Goal: Task Accomplishment & Management: Manage account settings

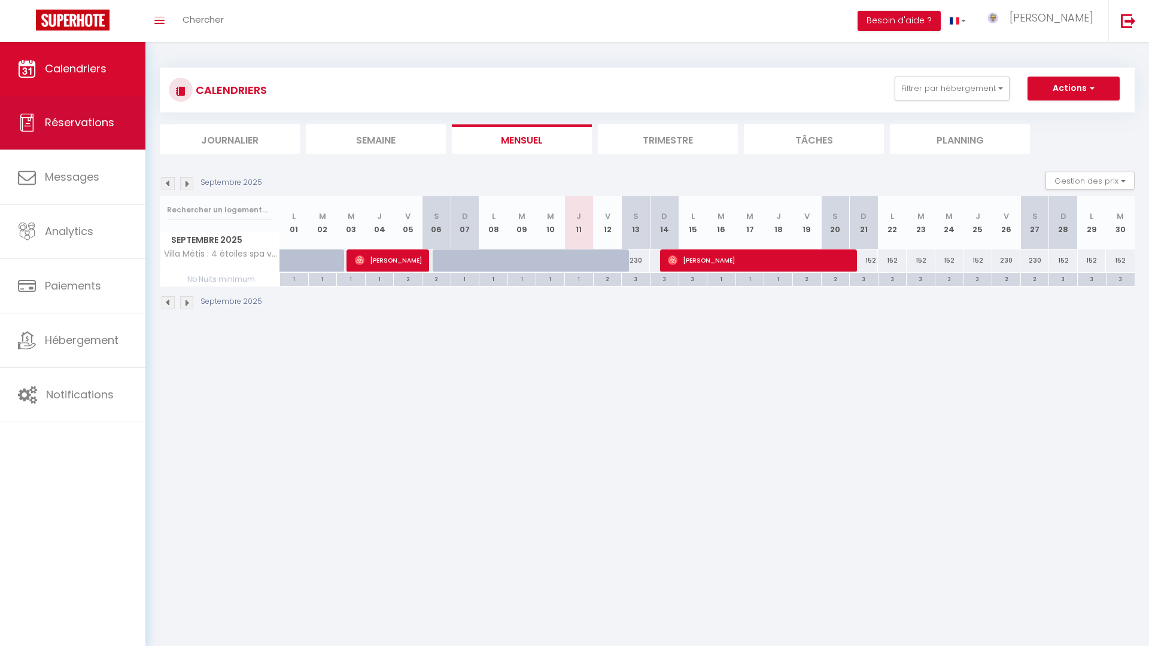
click at [94, 136] on link "Réservations" at bounding box center [72, 123] width 145 height 54
select select "not_cancelled"
select select
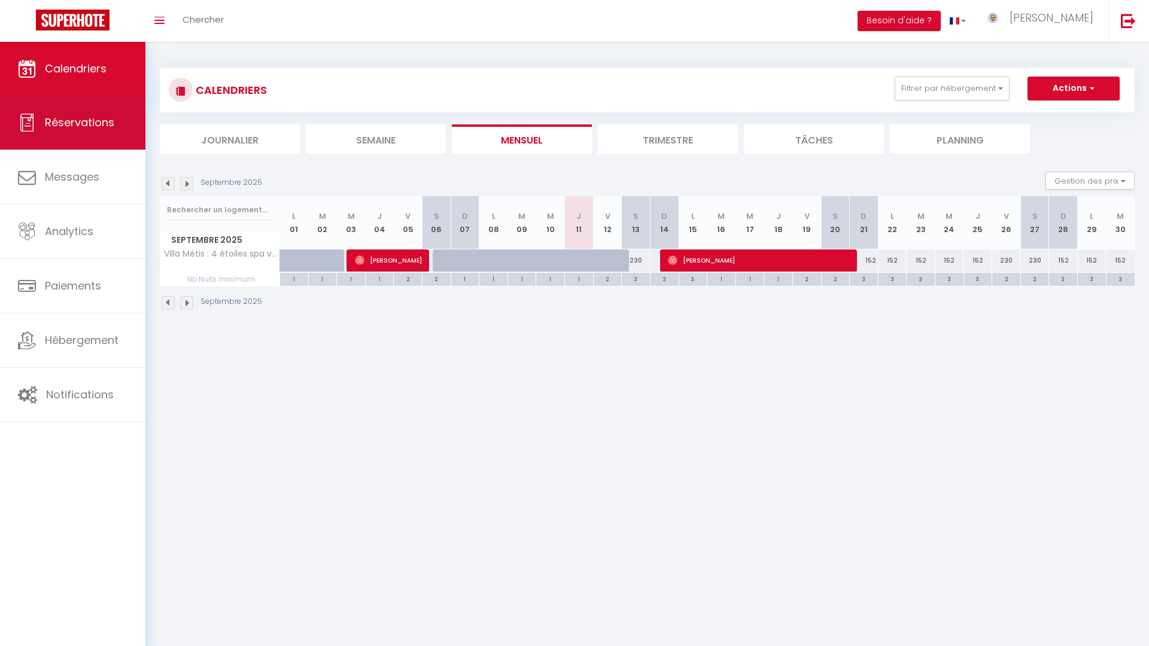
select select
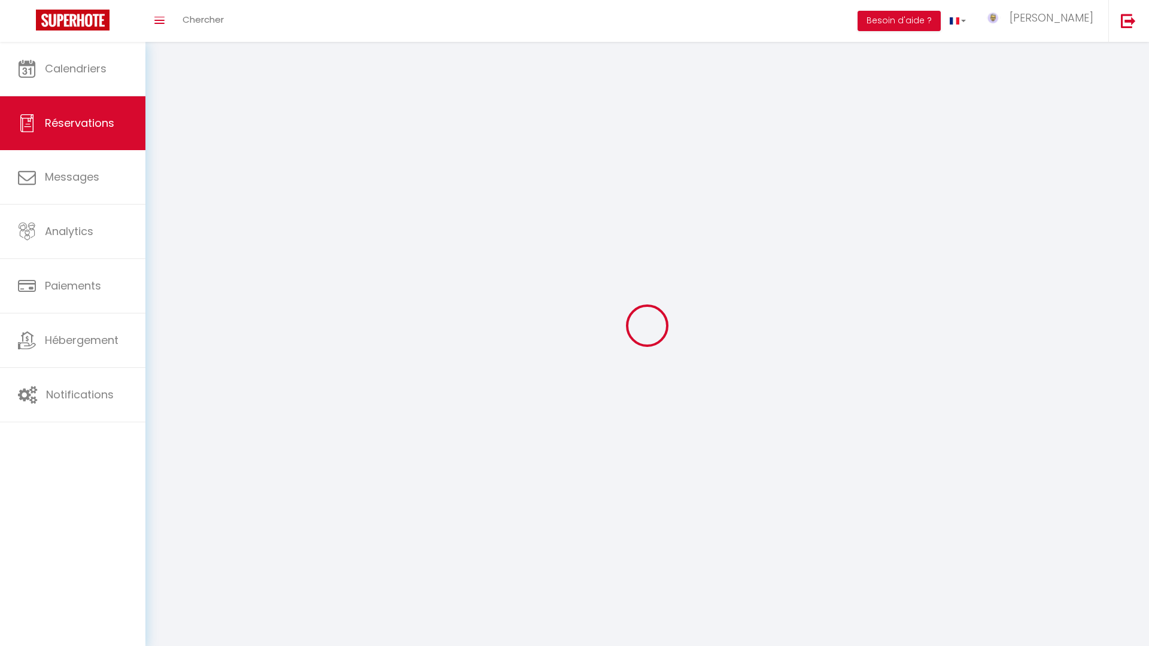
select select
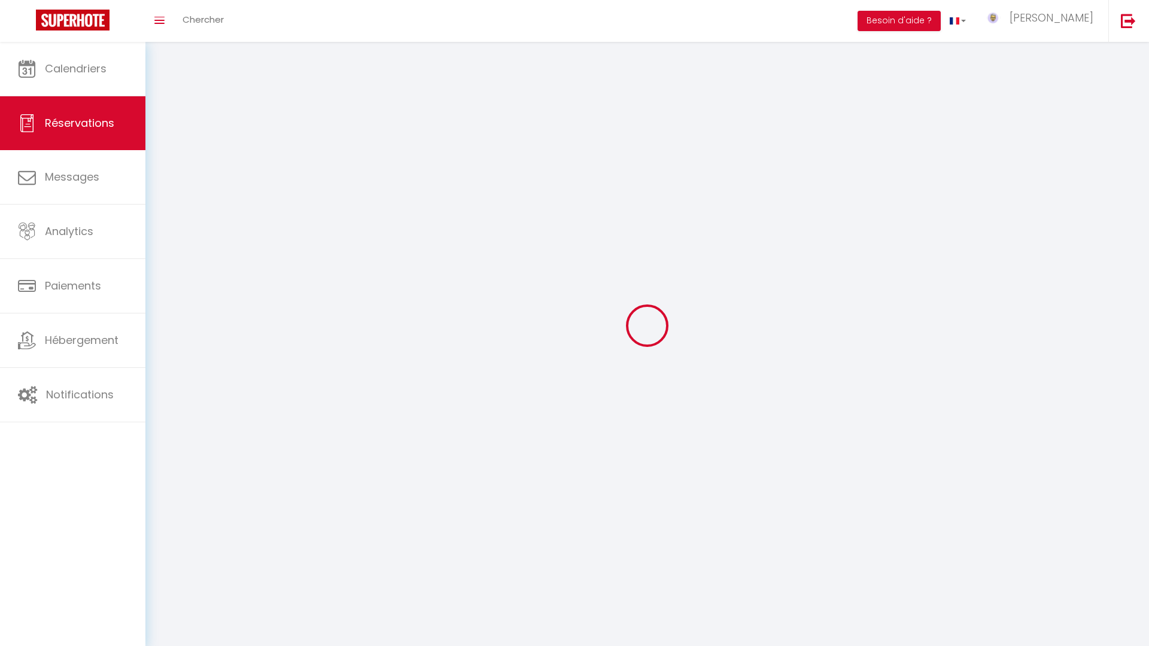
select select
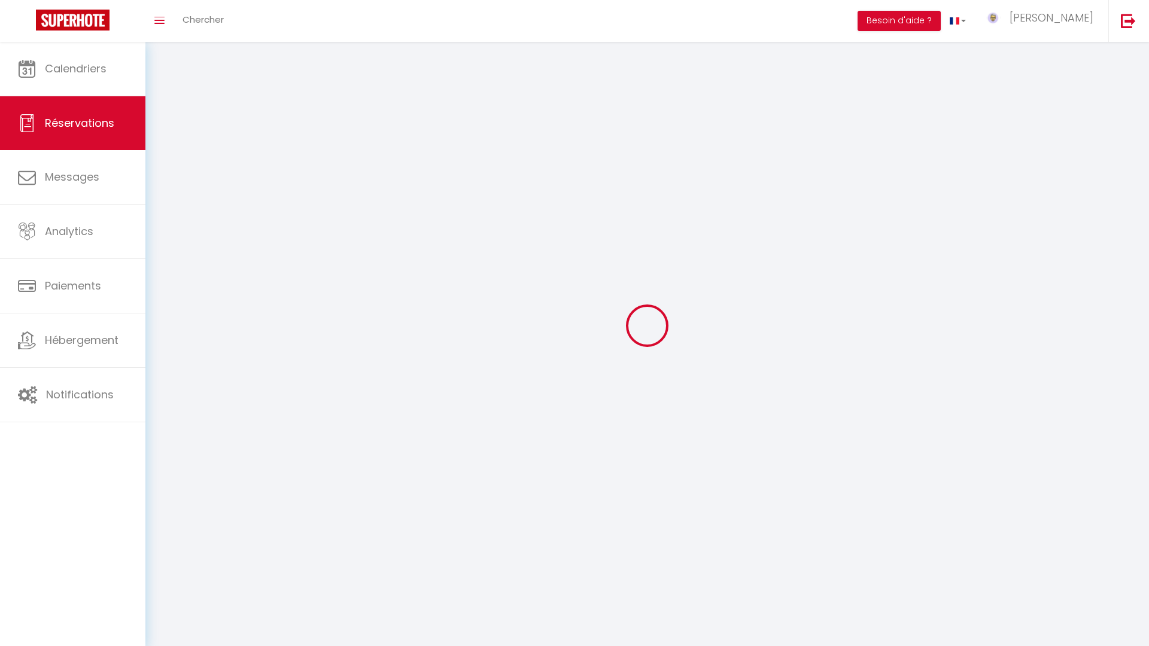
select select
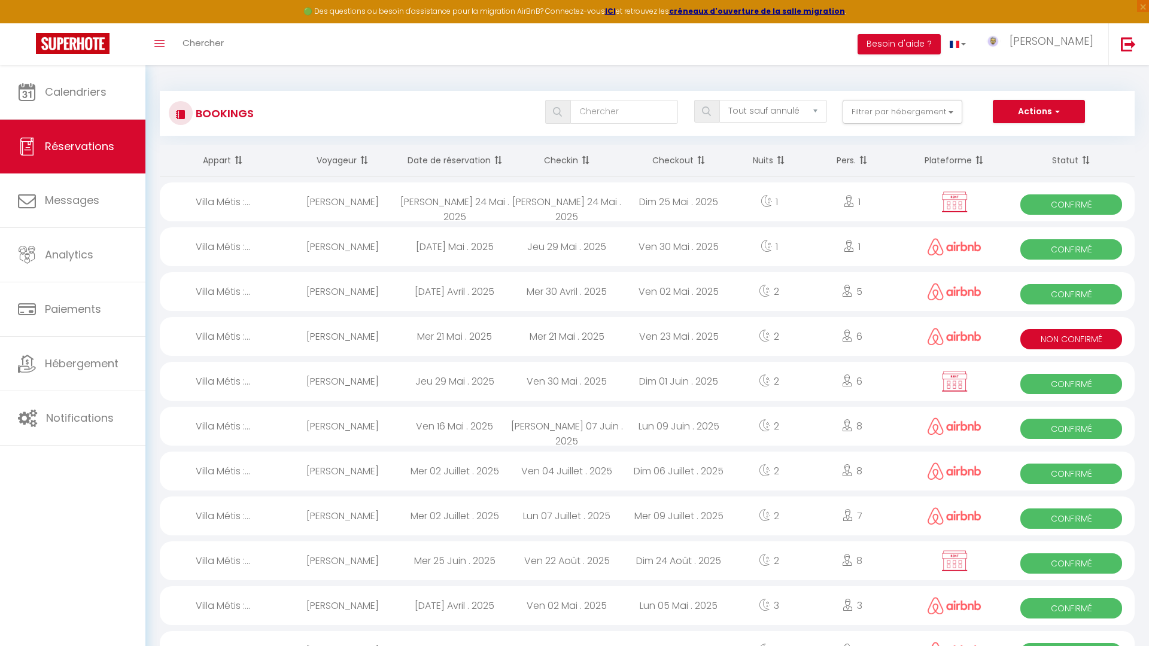
select select
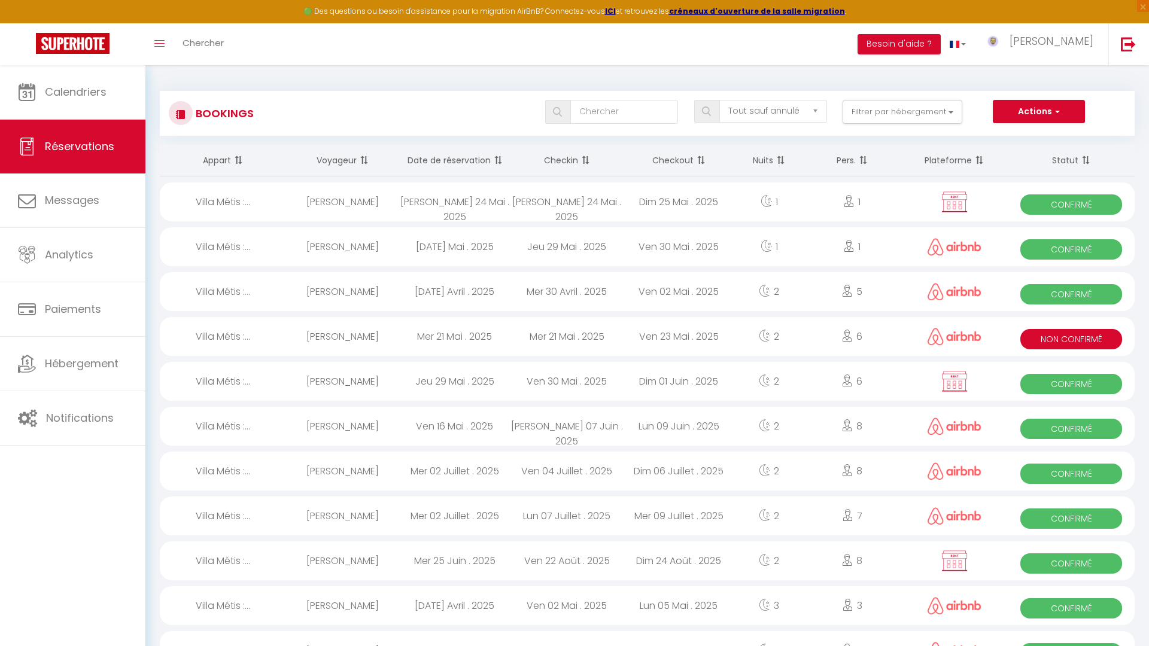
select select
click at [885, 121] on button "Filtrer par hébergement" at bounding box center [902, 112] width 120 height 24
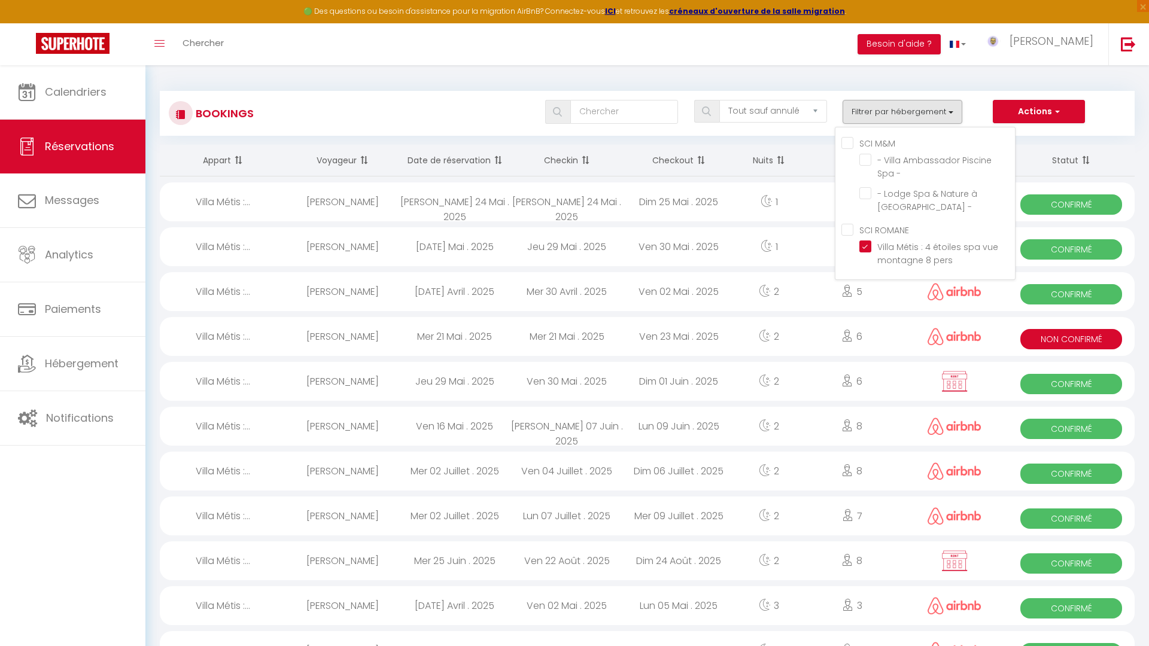
click at [569, 311] on div "Mer 30 Avril . 2025" at bounding box center [566, 291] width 112 height 39
select select "OK"
select select "0"
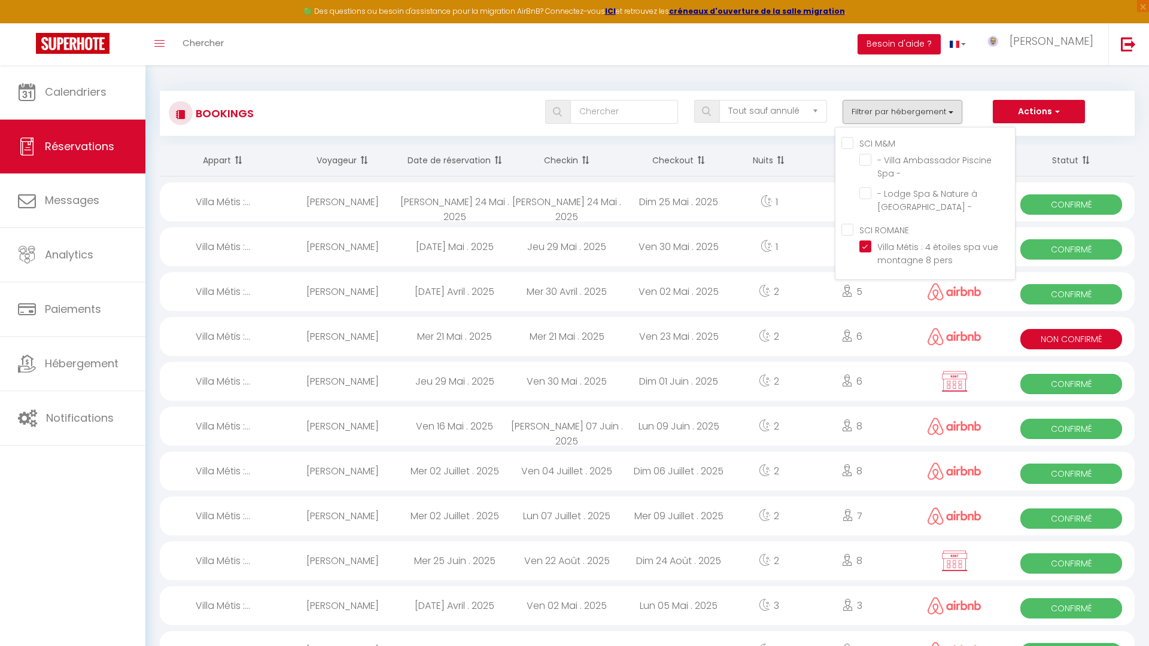
select select "1"
select select
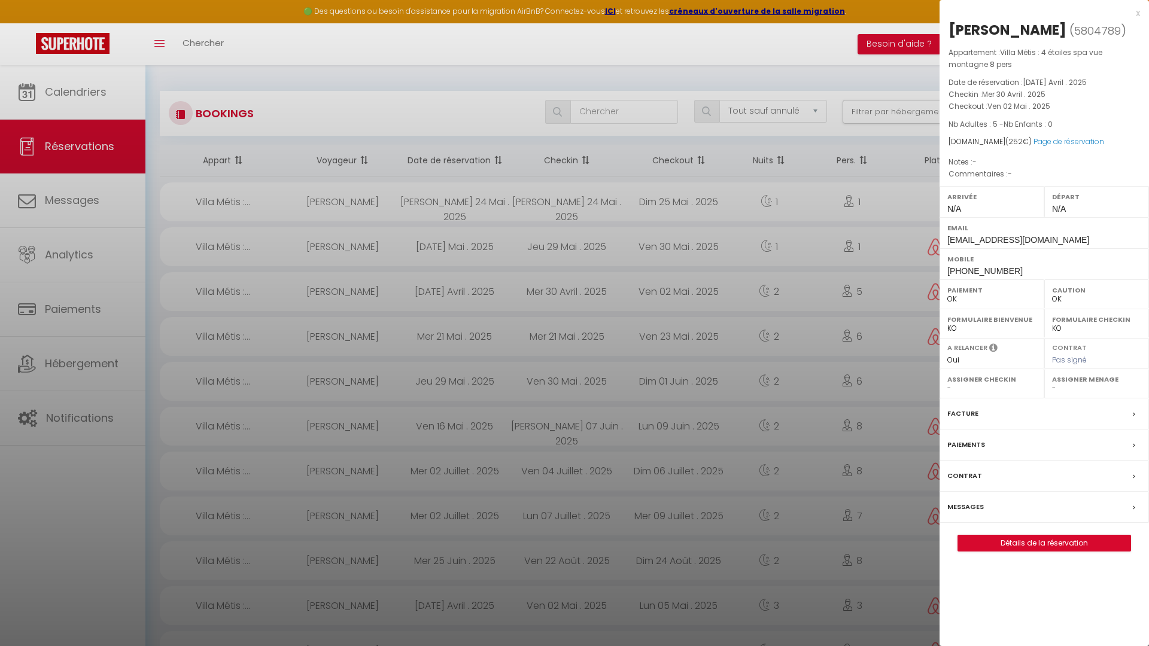
click at [962, 412] on label "Facture" at bounding box center [962, 413] width 31 height 13
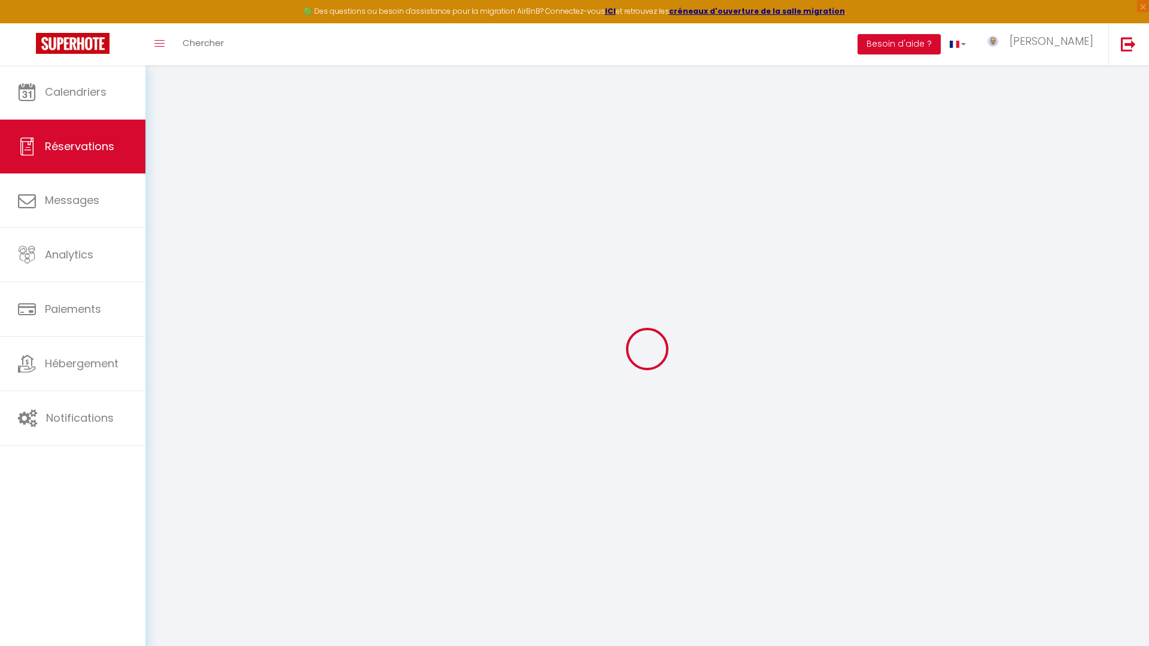
select select
checkbox input "false"
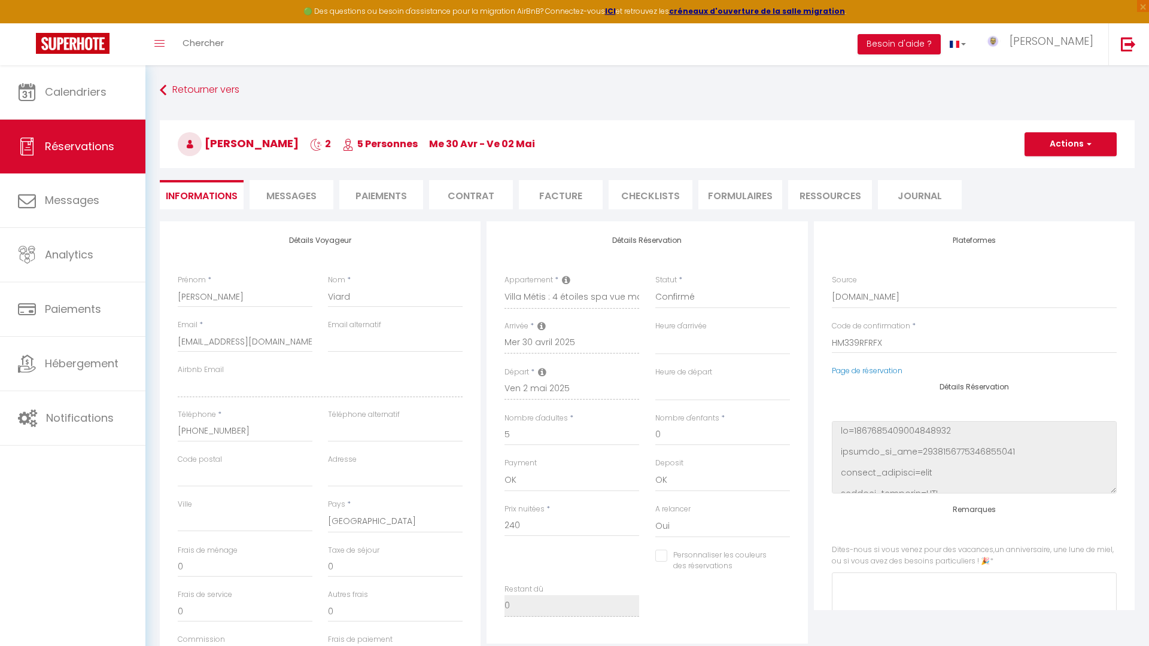
select select
checkbox input "false"
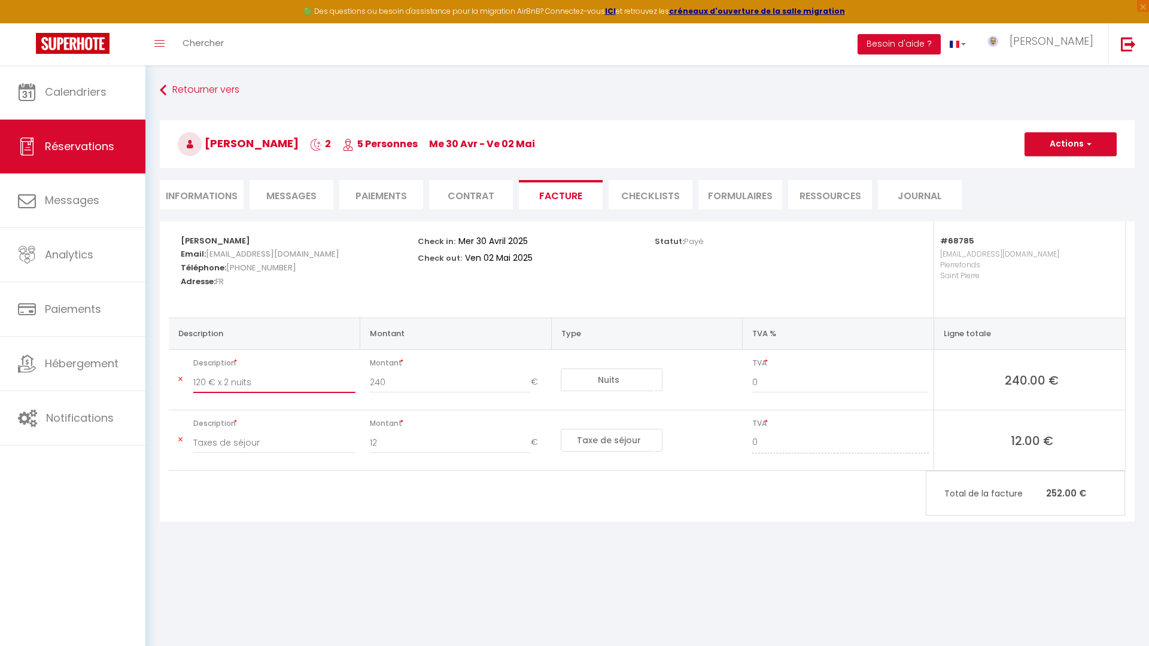
click at [272, 388] on input "120 € x 2 nuits" at bounding box center [274, 382] width 162 height 22
click at [352, 382] on input "120 € x 2 nuits (dont 7,20 € de frais de service)" at bounding box center [274, 382] width 162 height 22
type input "120 € x 2 nuits (dont 7,20 € de frais de service AIRBNB)"
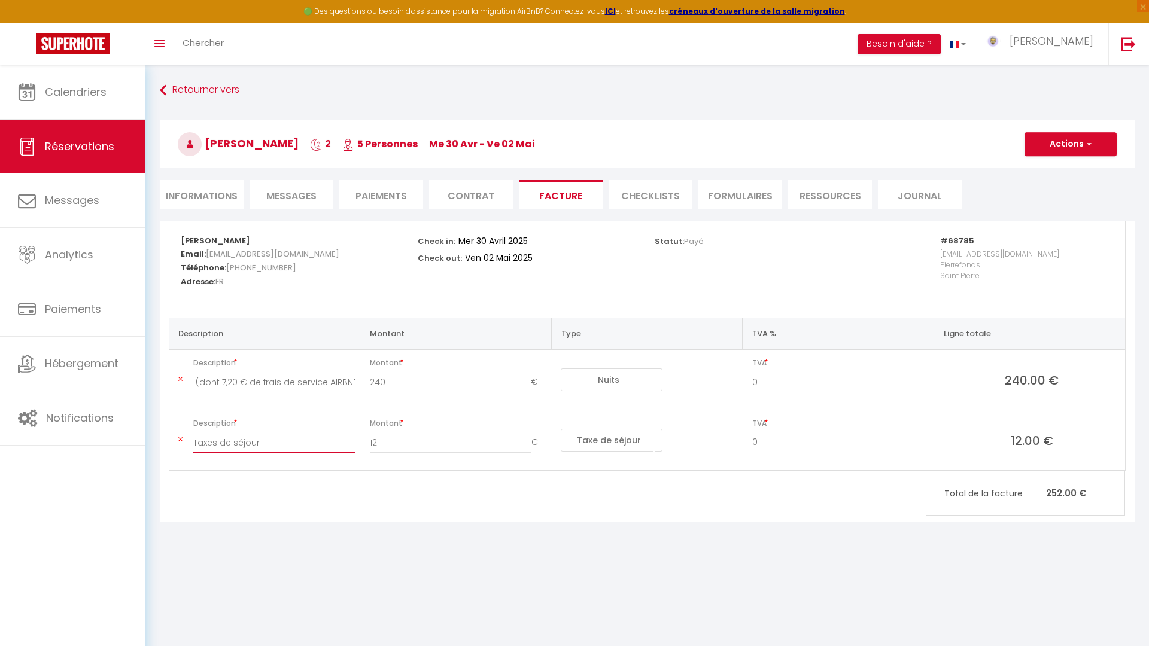
click at [271, 444] on input "Taxes de séjour" at bounding box center [274, 443] width 162 height 22
type input "Frais de service AIRBNB"
type input "7.2"
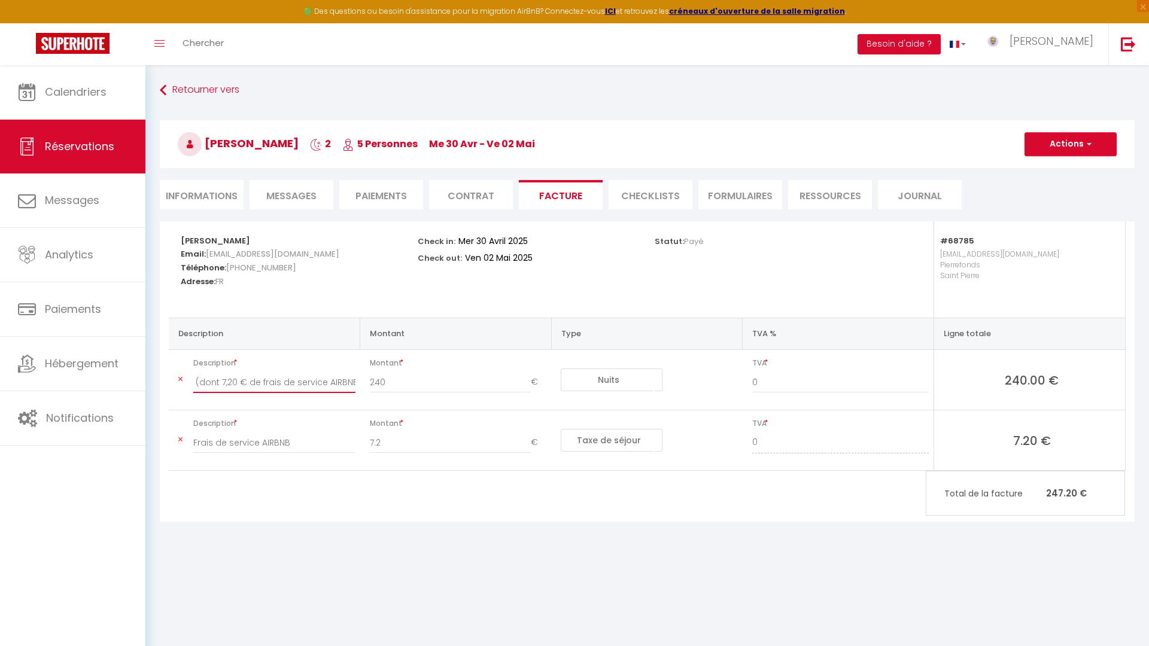
click at [237, 383] on input "120 € x 2 nuits (dont 7,20 € de frais de service AIRBNB)" at bounding box center [274, 382] width 162 height 22
drag, startPoint x: 195, startPoint y: 382, endPoint x: 371, endPoint y: 400, distance: 176.8
click at [355, 393] on input "120 € x 2 nuits (dont 7,20 € de frais de service AIRBNB)" at bounding box center [274, 382] width 162 height 22
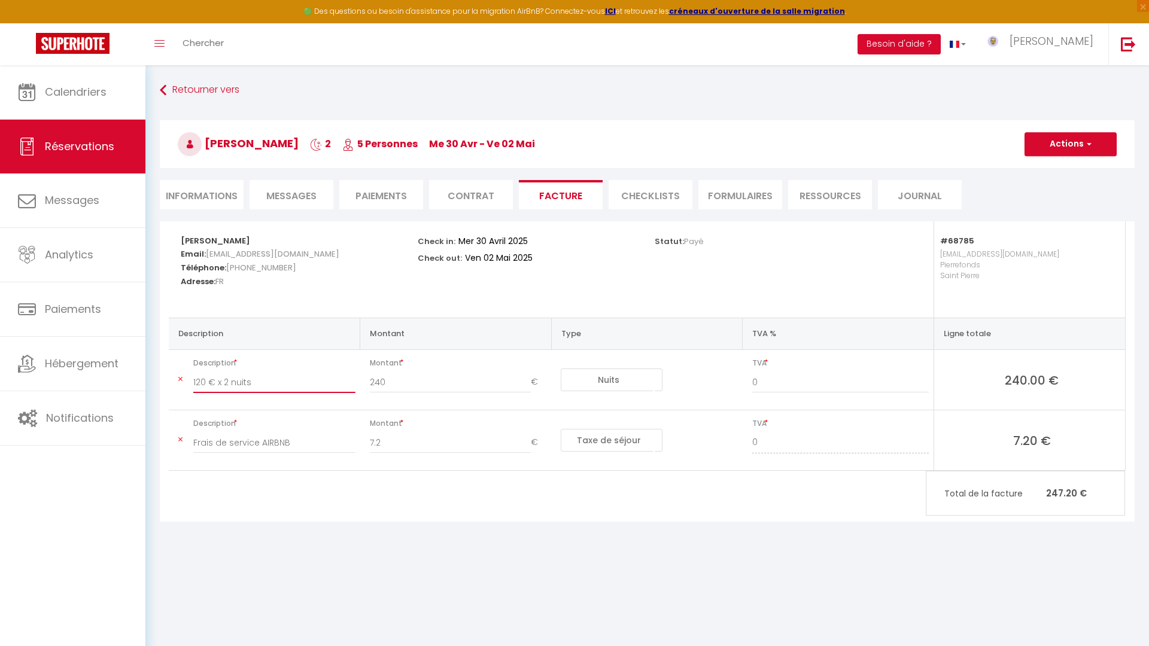
type input "120 € x 2 nuits"
click at [396, 436] on input "7.2" at bounding box center [451, 443] width 162 height 22
select select "hostFee"
click option "Frais de service hôte" at bounding box center [0, 0] width 0 height 0
click at [372, 443] on input "7.2" at bounding box center [451, 443] width 162 height 22
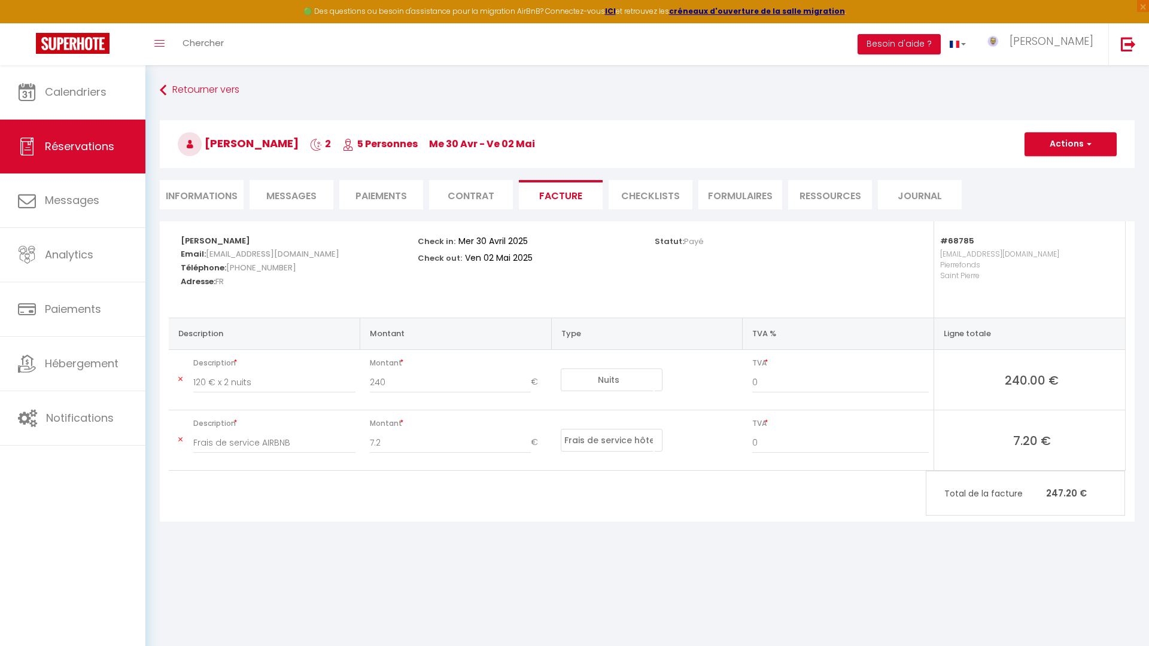
click at [369, 441] on div "7.2 €" at bounding box center [457, 449] width 193 height 34
click at [370, 442] on input "7.2" at bounding box center [451, 443] width 162 height 22
type input "-7.2"
click at [1062, 150] on button "Actions" at bounding box center [1070, 144] width 92 height 24
click at [1058, 173] on link "Enregistrer" at bounding box center [1061, 171] width 101 height 16
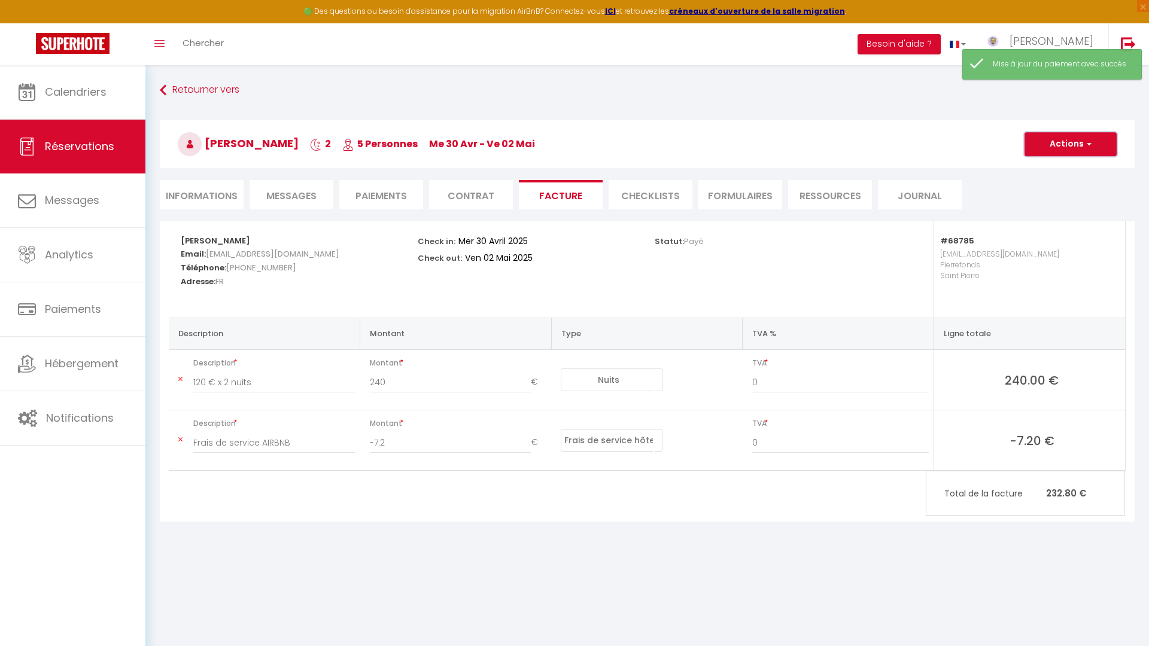
click at [1058, 149] on button "Actions" at bounding box center [1070, 144] width 92 height 24
click at [1061, 184] on link "Aperçu et éditer" at bounding box center [1061, 186] width 101 height 16
type input "120 € x 2 nuits"
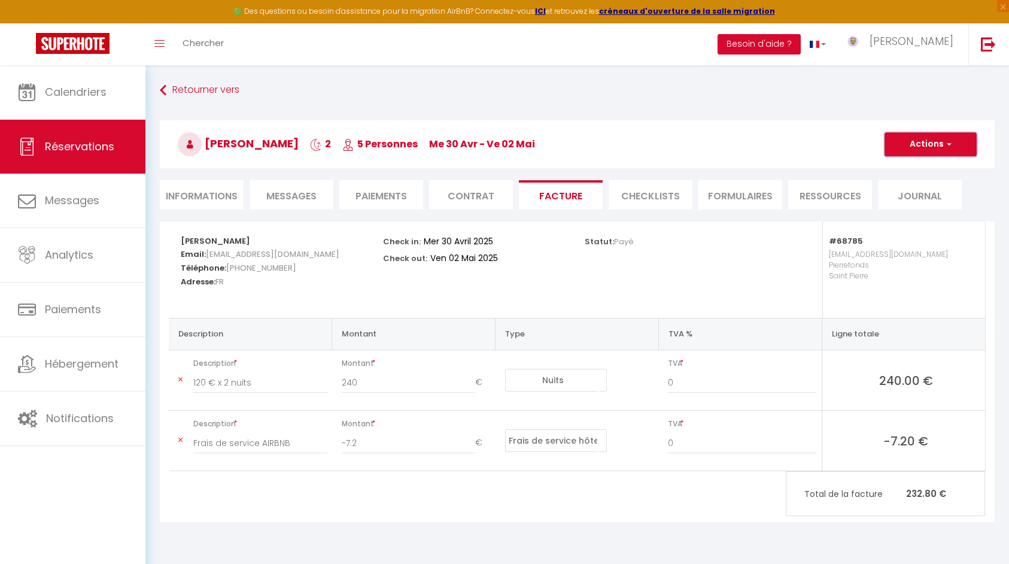
click at [949, 143] on span "button" at bounding box center [946, 144] width 7 height 11
click at [935, 184] on link "Aperçu et éditer" at bounding box center [921, 186] width 101 height 16
click at [893, 150] on button "Actions" at bounding box center [930, 144] width 92 height 24
click at [893, 196] on link "Envoyer la facture" at bounding box center [921, 202] width 101 height 16
type input "pymszxwvou2ls0jsdgtrboahrquj@reply.superhote.com"
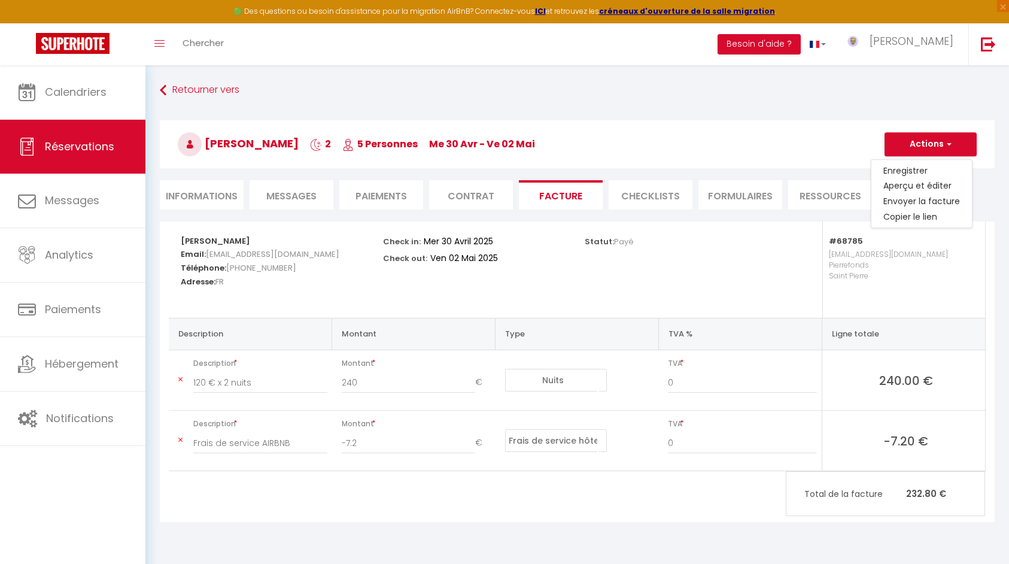
select select "fr"
type input "Votre facture 5804789 - Villa Métis : 4 étoiles spa vue montagne 8 pers"
type textarea "Bonjour, Voici le lien pour télécharger votre facture : https://superhote.com/a…"
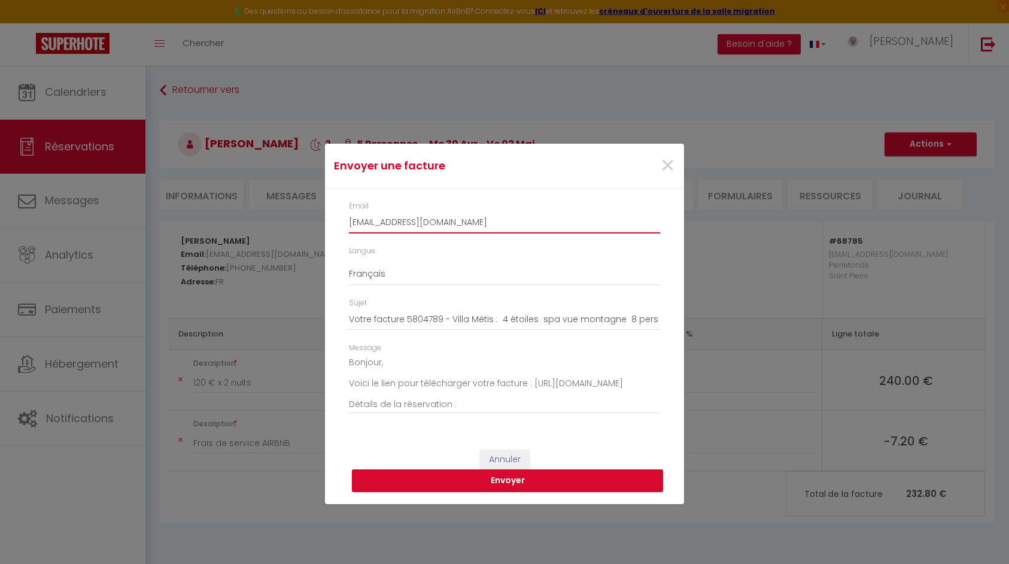
click at [583, 224] on input "pymszxwvou2ls0jsdgtrboahrquj@reply.superhote.com" at bounding box center [504, 223] width 311 height 22
type input "alexandre.selly@tera.re"
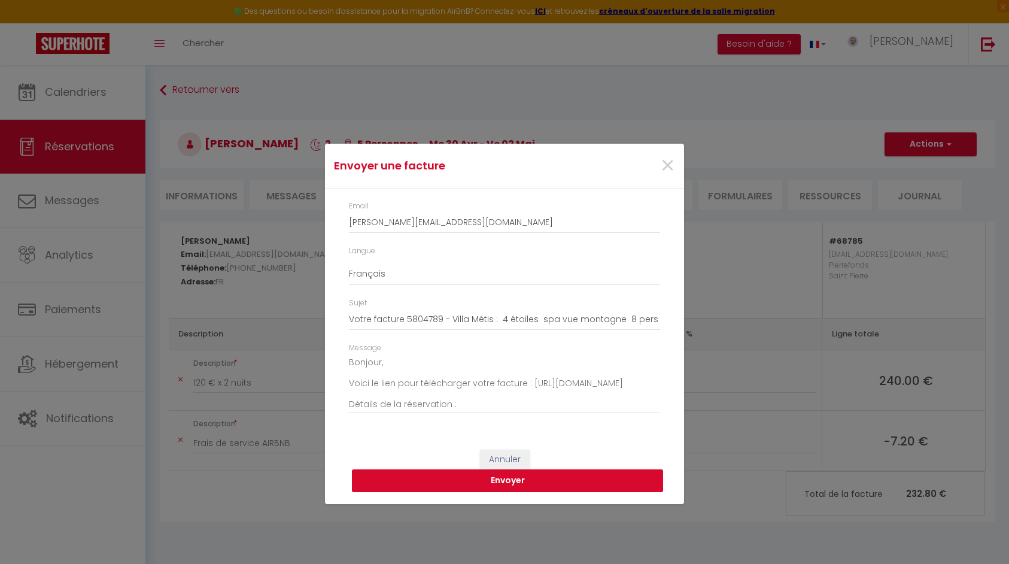
click at [525, 476] on button "Envoyer" at bounding box center [507, 480] width 311 height 23
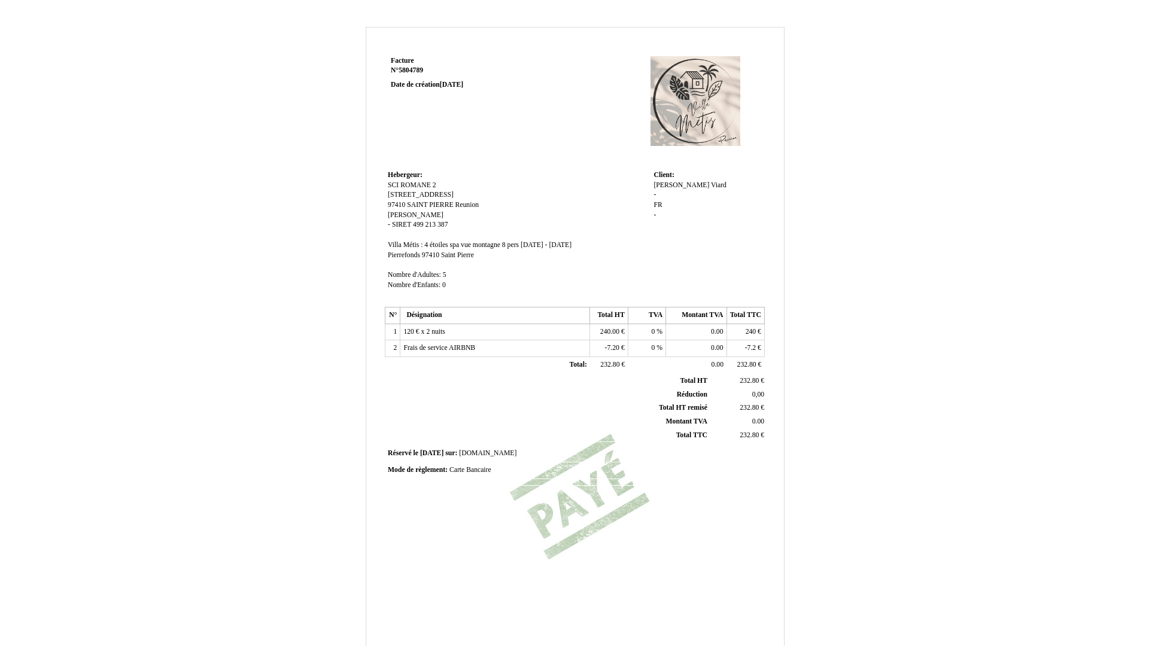
click at [751, 207] on div "Enzo Enzo Viard Viard - FR FR -" at bounding box center [707, 206] width 108 height 50
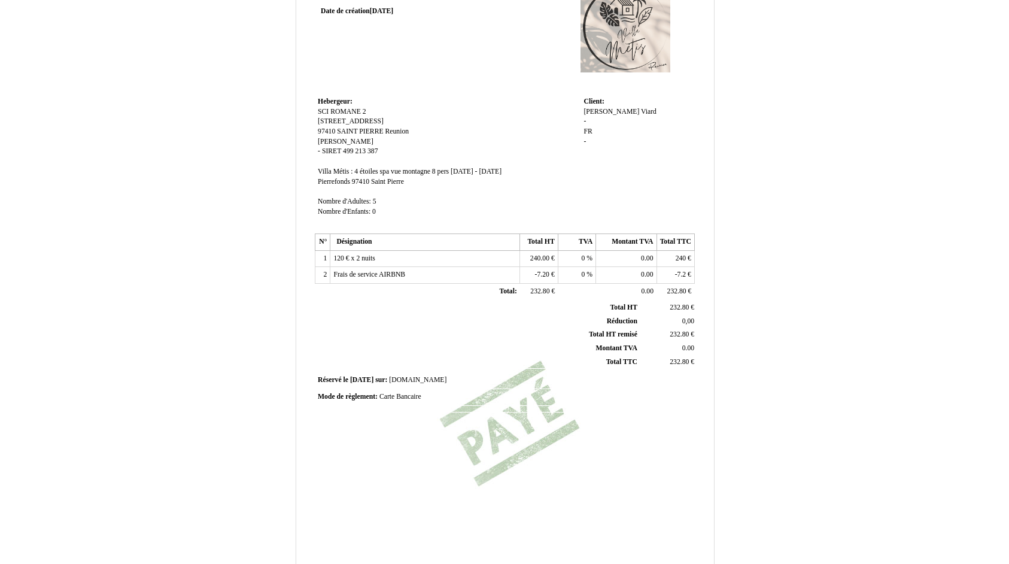
scroll to position [159, 0]
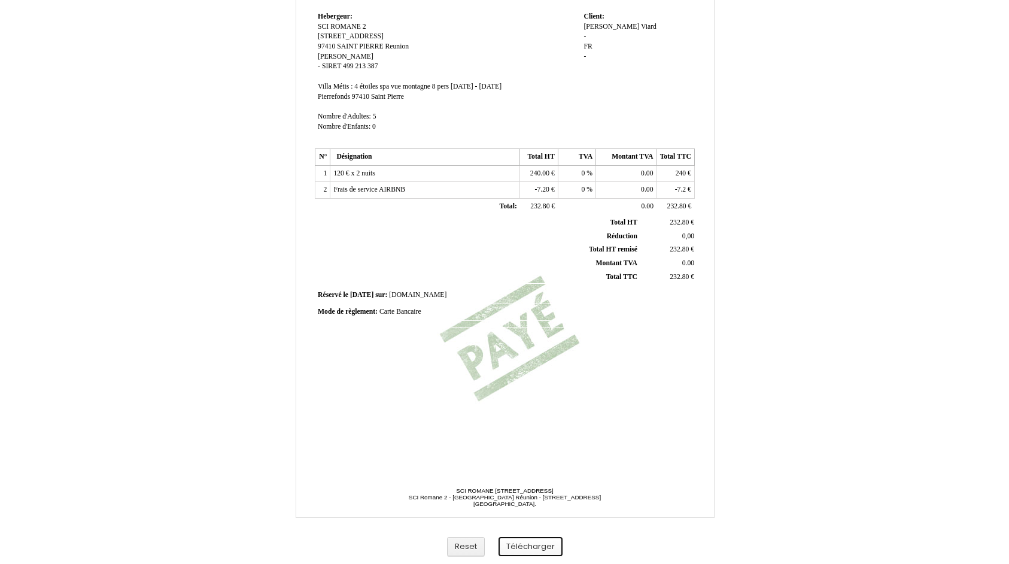
click at [522, 552] on button "Télécharger" at bounding box center [530, 547] width 64 height 20
click at [546, 543] on button "Télécharger" at bounding box center [530, 547] width 64 height 20
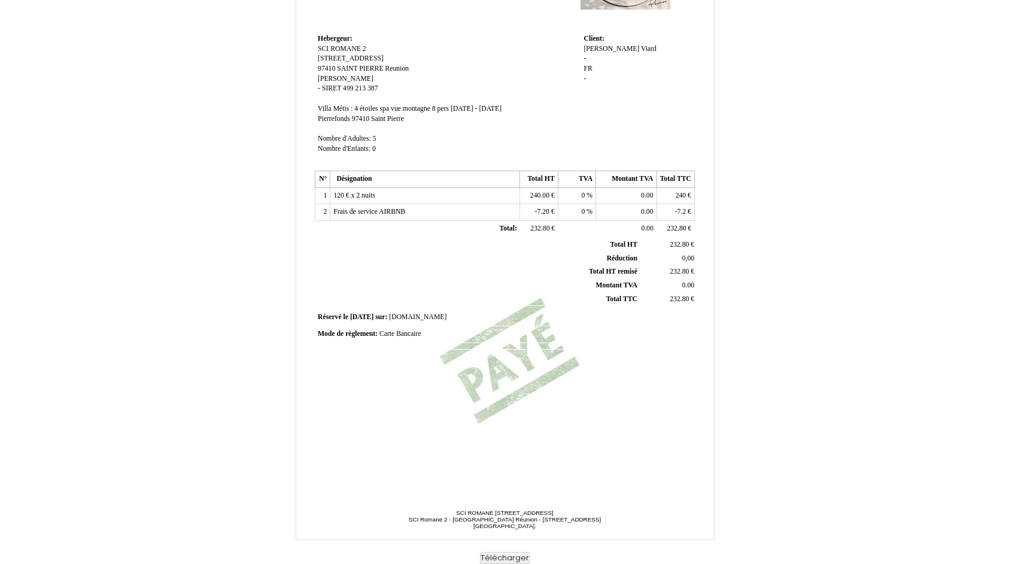
scroll to position [141, 0]
click at [498, 559] on button "Télécharger" at bounding box center [505, 557] width 50 height 13
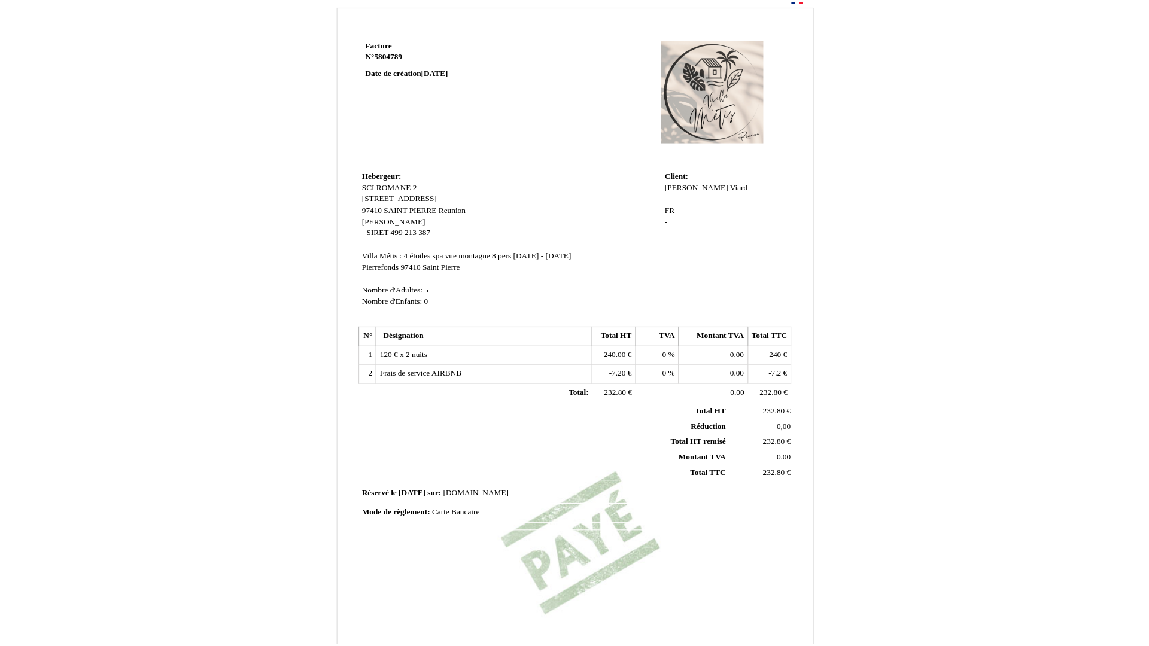
scroll to position [25, 0]
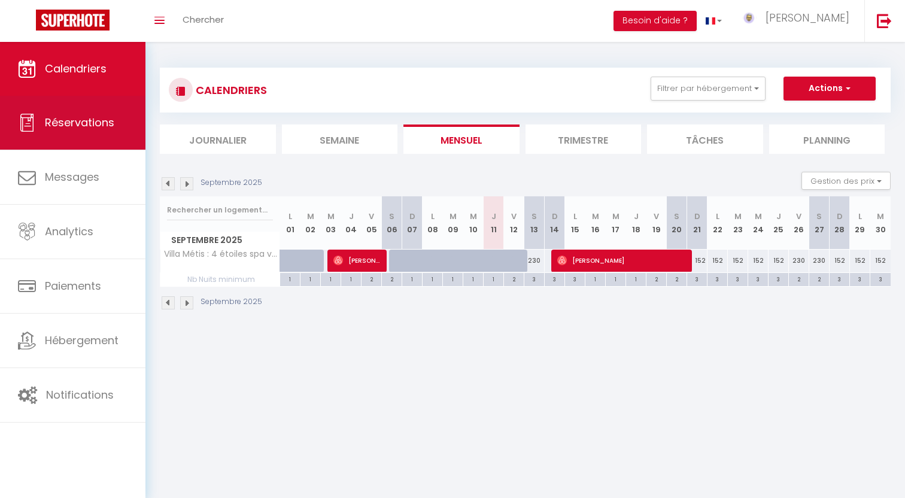
click at [51, 123] on span "Réservations" at bounding box center [79, 122] width 69 height 15
select select "not_cancelled"
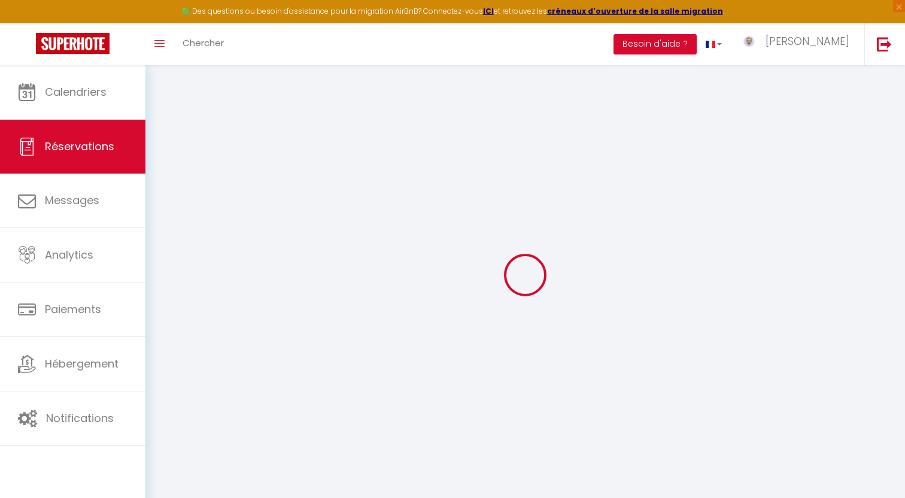
checkbox M\&M "false"
checkbox input "false"
checkbox ROMANE "false"
checkbox input "true"
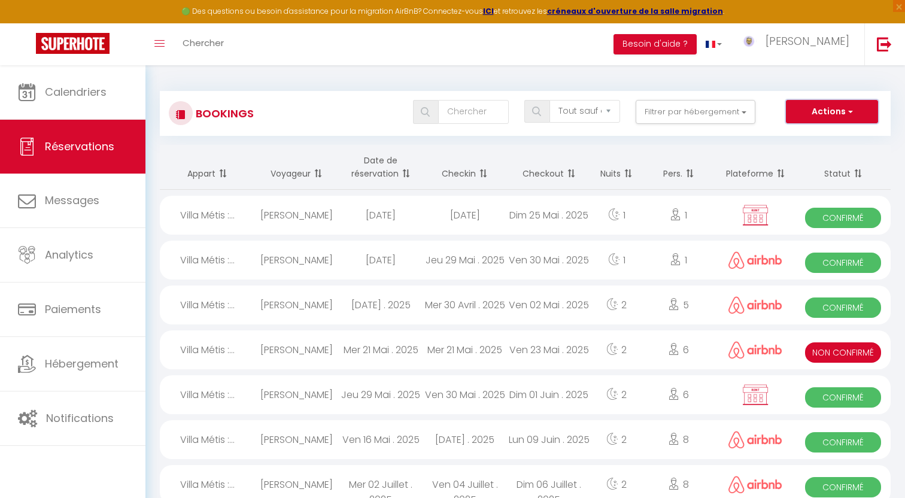
click at [797, 117] on button "Actions" at bounding box center [831, 112] width 92 height 24
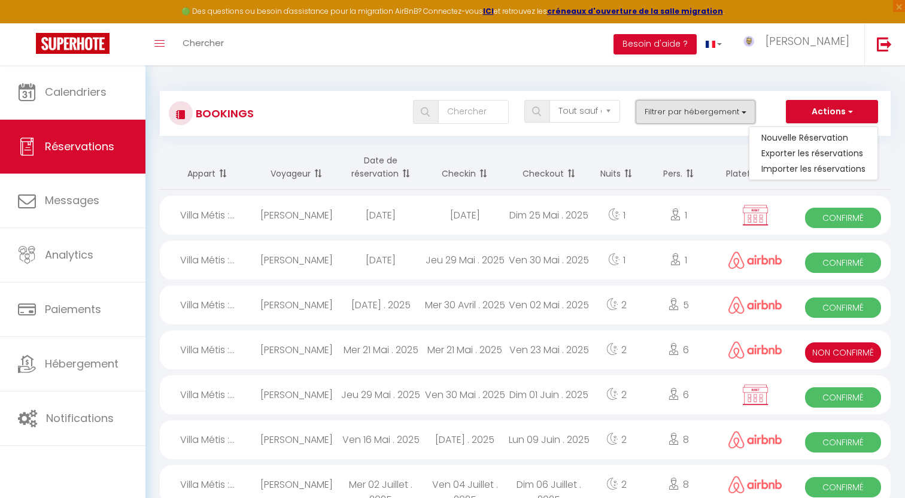
drag, startPoint x: 755, startPoint y: 117, endPoint x: 728, endPoint y: 120, distance: 27.1
click at [755, 117] on button "Filtrer par hébergement" at bounding box center [695, 112] width 120 height 24
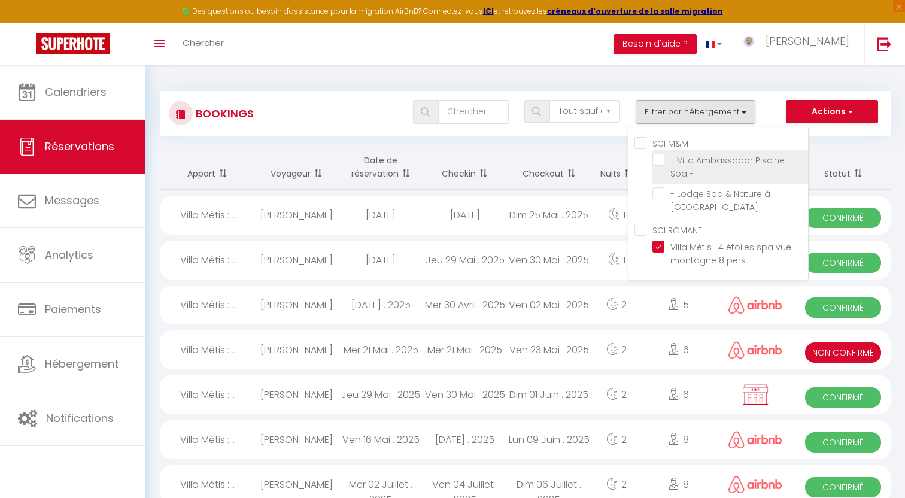
click at [707, 165] on input "- Villa Ambassador Piscine Spa -" at bounding box center [730, 160] width 156 height 12
checkbox input "true"
checkbox input "false"
checkbox ROMANE "true"
checkbox input "false"
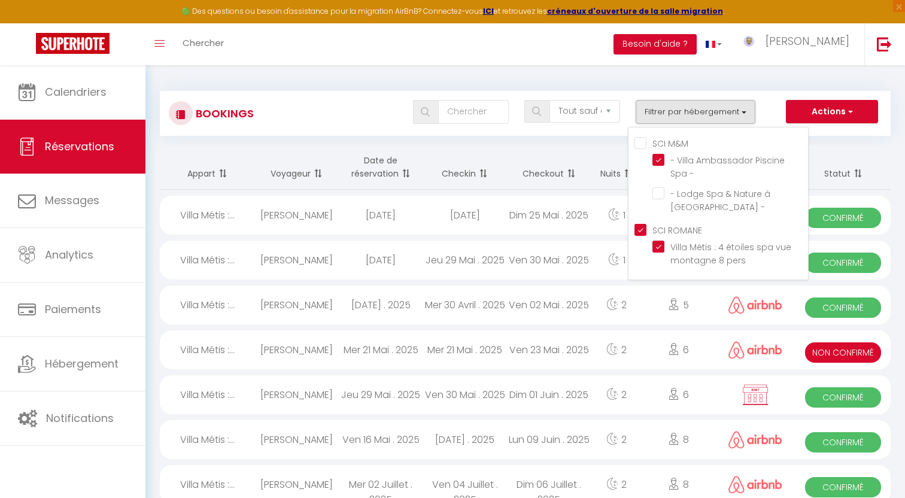
click at [645, 235] on ROMANE "SCI ROMANE" at bounding box center [720, 229] width 173 height 12
checkbox ROMANE "false"
checkbox input "false"
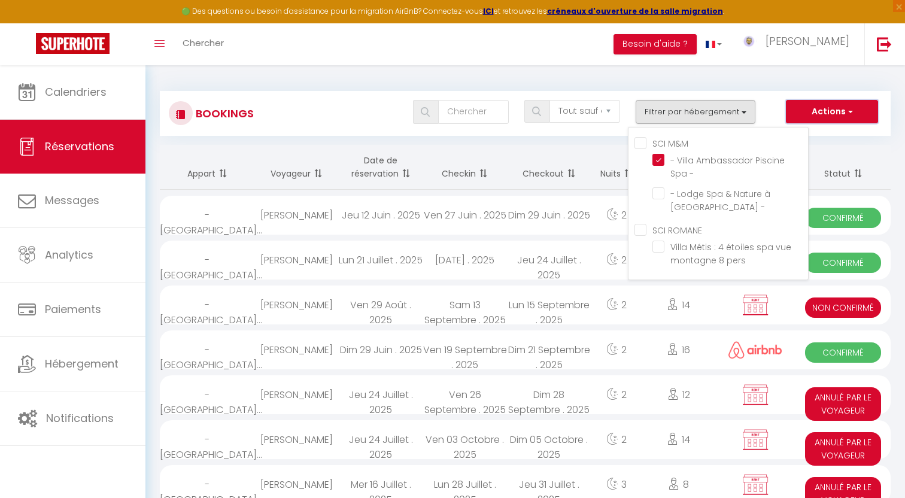
click at [819, 115] on button "Actions" at bounding box center [831, 112] width 92 height 24
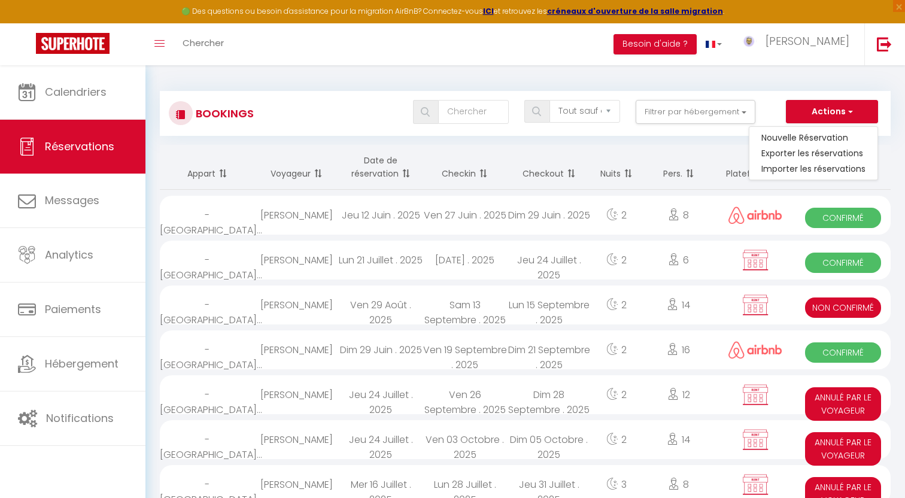
click at [553, 221] on div "Dim 29 Juin . 2025" at bounding box center [549, 215] width 84 height 39
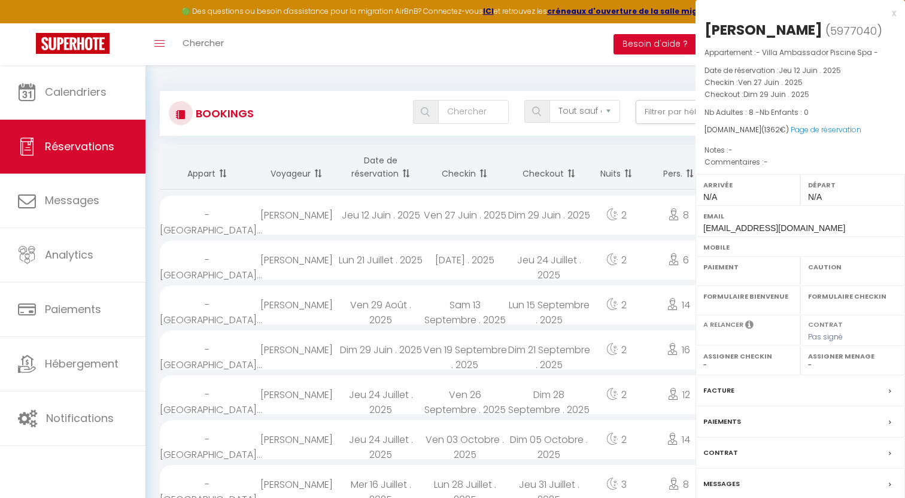
select select "OK"
select select "0"
select select "1"
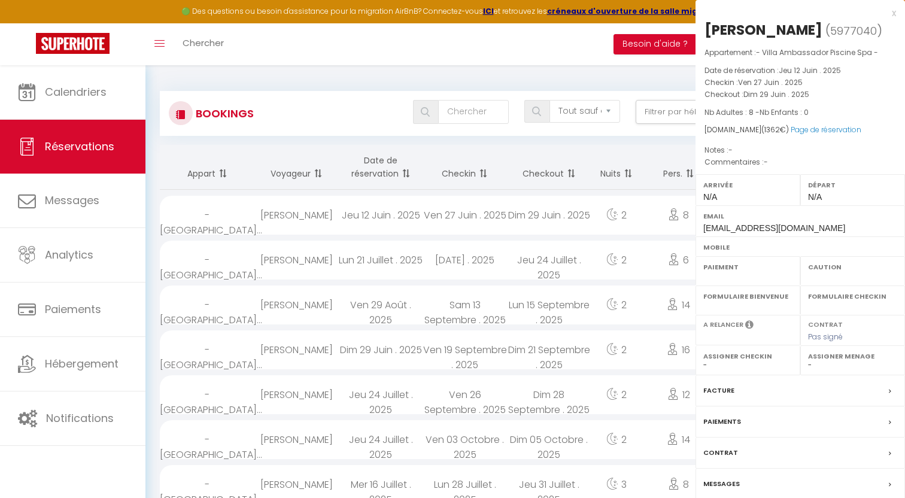
select select
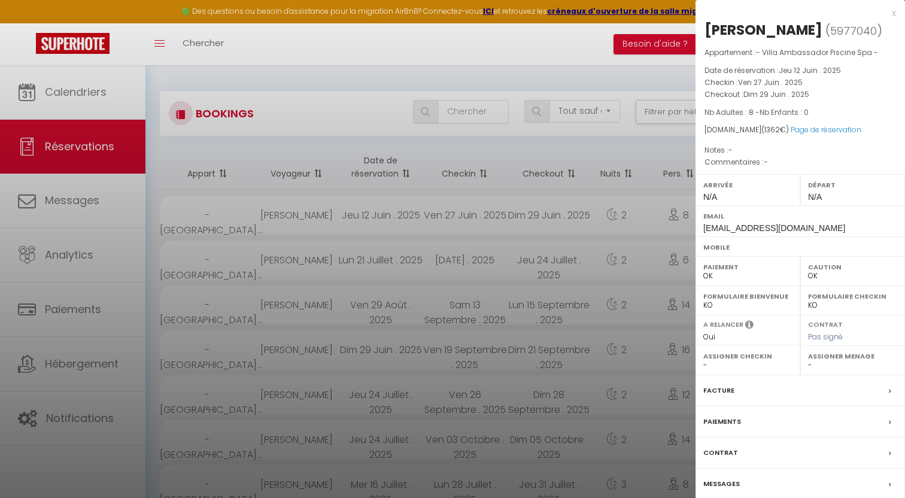
click at [724, 394] on label "Facture" at bounding box center [718, 390] width 31 height 13
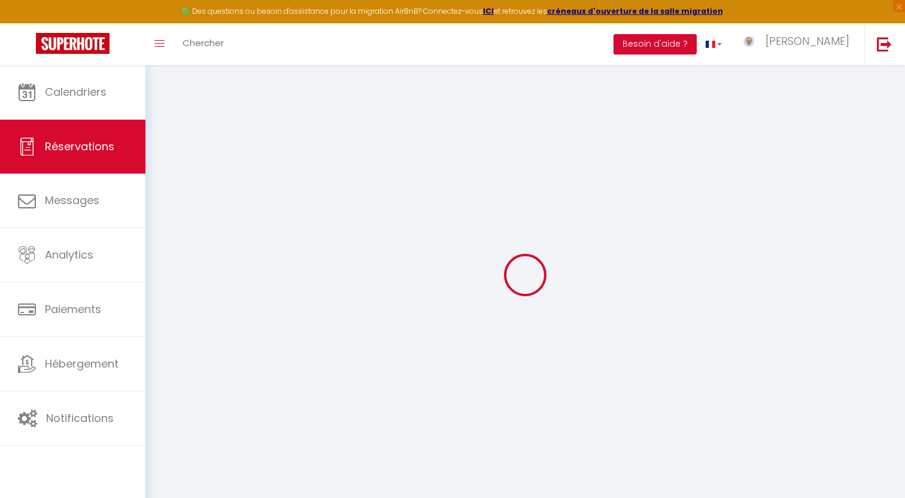
select select
checkbox input "false"
select select
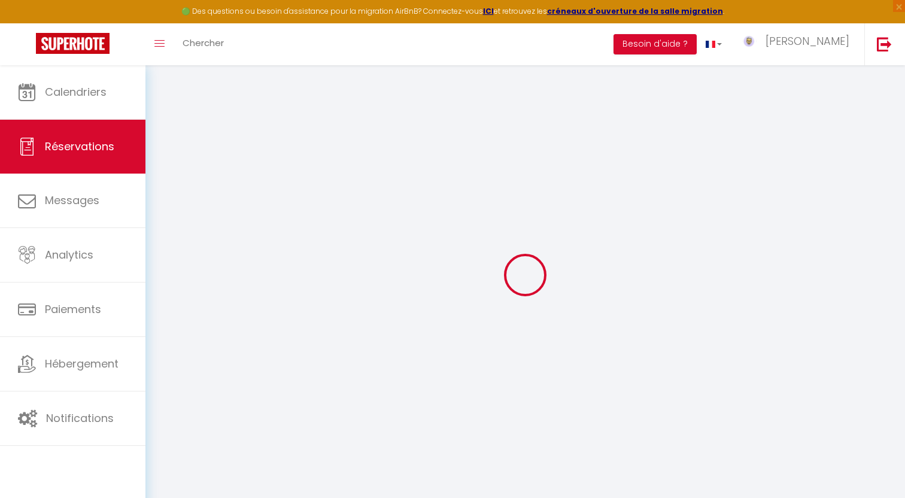
checkbox input "false"
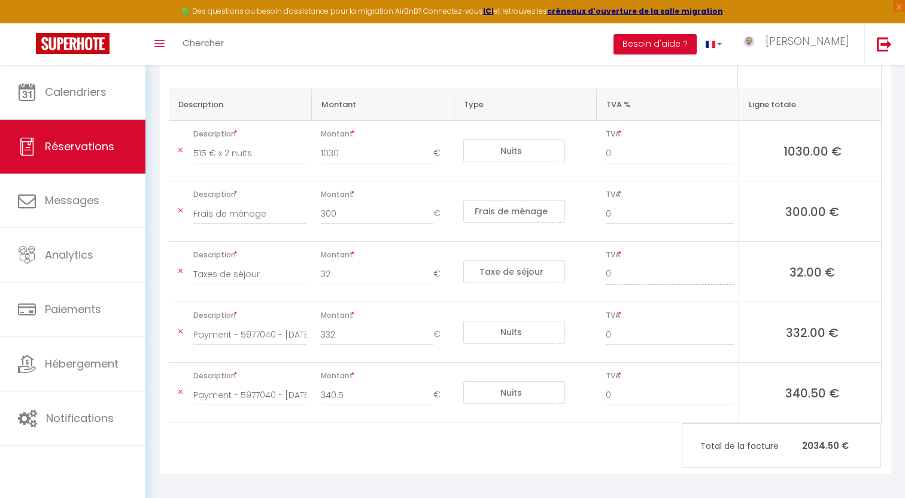
scroll to position [235, 0]
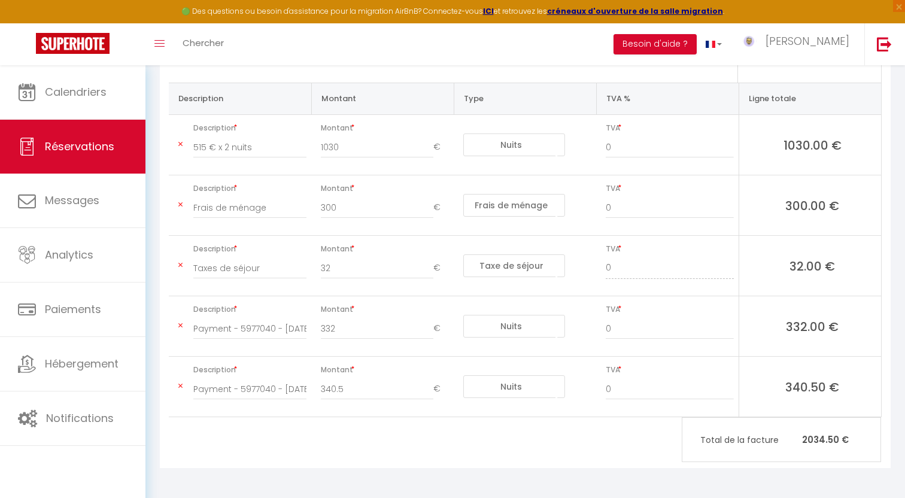
click option "Frais de service hôte" at bounding box center [0, 0] width 0 height 0
click at [179, 326] on icon at bounding box center [180, 325] width 4 height 7
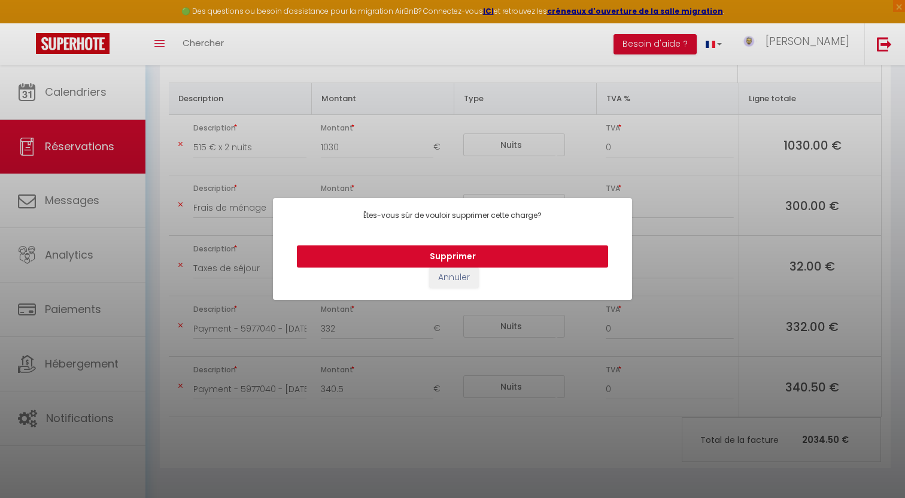
click at [340, 255] on button "Supprimer" at bounding box center [452, 256] width 311 height 23
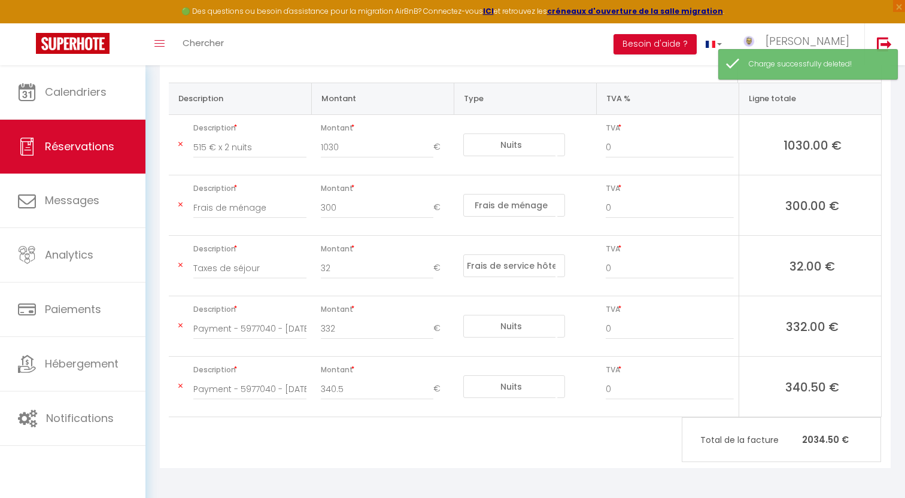
select select "taxes"
type input "340.5"
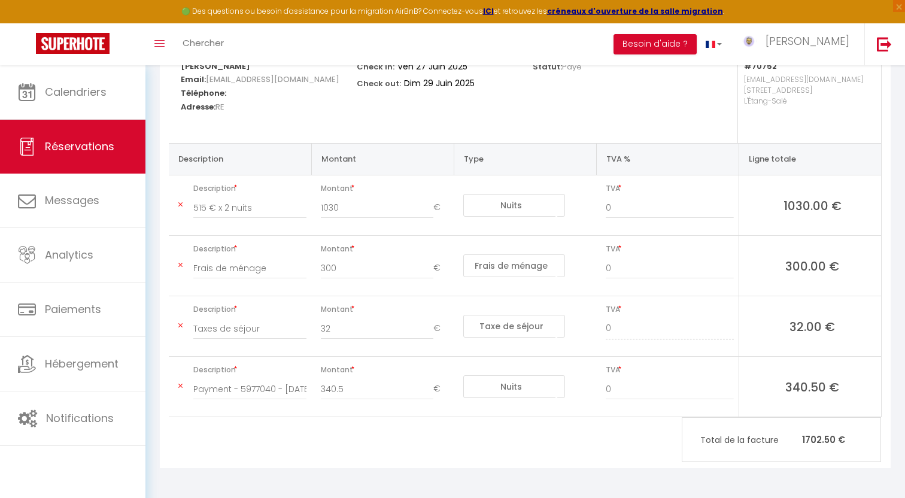
click at [181, 386] on icon at bounding box center [180, 385] width 4 height 7
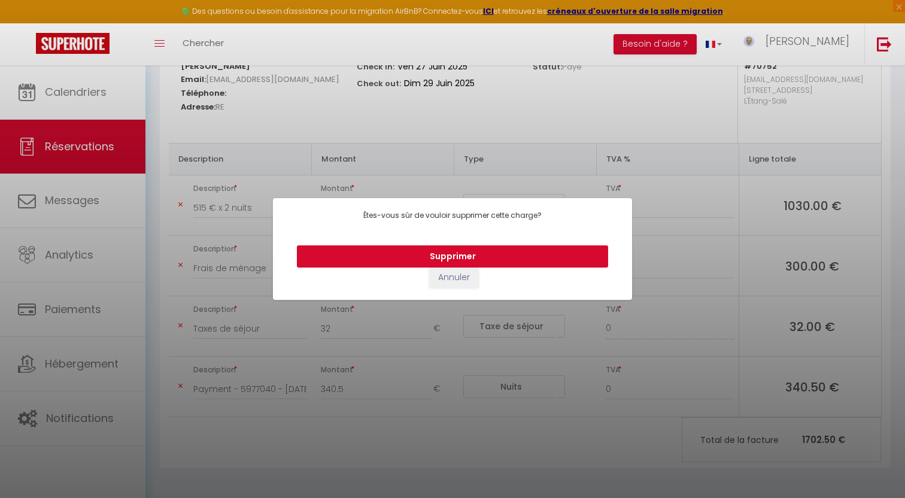
click at [452, 258] on button "Supprimer" at bounding box center [452, 256] width 311 height 23
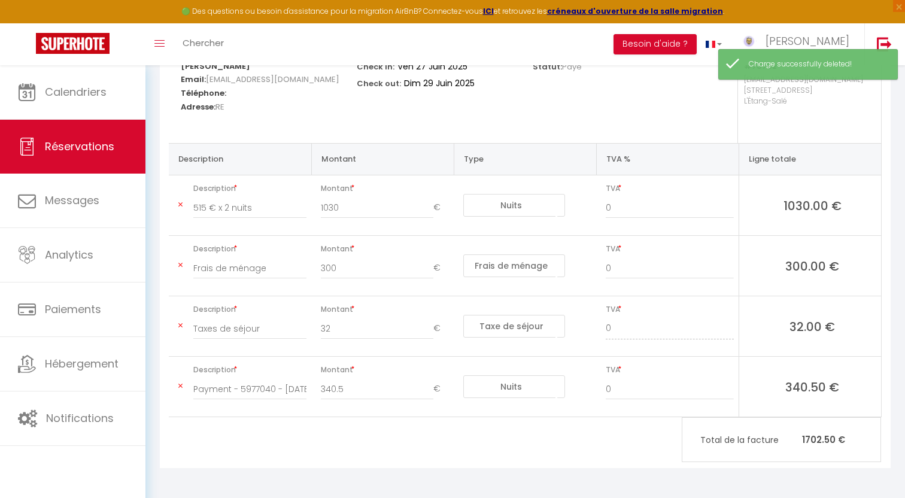
scroll to position [114, 0]
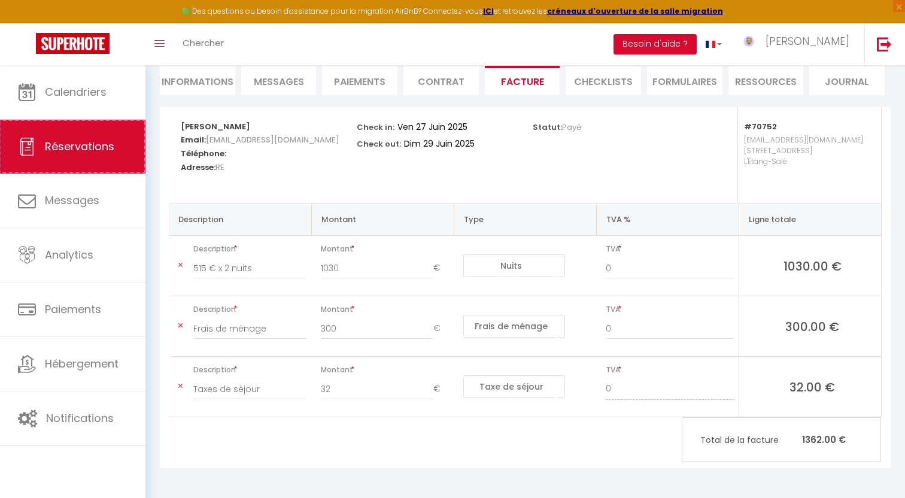
click at [71, 157] on link "Réservations" at bounding box center [72, 147] width 145 height 54
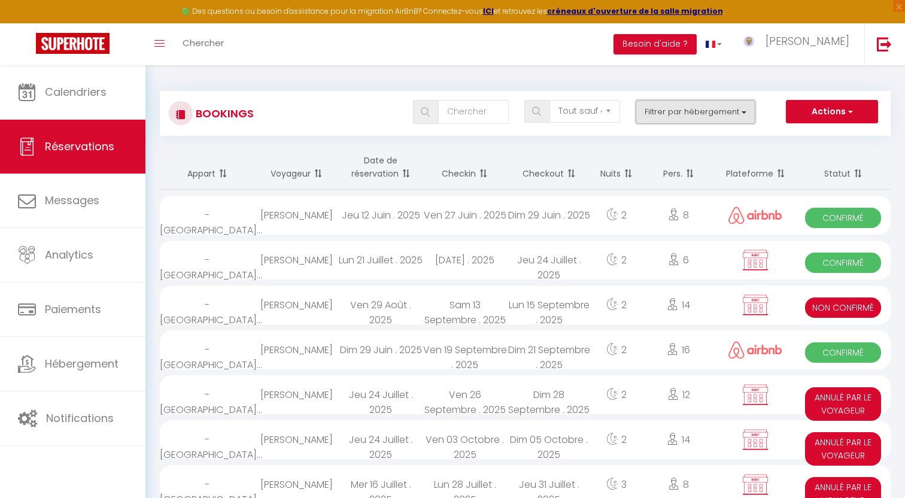
click at [701, 109] on button "Filtrer par hébergement" at bounding box center [695, 112] width 120 height 24
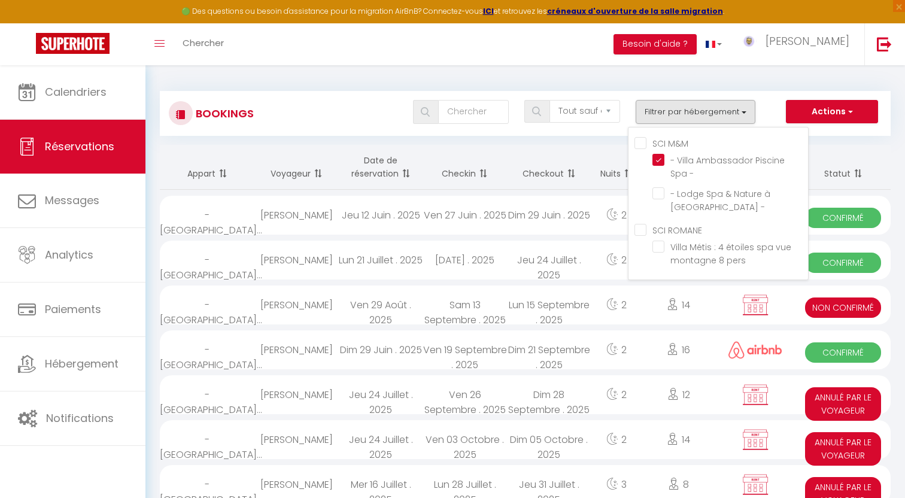
click at [651, 247] on ul "SCI ROMANE Villa Métis : 4 étoiles spa vue montagne 8 pers" at bounding box center [720, 246] width 173 height 47
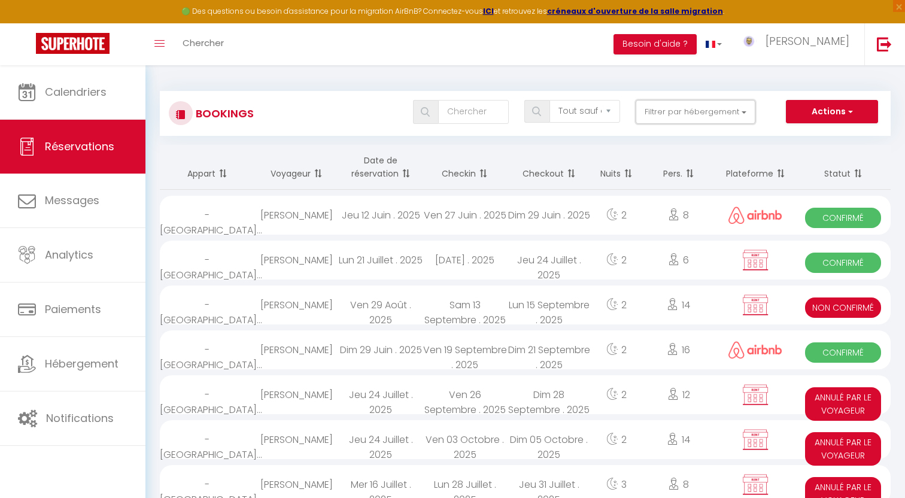
drag, startPoint x: 686, startPoint y: 115, endPoint x: 673, endPoint y: 154, distance: 41.4
click at [685, 115] on button "Filtrer par hébergement" at bounding box center [695, 112] width 120 height 24
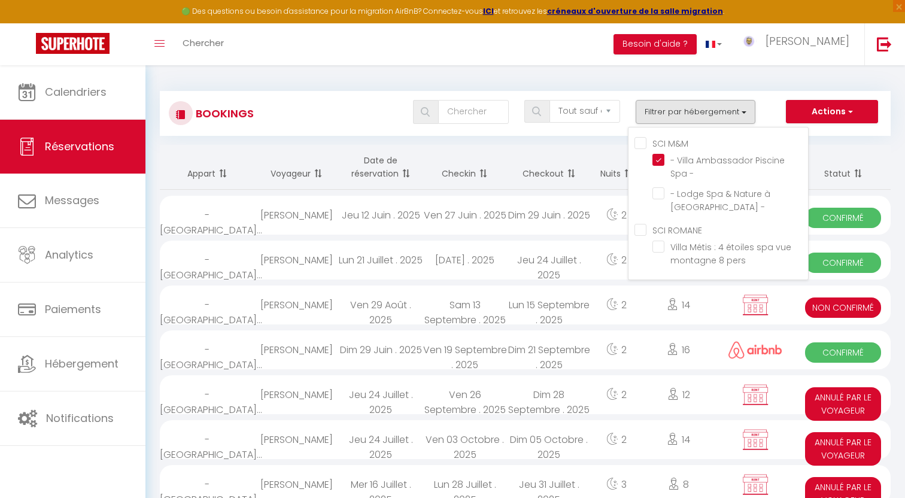
drag, startPoint x: 659, startPoint y: 249, endPoint x: 661, endPoint y: 231, distance: 18.6
click at [660, 249] on input "Villa Métis : 4 étoiles spa vue montagne 8 pers" at bounding box center [730, 246] width 156 height 12
checkbox input "true"
checkbox input "false"
checkbox ROMANE "true"
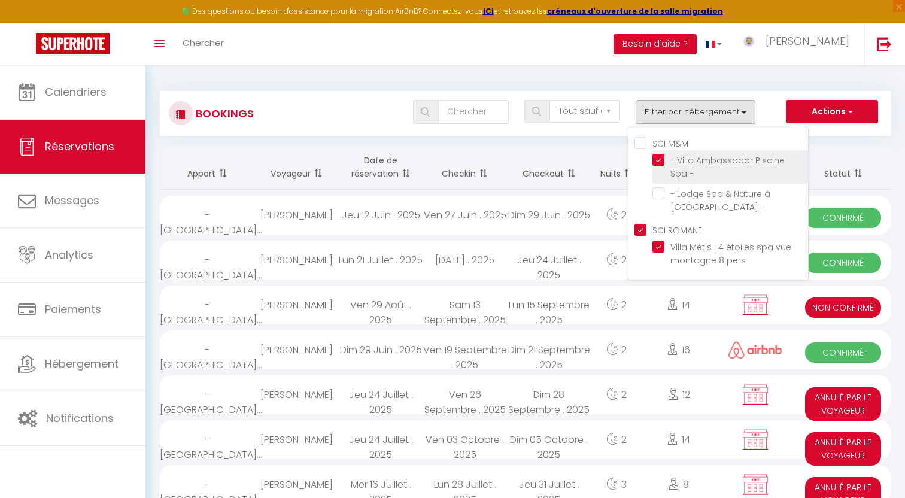
checkbox input "false"
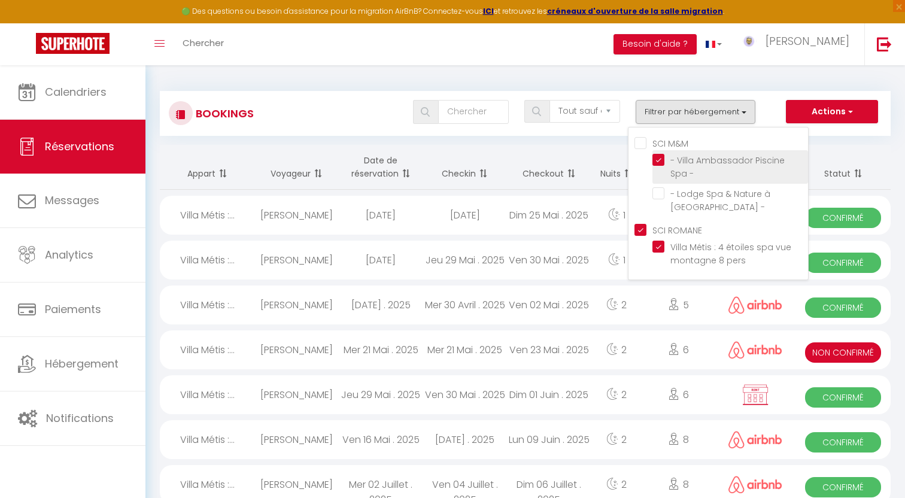
click at [660, 164] on input "- Villa Ambassador Piscine Spa -" at bounding box center [730, 160] width 156 height 12
checkbox input "false"
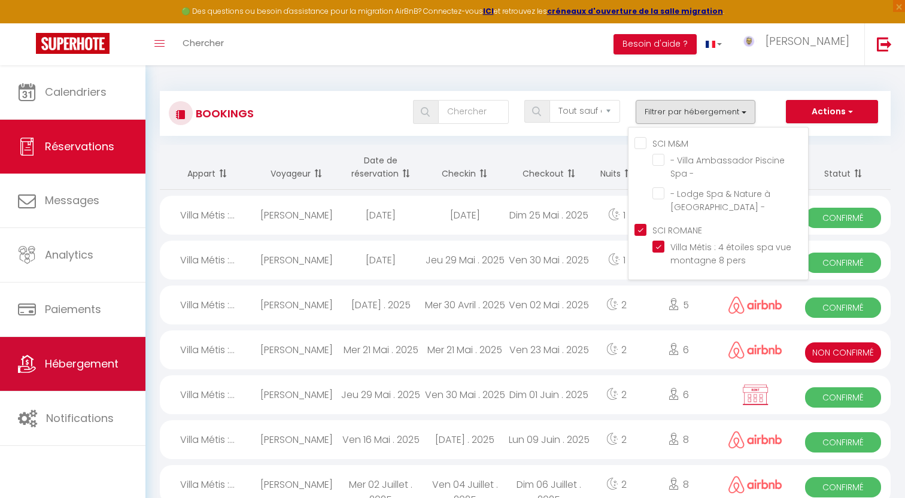
checkbox input "false"
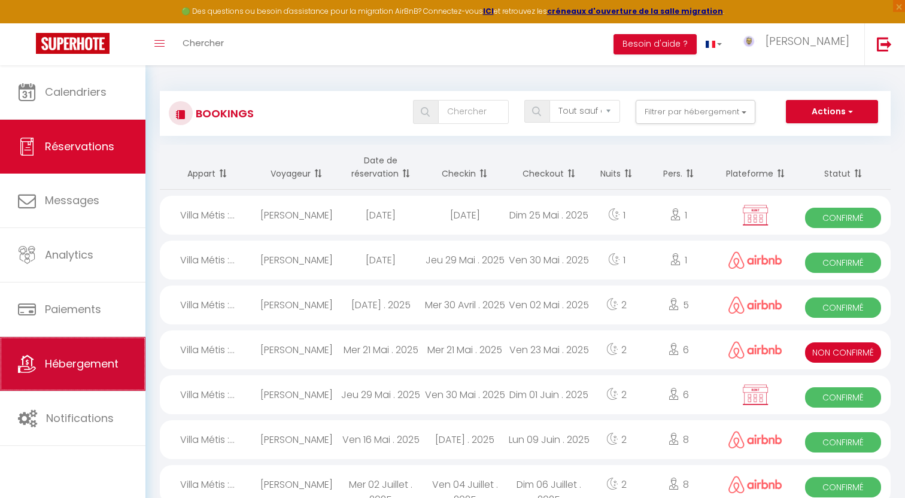
click at [124, 379] on link "Hébergement" at bounding box center [72, 364] width 145 height 54
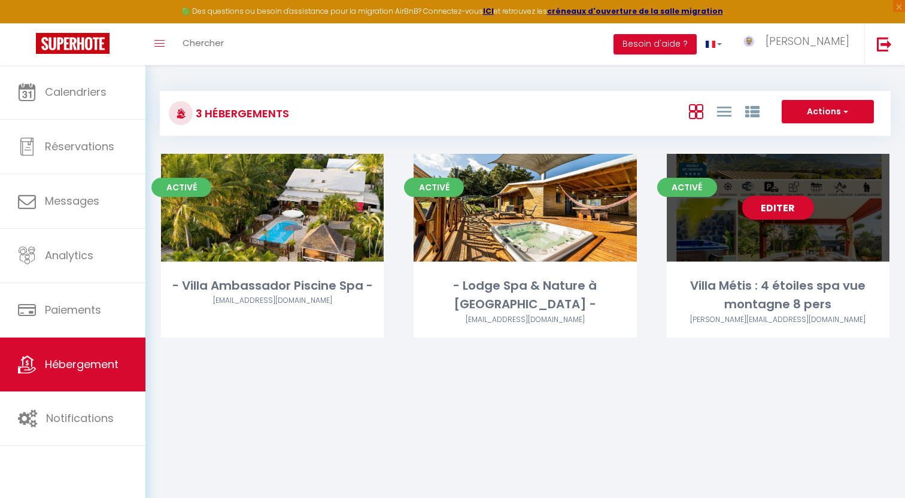
drag, startPoint x: 765, startPoint y: 239, endPoint x: 759, endPoint y: 244, distance: 8.0
click at [765, 239] on div "Editer" at bounding box center [777, 208] width 223 height 108
click at [757, 208] on link "Editer" at bounding box center [778, 208] width 72 height 24
click at [782, 212] on link "Editer" at bounding box center [778, 208] width 72 height 24
click at [763, 209] on link "Editer" at bounding box center [778, 208] width 72 height 24
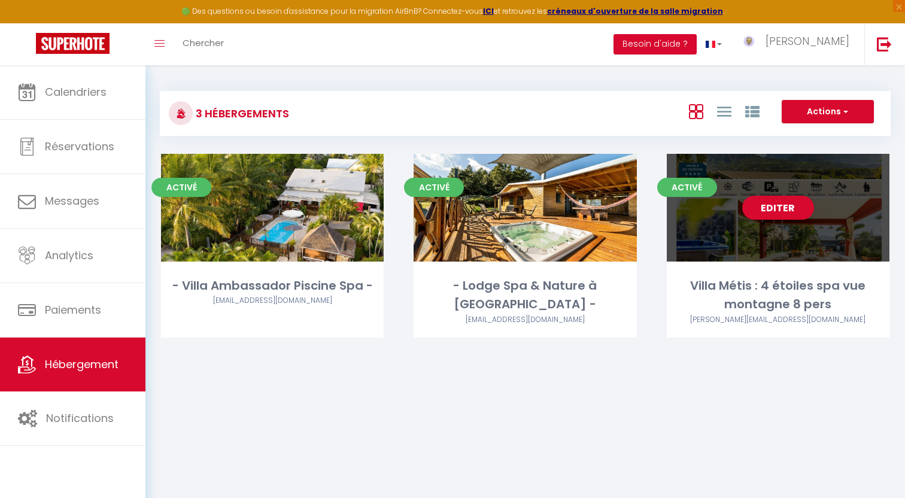
click at [785, 225] on div "Editer" at bounding box center [777, 208] width 223 height 108
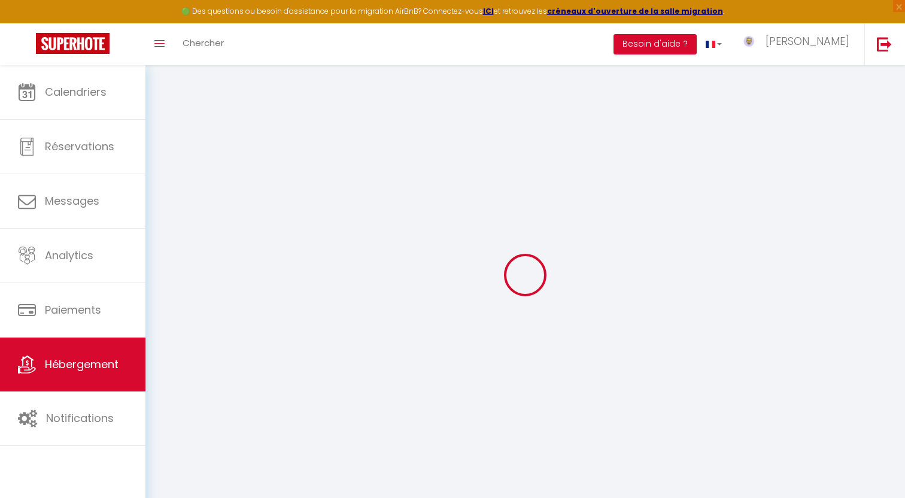
select select
type input "SCI ROMANE 2"
type input "[STREET_ADDRESS]"
type input "97410"
type input "SAINT PIERRE"
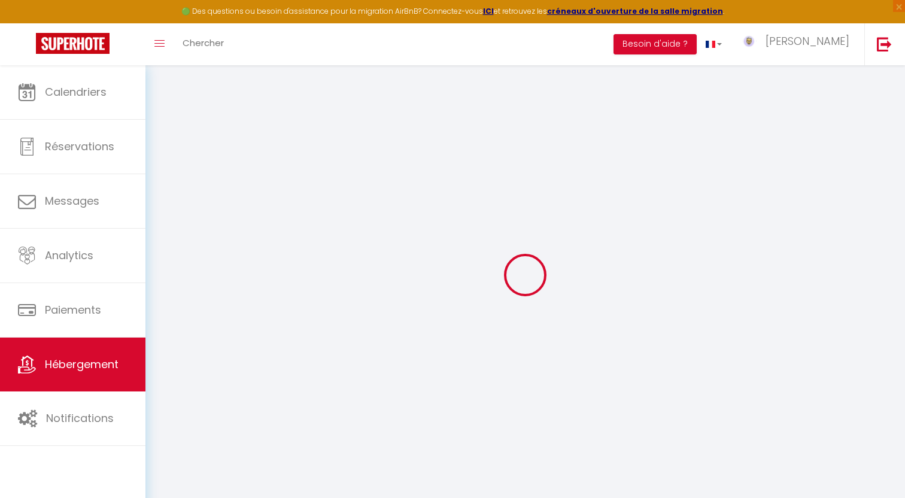
select select "177"
type input "SIRET 499 213 387"
type input "SCI Romane 2 - Villa Métis Réunion - 315 Route de l'entre-deux - 97410 Saint-Pi…"
select select
checkbox input "false"
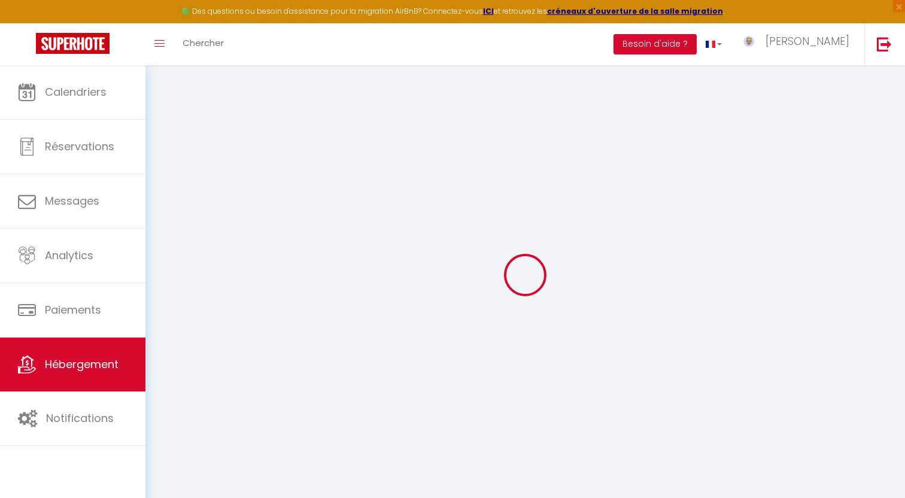
checkbox input "false"
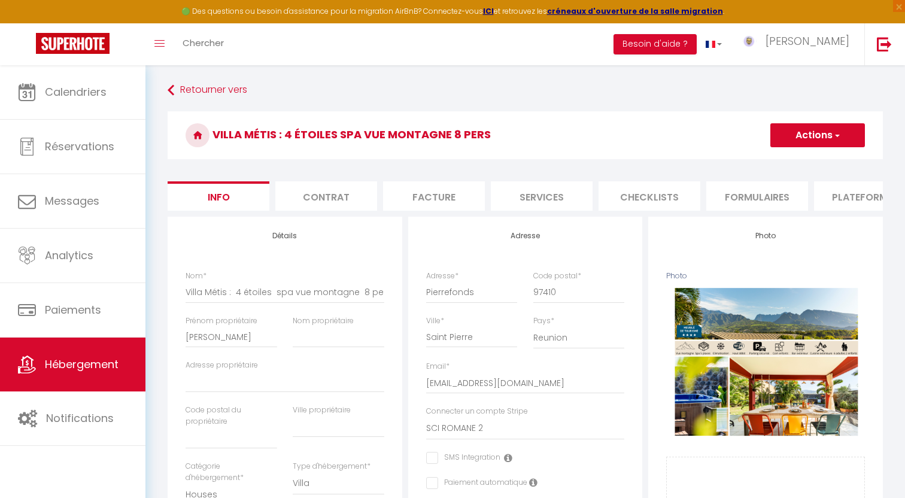
click at [427, 192] on li "Facture" at bounding box center [434, 195] width 102 height 29
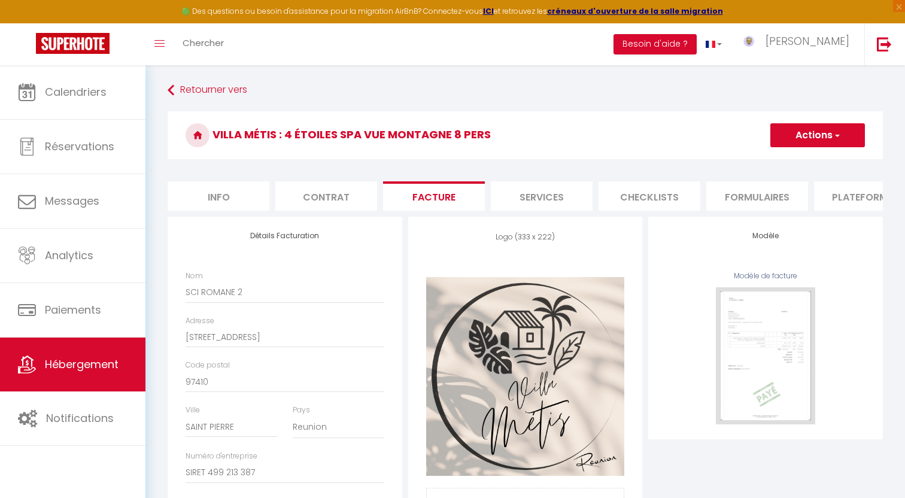
scroll to position [166, 0]
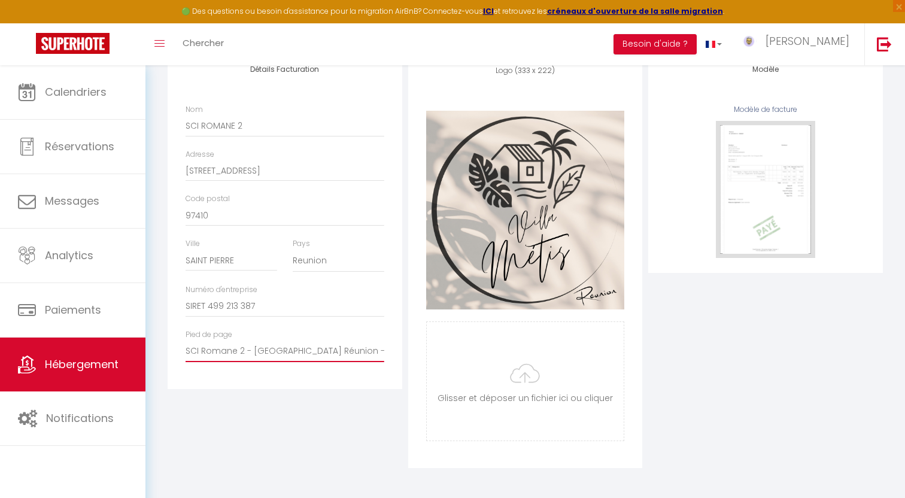
click at [349, 352] on input "SCI Romane 2 - Villa Métis Réunion - 315 Route de l'entre-deux - 97410 Saint-Pi…" at bounding box center [284, 351] width 199 height 22
click at [348, 351] on input "SCI Romane 2 - Villa Métis Réunion - 315 Route de l'entre-deux - 97410 Saint-Pi…" at bounding box center [284, 351] width 199 height 22
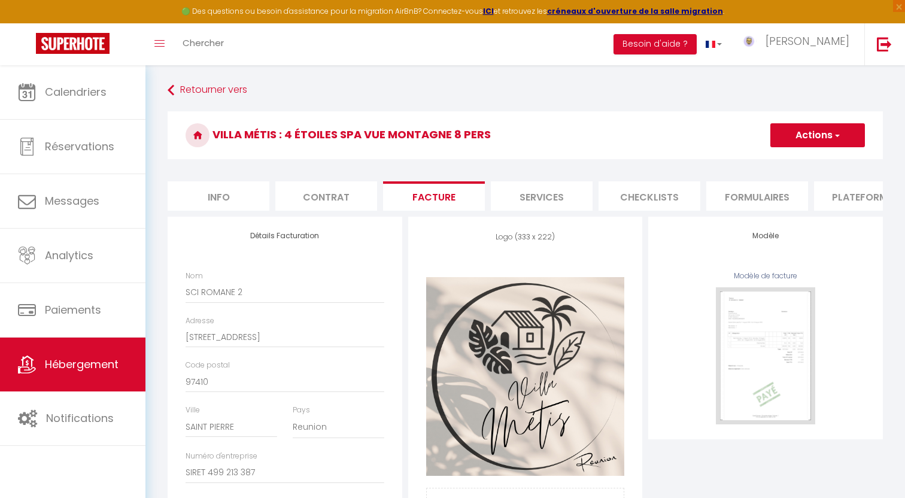
click at [798, 140] on button "Actions" at bounding box center [817, 135] width 95 height 24
click at [794, 163] on link "Enregistrer" at bounding box center [816, 162] width 95 height 16
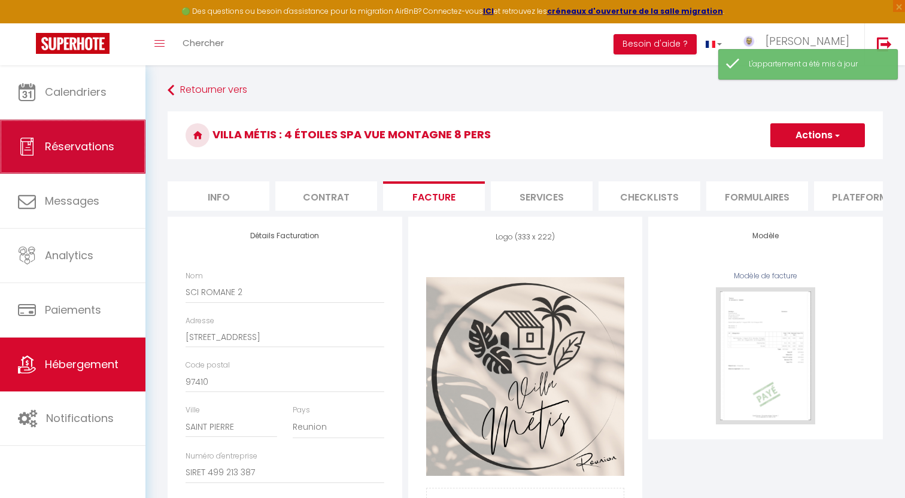
click at [92, 164] on link "Réservations" at bounding box center [72, 147] width 145 height 54
select select "not_cancelled"
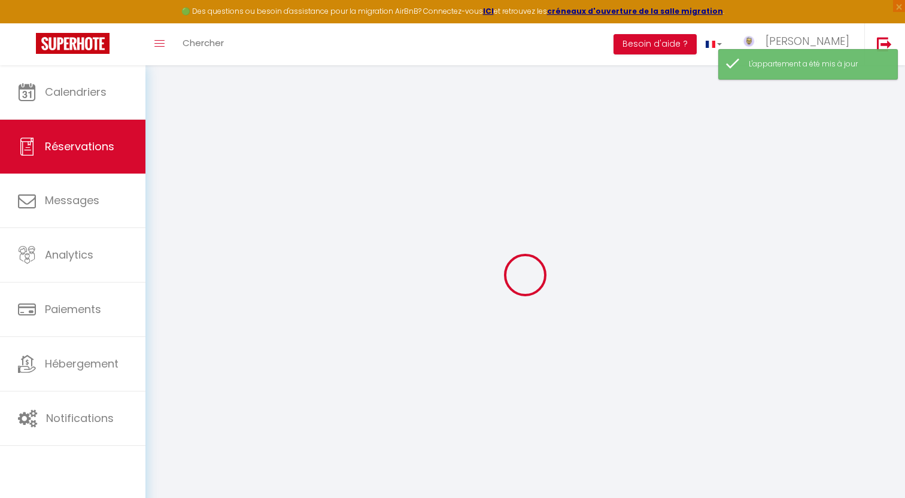
checkbox M\&M "false"
checkbox input "false"
checkbox ROMANE "false"
checkbox input "true"
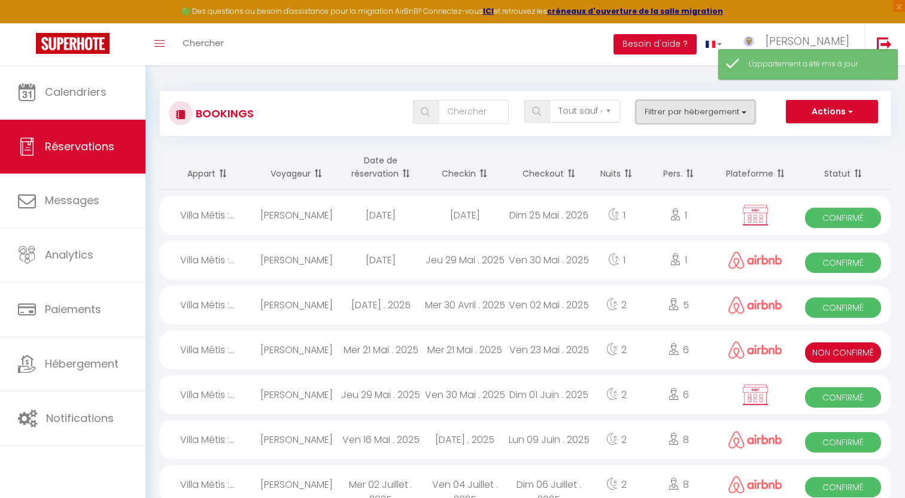
click at [707, 114] on button "Filtrer par hébergement" at bounding box center [695, 112] width 120 height 24
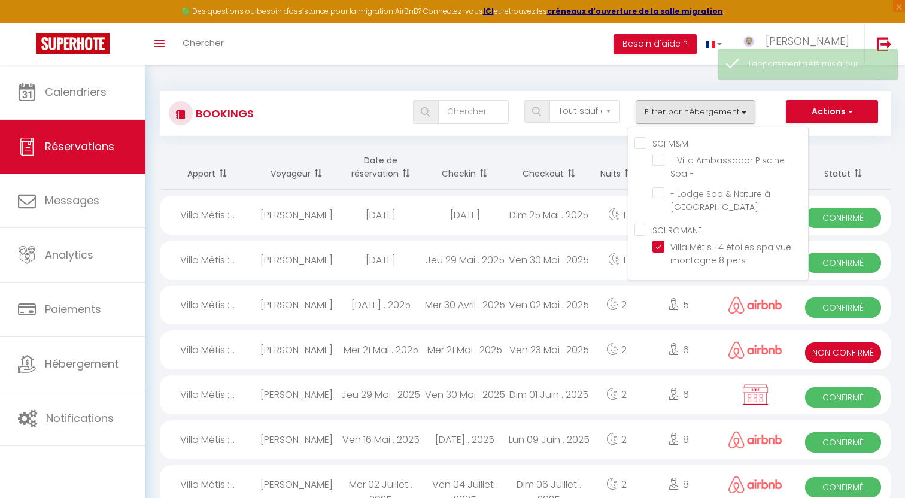
click at [473, 229] on div "Sam 24 Mai . 2025" at bounding box center [465, 215] width 84 height 39
select select "OK"
select select "KO"
select select "1"
select select "0"
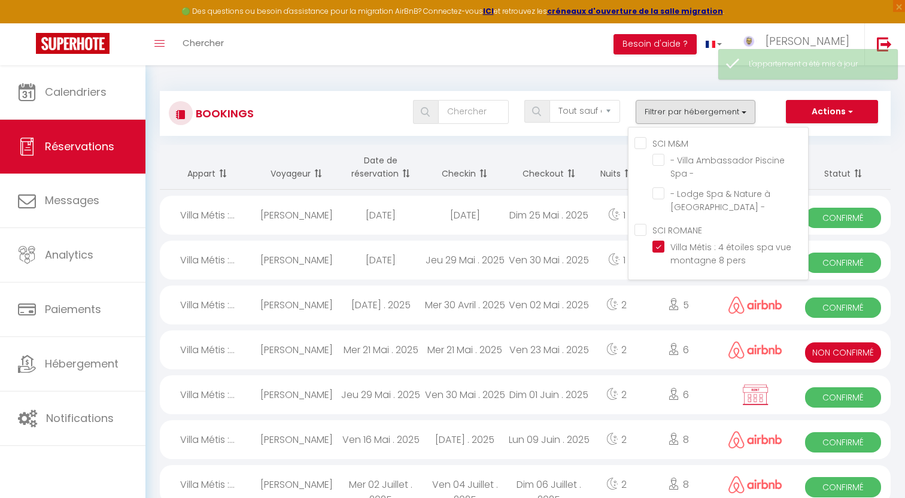
select select "1"
select select
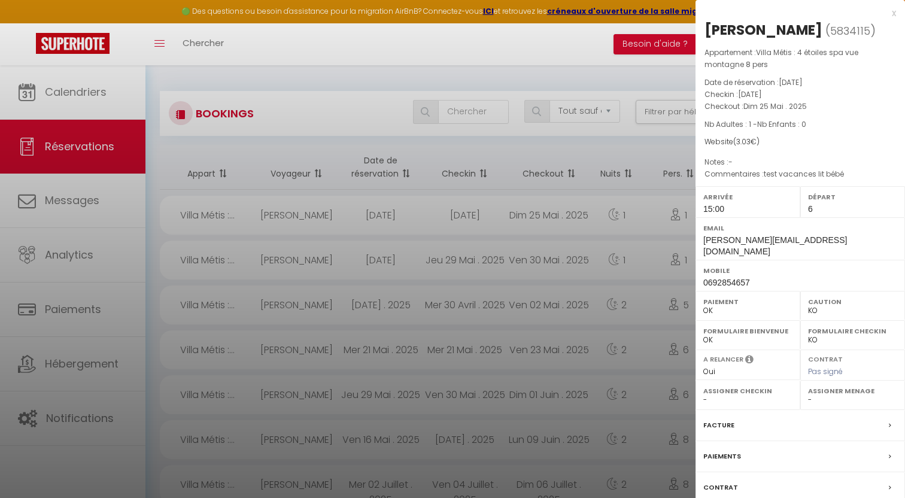
click at [472, 249] on div at bounding box center [452, 249] width 905 height 498
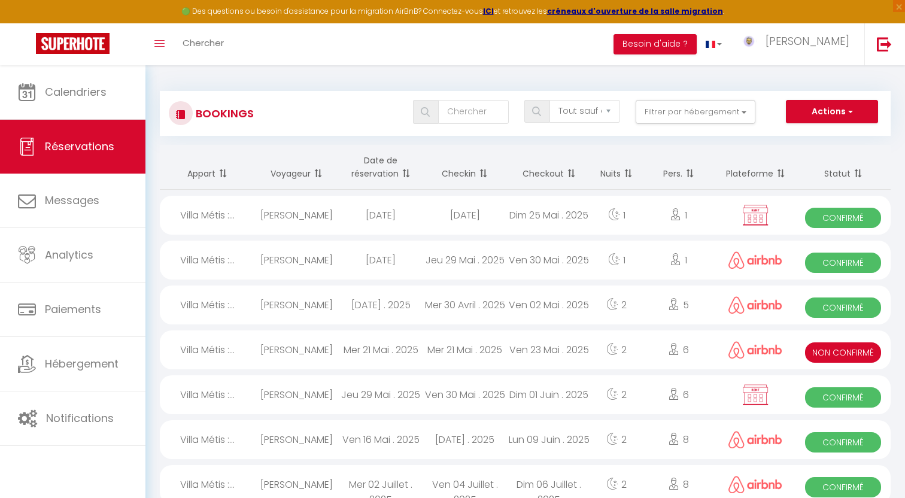
click at [476, 269] on div "Jeu 29 Mai . 2025" at bounding box center [465, 259] width 84 height 39
select select "OK"
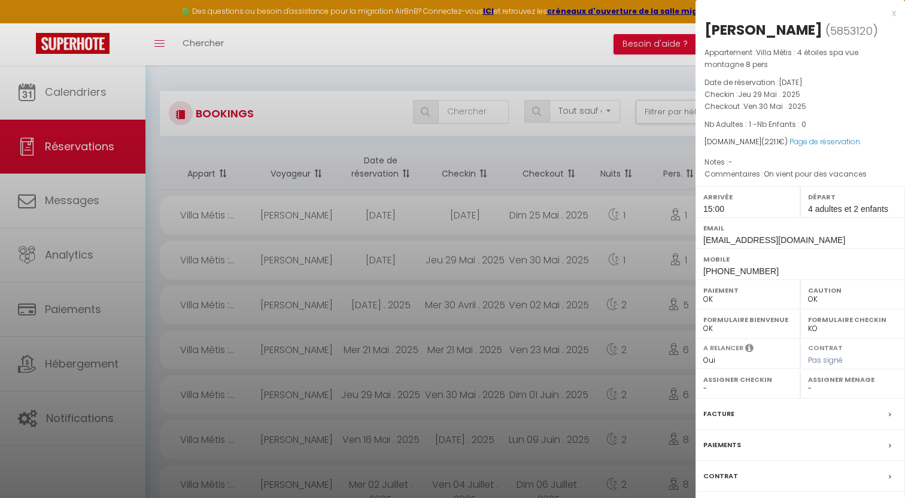
click at [470, 325] on div at bounding box center [452, 249] width 905 height 498
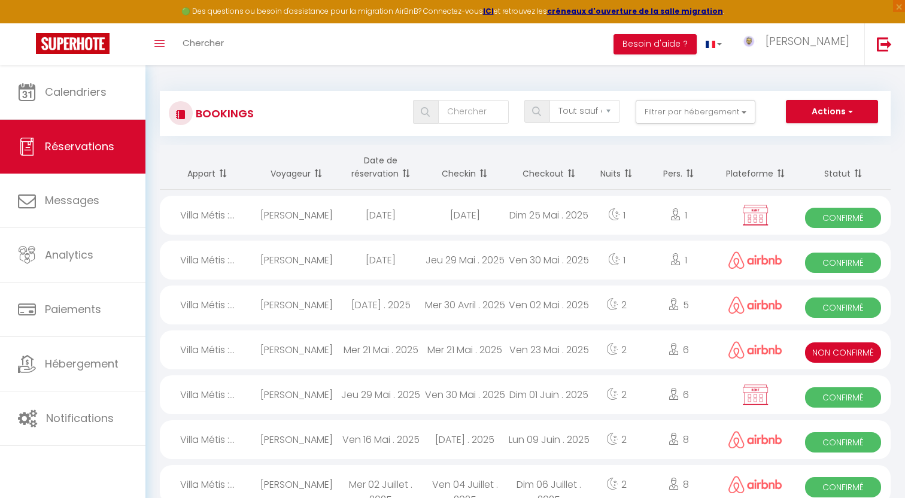
click at [474, 313] on div "Mer 30 Avril . 2025" at bounding box center [465, 304] width 84 height 39
select select "1"
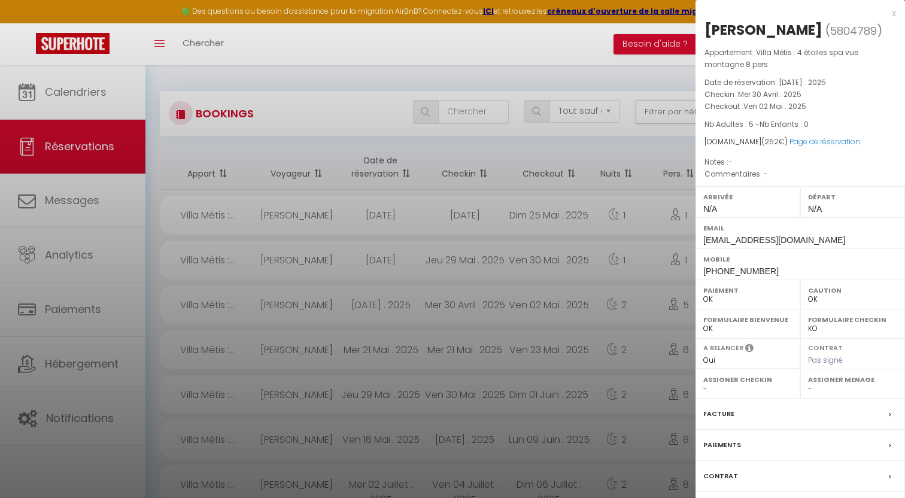
click at [727, 417] on label "Facture" at bounding box center [718, 413] width 31 height 13
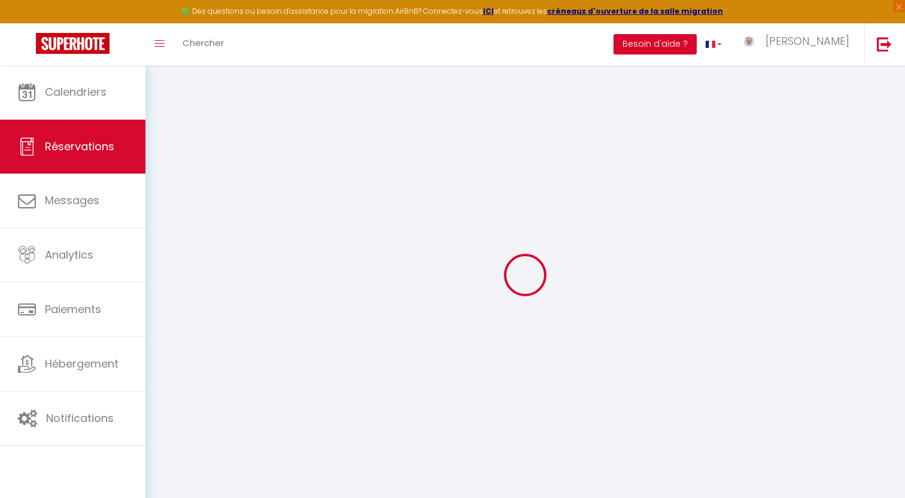
select select "hostFee"
select select
checkbox input "false"
select select
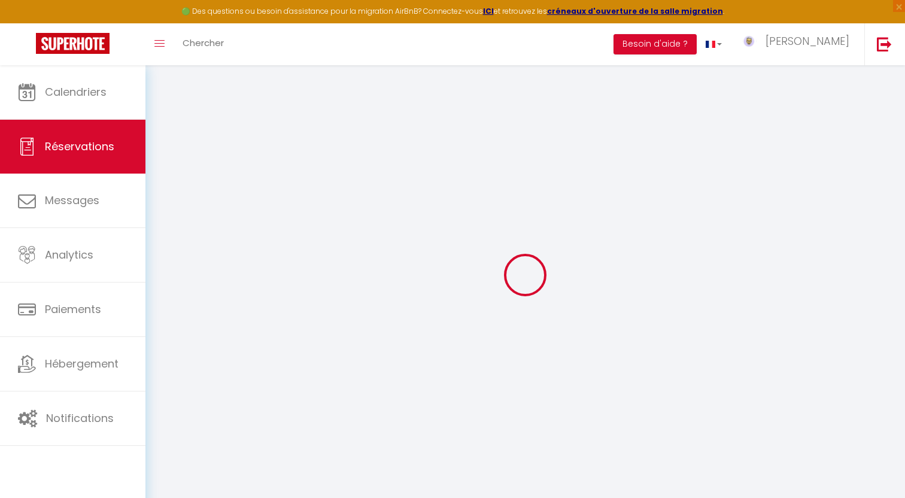
select select
checkbox input "false"
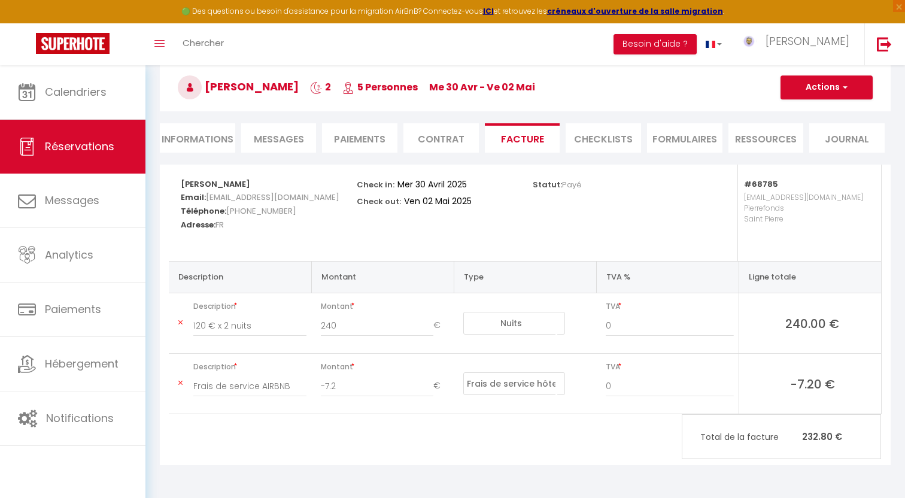
scroll to position [65, 0]
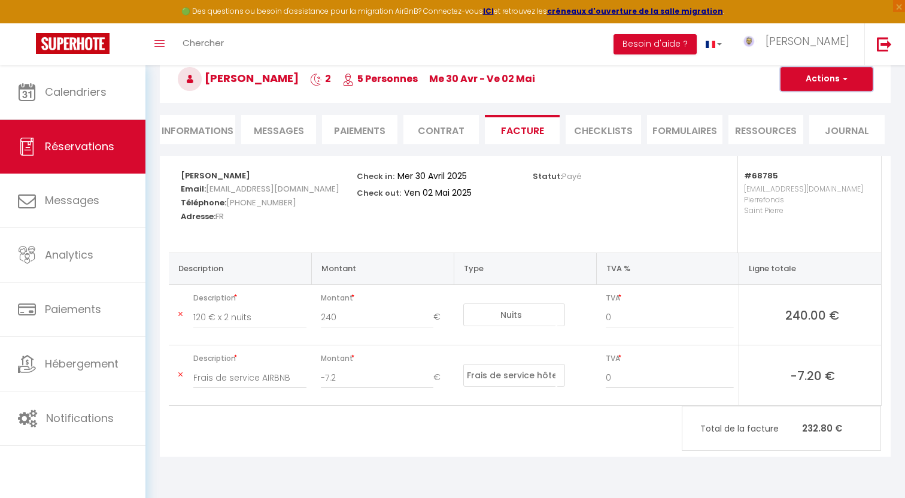
click at [823, 86] on button "Actions" at bounding box center [826, 79] width 92 height 24
click at [808, 105] on link "Enregistrer" at bounding box center [817, 106] width 101 height 16
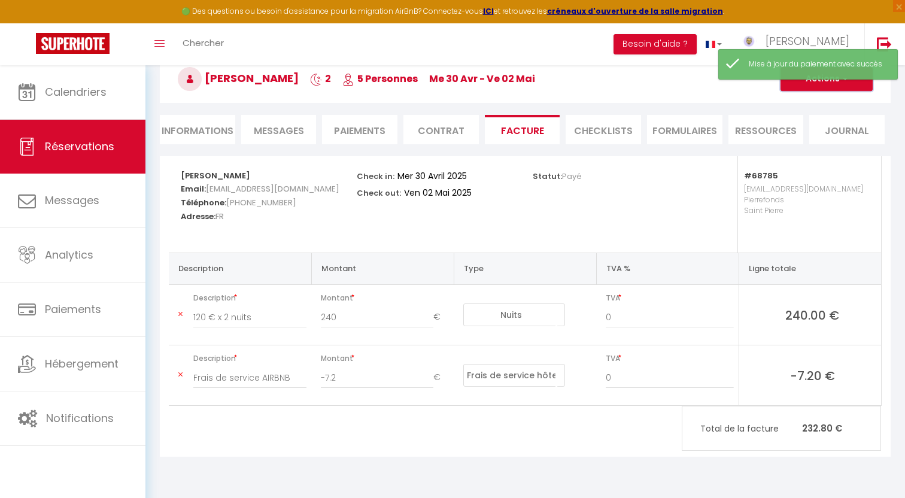
click at [808, 80] on button "Actions" at bounding box center [826, 79] width 92 height 24
click at [806, 125] on link "Aperçu et éditer" at bounding box center [817, 121] width 101 height 16
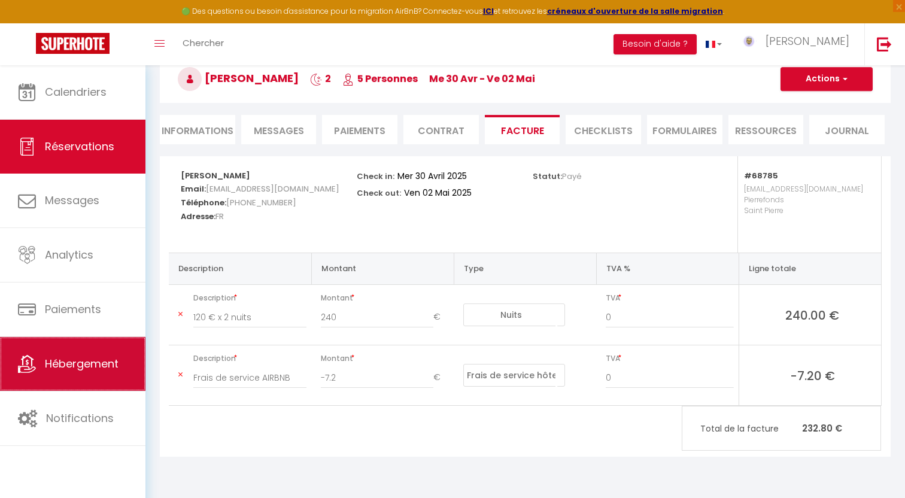
click at [78, 374] on link "Hébergement" at bounding box center [72, 364] width 145 height 54
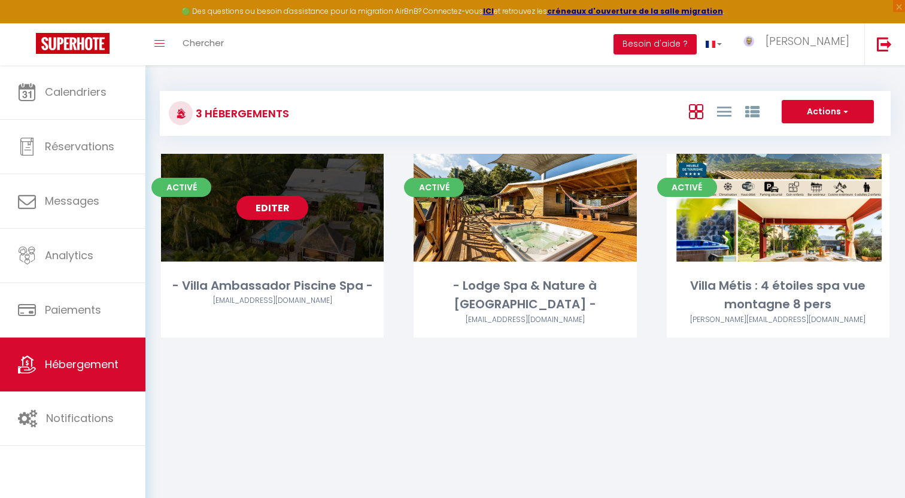
click at [284, 202] on link "Editer" at bounding box center [272, 208] width 72 height 24
select select "3"
select select "2"
select select "1"
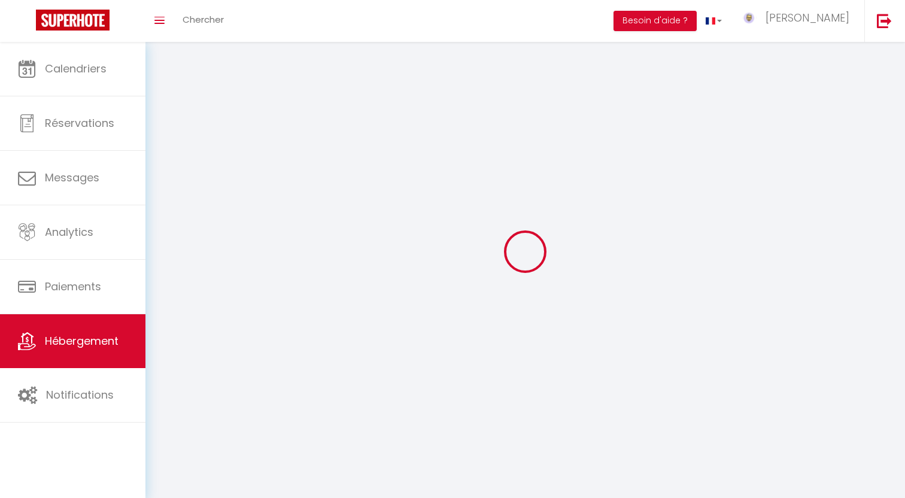
select select
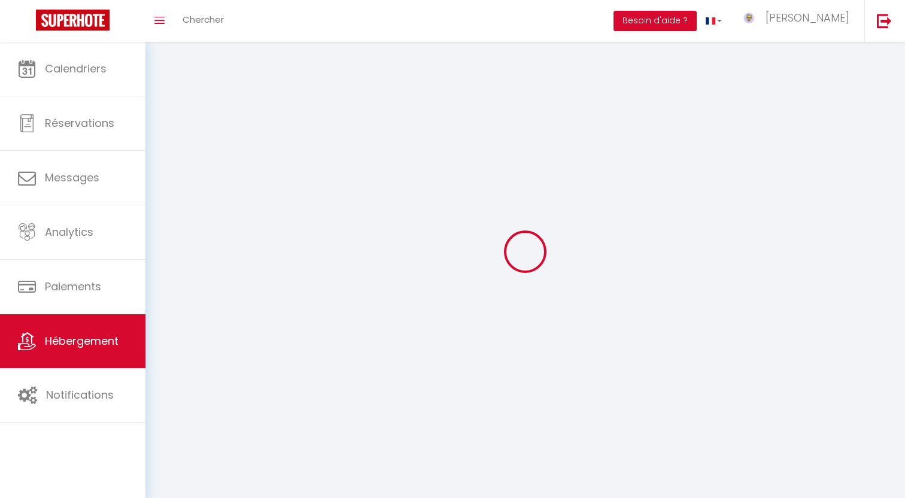
select select
checkbox input "false"
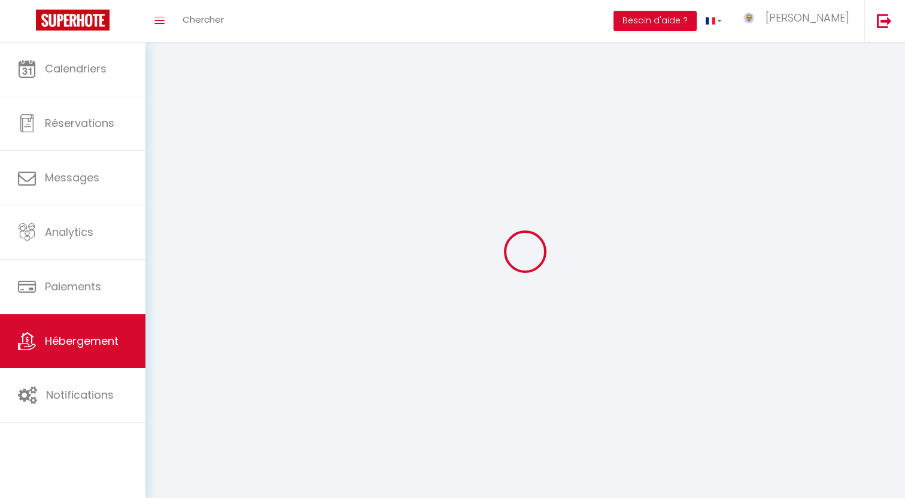
checkbox input "false"
select select
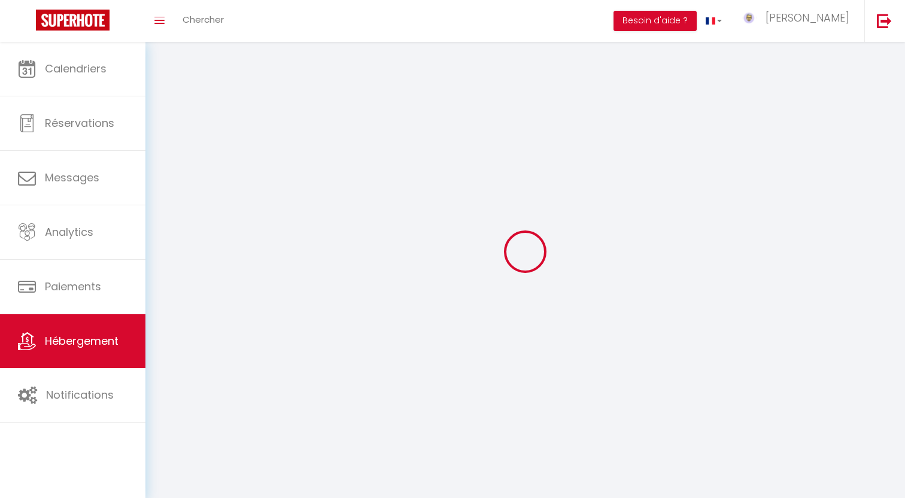
select select
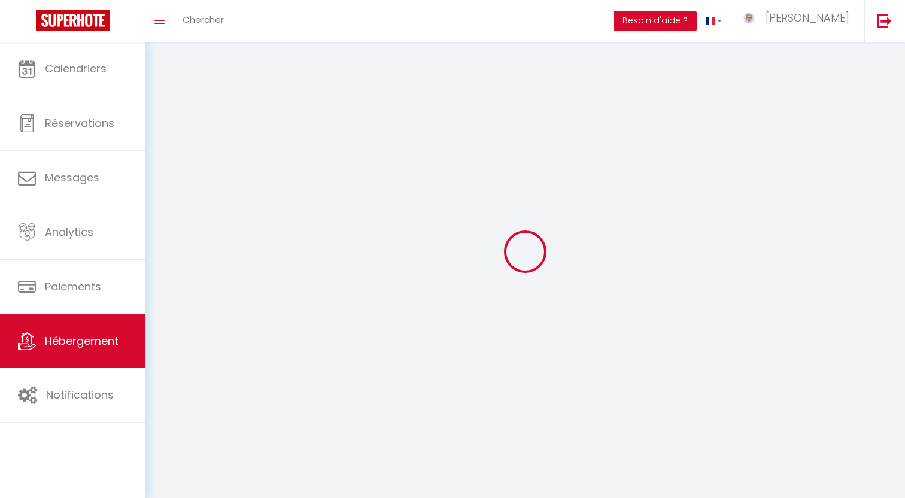
select select
checkbox input "false"
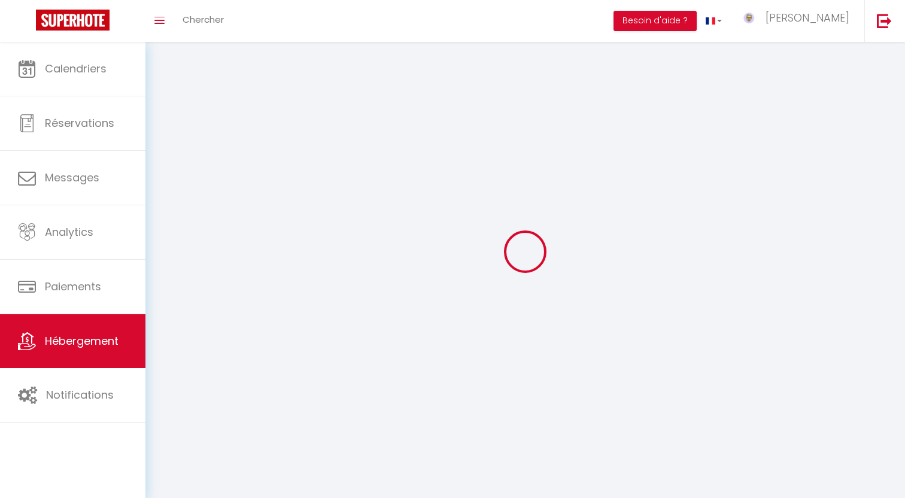
select select
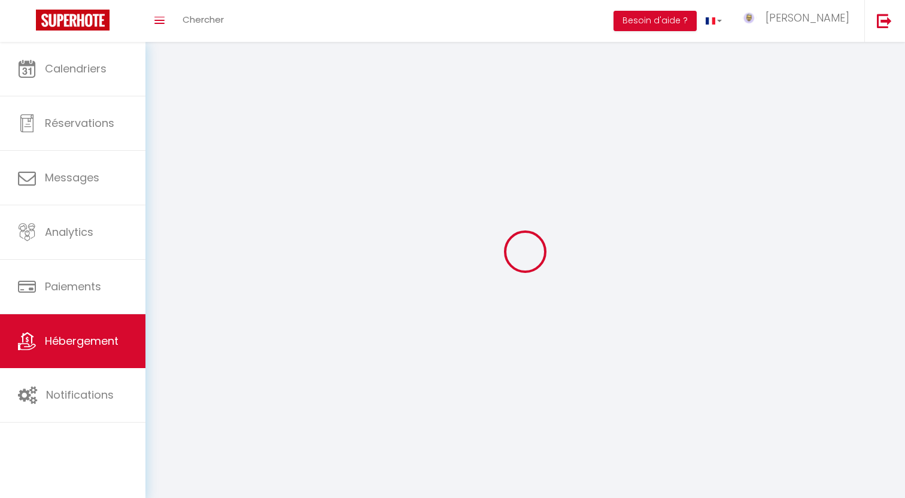
select select
checkbox input "false"
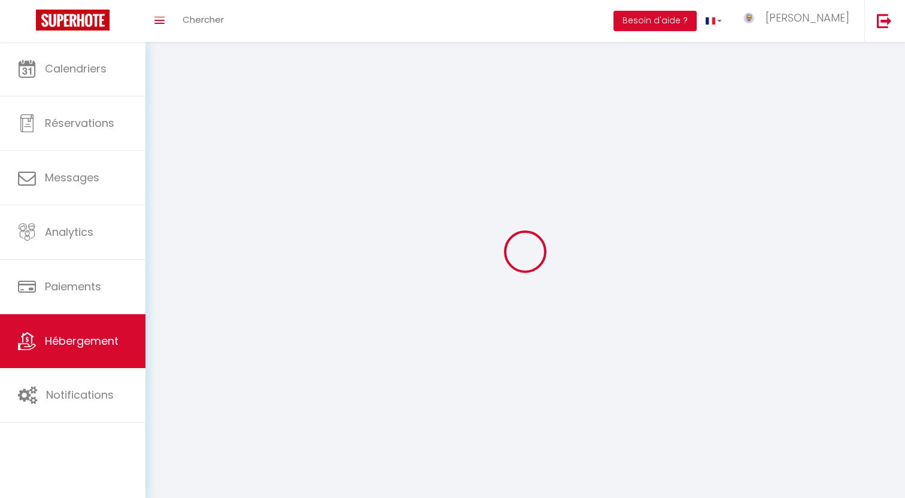
checkbox input "false"
select select
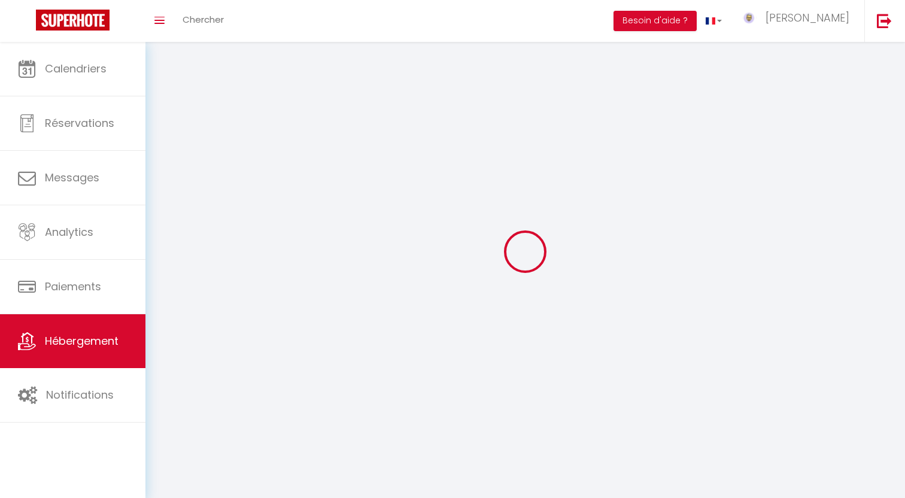
select select
checkbox input "false"
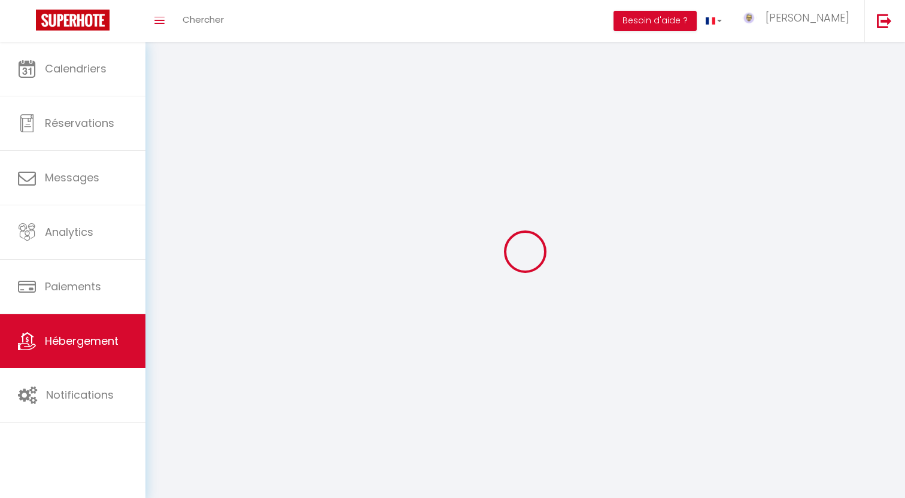
checkbox input "false"
select select
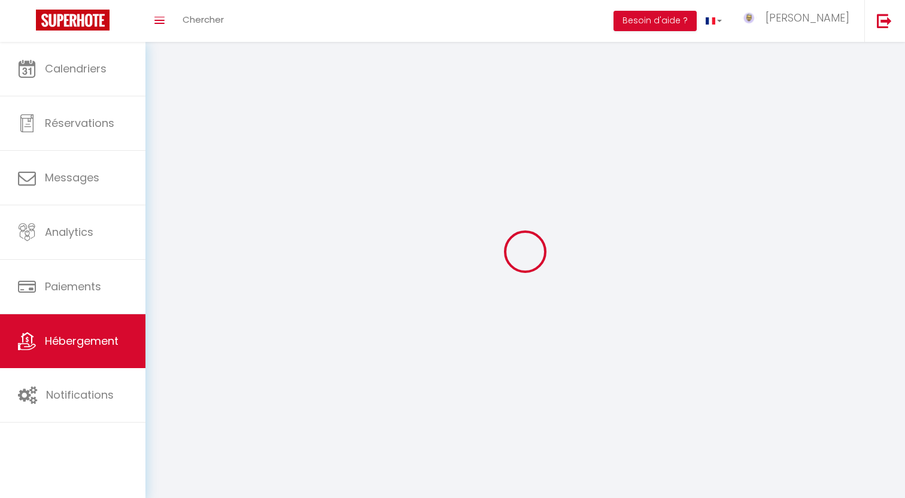
select select "28"
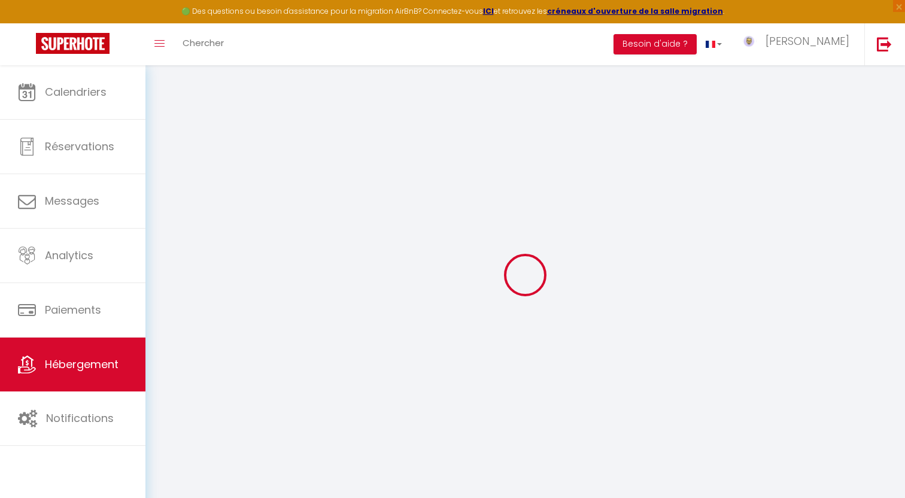
select select
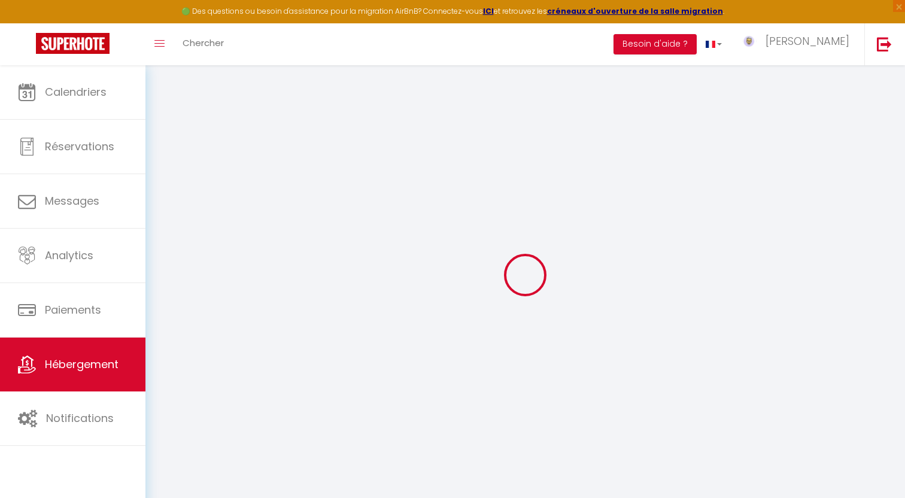
select select
checkbox input "false"
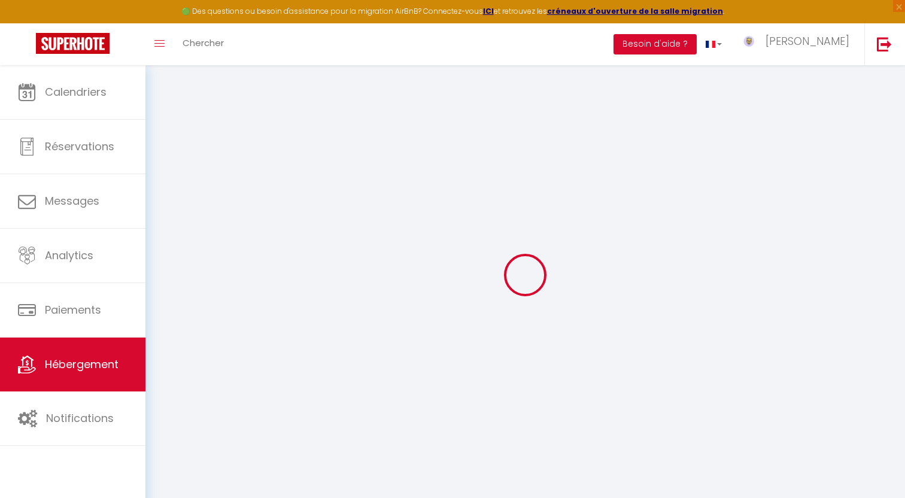
select select
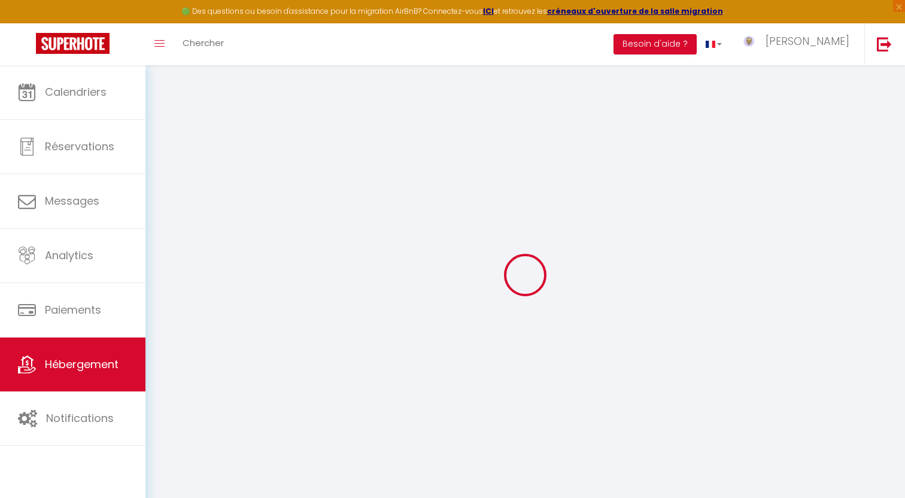
select select
checkbox input "false"
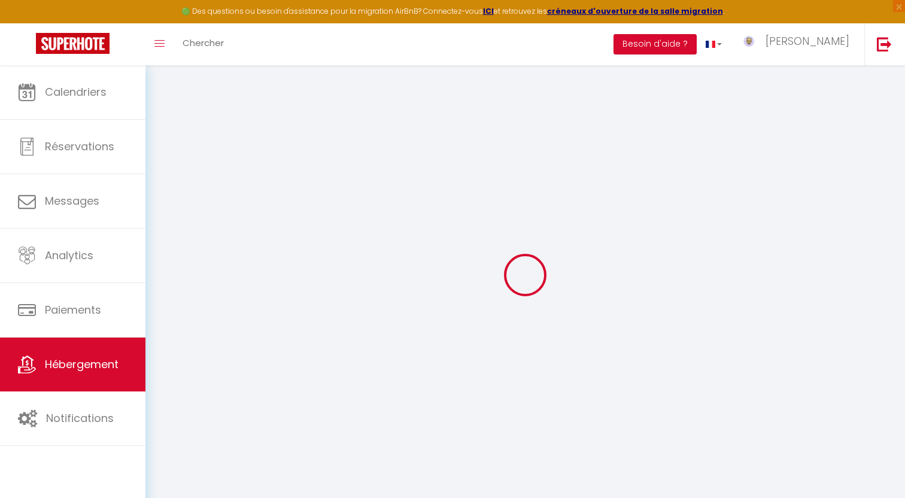
checkbox input "false"
select select
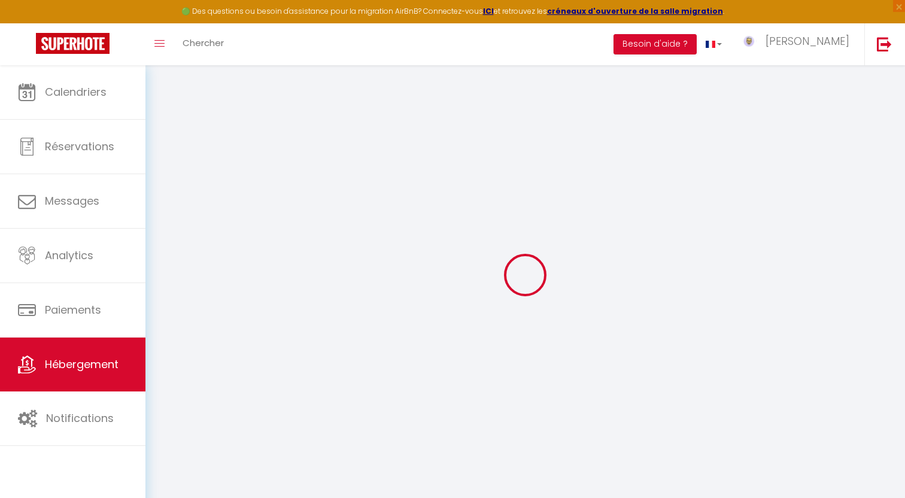
select select
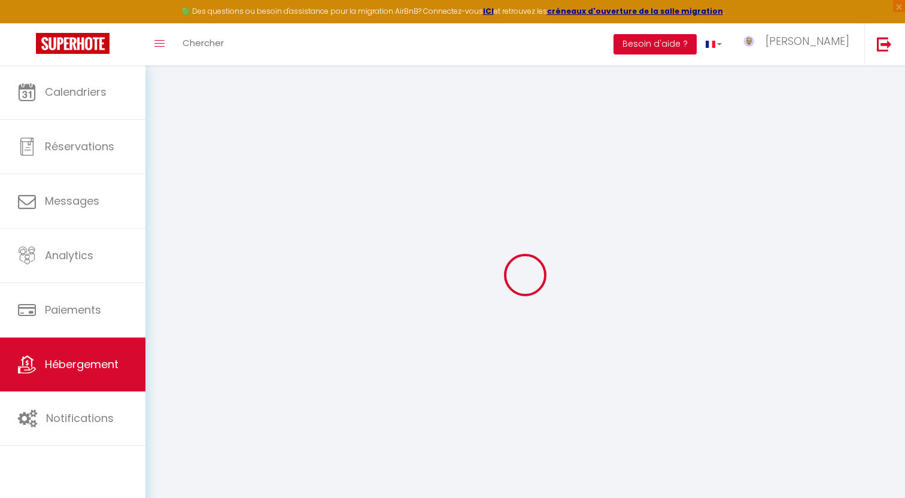
checkbox input "false"
select select
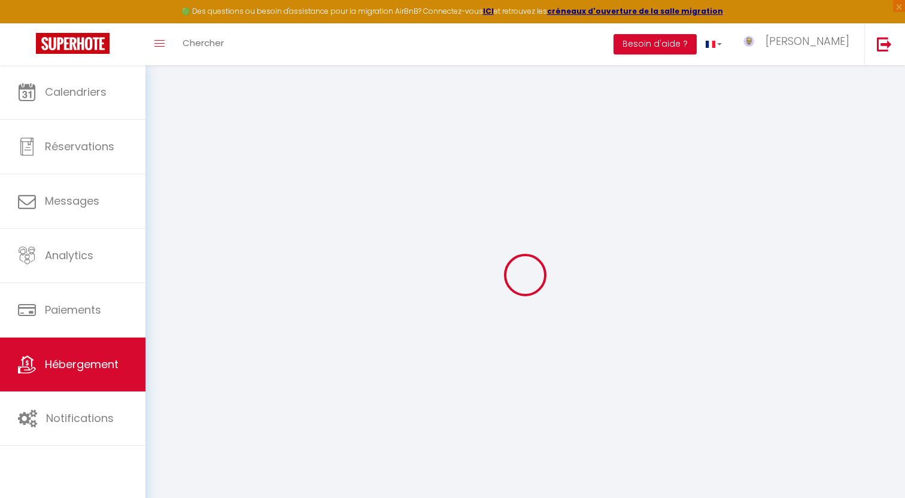
select select
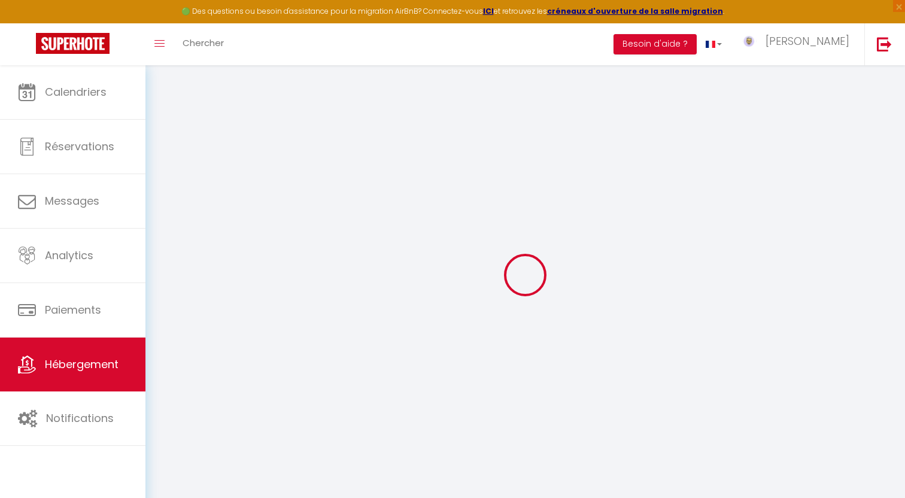
select select
checkbox input "false"
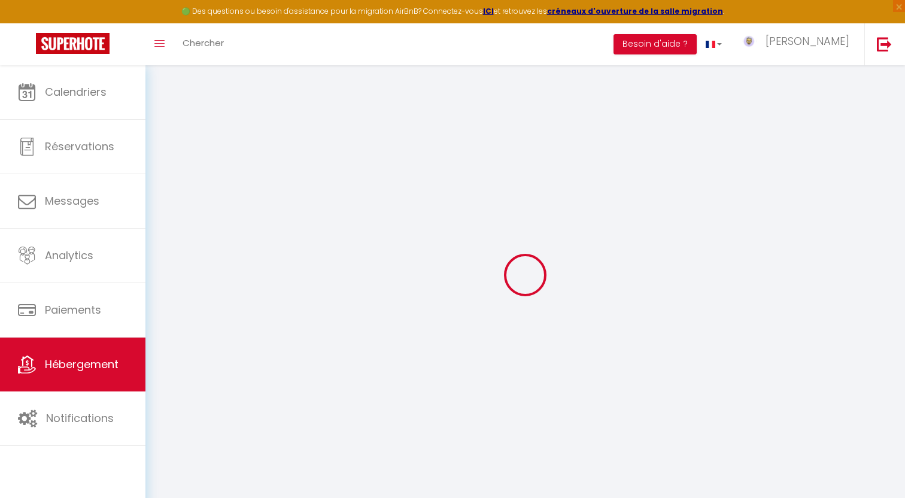
checkbox input "false"
select select
type input "- Villa Ambassador Piscine Spa -"
type input "Fabrice"
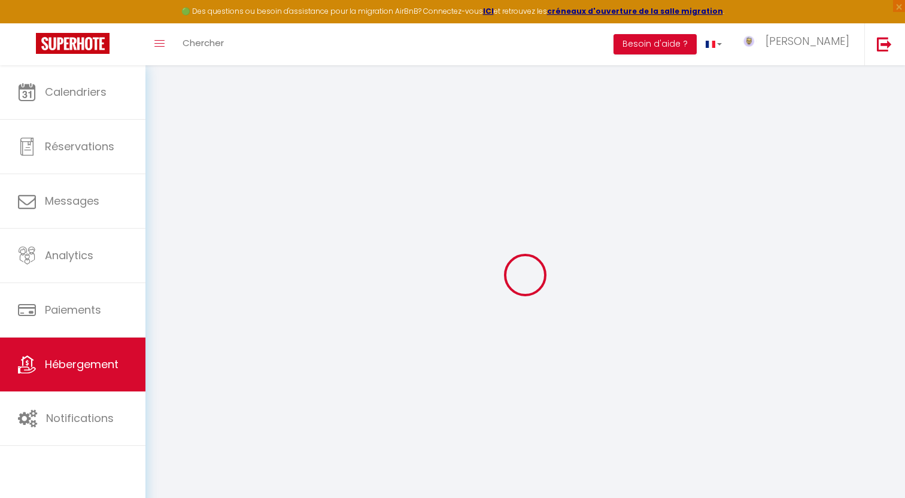
type input "MAILLOT"
type input "29 Chemin Lancastel"
type input "97424"
type input "Piton Saint-Leu"
select select "16"
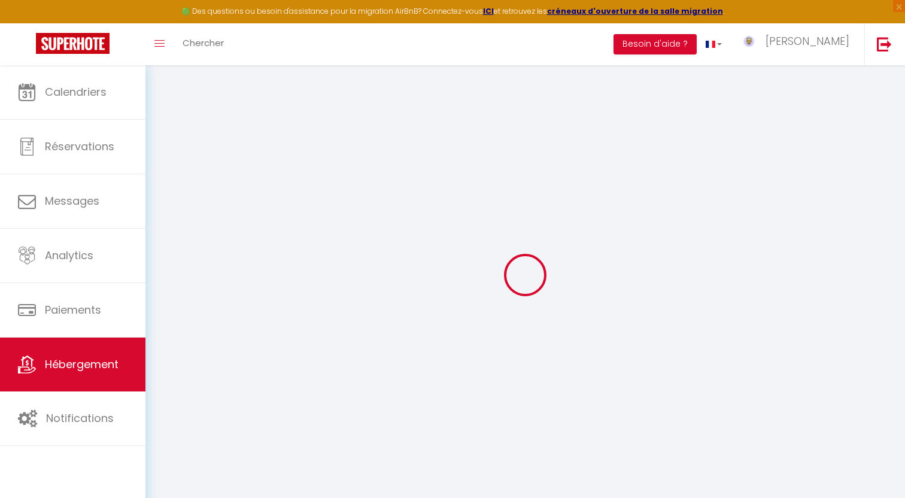
select select "7"
select select "2"
type input "486"
type input "300"
type input "2.00"
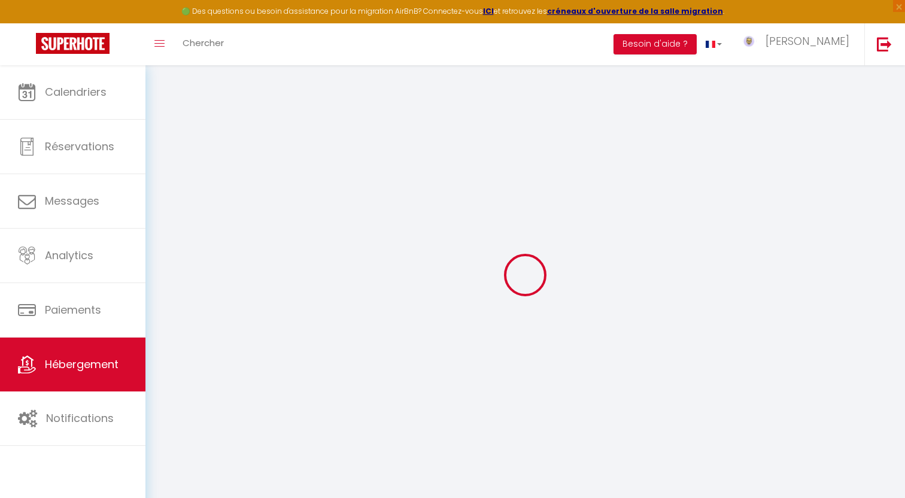
type input "2500"
select select
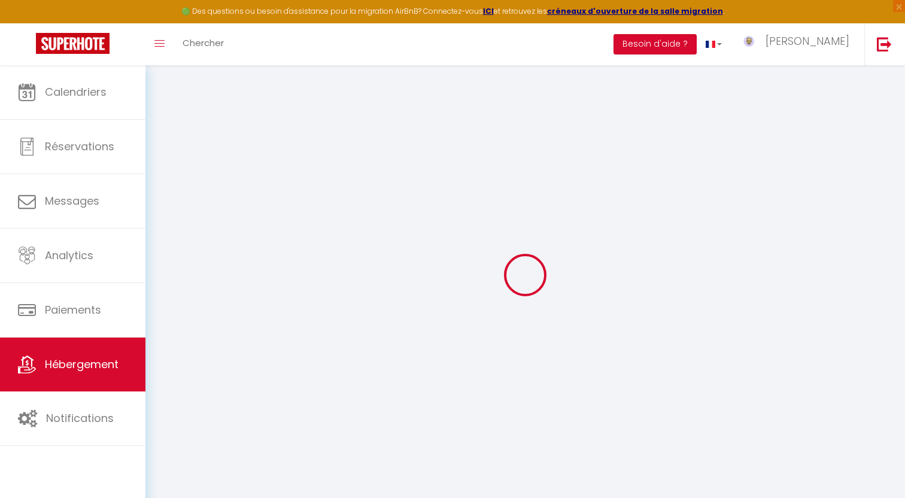
select select
type input "47 bis Rue Pied Des Roches"
type input "97427"
type input "L'Étang-Salé"
select select "177"
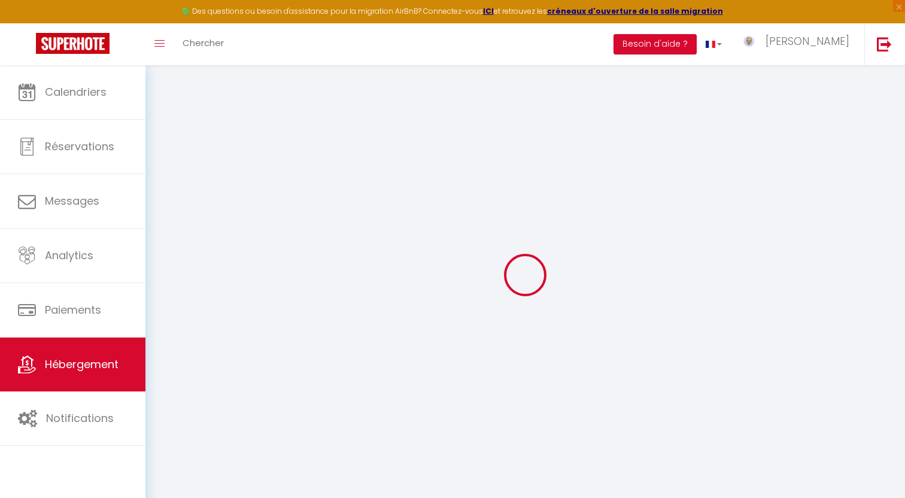
type input "reservation@villa-ambassador.re"
select select "14834"
checkbox input "false"
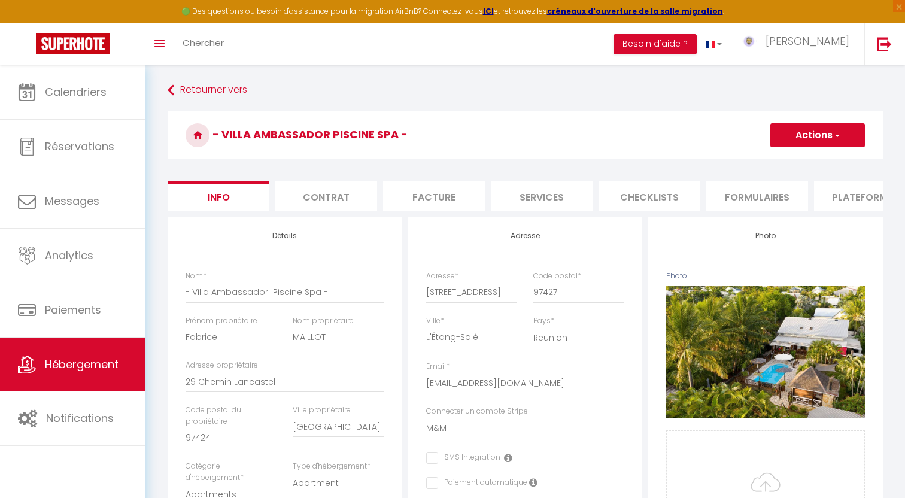
click at [409, 193] on li "Facture" at bounding box center [434, 195] width 102 height 29
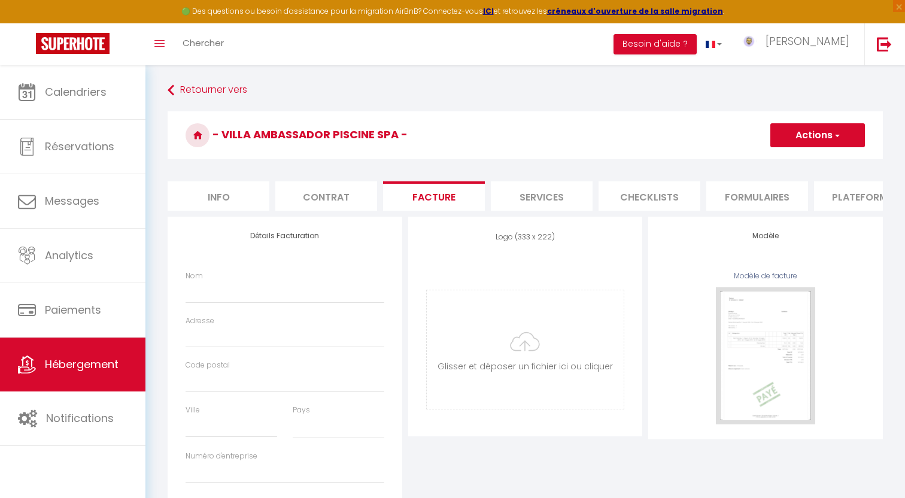
click at [225, 194] on li "Info" at bounding box center [219, 195] width 102 height 29
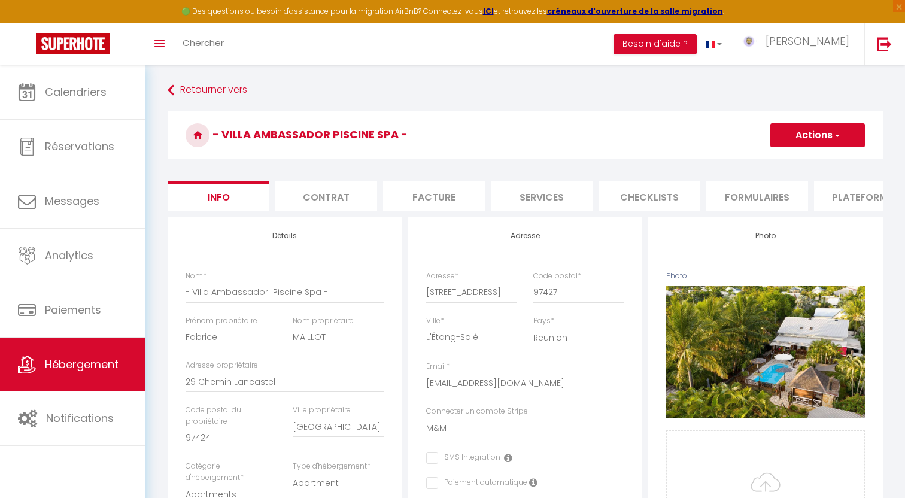
click at [400, 200] on li "Facture" at bounding box center [434, 195] width 102 height 29
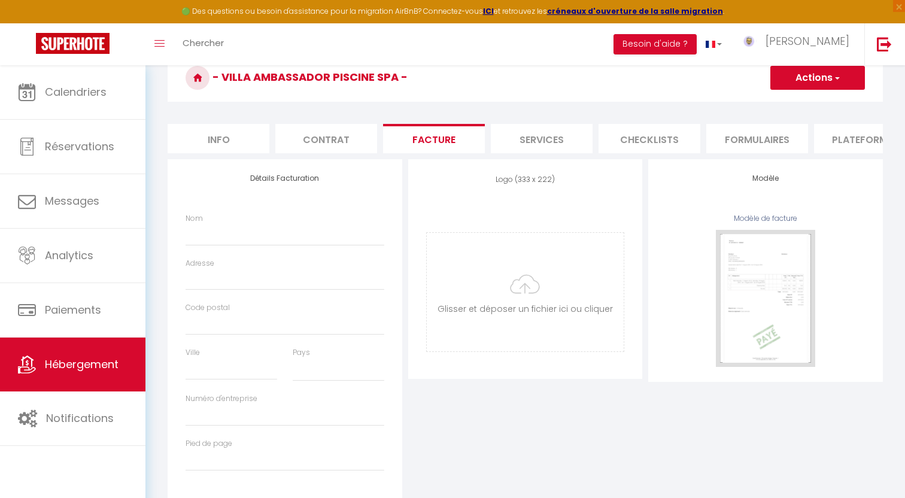
scroll to position [87, 0]
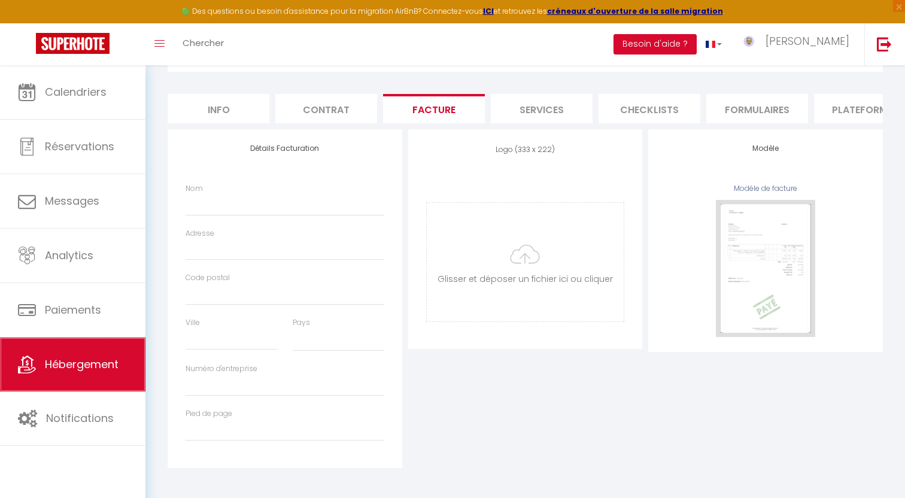
click at [84, 361] on span "Hébergement" at bounding box center [82, 364] width 74 height 15
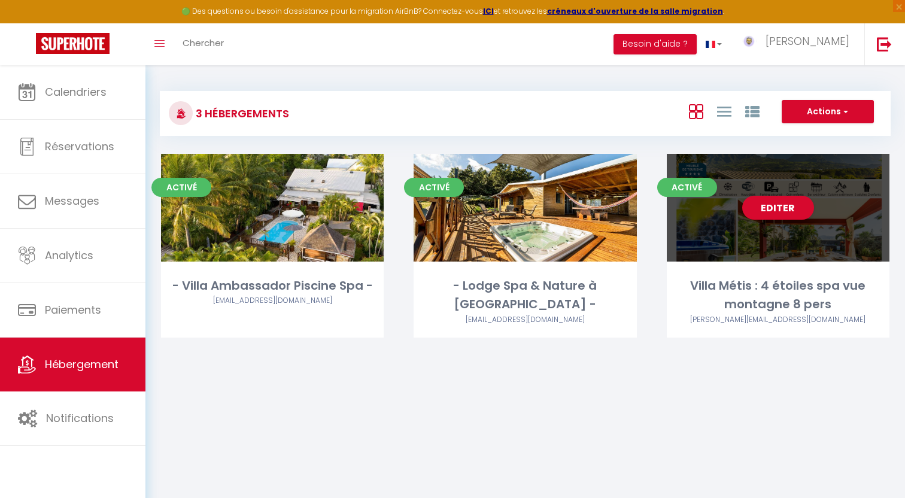
click at [762, 223] on div "Editer" at bounding box center [777, 208] width 223 height 108
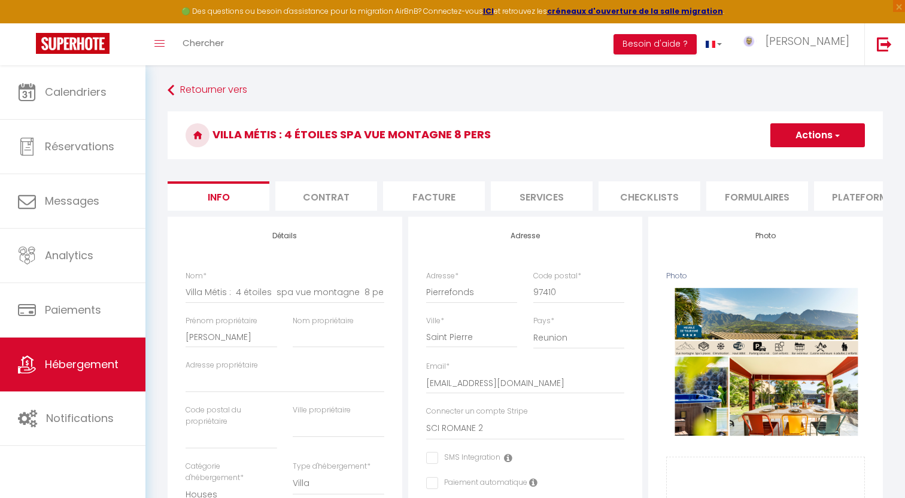
click at [433, 200] on li "Facture" at bounding box center [434, 195] width 102 height 29
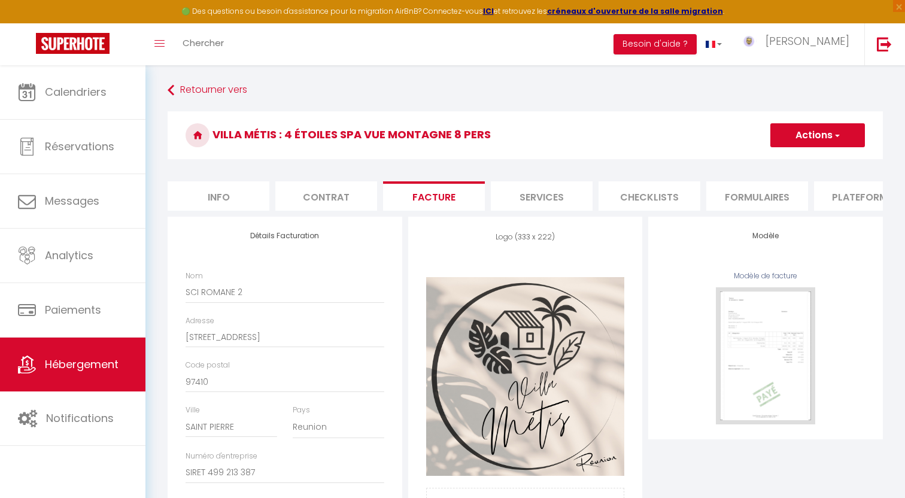
click at [222, 205] on li "Info" at bounding box center [219, 195] width 102 height 29
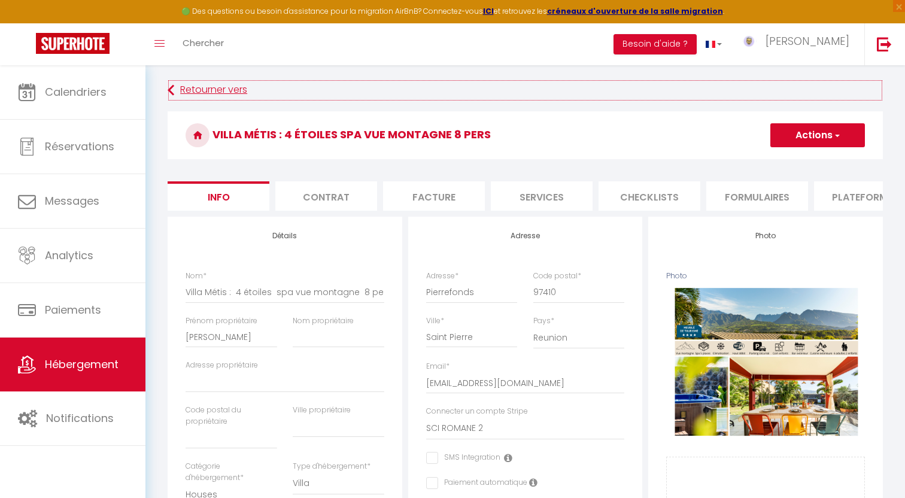
click at [193, 93] on link "Retourner vers" at bounding box center [525, 91] width 715 height 22
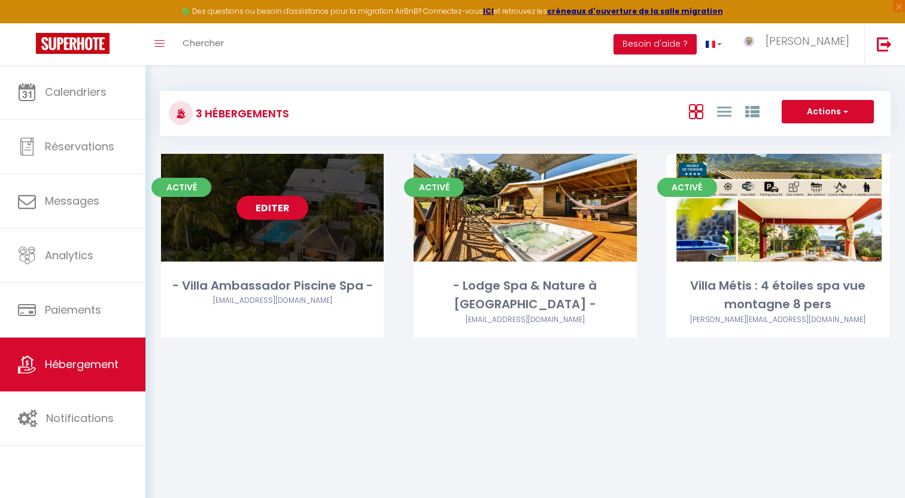
click at [276, 221] on div "Editer" at bounding box center [272, 208] width 223 height 108
click at [279, 214] on link "Editer" at bounding box center [272, 208] width 72 height 24
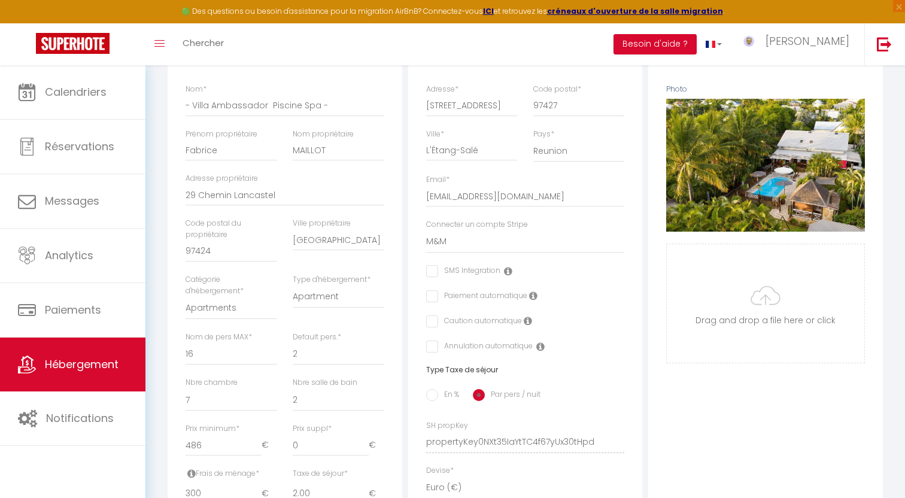
scroll to position [193, 0]
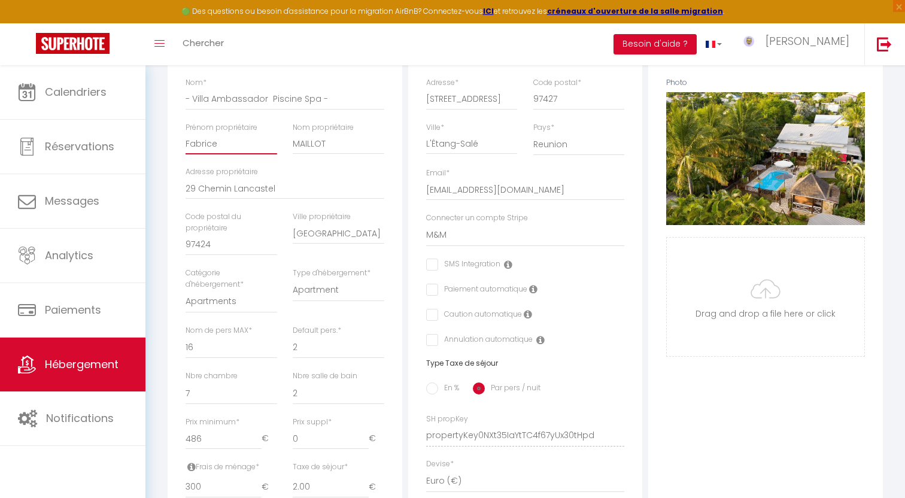
click at [232, 149] on input "Fabrice" at bounding box center [231, 144] width 92 height 22
drag, startPoint x: 216, startPoint y: 146, endPoint x: 168, endPoint y: 142, distance: 48.6
click at [185, 142] on input "Fabrice" at bounding box center [231, 144] width 92 height 22
click at [218, 146] on input "M&m" at bounding box center [231, 144] width 92 height 22
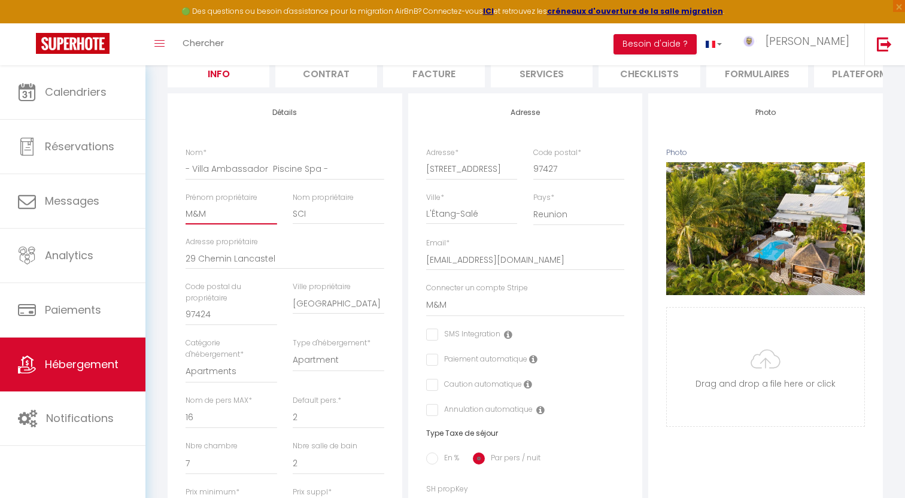
scroll to position [0, 0]
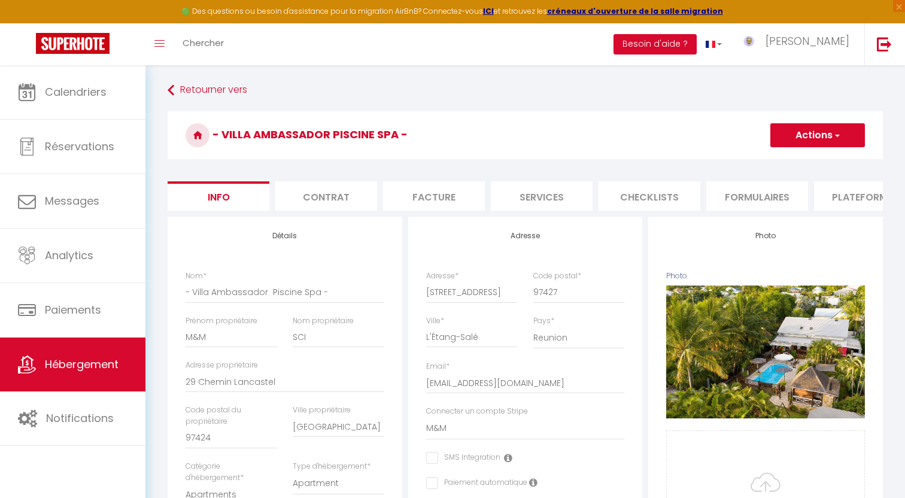
click at [816, 141] on button "Actions" at bounding box center [817, 135] width 95 height 24
click at [798, 159] on link "Enregistrer" at bounding box center [800, 162] width 128 height 16
click at [803, 145] on button "Actions" at bounding box center [817, 135] width 95 height 24
click at [794, 162] on link "Enregistrer" at bounding box center [800, 162] width 128 height 16
drag, startPoint x: 801, startPoint y: 132, endPoint x: 798, endPoint y: 141, distance: 10.0
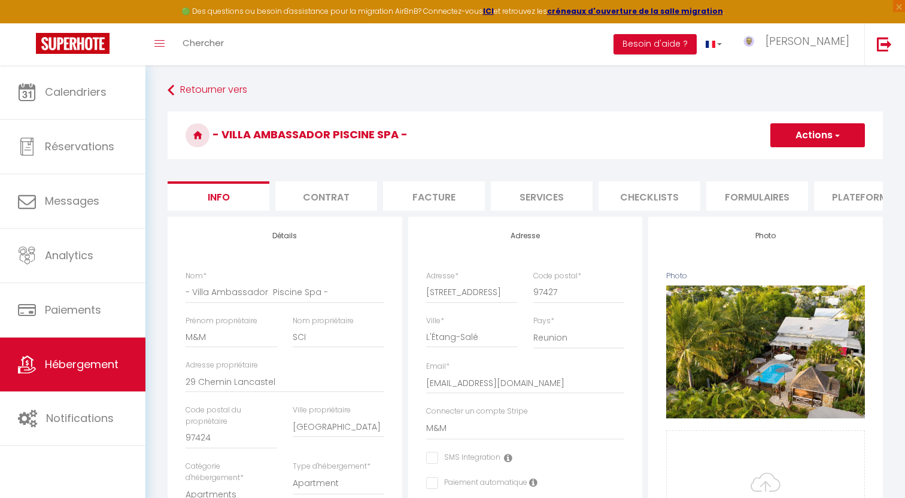
click at [801, 132] on button "Actions" at bounding box center [817, 135] width 95 height 24
click at [775, 163] on input "Enregistrer" at bounding box center [770, 162] width 44 height 12
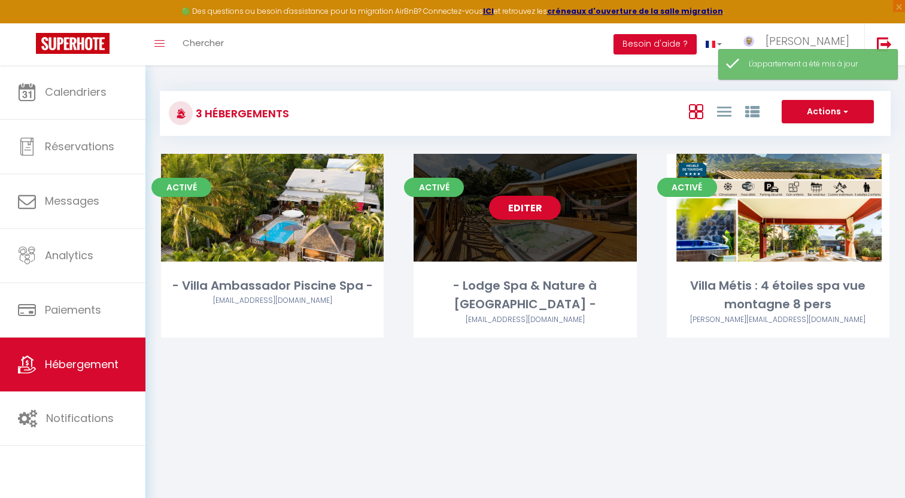
click at [536, 221] on div "Editer" at bounding box center [524, 208] width 223 height 108
click at [535, 212] on link "Editer" at bounding box center [525, 208] width 72 height 24
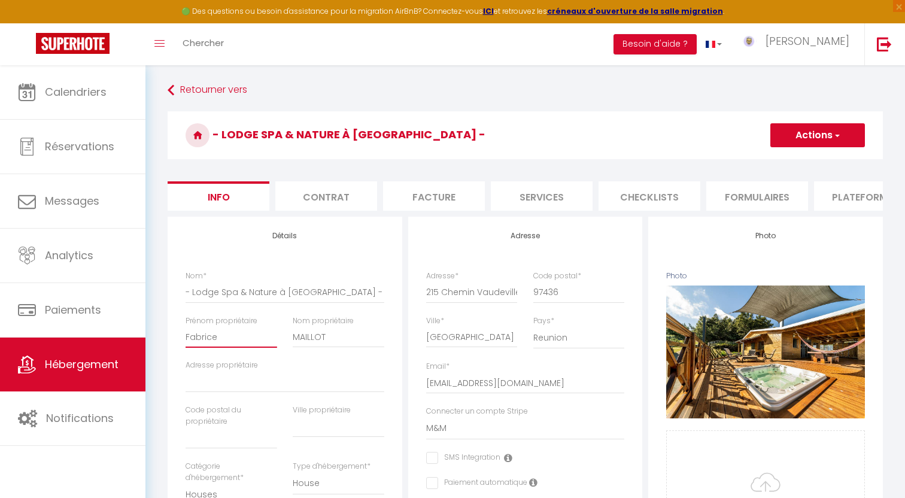
click at [240, 337] on input "Fabrice" at bounding box center [231, 337] width 92 height 22
click at [315, 335] on input "MAILLOT" at bounding box center [339, 337] width 92 height 22
click at [817, 142] on button "Actions" at bounding box center [817, 135] width 95 height 24
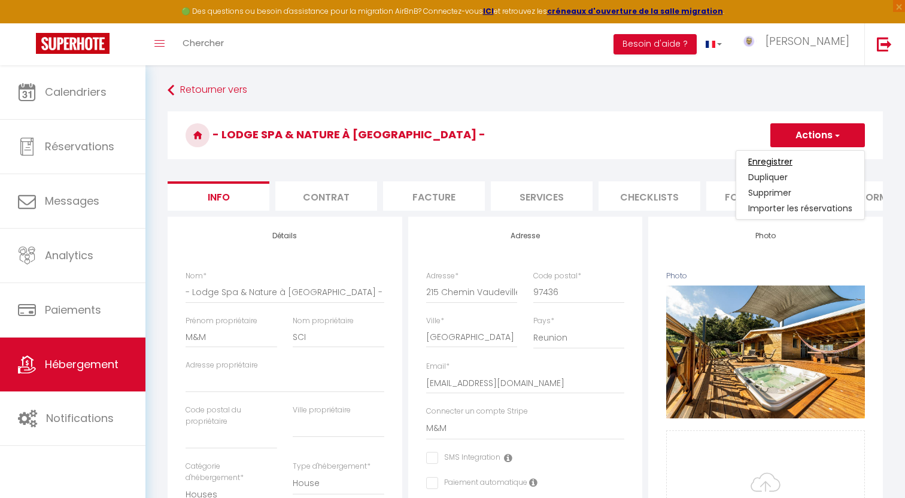
click at [757, 162] on input "Enregistrer" at bounding box center [770, 162] width 44 height 12
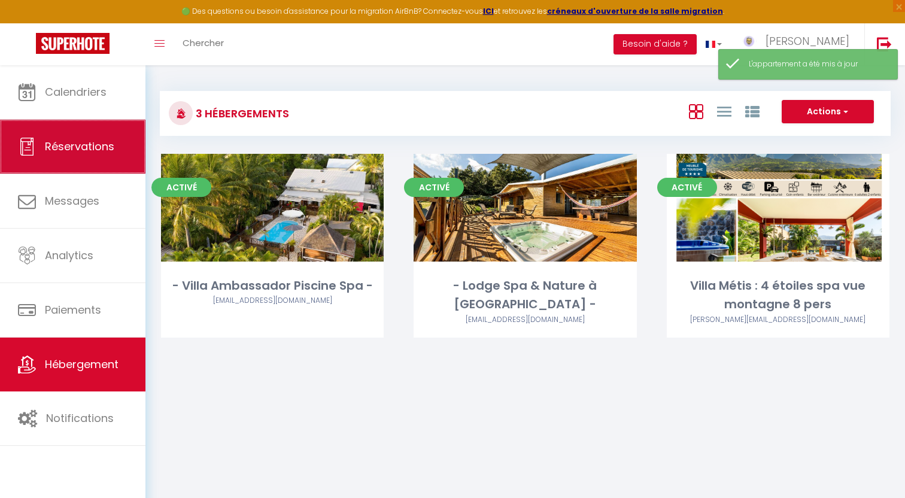
click at [66, 150] on span "Réservations" at bounding box center [79, 146] width 69 height 15
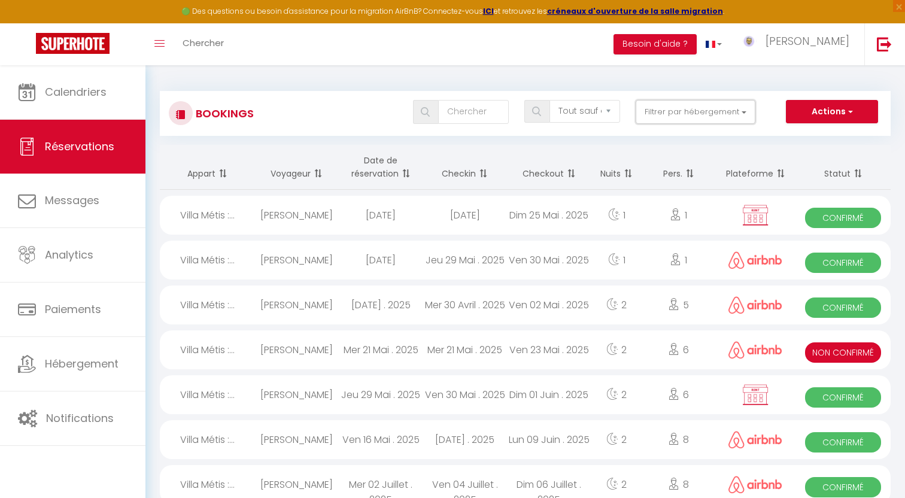
drag, startPoint x: 696, startPoint y: 113, endPoint x: 686, endPoint y: 142, distance: 31.2
click at [696, 113] on button "Filtrer par hébergement" at bounding box center [695, 112] width 120 height 24
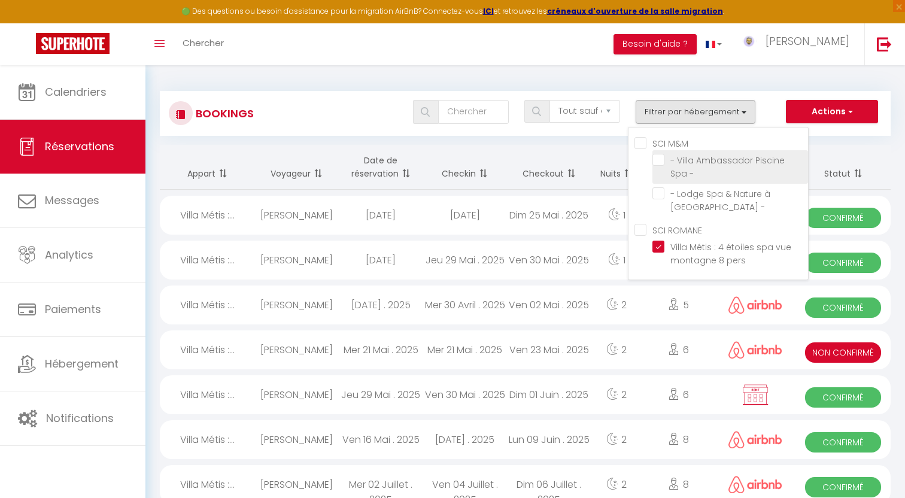
click at [660, 159] on input "- Villa Ambassador Piscine Spa -" at bounding box center [730, 160] width 156 height 12
drag, startPoint x: 643, startPoint y: 231, endPoint x: 641, endPoint y: 249, distance: 18.7
click at [643, 231] on ROMANE "SCI ROMANE" at bounding box center [720, 229] width 173 height 12
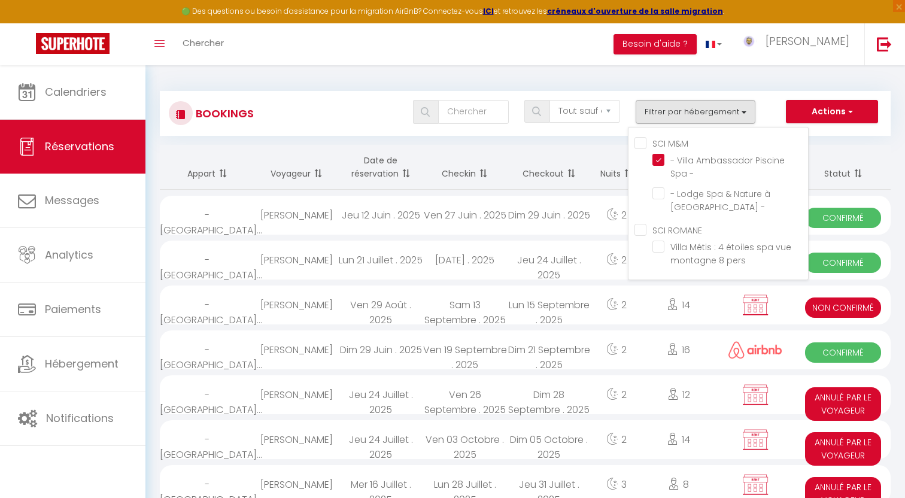
click at [451, 221] on div "Ven 27 Juin . 2025" at bounding box center [465, 215] width 84 height 39
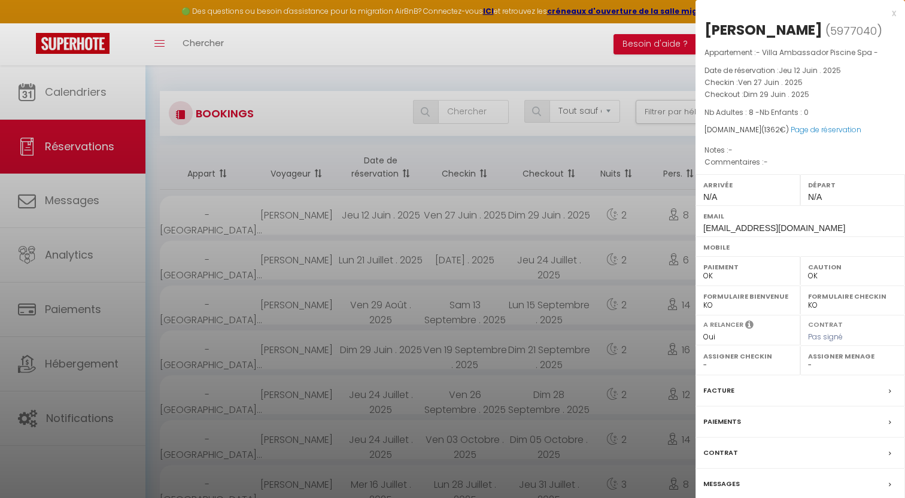
click at [745, 391] on div "Facture" at bounding box center [799, 390] width 209 height 31
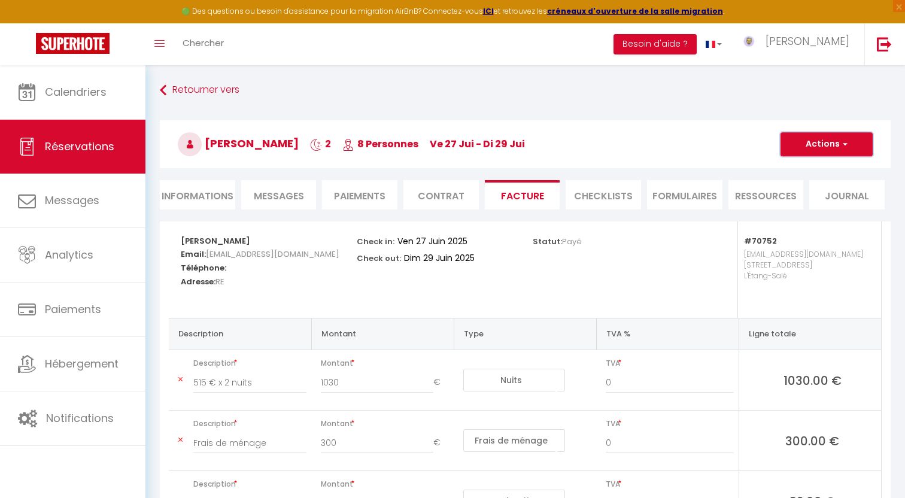
click at [838, 144] on button "Actions" at bounding box center [826, 144] width 92 height 24
click at [820, 190] on link "Aperçu et éditer" at bounding box center [817, 186] width 101 height 16
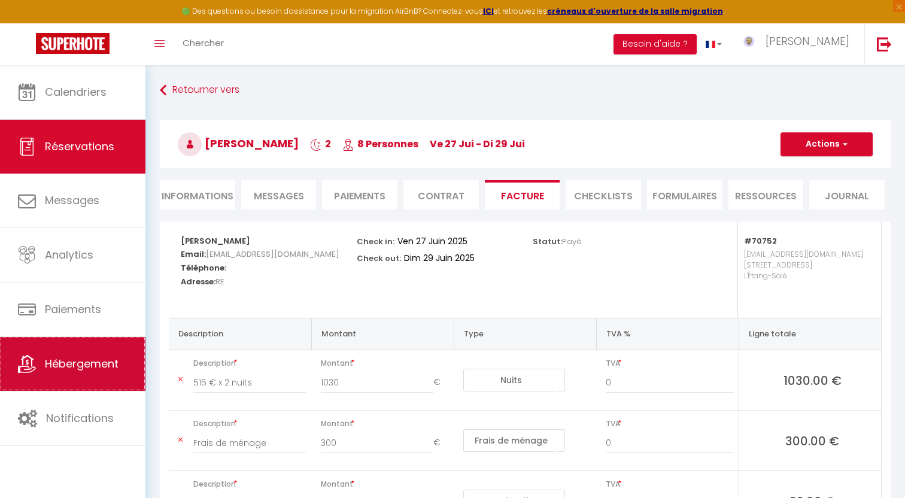
click at [66, 362] on span "Hébergement" at bounding box center [82, 363] width 74 height 15
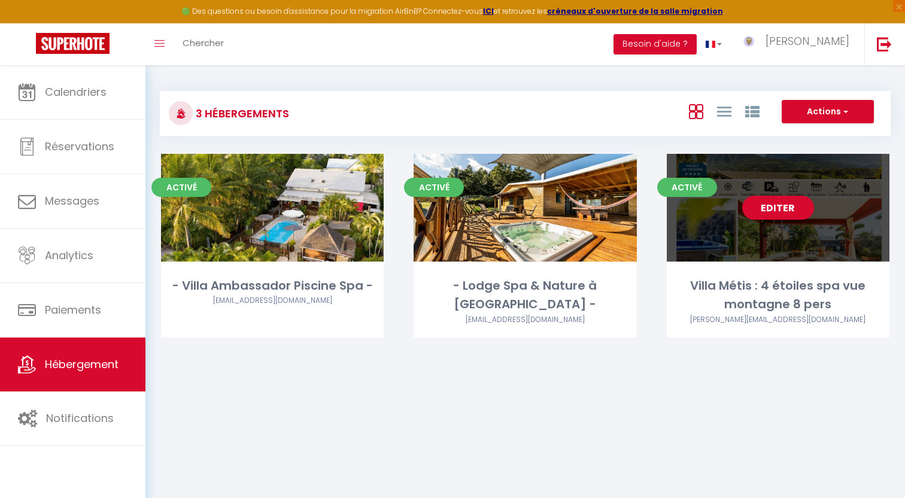
click at [787, 218] on link "Editer" at bounding box center [778, 208] width 72 height 24
drag, startPoint x: 775, startPoint y: 233, endPoint x: 769, endPoint y: 242, distance: 11.0
click at [775, 233] on div "Editer" at bounding box center [777, 208] width 223 height 108
click at [796, 206] on link "Editer" at bounding box center [778, 208] width 72 height 24
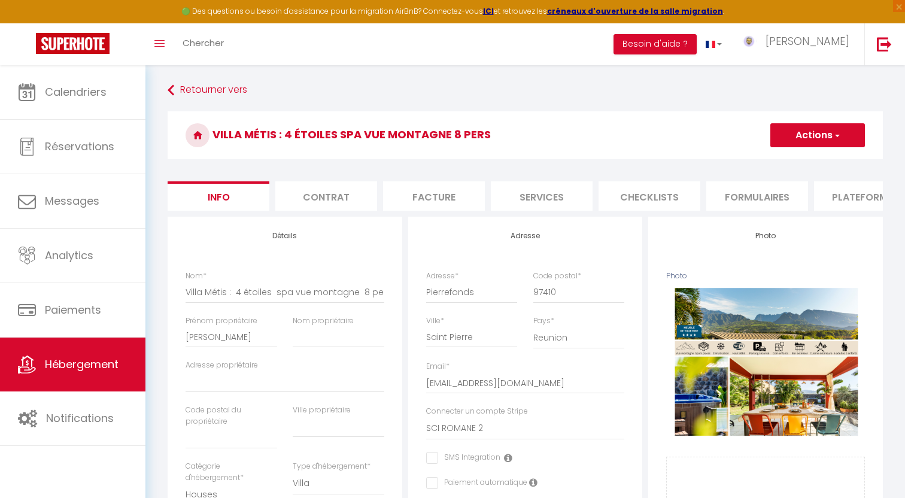
click at [428, 199] on li "Facture" at bounding box center [434, 195] width 102 height 29
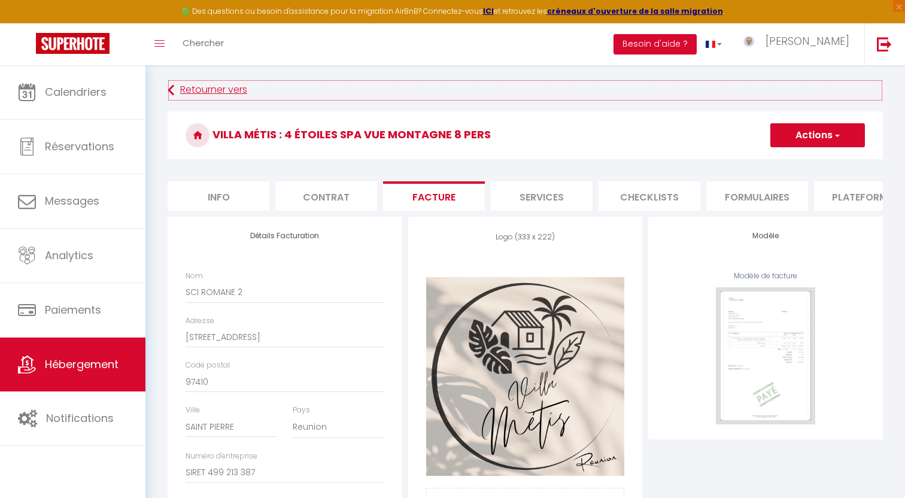
click at [193, 91] on link "Retourner vers" at bounding box center [525, 91] width 715 height 22
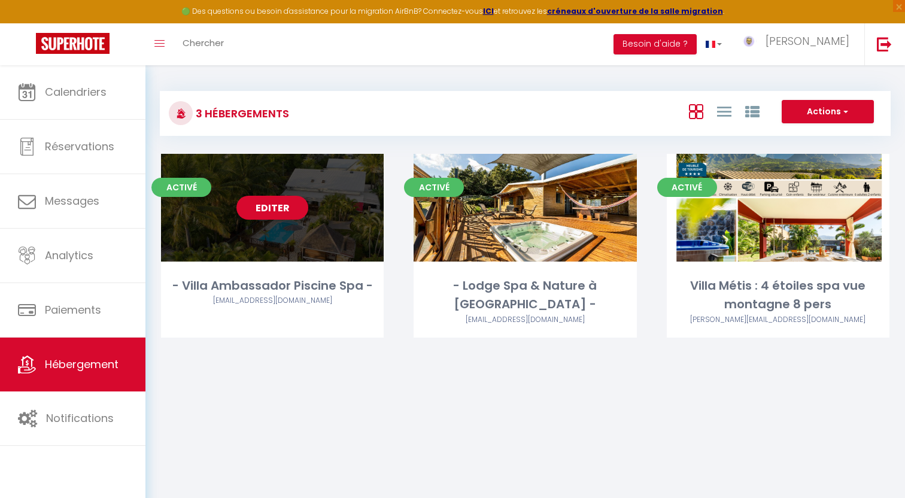
click at [276, 212] on link "Editer" at bounding box center [272, 208] width 72 height 24
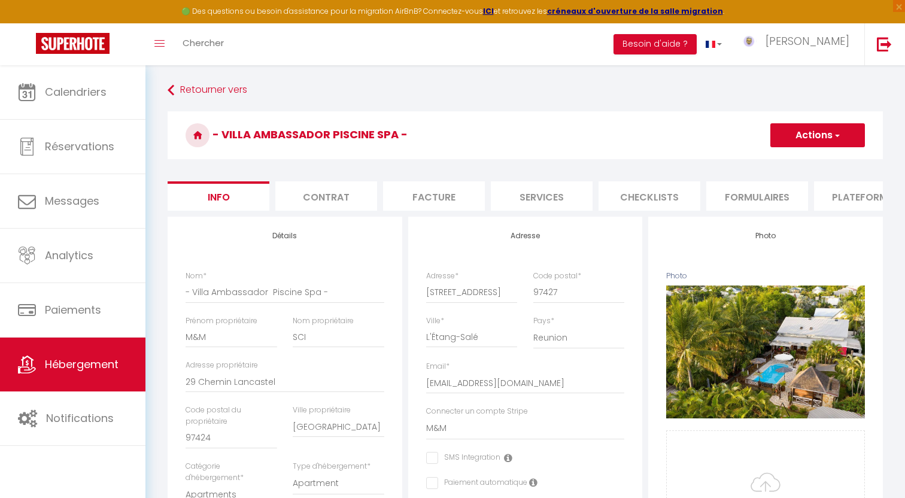
click at [424, 194] on li "Facture" at bounding box center [434, 195] width 102 height 29
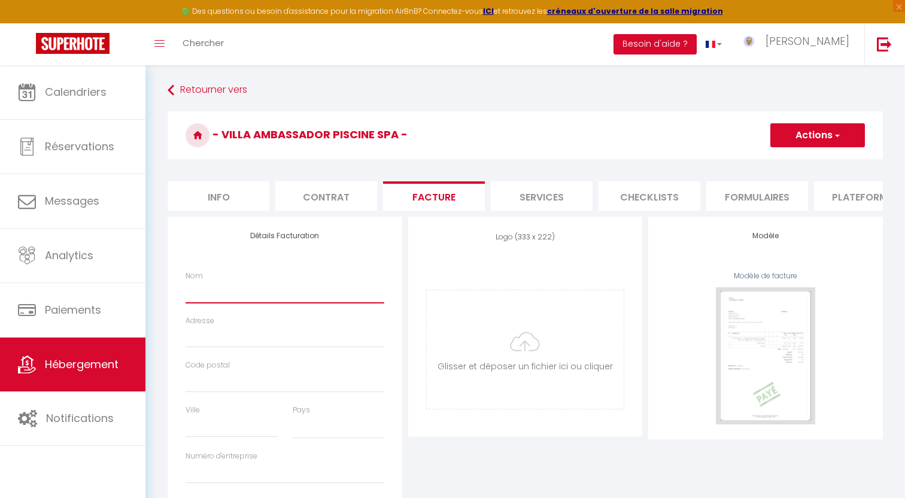
click at [248, 296] on input "Nom" at bounding box center [284, 292] width 199 height 22
click at [222, 470] on input "Numéro d'entreprise" at bounding box center [284, 473] width 199 height 22
click at [791, 135] on button "Actions" at bounding box center [817, 135] width 95 height 24
click at [793, 162] on link "Enregistrer" at bounding box center [816, 162] width 95 height 16
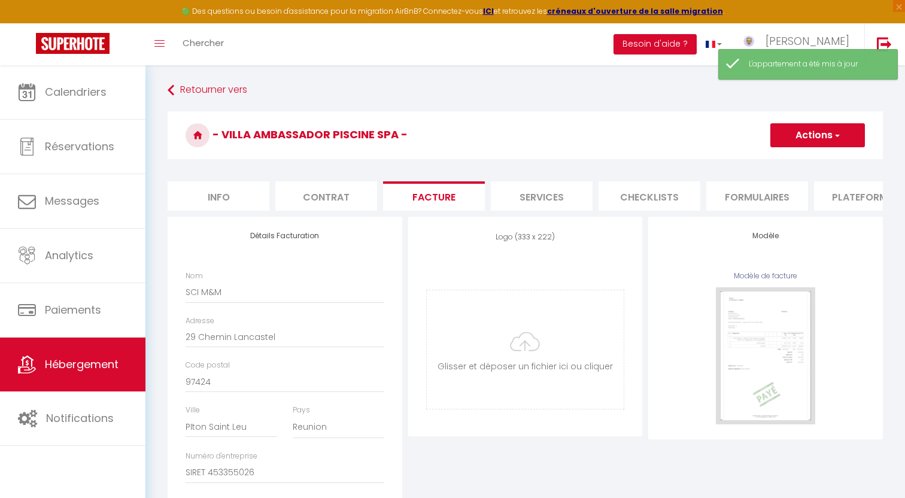
click at [221, 200] on li "Info" at bounding box center [219, 195] width 102 height 29
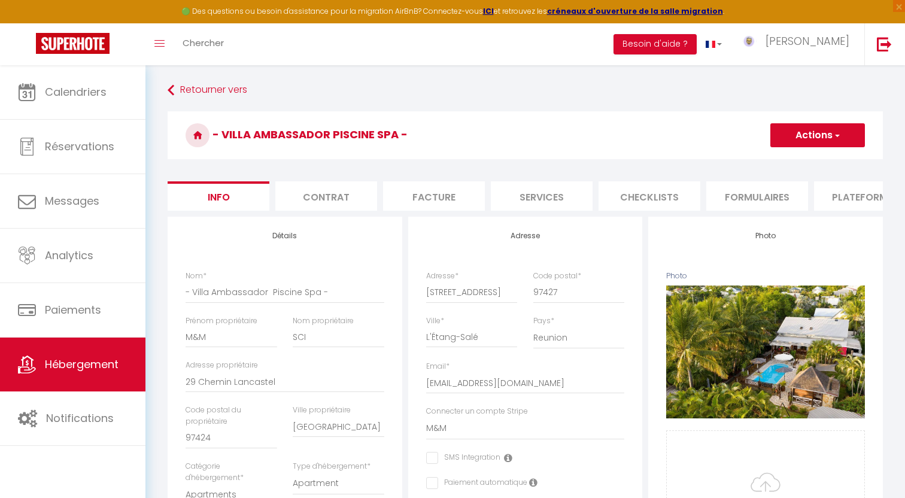
click at [294, 200] on li "Contrat" at bounding box center [326, 195] width 102 height 29
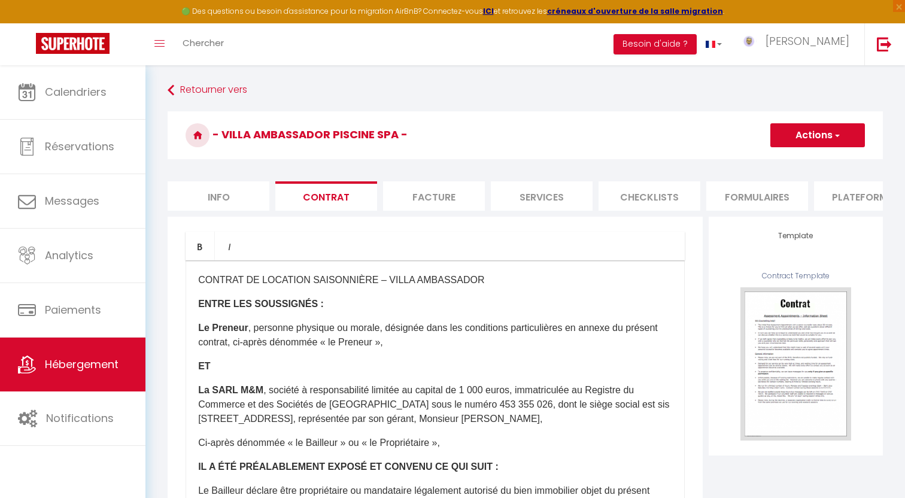
click at [410, 199] on li "Facture" at bounding box center [434, 195] width 102 height 29
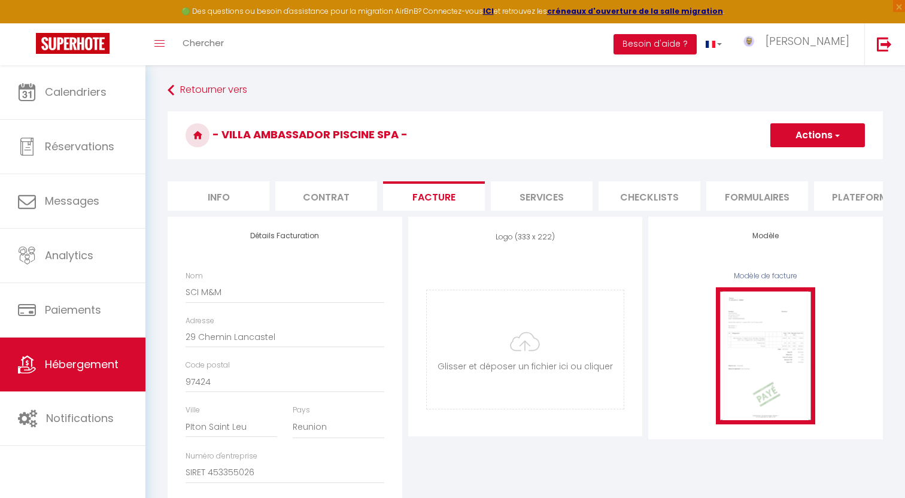
click at [751, 327] on img at bounding box center [764, 355] width 99 height 137
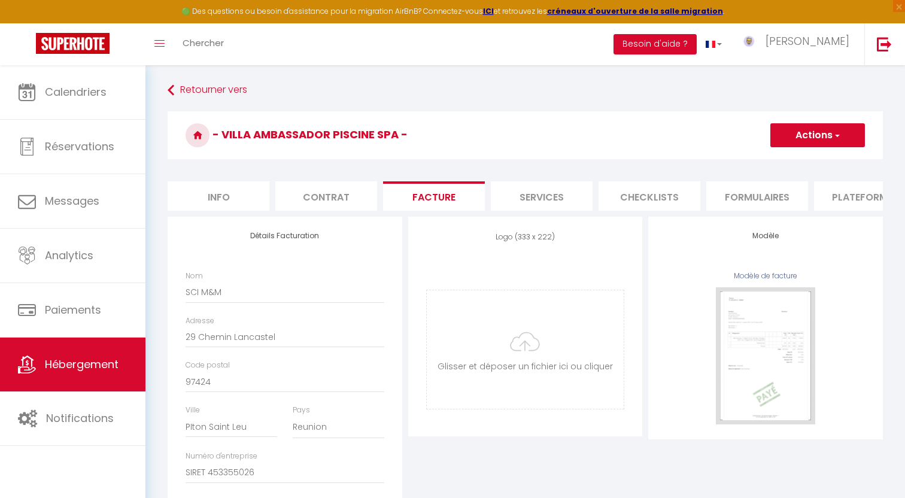
click at [846, 127] on button "Actions" at bounding box center [817, 135] width 95 height 24
click at [811, 162] on link "Enregistrer" at bounding box center [816, 161] width 95 height 16
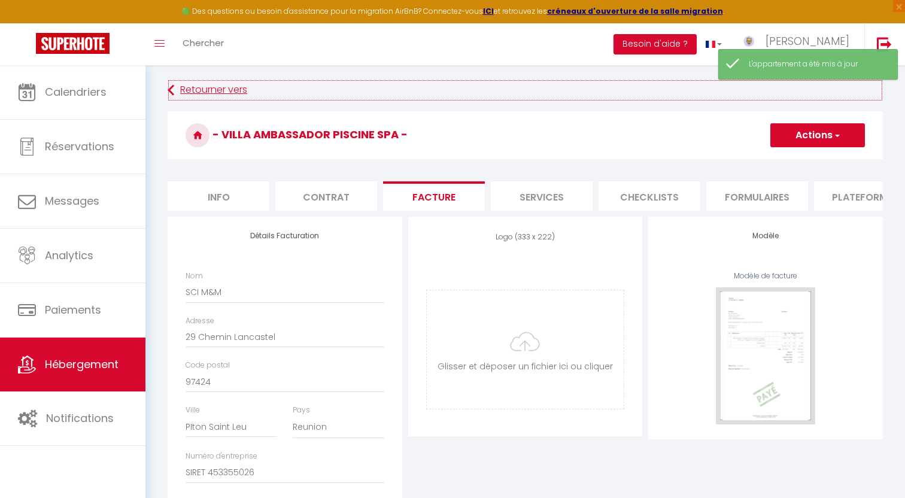
click at [198, 92] on link "Retourner vers" at bounding box center [525, 91] width 715 height 22
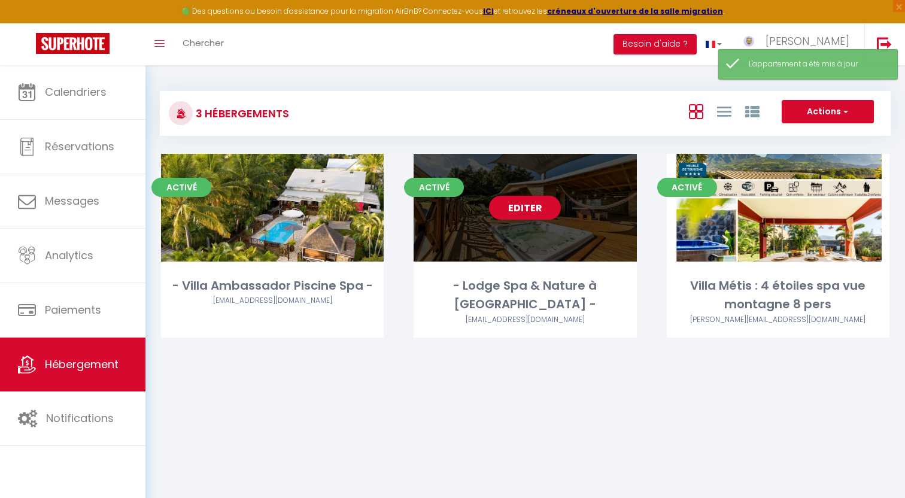
click div "Editer"
click link "Editer"
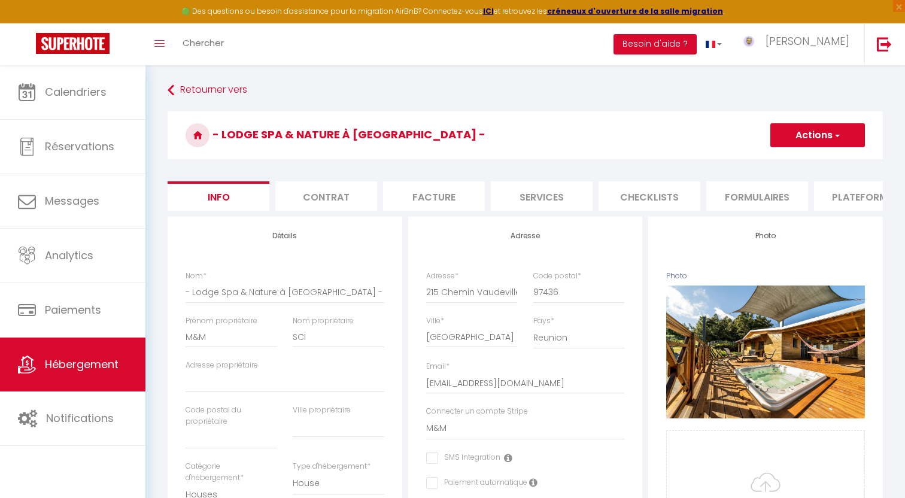
click li "Facture"
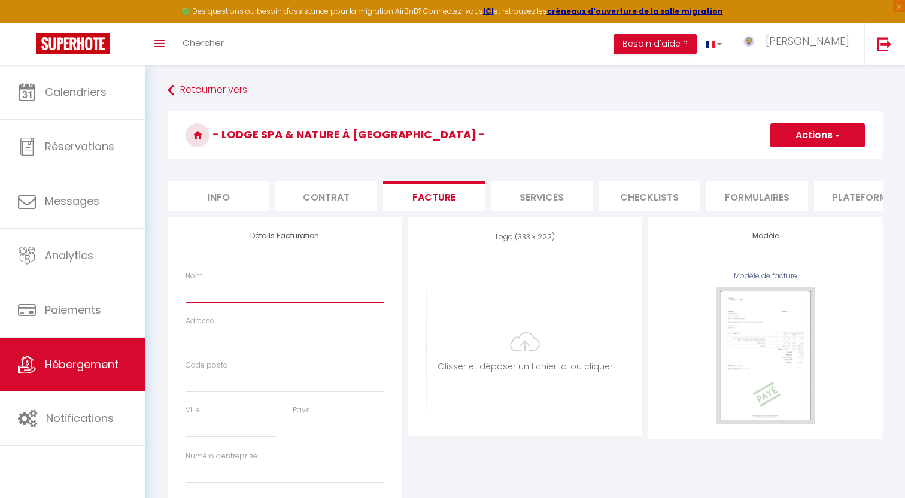
click input "Nom"
drag, startPoint x: 801, startPoint y: 133, endPoint x: 796, endPoint y: 138, distance: 6.8
click button "Actions"
click link "Enregistrer"
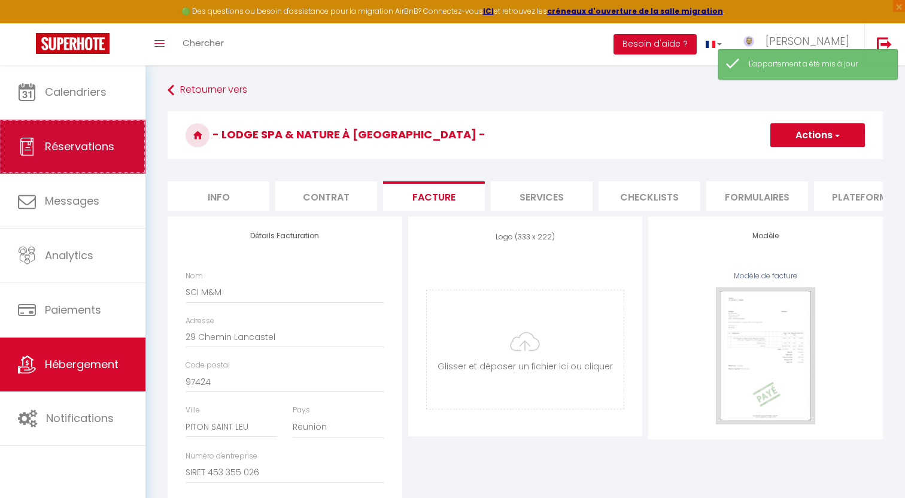
click span "Réservations"
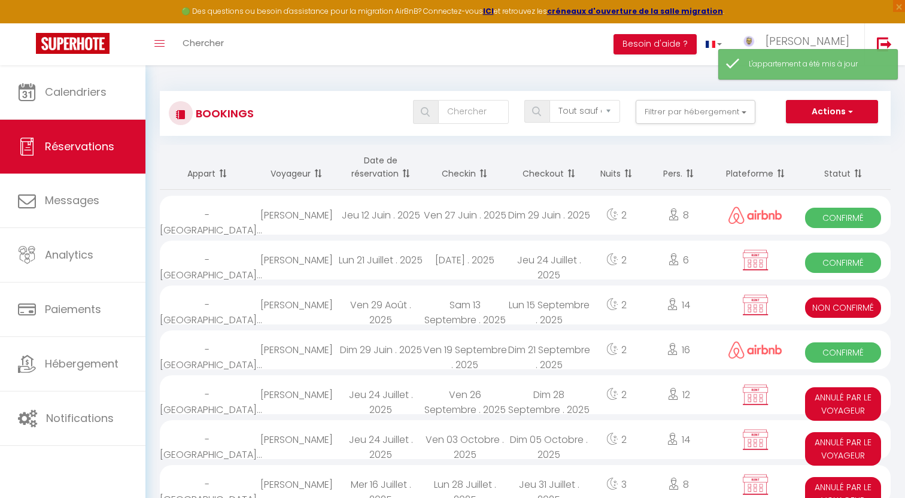
click div "Oceane Arduini"
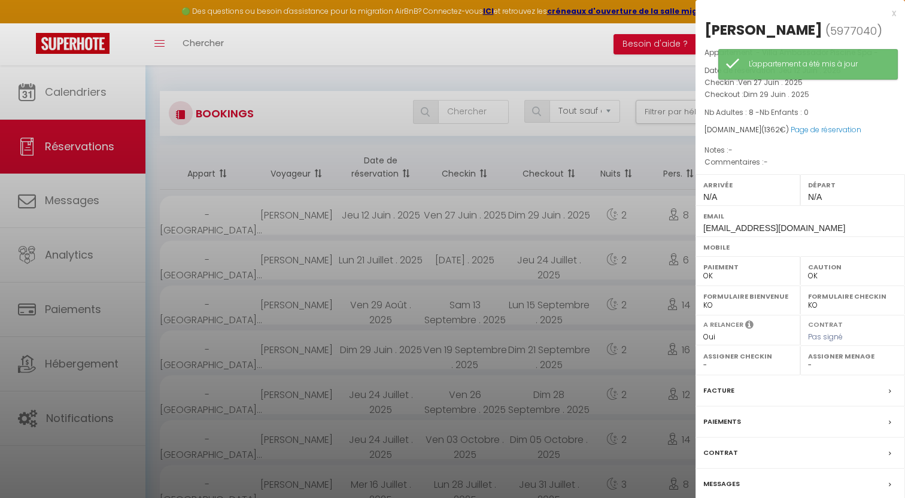
click label "Facture"
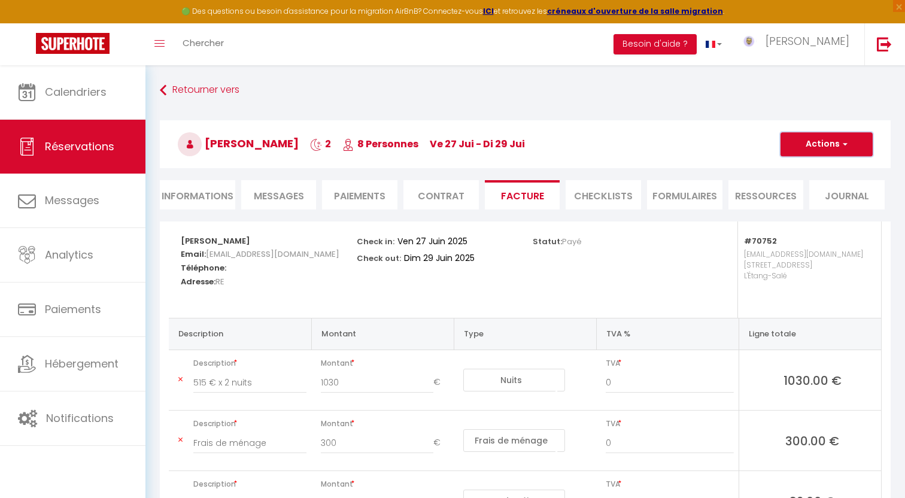
click button "Actions"
click link "Aperçu et éditer"
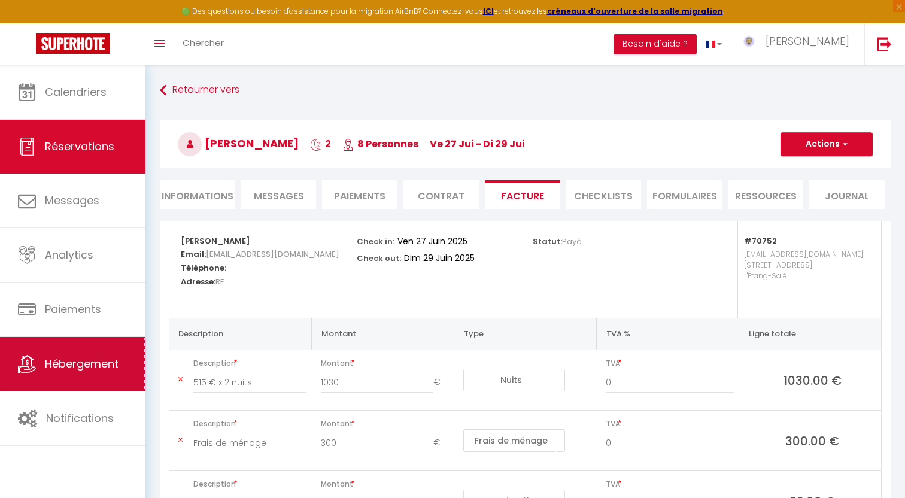
click span "Hébergement"
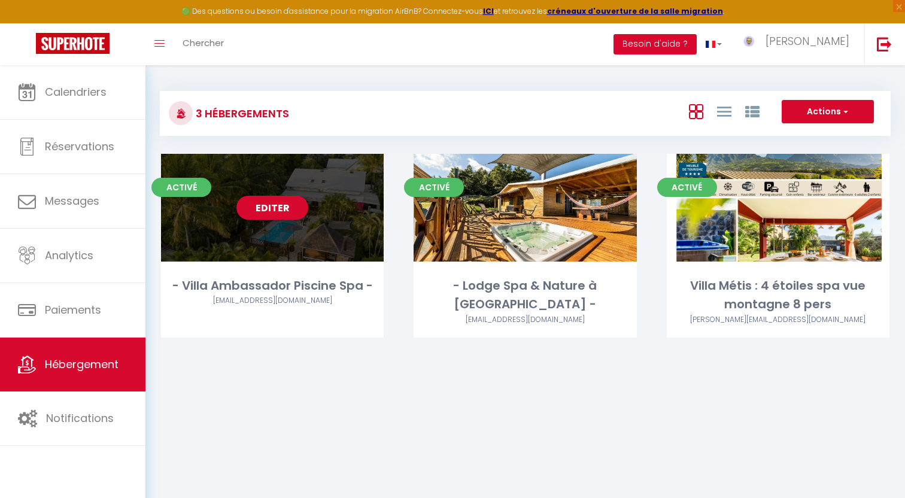
click link "Editer"
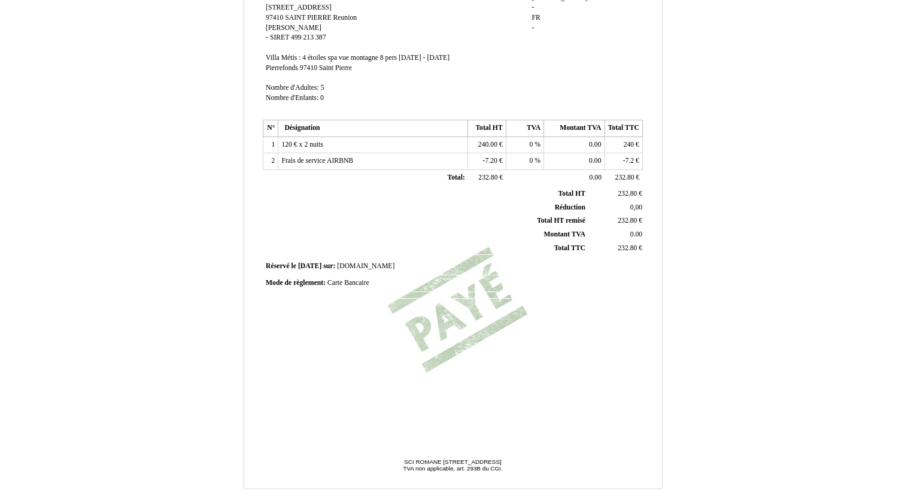
scroll to position [225, 0]
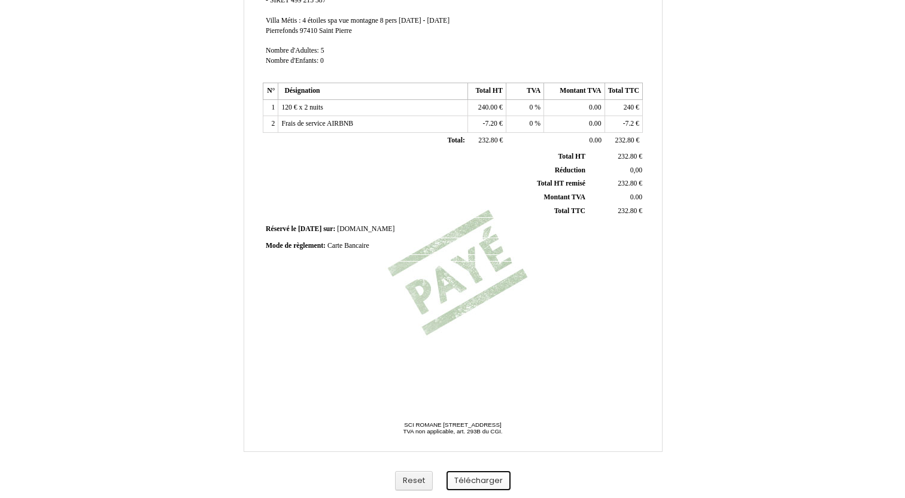
click at [462, 477] on button "Télécharger" at bounding box center [478, 481] width 64 height 20
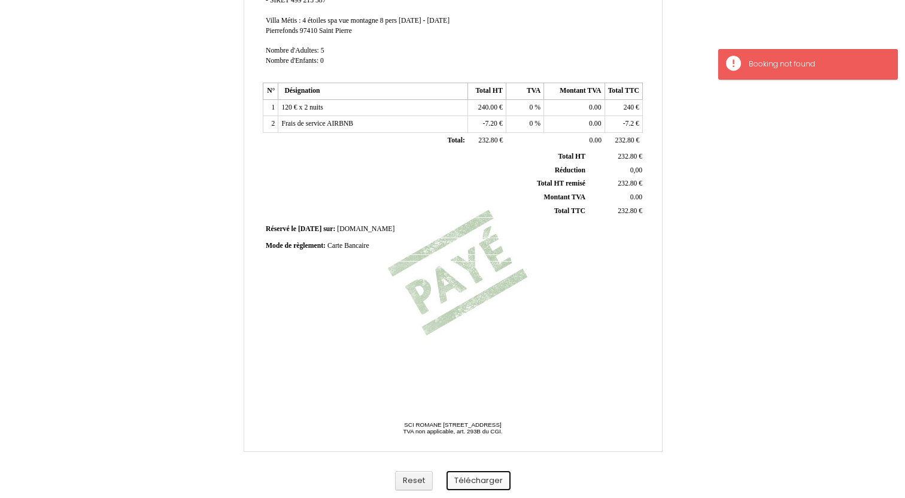
click at [480, 477] on button "Télécharger" at bounding box center [478, 481] width 64 height 20
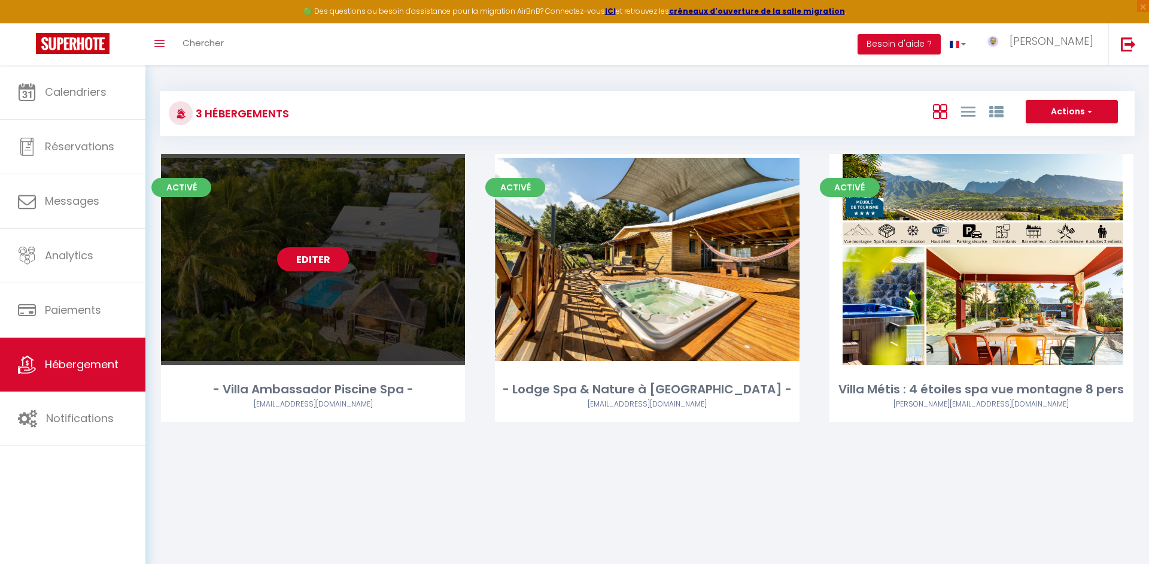
click at [308, 269] on link "Editer" at bounding box center [313, 259] width 72 height 24
click at [310, 262] on link "Editer" at bounding box center [313, 259] width 72 height 24
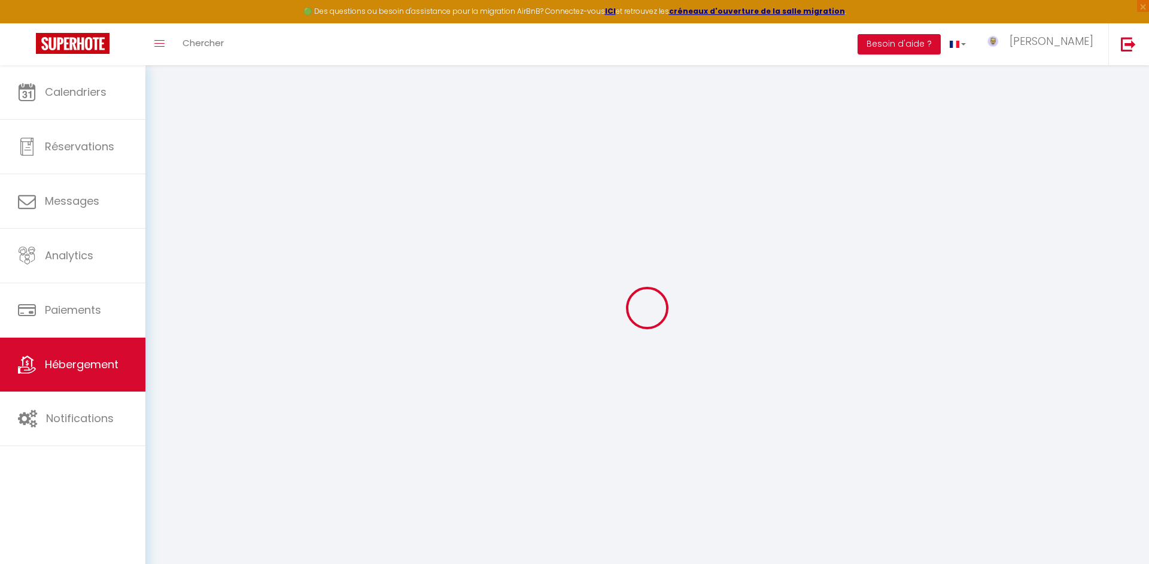
select select
type input "SCI M&M"
type input "29 Chemin Lancastel"
type input "97424"
type input "PIton Saint Leu"
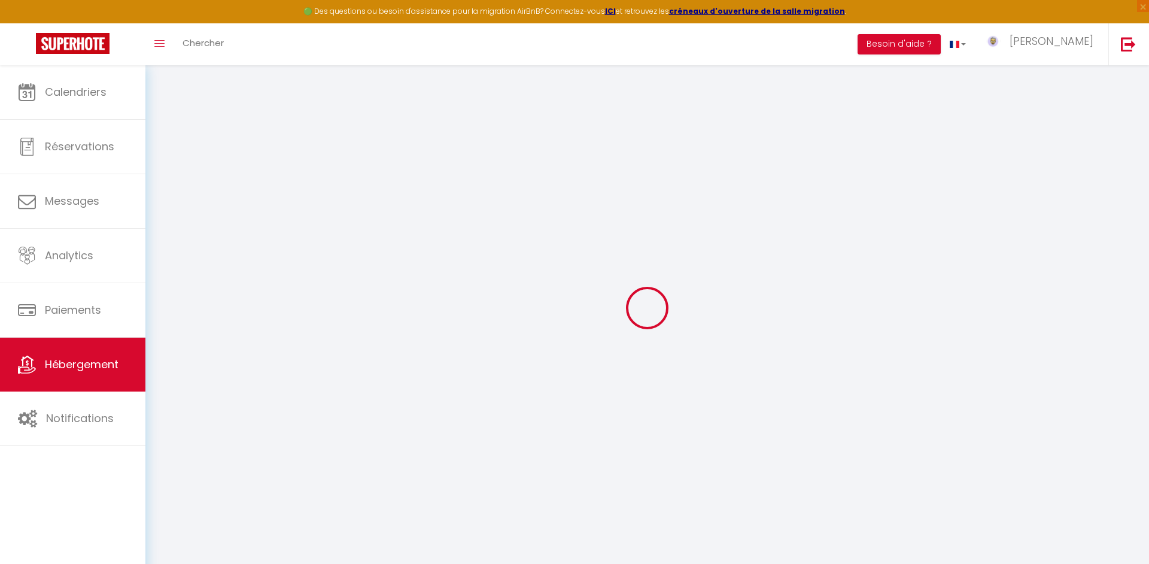
select select "177"
type input "SIRET 453355026"
select select
checkbox input "false"
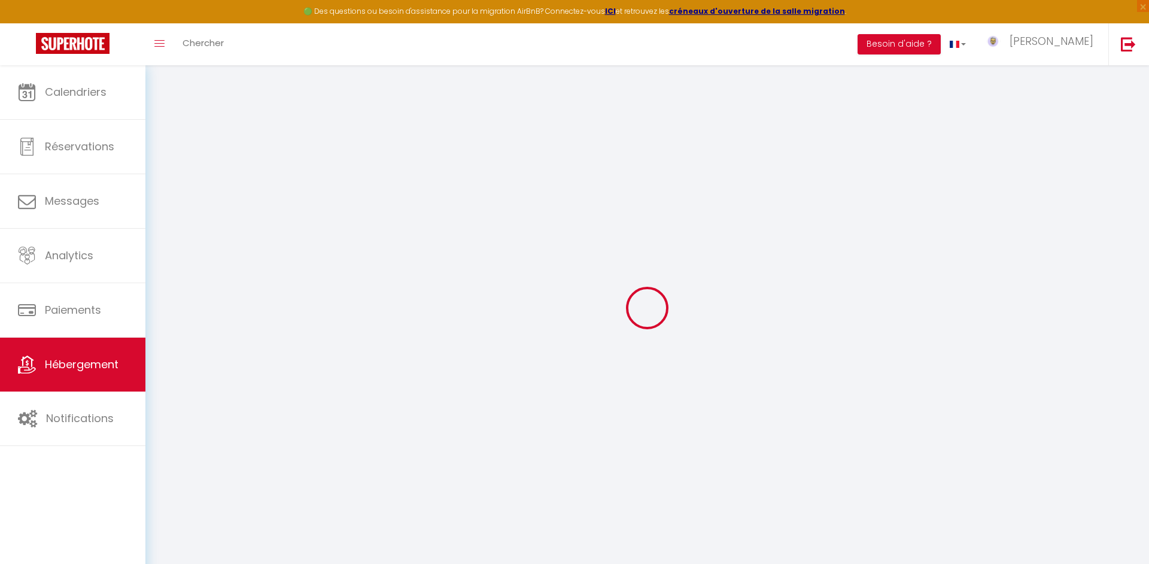
checkbox input "false"
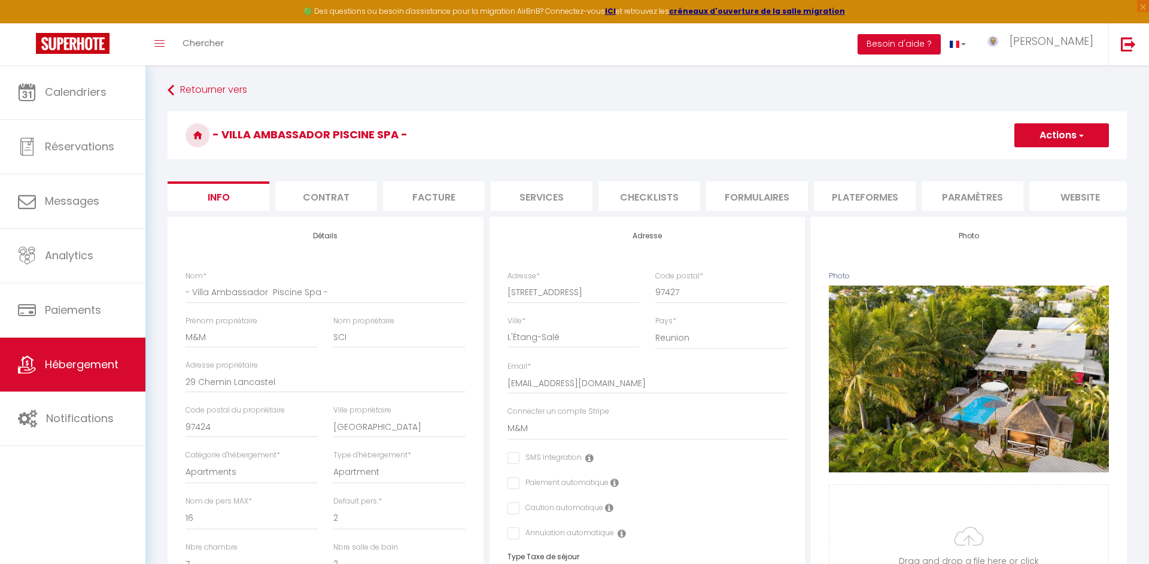
click at [427, 188] on li "Facture" at bounding box center [434, 195] width 102 height 29
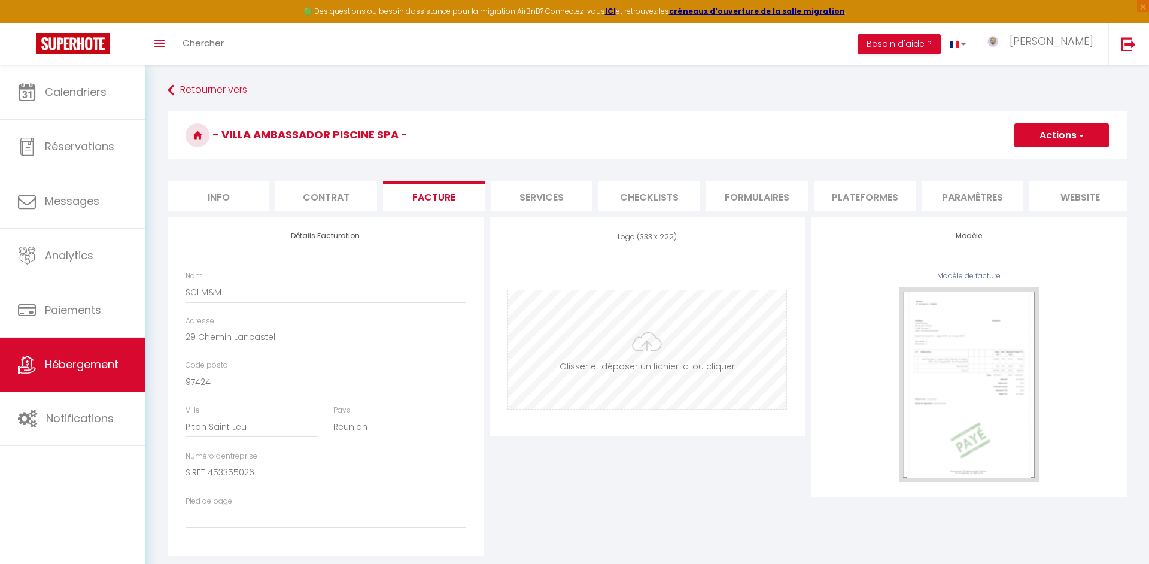
type input "C:\fakepath\M&M LOGO.png"
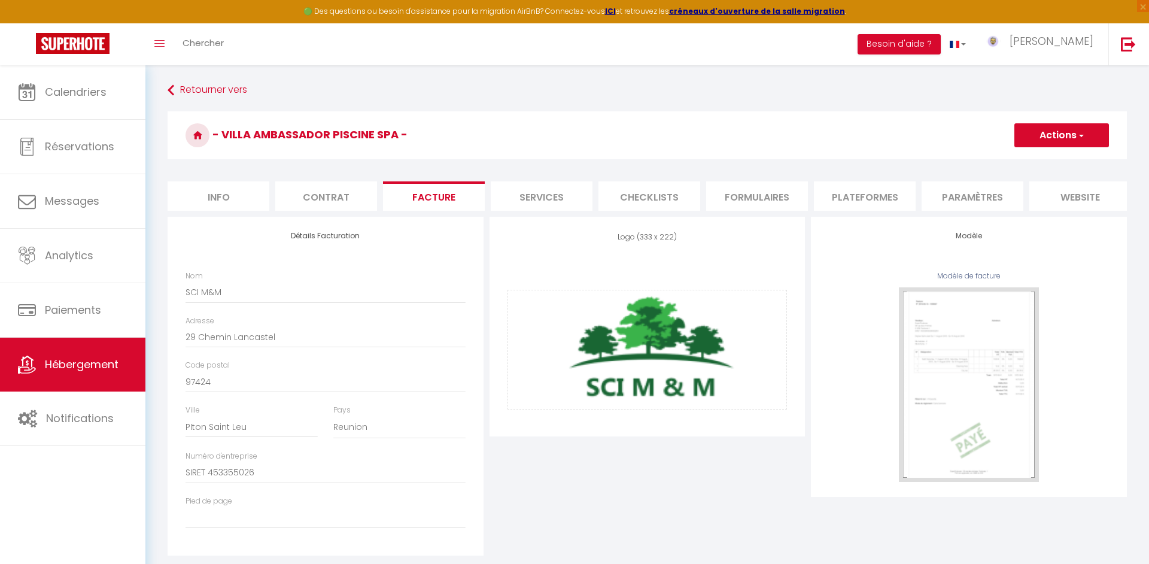
click at [1047, 135] on button "Actions" at bounding box center [1061, 135] width 95 height 24
click at [1042, 163] on link "Enregistrer" at bounding box center [1060, 162] width 95 height 16
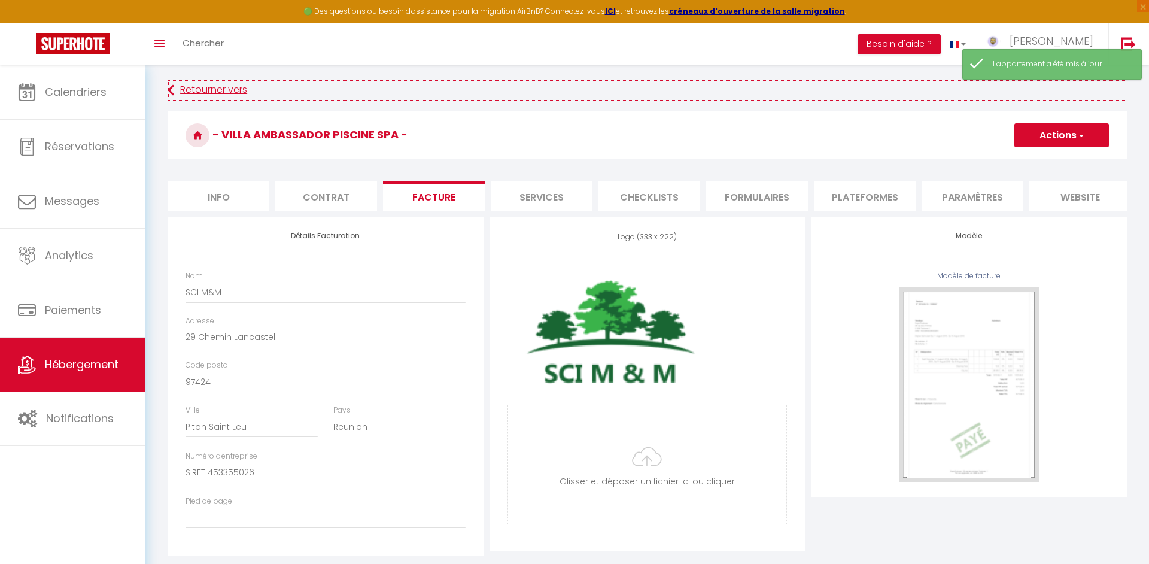
click at [199, 98] on link "Retourner vers" at bounding box center [647, 91] width 959 height 22
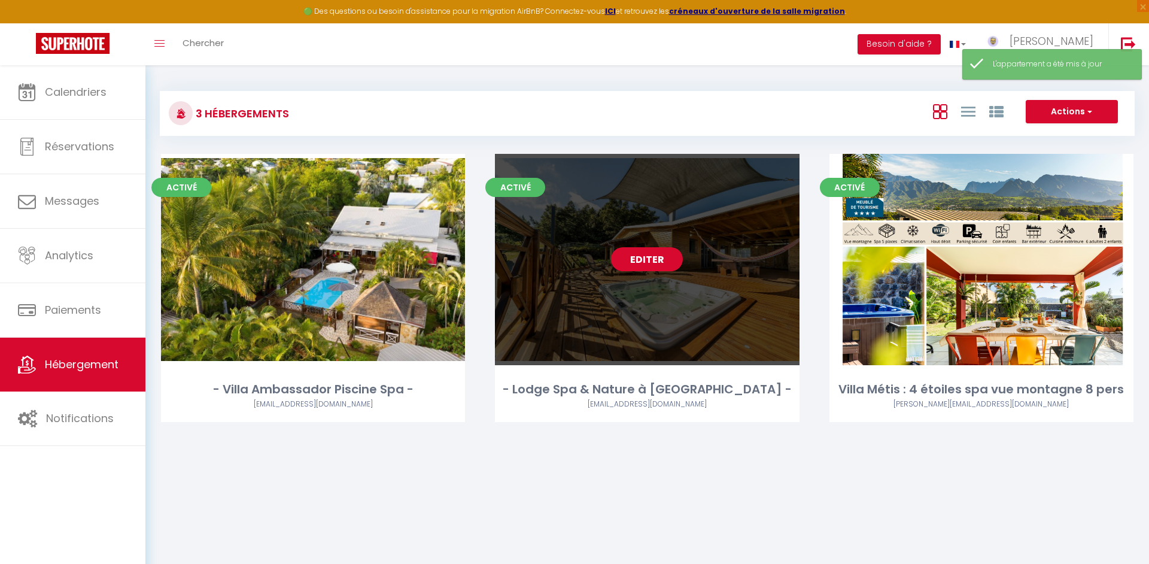
click at [653, 257] on link "Editer" at bounding box center [647, 259] width 72 height 24
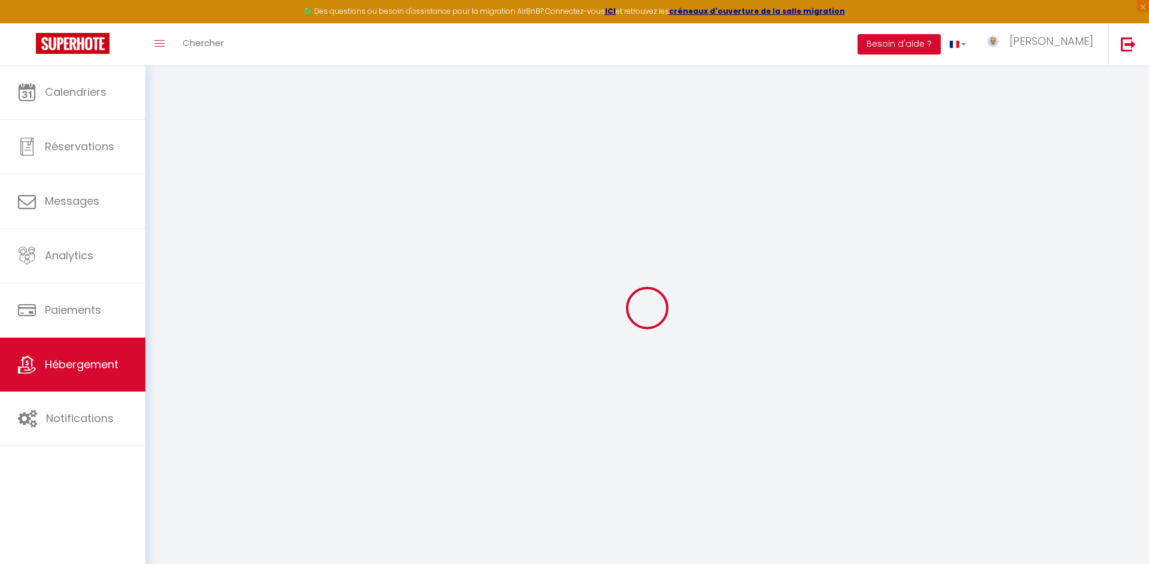
select select
type input "SCI M&M"
type input "29 Chemin Lancastel"
type input "97424"
type input "PITON SAINT LEU"
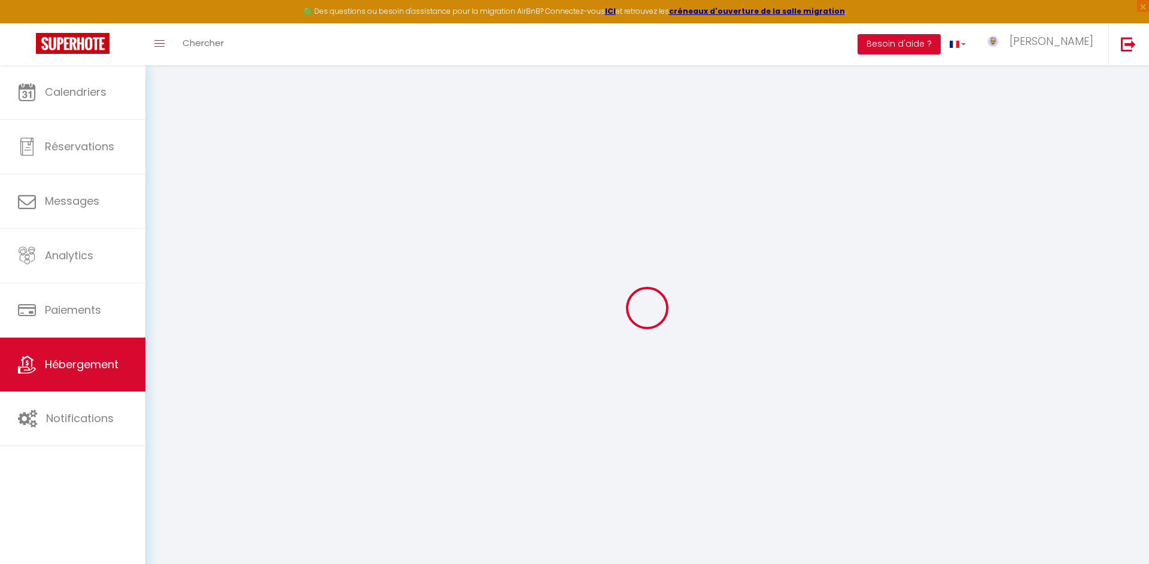
select select "177"
type input "SIRET 453 355 026"
select select
checkbox input "false"
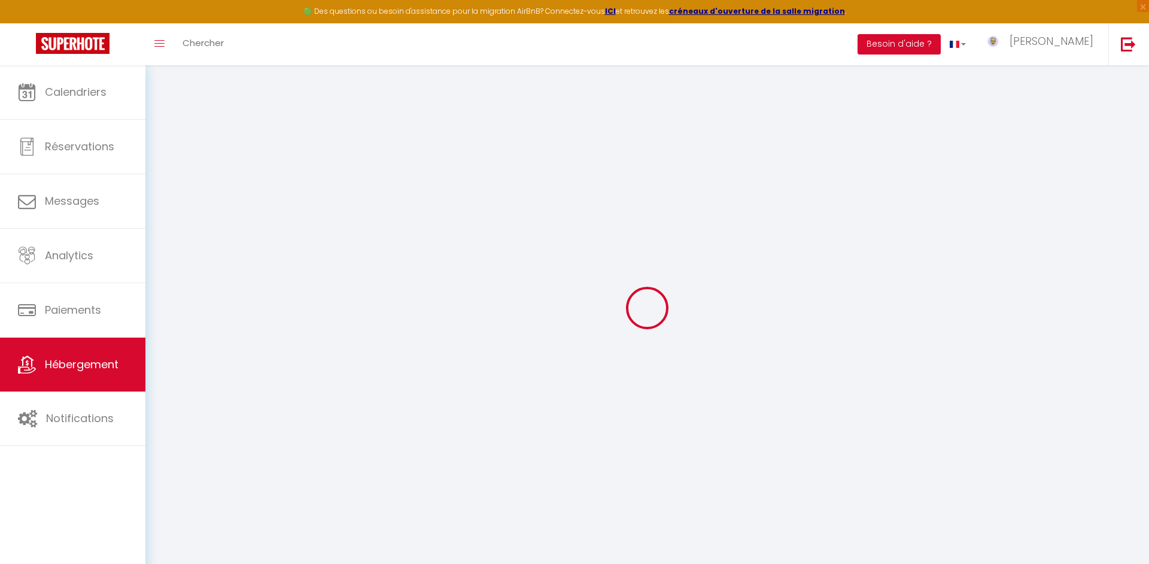
checkbox input "false"
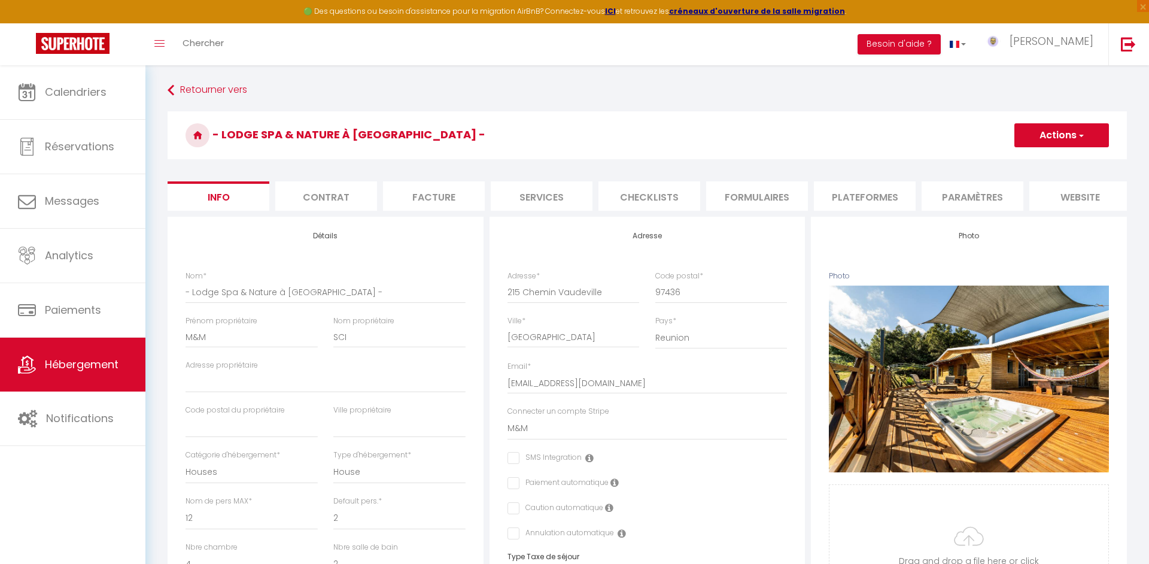
drag, startPoint x: 437, startPoint y: 200, endPoint x: 455, endPoint y: 211, distance: 21.2
click at [437, 200] on li "Facture" at bounding box center [434, 195] width 102 height 29
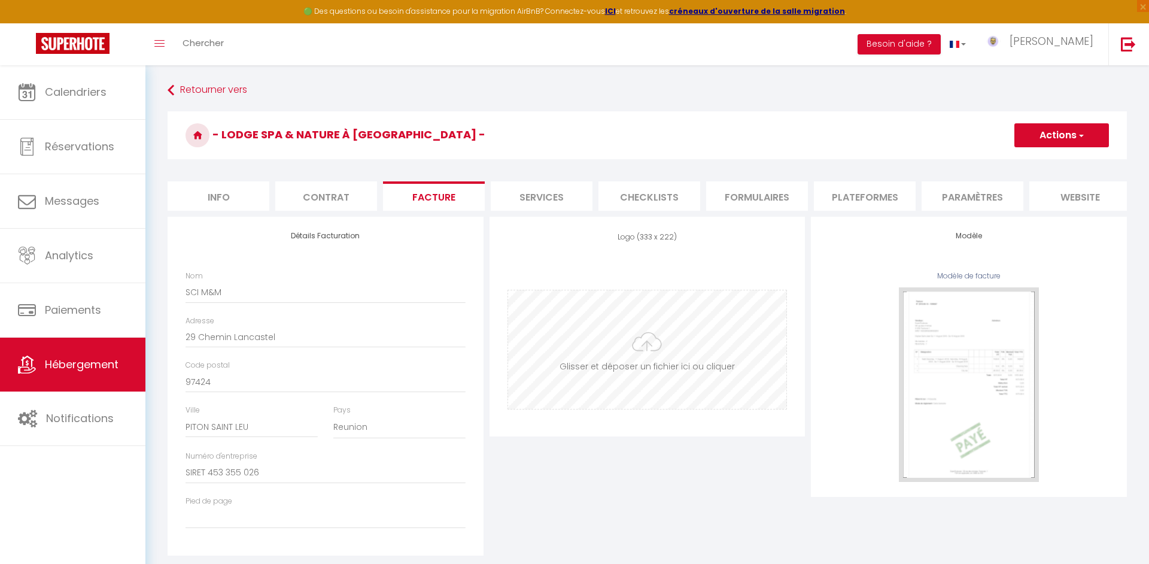
click at [654, 328] on input "file" at bounding box center [647, 349] width 279 height 118
type input "C:\fakepath\M&M LOGO.png"
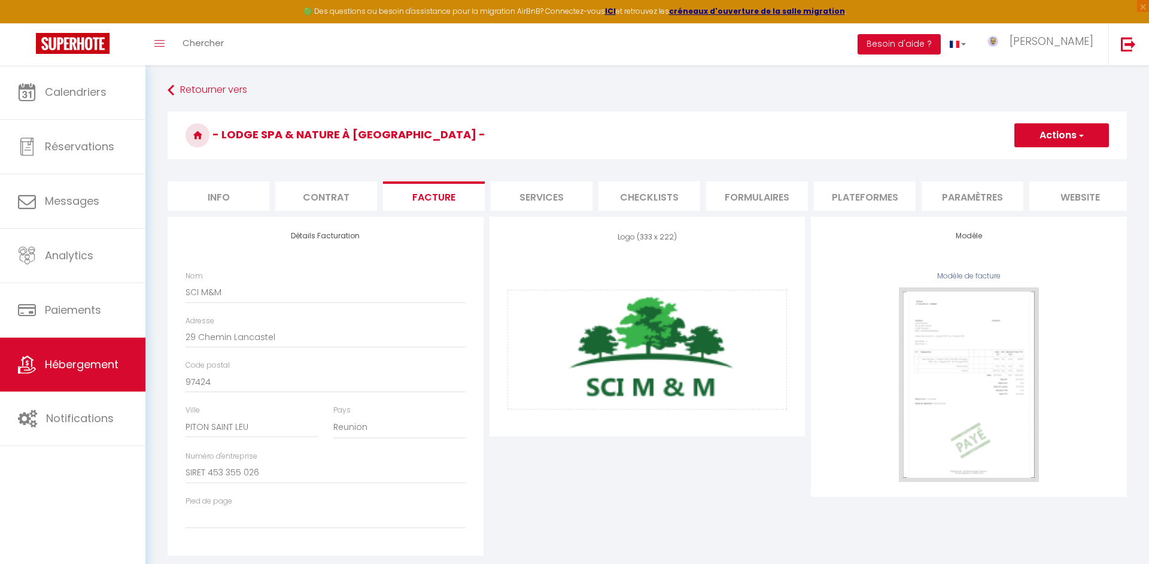
click at [1046, 140] on button "Actions" at bounding box center [1061, 135] width 95 height 24
click at [1041, 166] on link "Enregistrer" at bounding box center [1060, 162] width 95 height 16
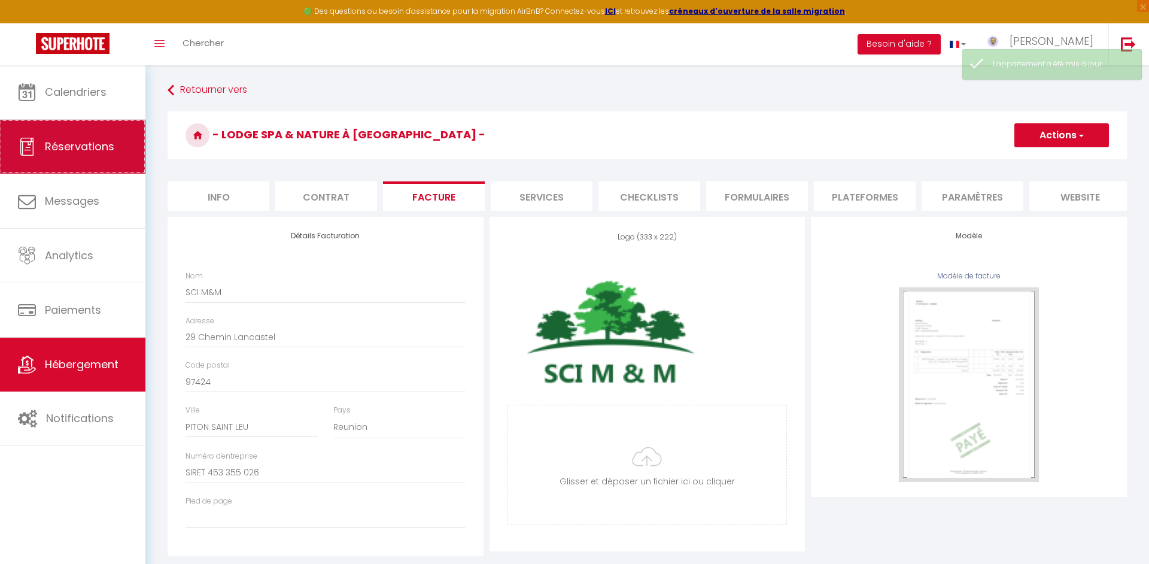
click at [55, 153] on span "Réservations" at bounding box center [79, 146] width 69 height 15
select select "not_cancelled"
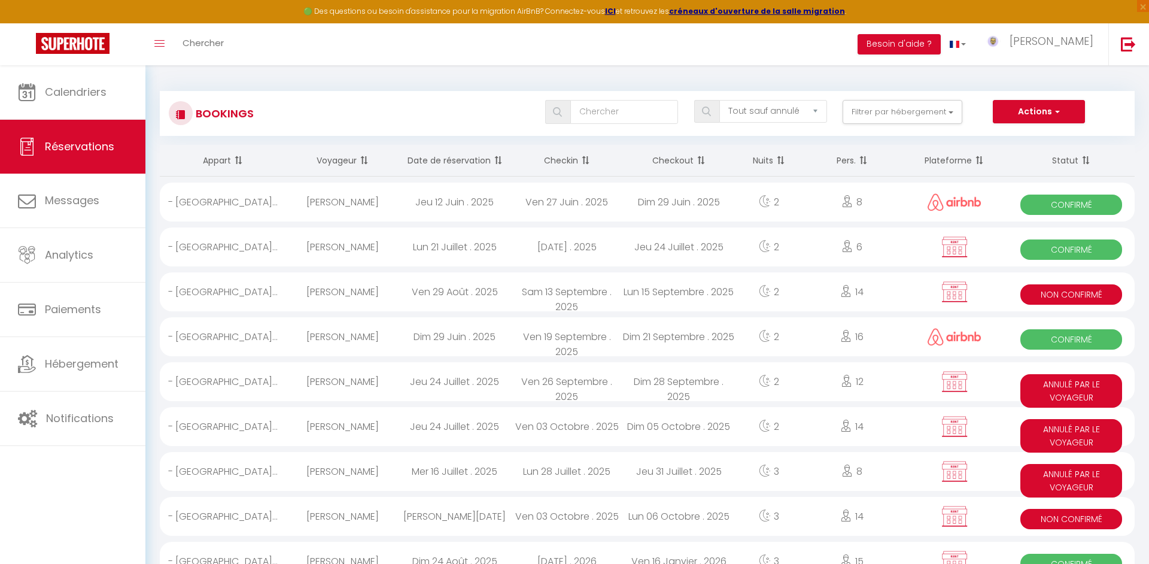
click at [708, 221] on div "Dim 29 Juin . 2025" at bounding box center [679, 201] width 112 height 39
select select "OK"
select select "0"
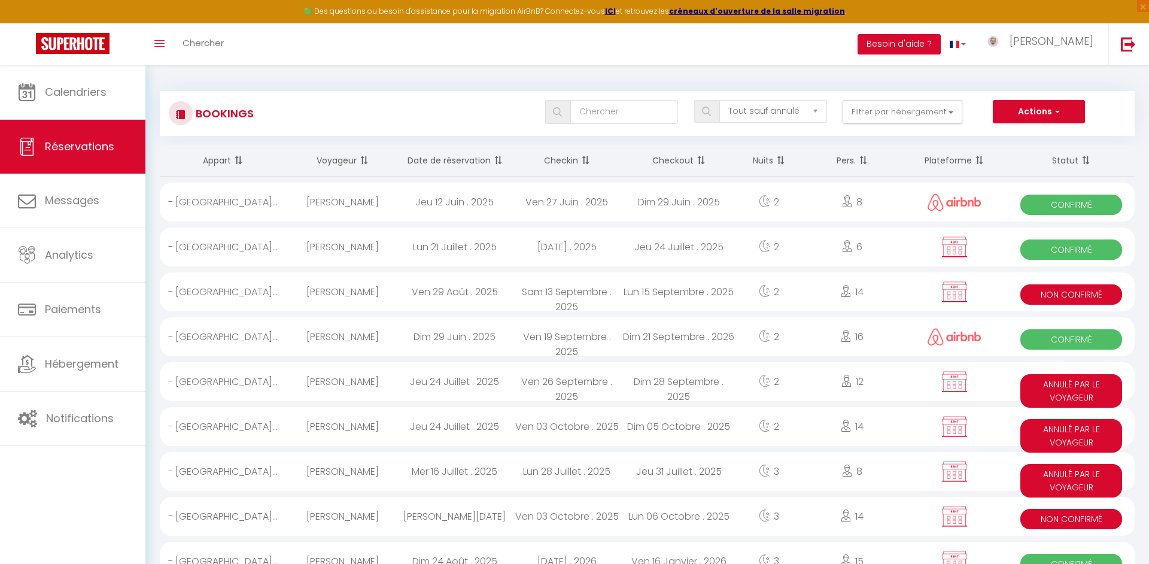
select select "1"
select select
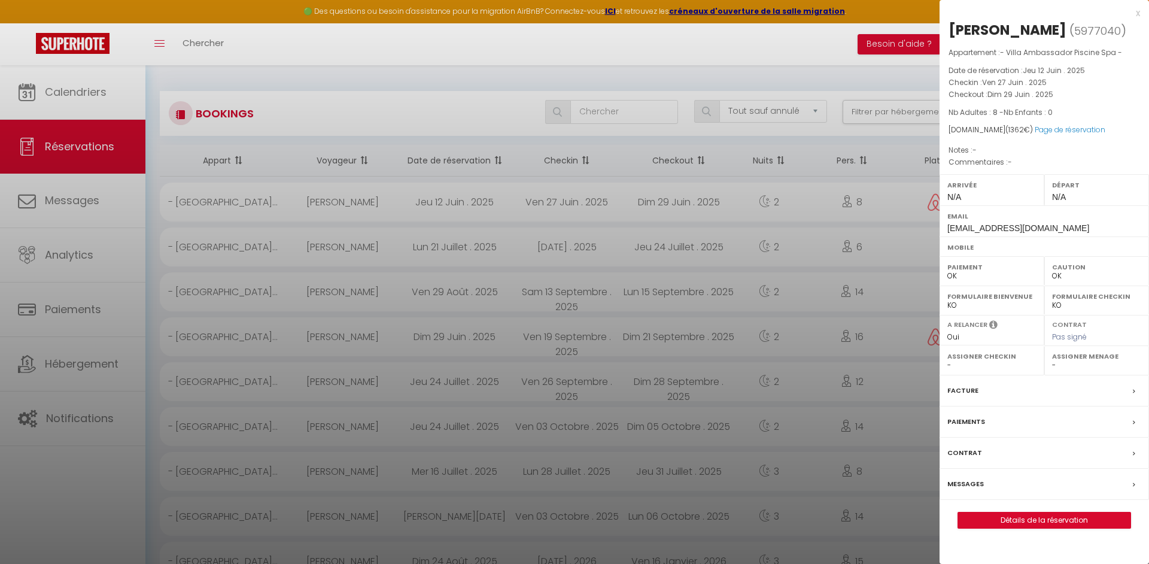
click at [962, 391] on label "Facture" at bounding box center [962, 390] width 31 height 13
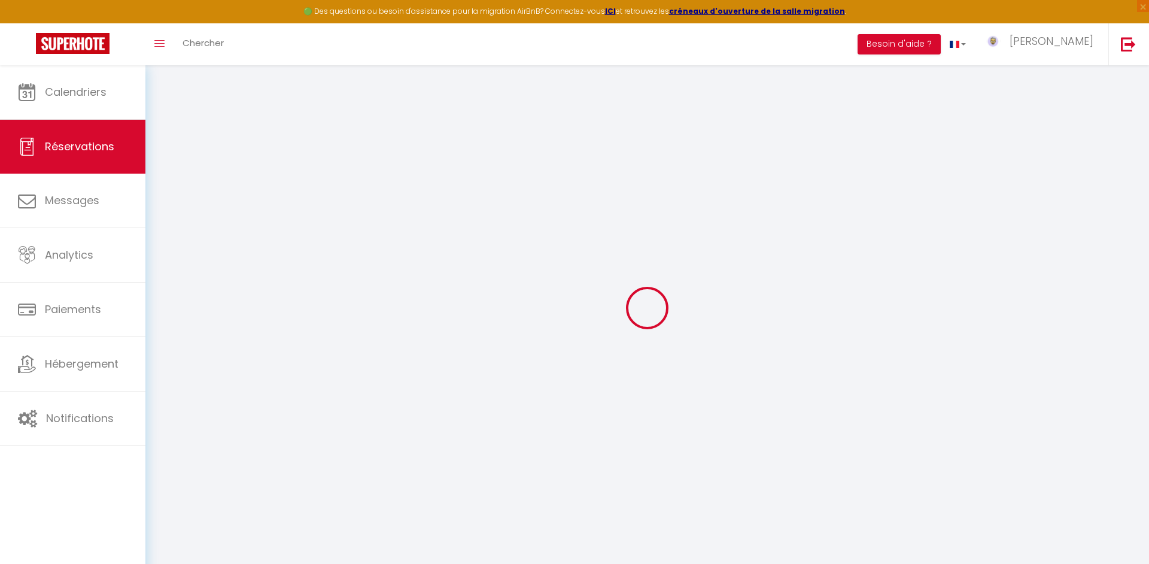
select select
checkbox input "false"
select select
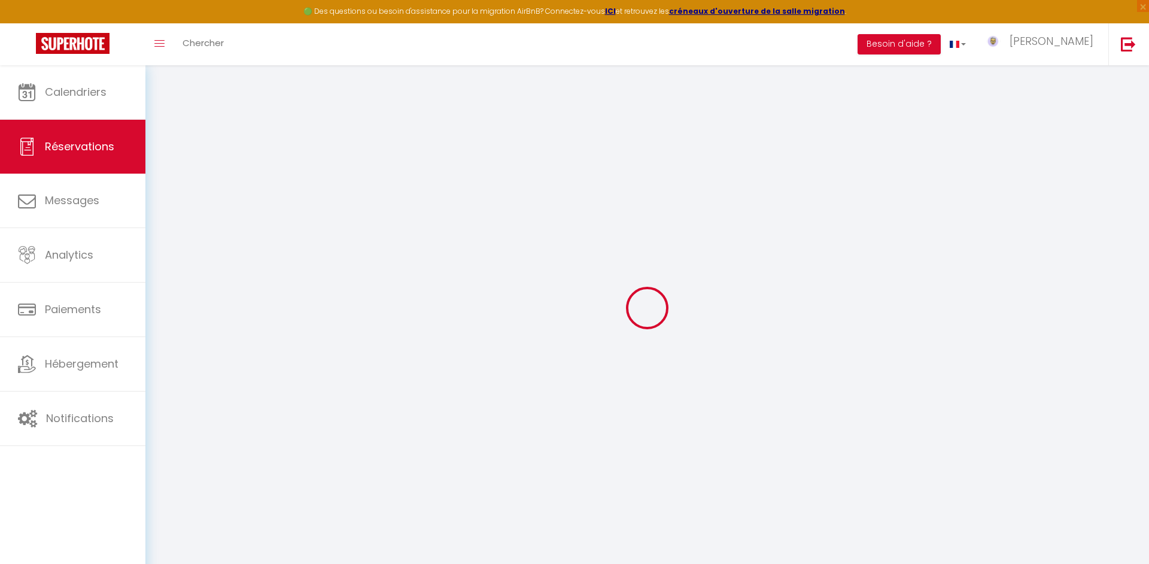
checkbox input "false"
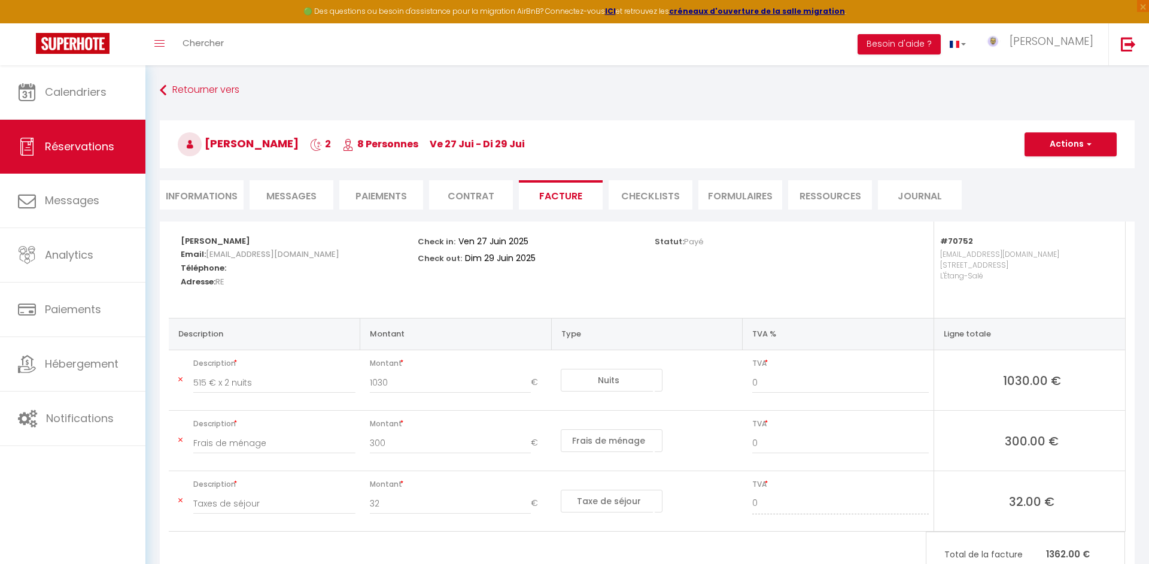
scroll to position [65, 0]
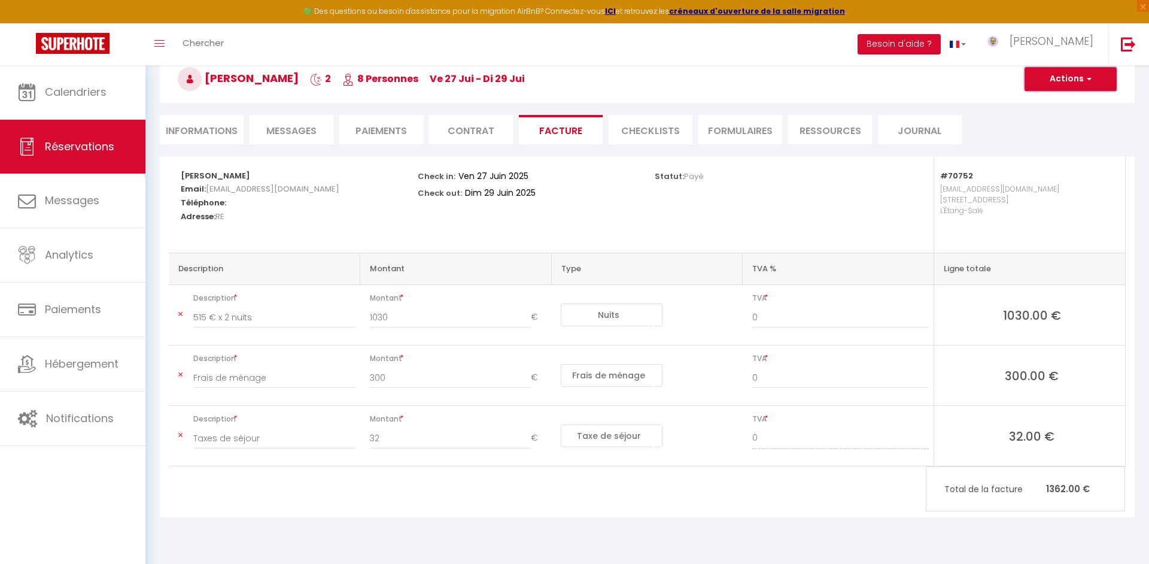
click at [1047, 87] on button "Actions" at bounding box center [1070, 79] width 92 height 24
click at [1036, 117] on link "Aperçu et éditer" at bounding box center [1061, 121] width 101 height 16
click at [45, 144] on span "Réservations" at bounding box center [79, 146] width 69 height 15
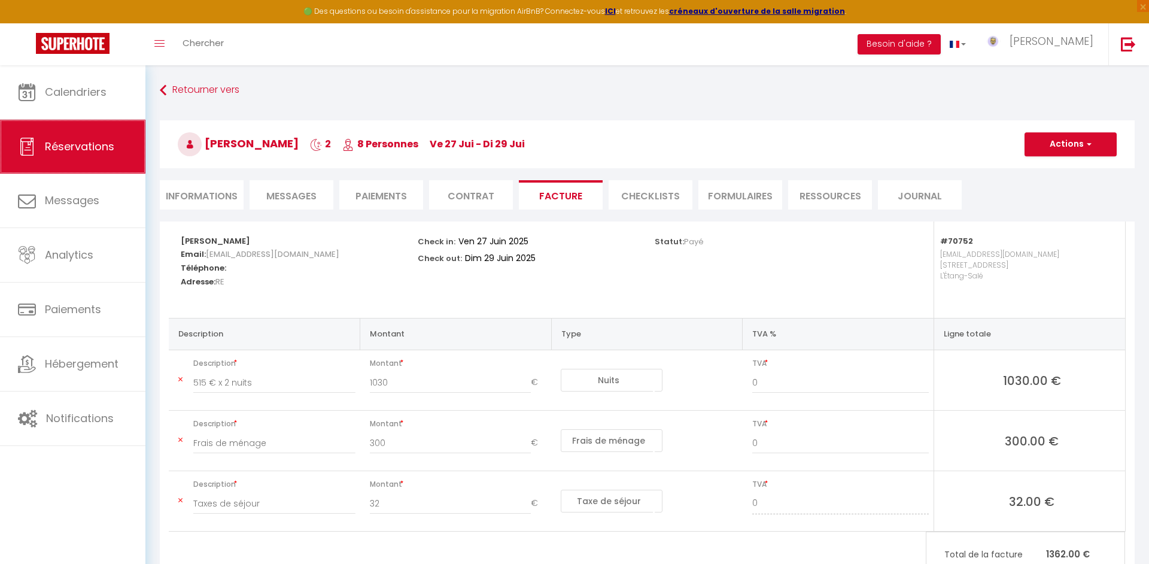
select select "not_cancelled"
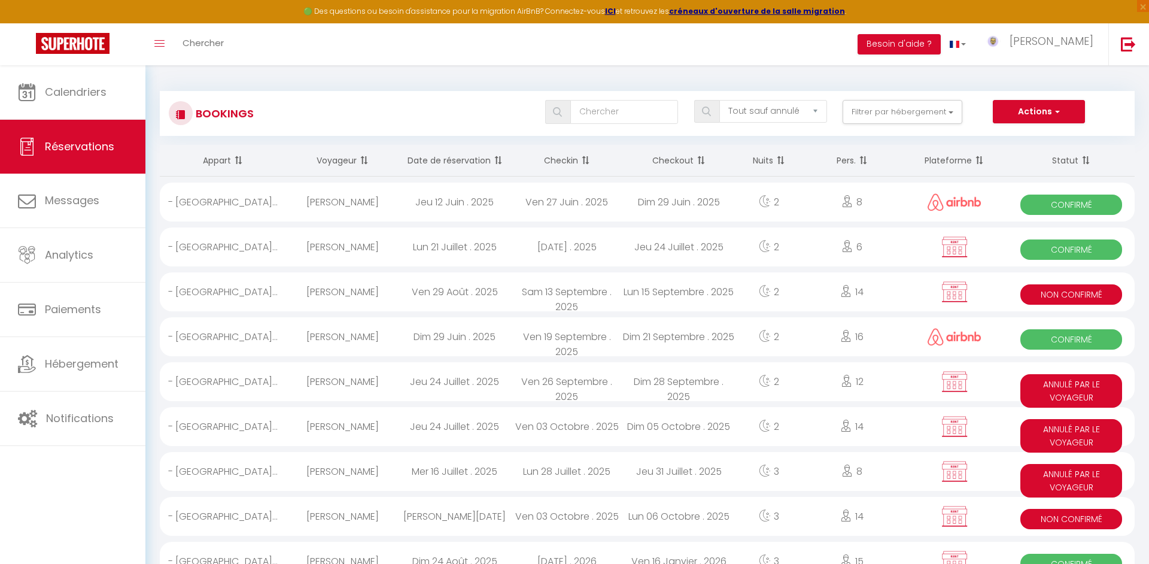
click at [921, 124] on div "Tous les statuts Annulé Confirmé Non Confirmé Tout sauf annulé No Show Request …" at bounding box center [687, 113] width 891 height 27
click at [921, 118] on button "Filtrer par hébergement" at bounding box center [902, 112] width 120 height 24
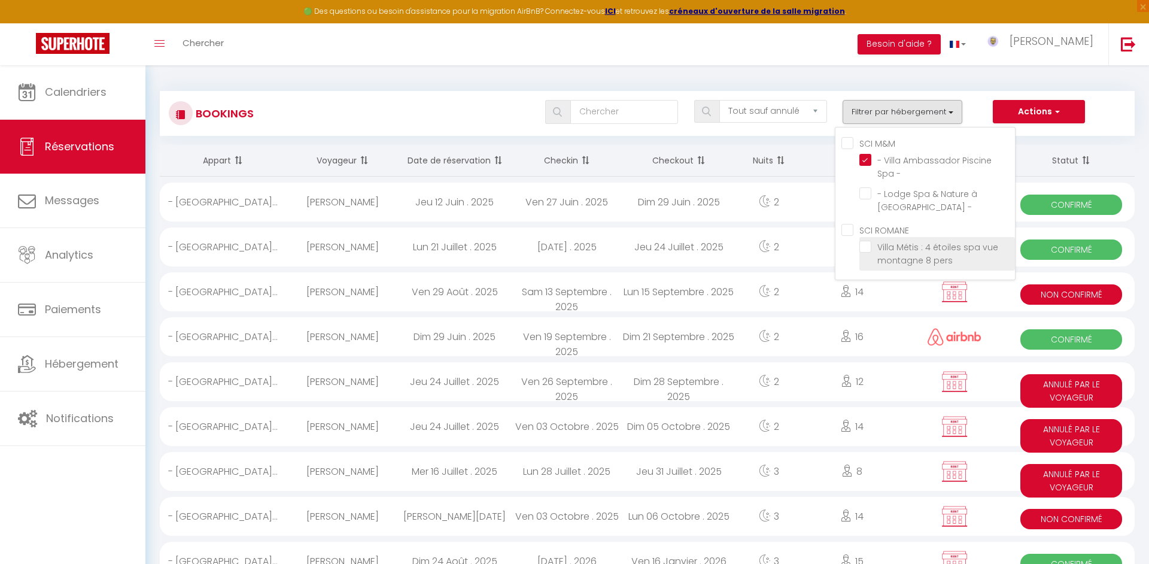
click at [873, 249] on input "Villa Métis : 4 étoiles spa vue montagne 8 pers" at bounding box center [937, 246] width 156 height 12
checkbox input "true"
select select
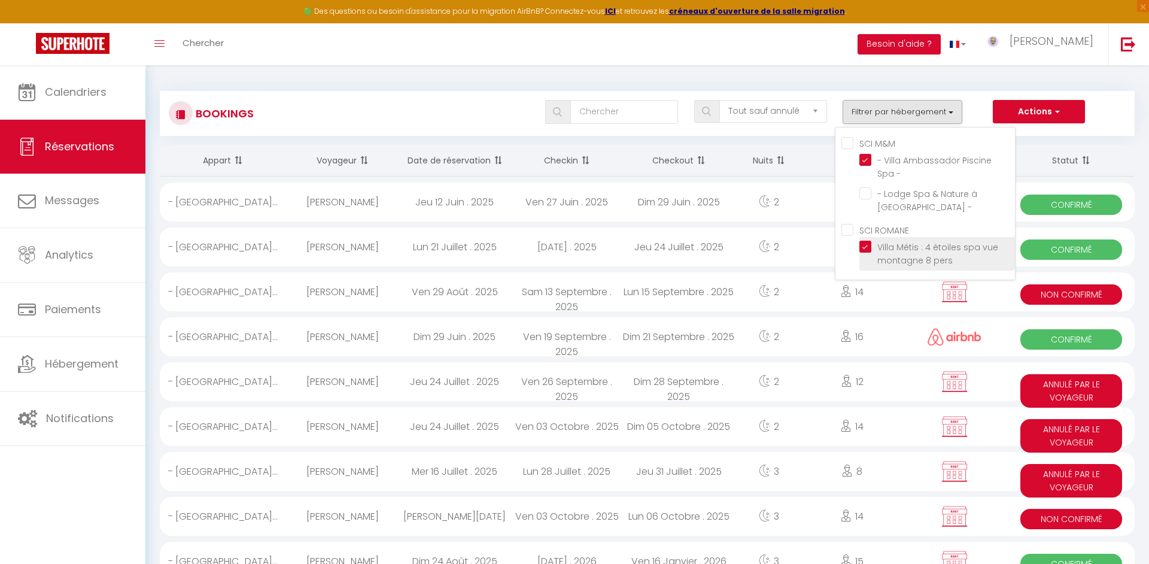
select select
checkbox input "false"
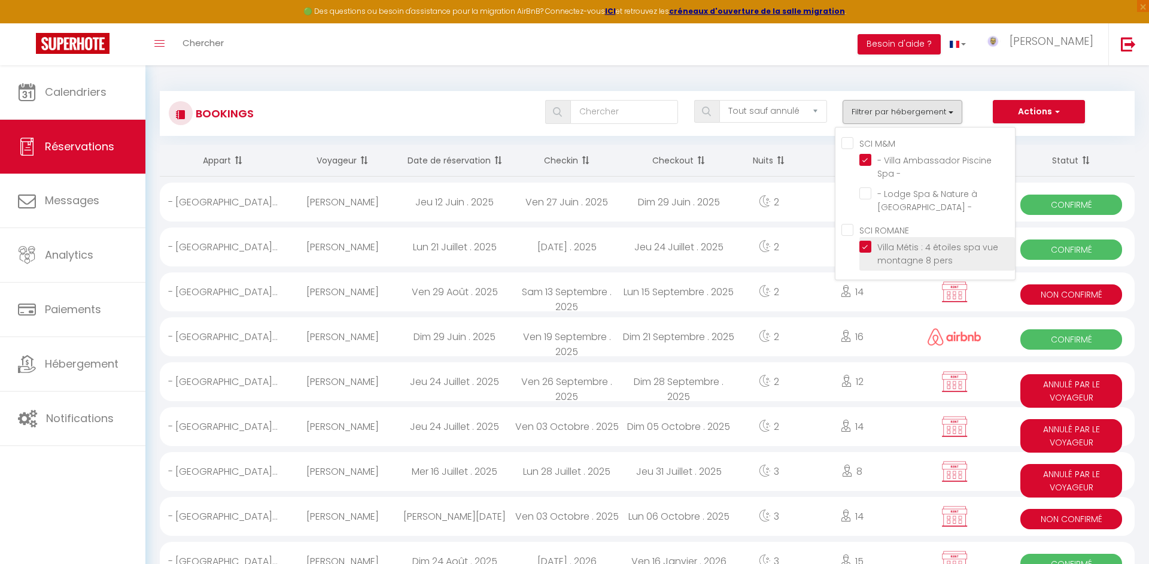
checkbox ROMANE "true"
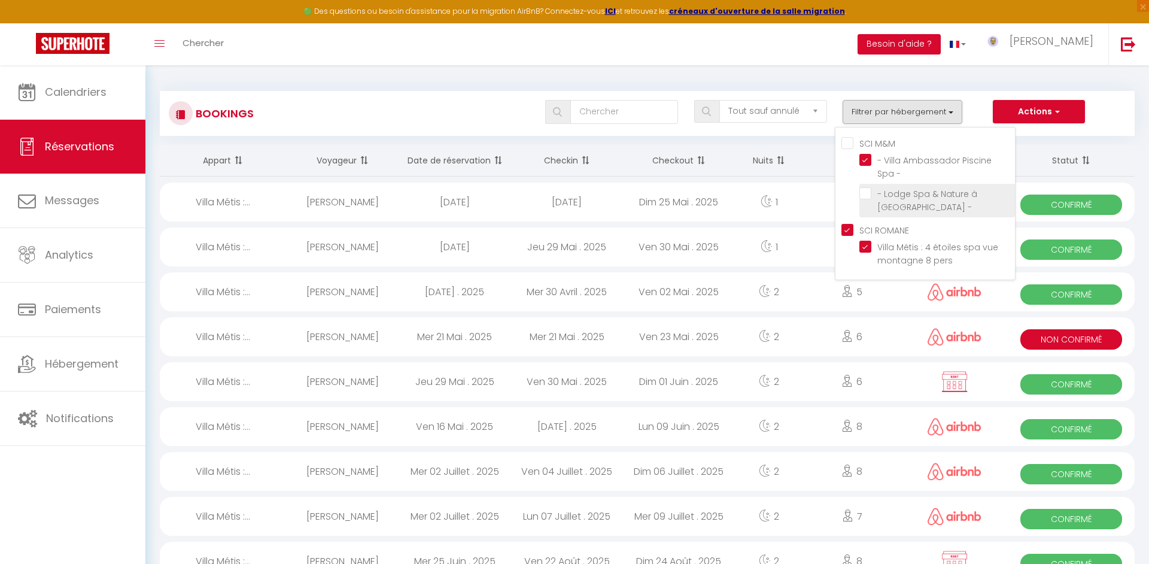
select select
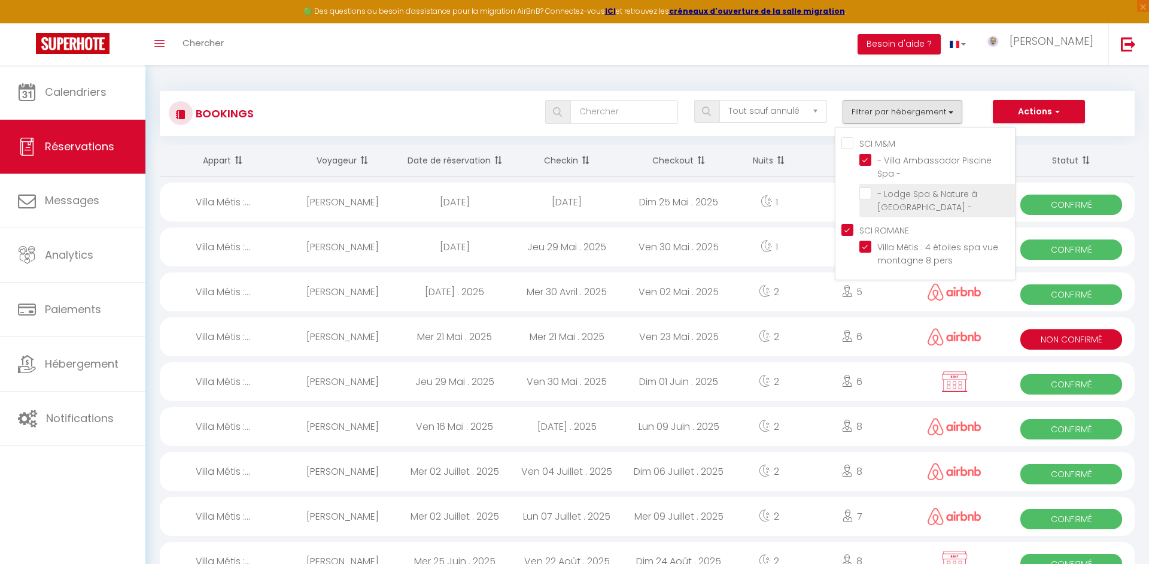
select select
checkbox input "false"
drag, startPoint x: 864, startPoint y: 163, endPoint x: 889, endPoint y: 230, distance: 70.8
click at [865, 163] on input "- Villa Ambassador Piscine Spa -" at bounding box center [937, 160] width 156 height 12
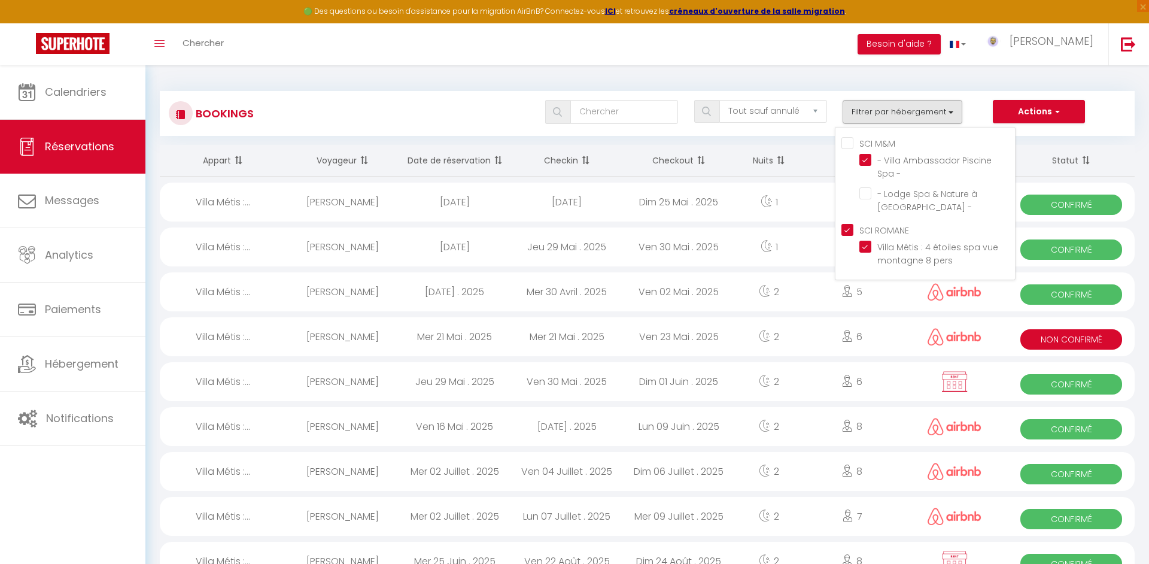
checkbox input "false"
select select
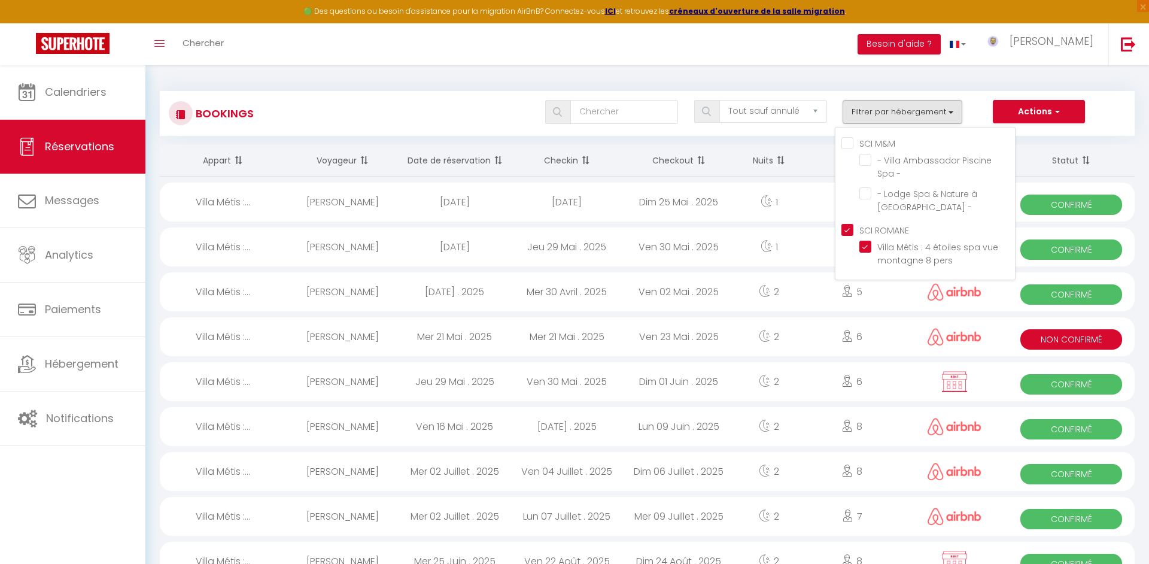
select select
checkbox input "false"
click at [635, 221] on div "Dim 25 Mai . 2025" at bounding box center [679, 201] width 112 height 39
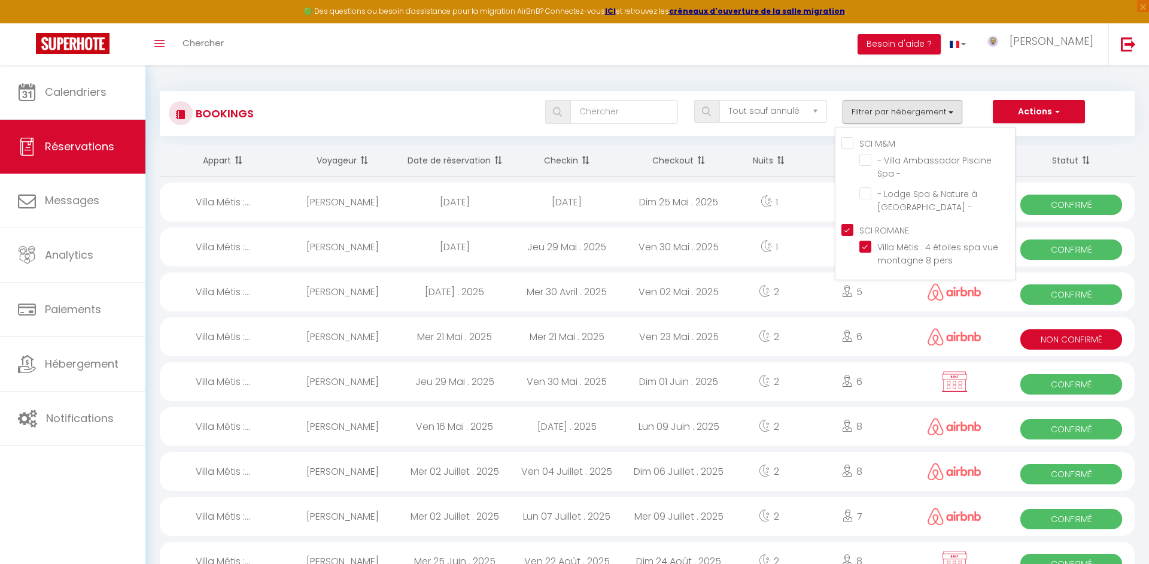
select select "OK"
select select "KO"
select select "1"
select select "0"
select select "1"
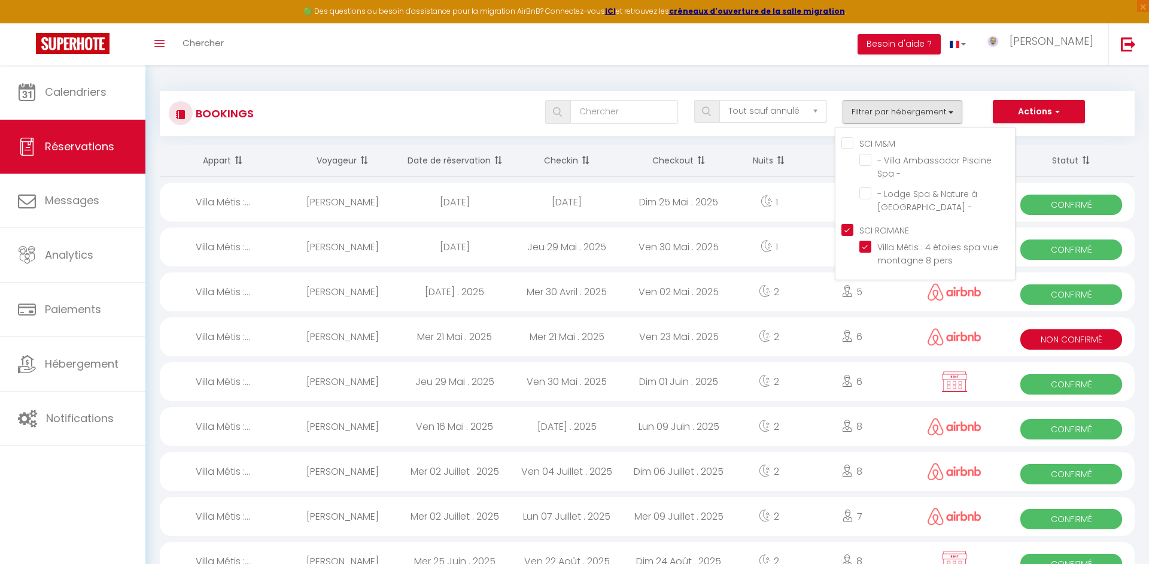
select select
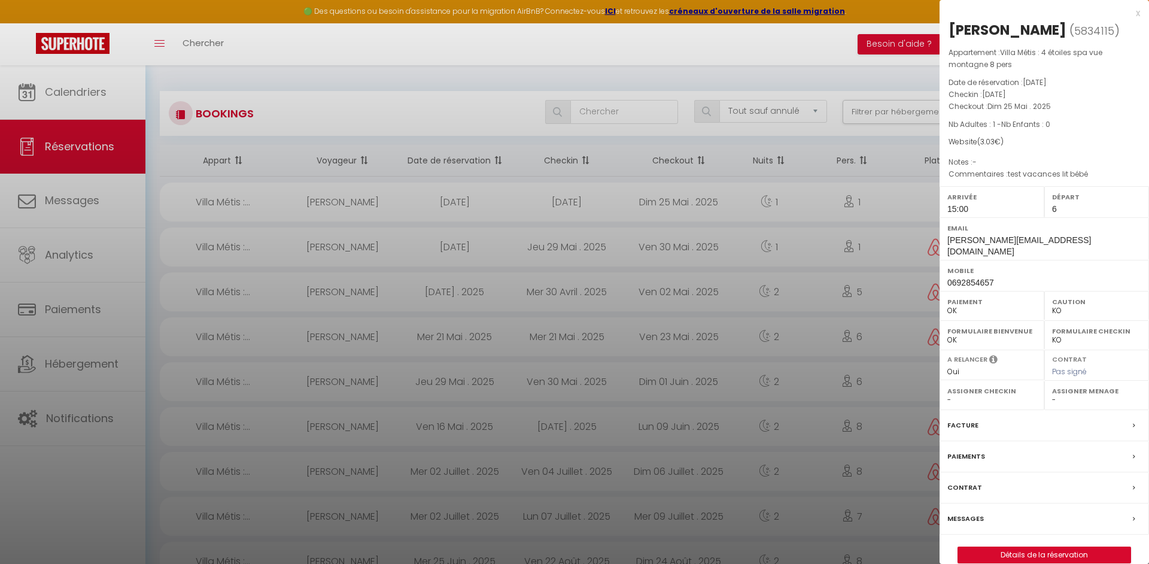
click at [635, 229] on div at bounding box center [574, 282] width 1149 height 564
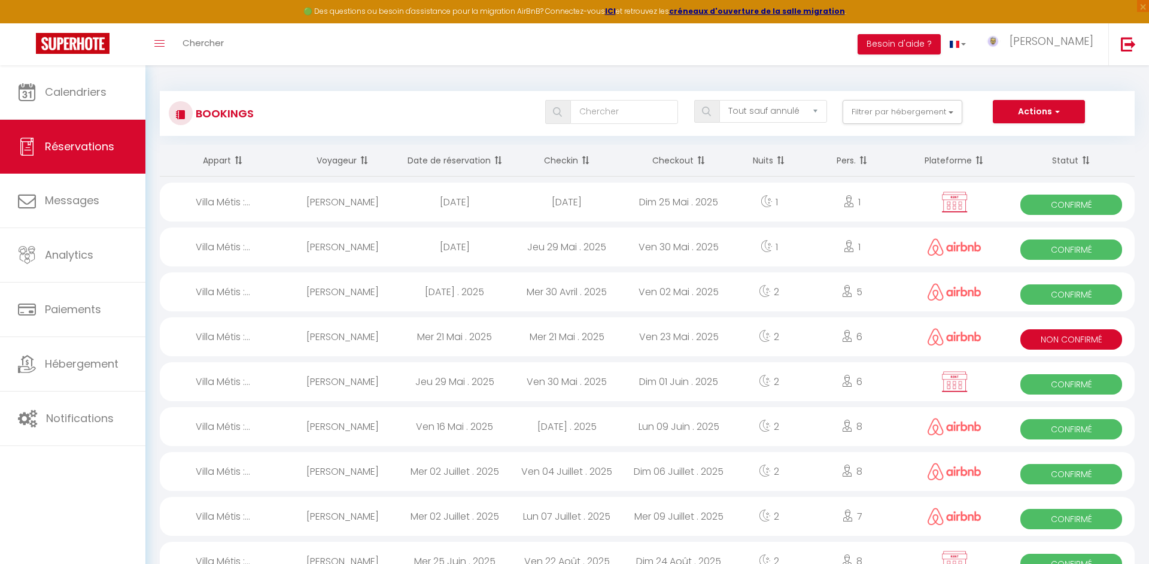
click at [613, 300] on div "Mer 30 Avril . 2025" at bounding box center [566, 291] width 112 height 39
select select "OK"
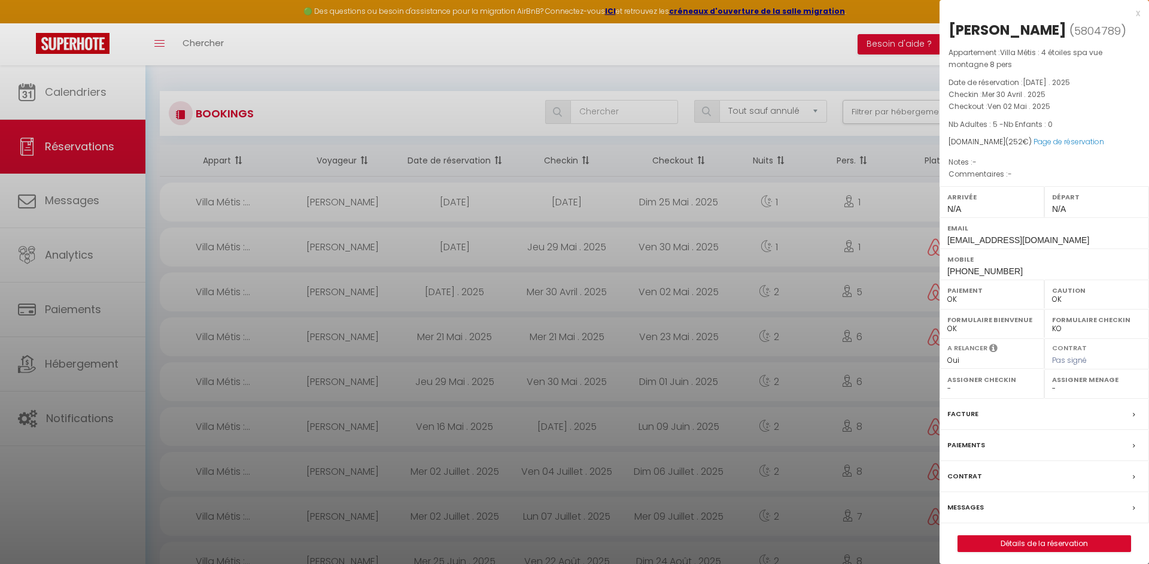
click at [974, 412] on label "Facture" at bounding box center [962, 413] width 31 height 13
select select
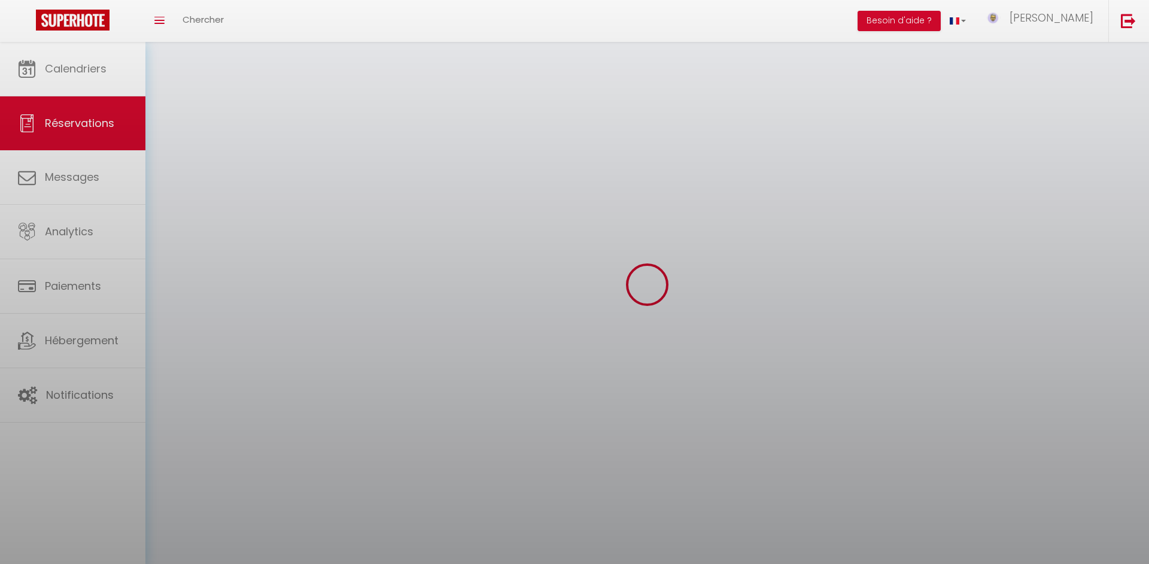
select select
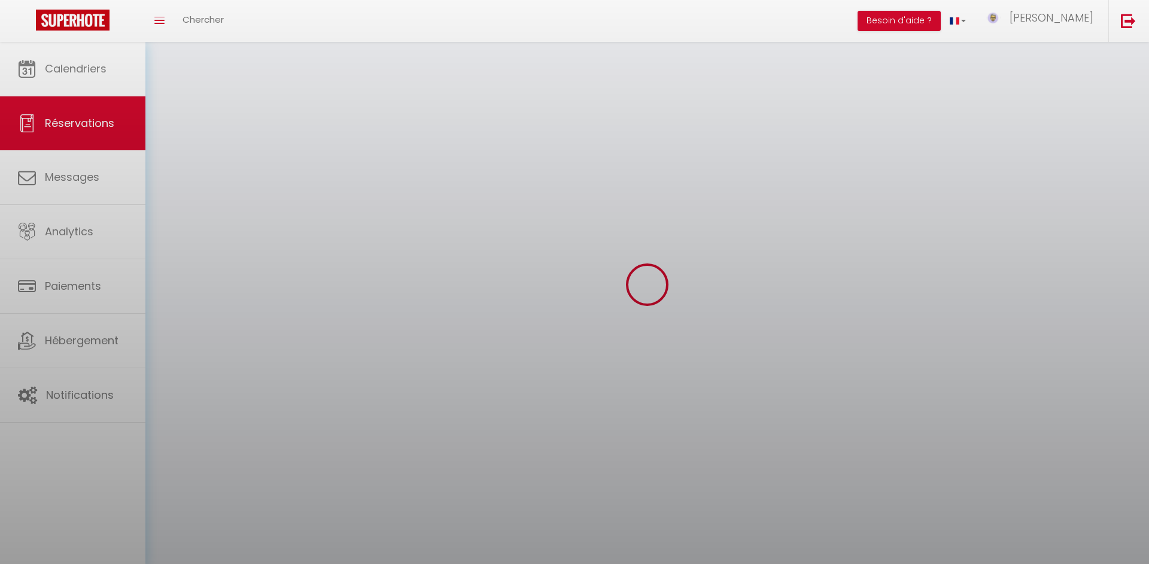
select select
checkbox input "false"
select select
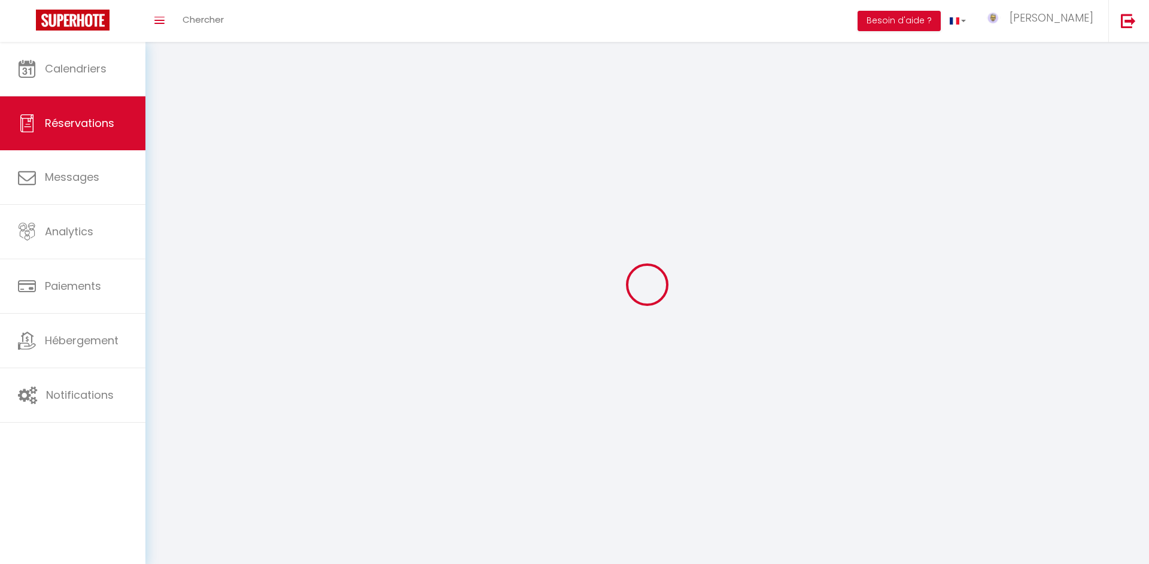
select select
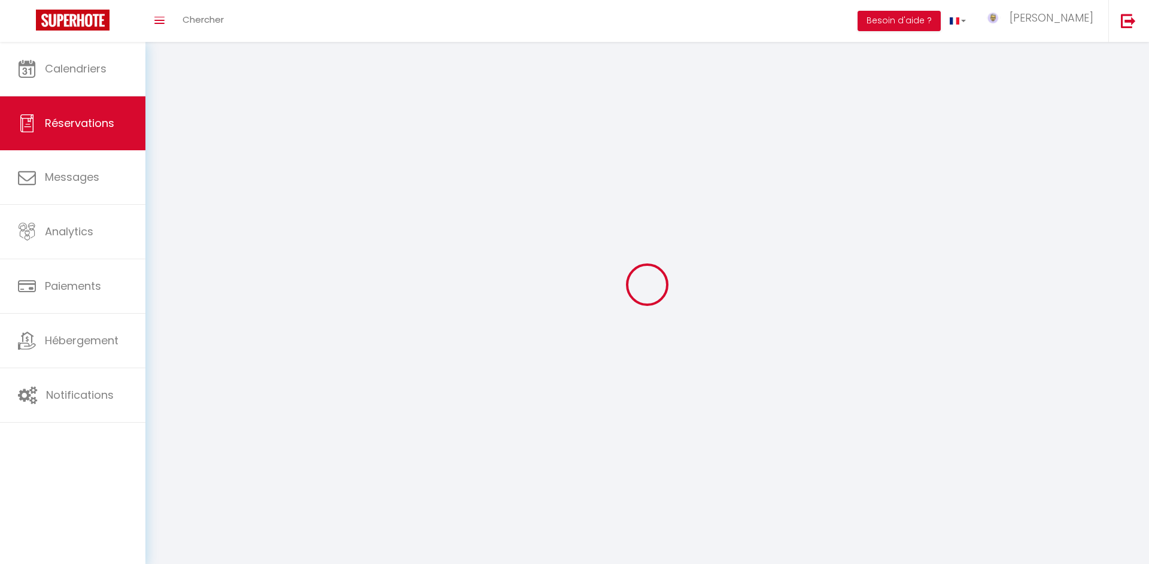
select select
checkbox input "false"
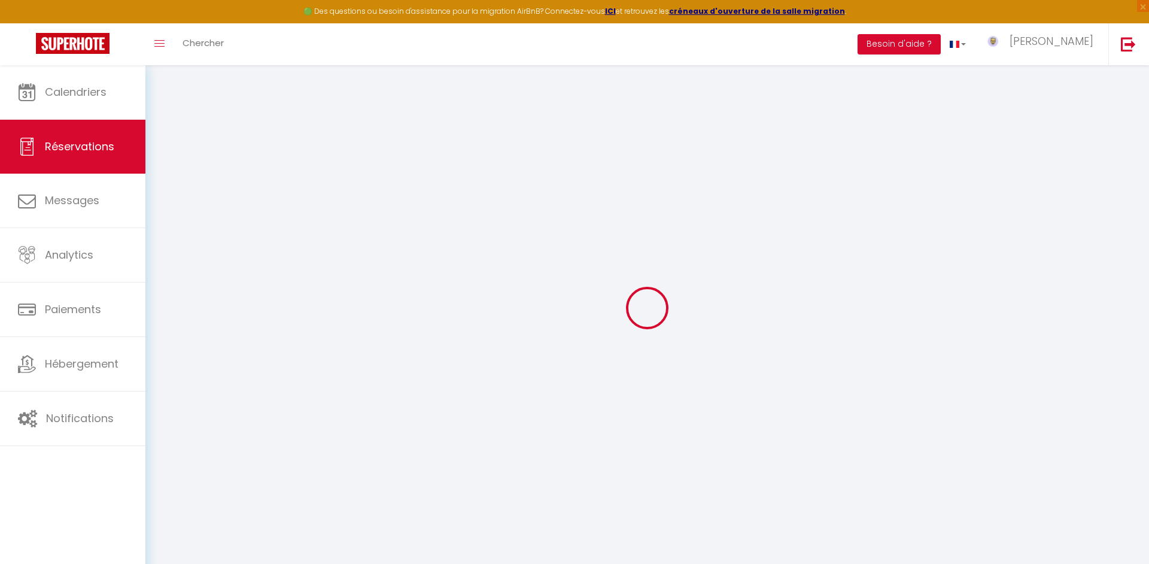
select select
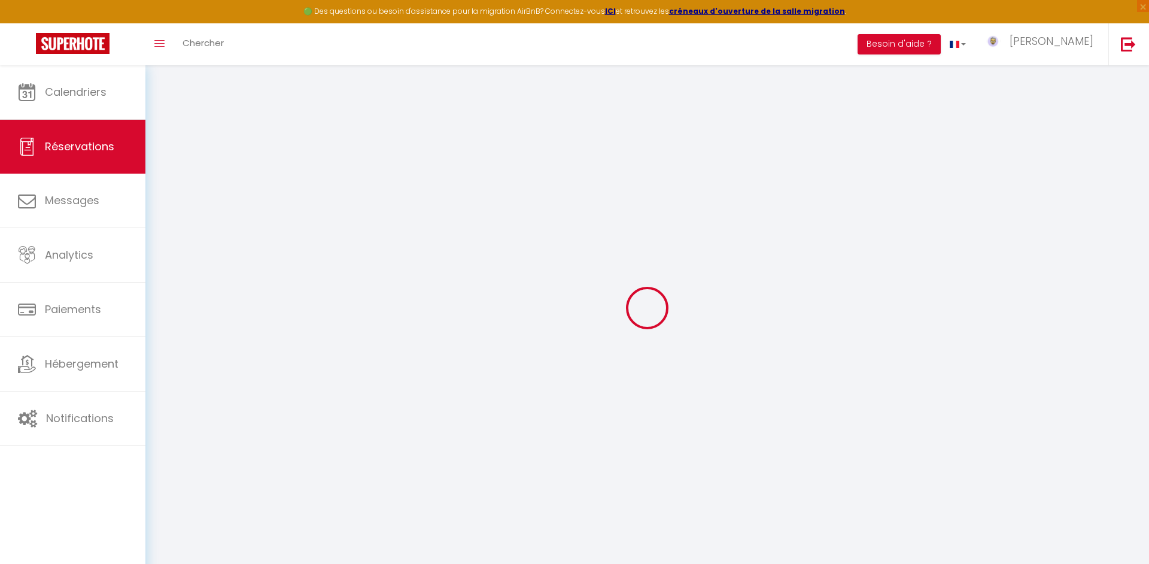
select select
checkbox input "false"
select select
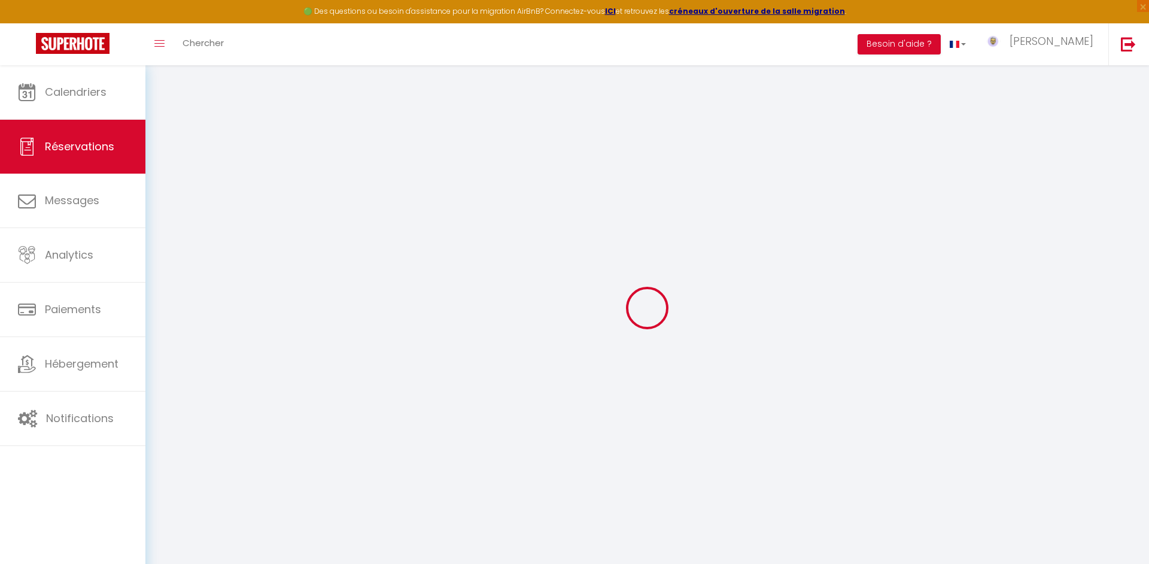
select select
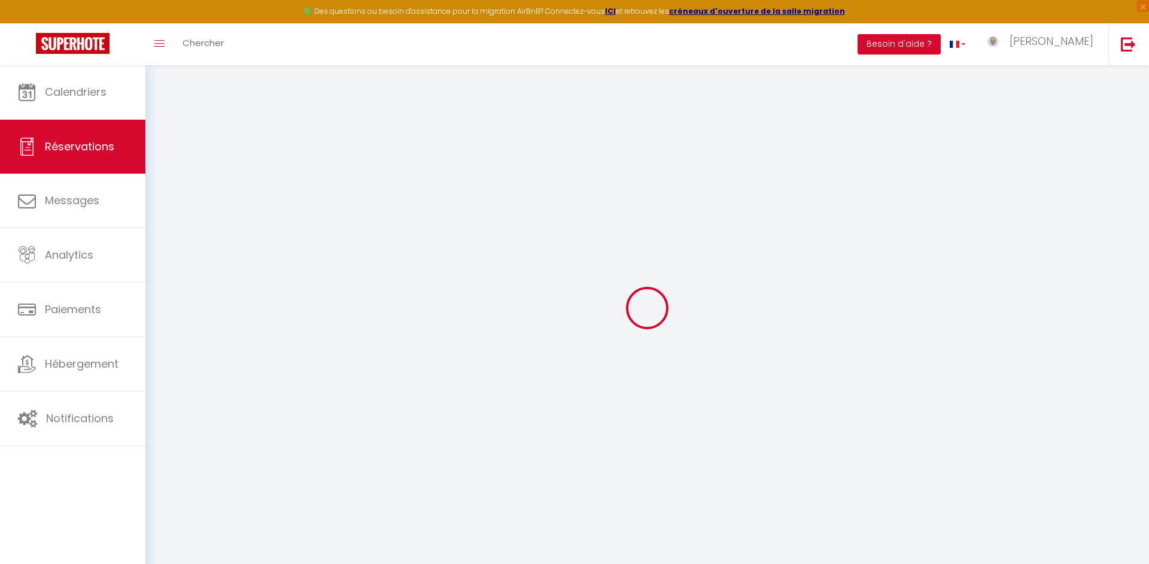
checkbox input "false"
type input "Enzo"
type input "Viard"
type input "pymszxwvou2ls0jsdgtrboahrquj@reply.superhote.com"
type input "+61499054940"
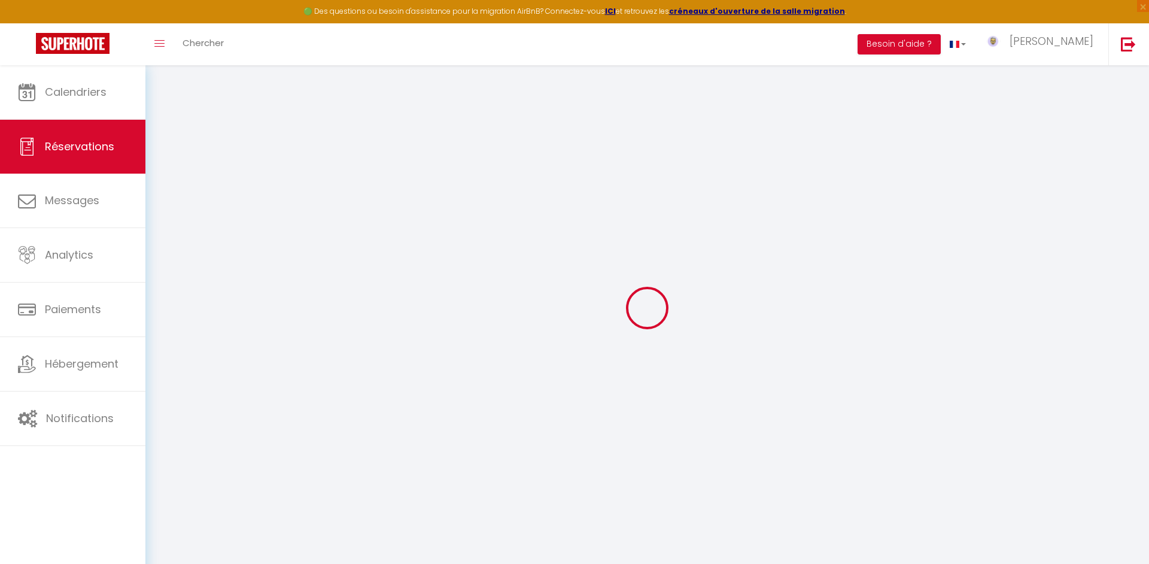
select select "FR"
type input "7.2"
select select "68785"
select select "1"
select select
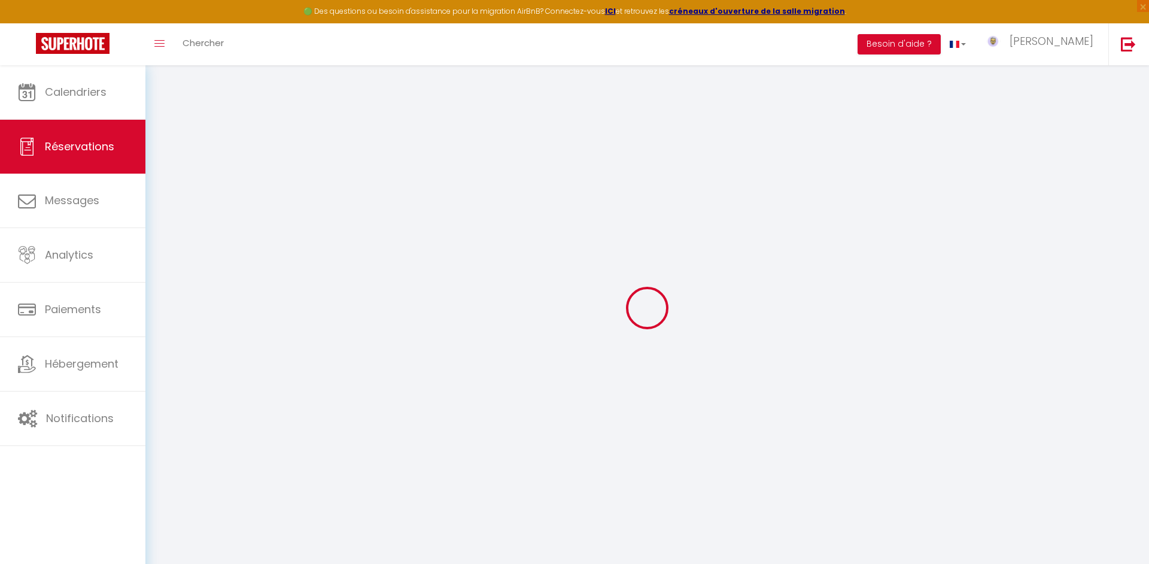
select select
type input "5"
select select "12"
select select
type input "240"
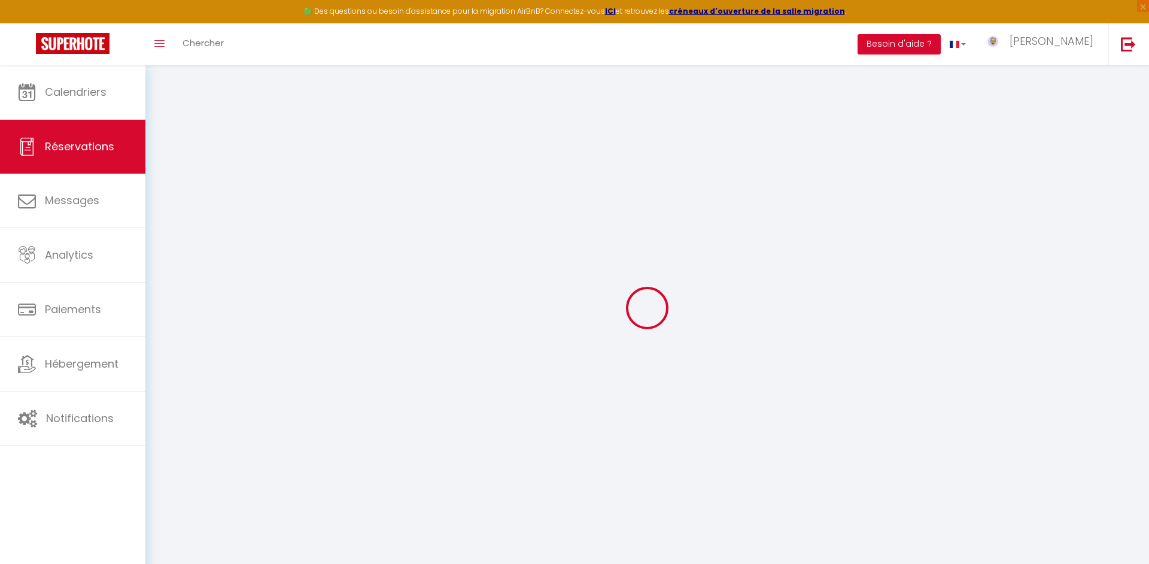
checkbox input "false"
type input "19.2"
select select "1"
type input "0"
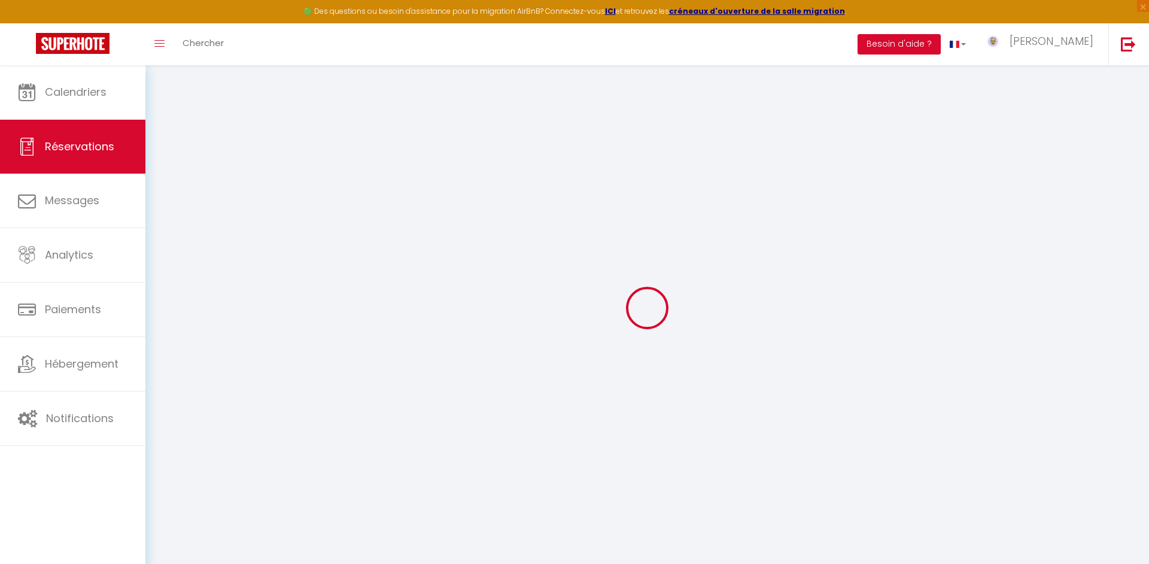
type input "0"
select select
select select "15"
checkbox input "false"
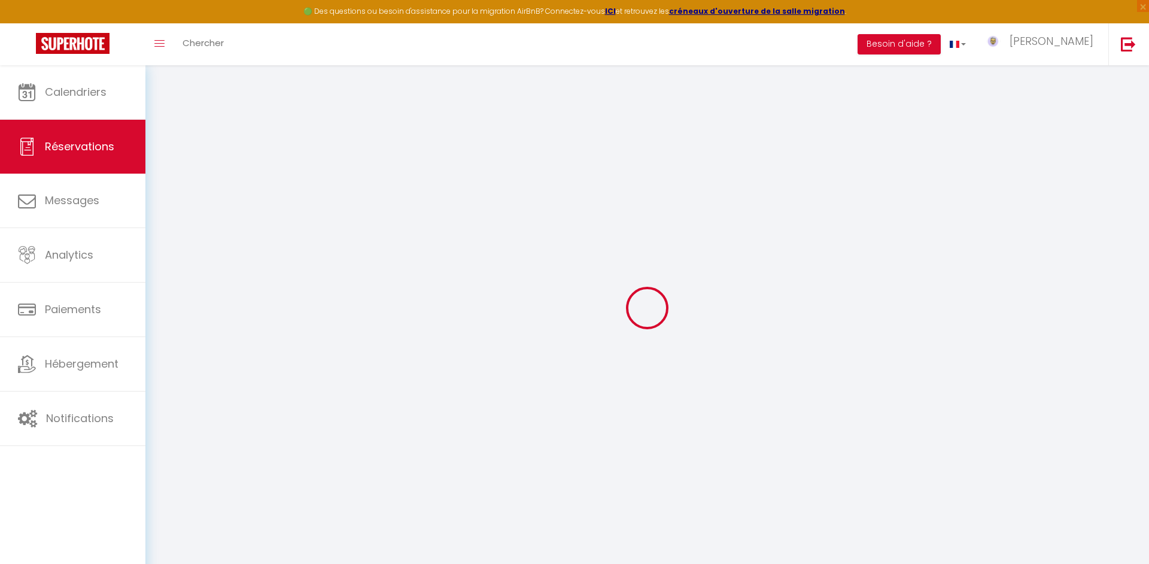
select select
checkbox input "false"
select select
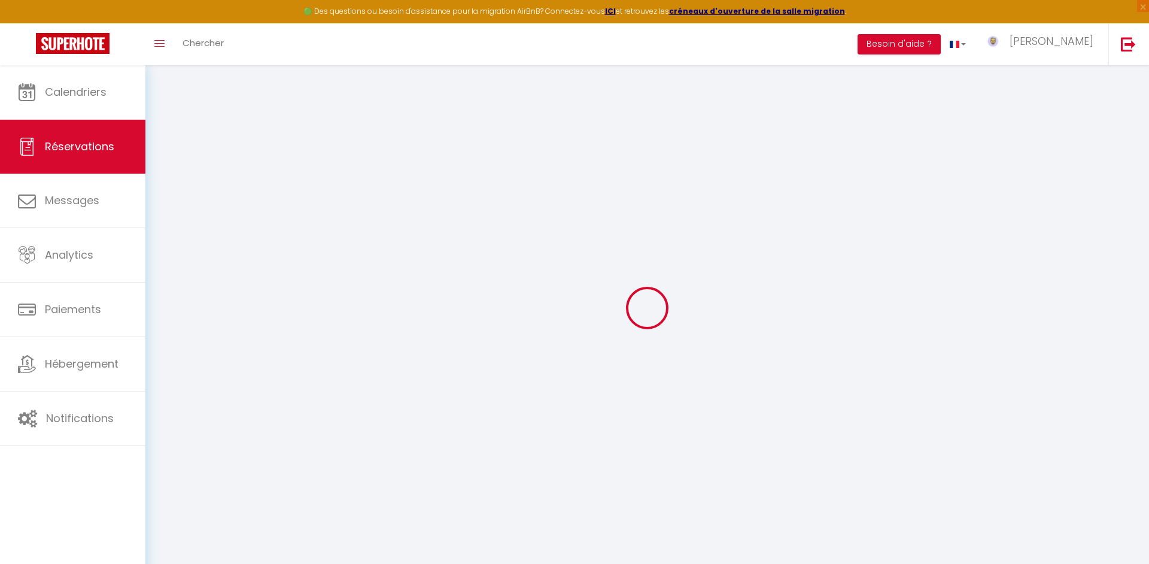
checkbox input "false"
select select
checkbox input "false"
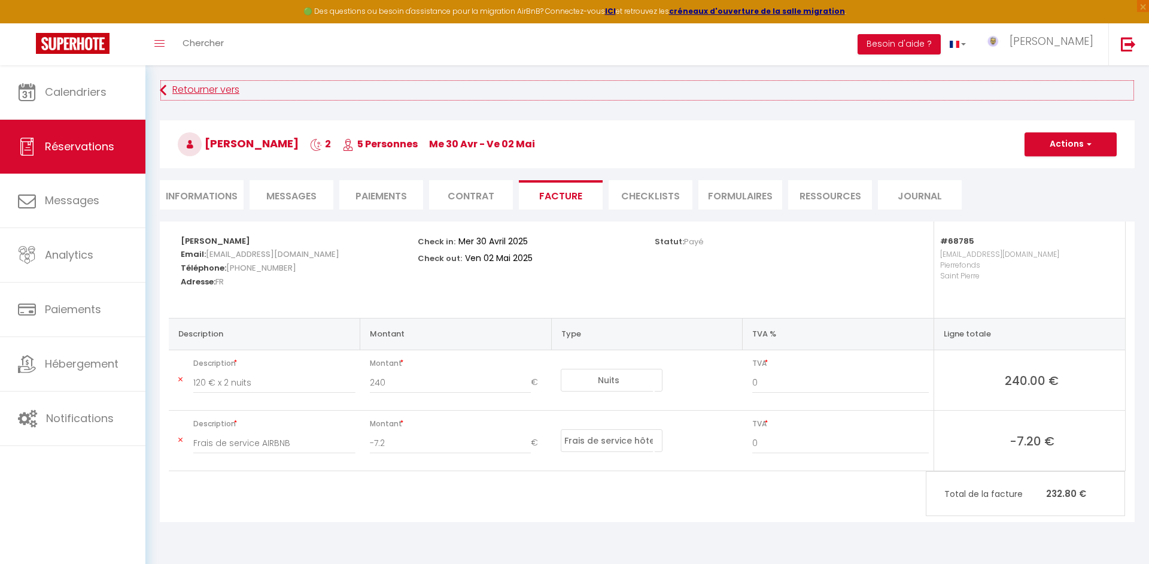
click at [181, 92] on link "Retourner vers" at bounding box center [647, 91] width 974 height 22
select select "not_cancelled"
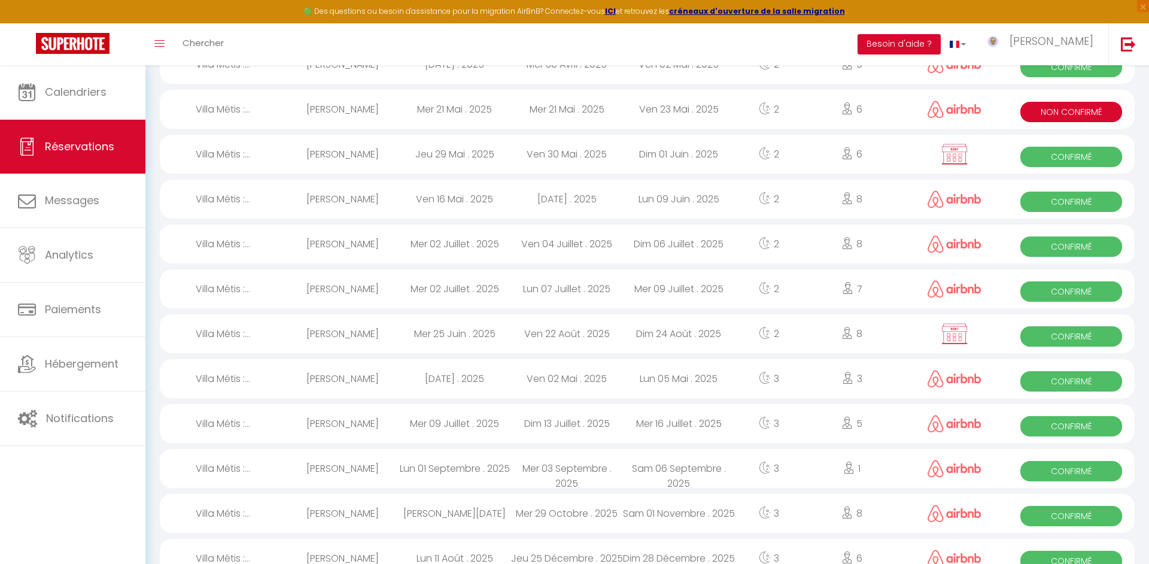
scroll to position [229, 0]
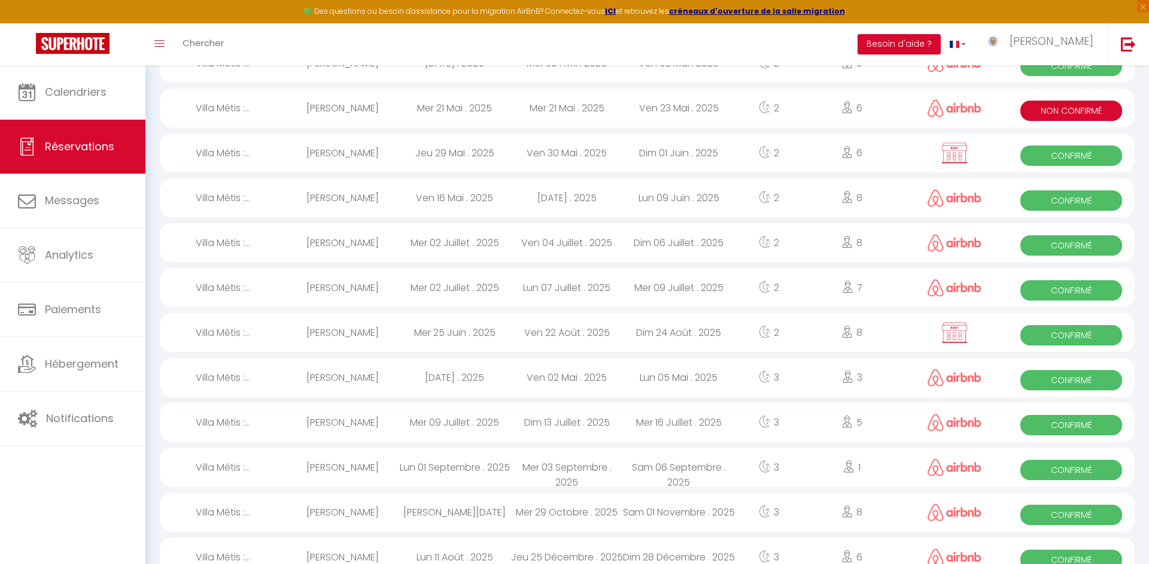
click at [657, 397] on div "Lun 05 Mai . 2025" at bounding box center [679, 377] width 112 height 39
select select "OK"
select select "0"
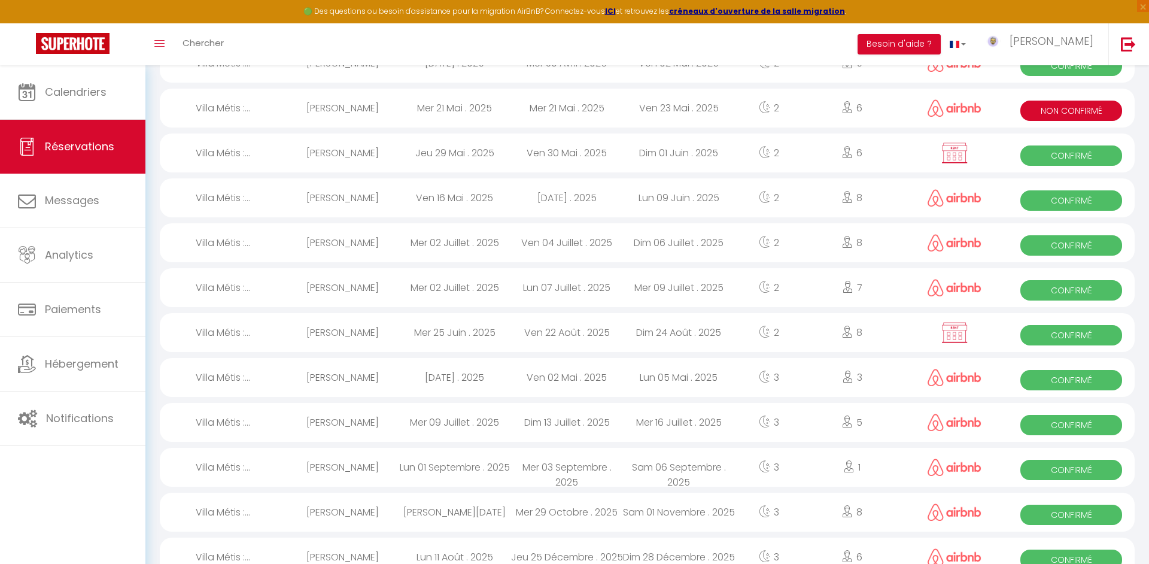
select select "1"
select select
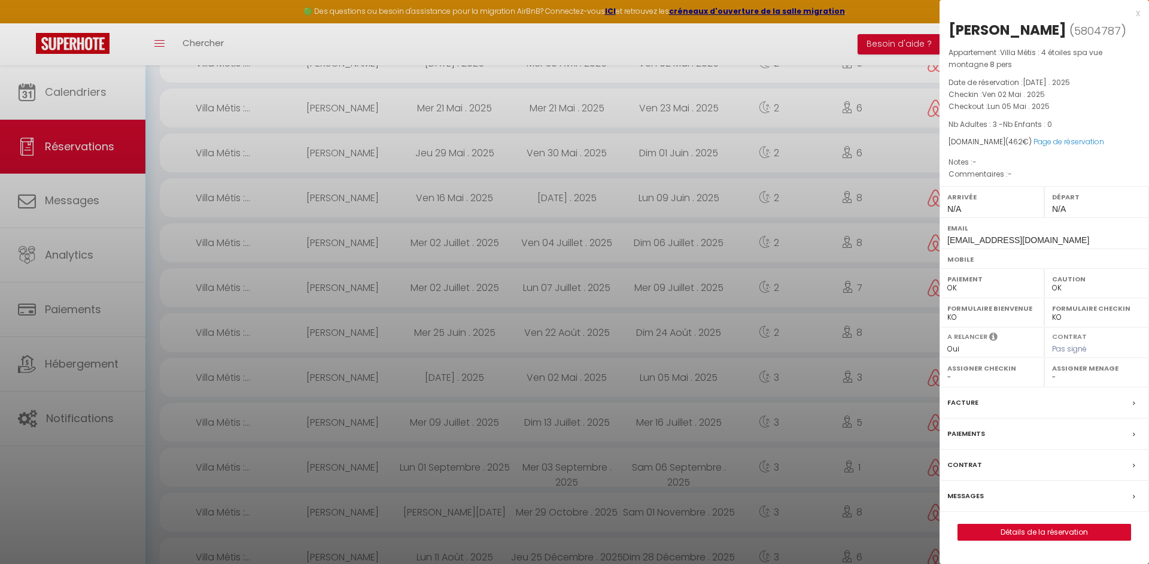
click at [962, 403] on label "Facture" at bounding box center [962, 402] width 31 height 13
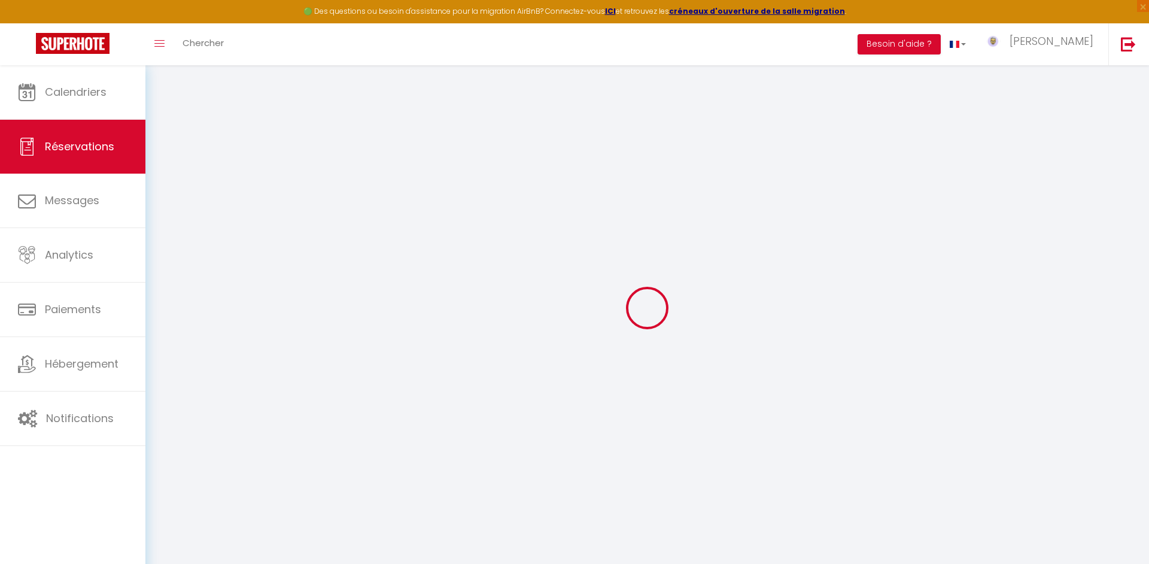
select select
checkbox input "false"
select select
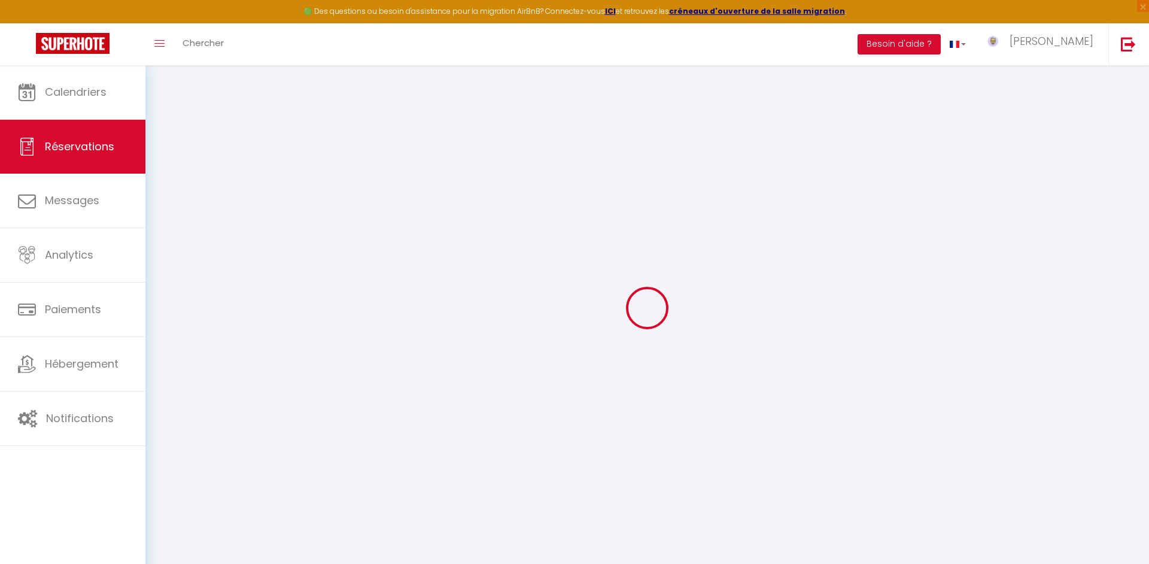
select select
checkbox input "false"
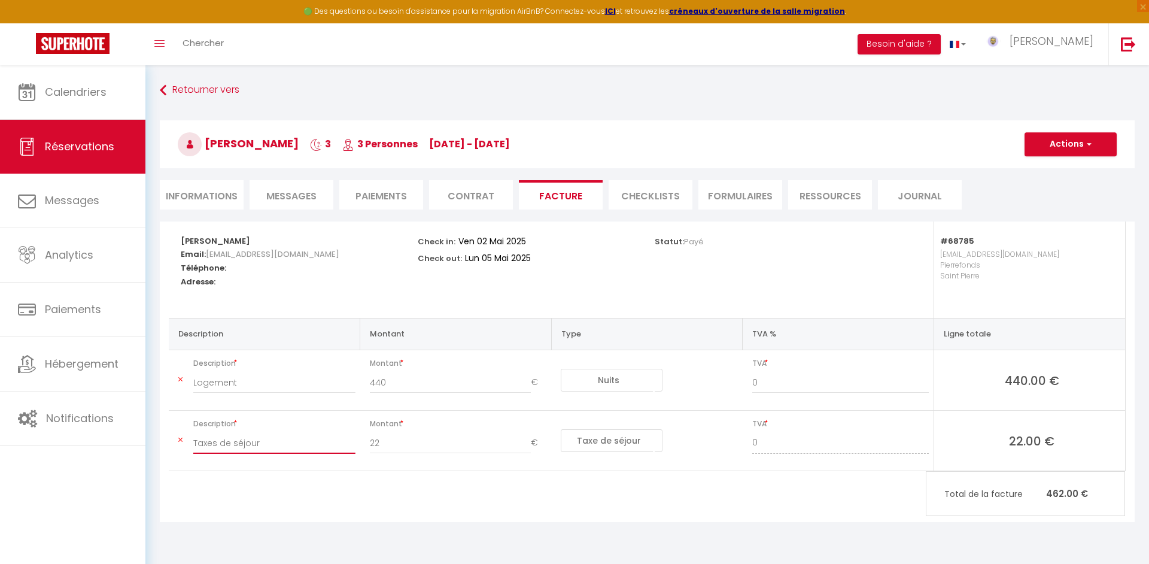
drag, startPoint x: 258, startPoint y: 441, endPoint x: 191, endPoint y: 435, distance: 67.3
click at [193, 435] on input "Taxes de séjour" at bounding box center [274, 443] width 162 height 22
type input "Frais de service AIRBNB"
type input "-13.2"
select select "hostFee"
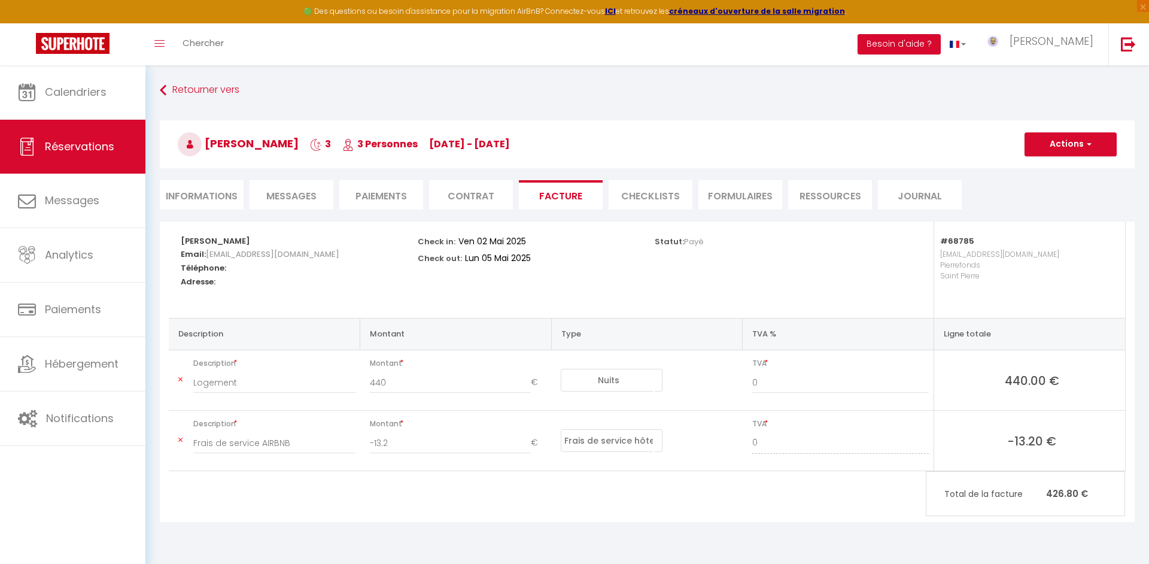
click option "Frais de service hôte" at bounding box center [0, 0] width 0 height 0
click at [1067, 144] on button "Actions" at bounding box center [1070, 144] width 92 height 24
click at [1061, 172] on link "Enregistrer" at bounding box center [1061, 171] width 101 height 16
click at [1057, 145] on button "Actions" at bounding box center [1070, 144] width 92 height 24
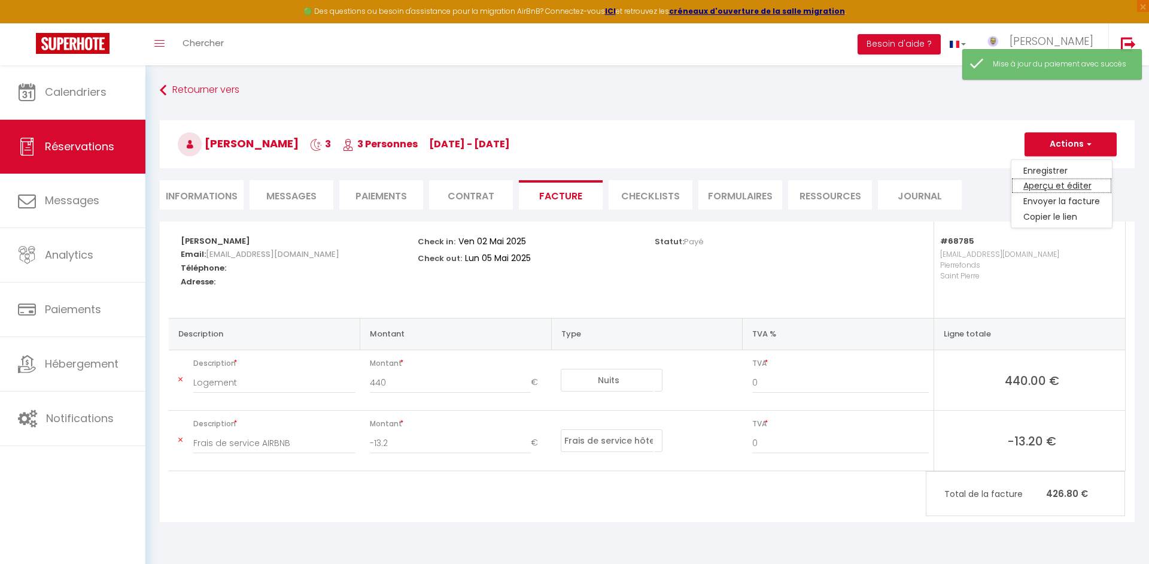
click at [1053, 184] on link "Aperçu et éditer" at bounding box center [1061, 186] width 101 height 16
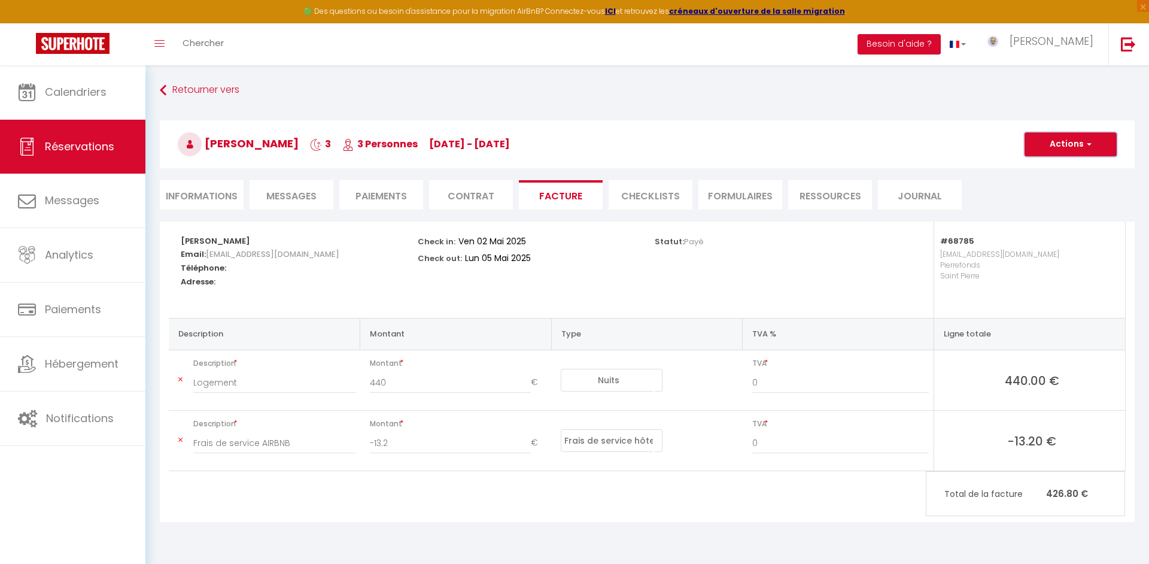
click at [1076, 151] on button "Actions" at bounding box center [1070, 144] width 92 height 24
click at [1043, 172] on link "Enregistrer" at bounding box center [1061, 171] width 101 height 16
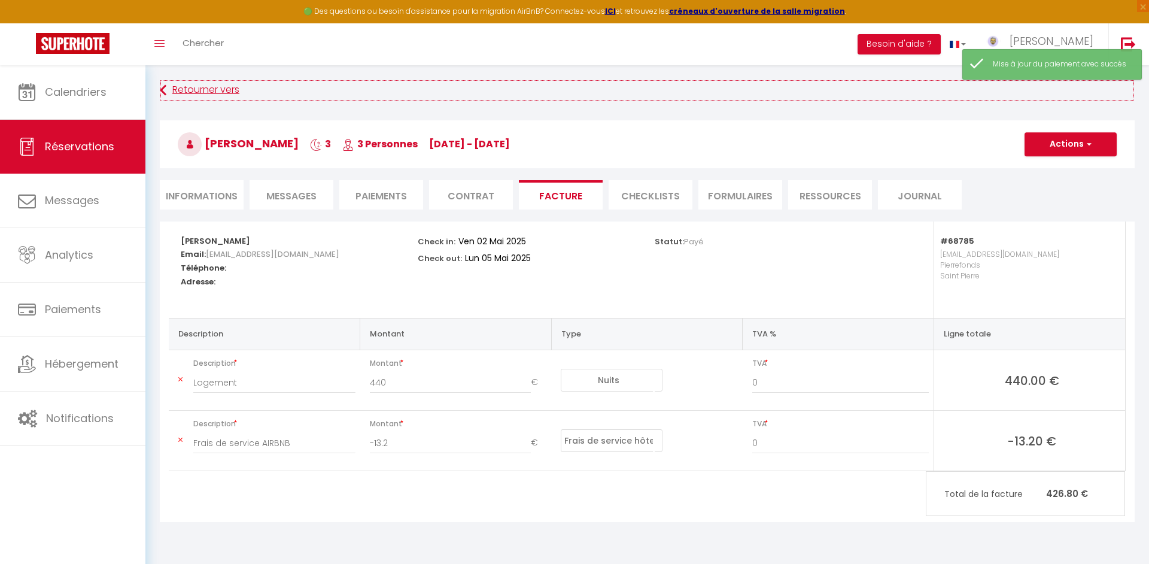
click at [224, 98] on link "Retourner vers" at bounding box center [647, 91] width 974 height 22
select select "not_cancelled"
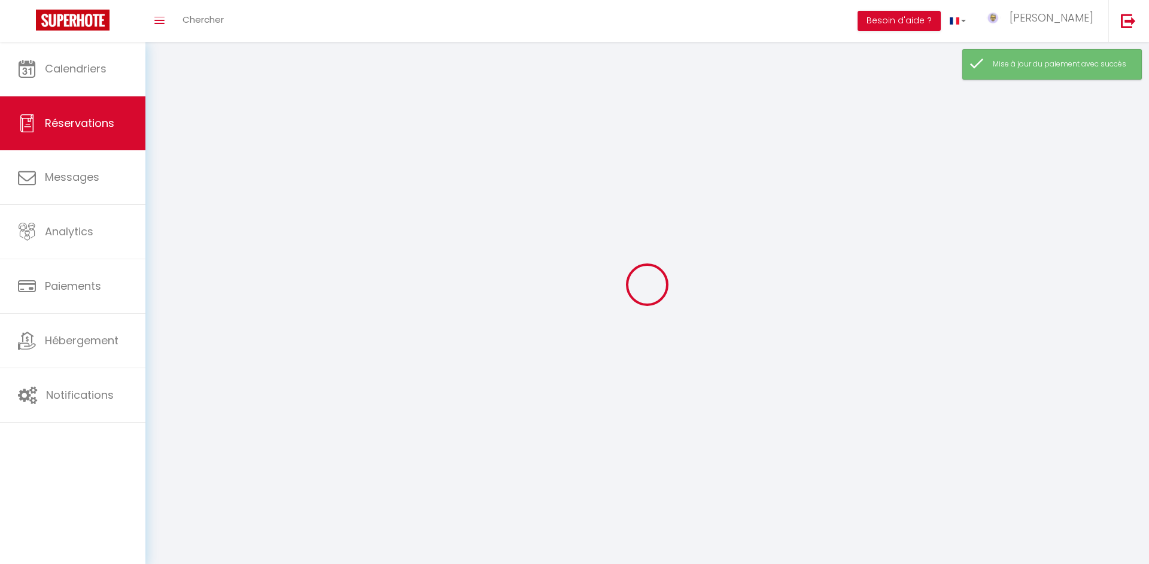
scroll to position [229, 0]
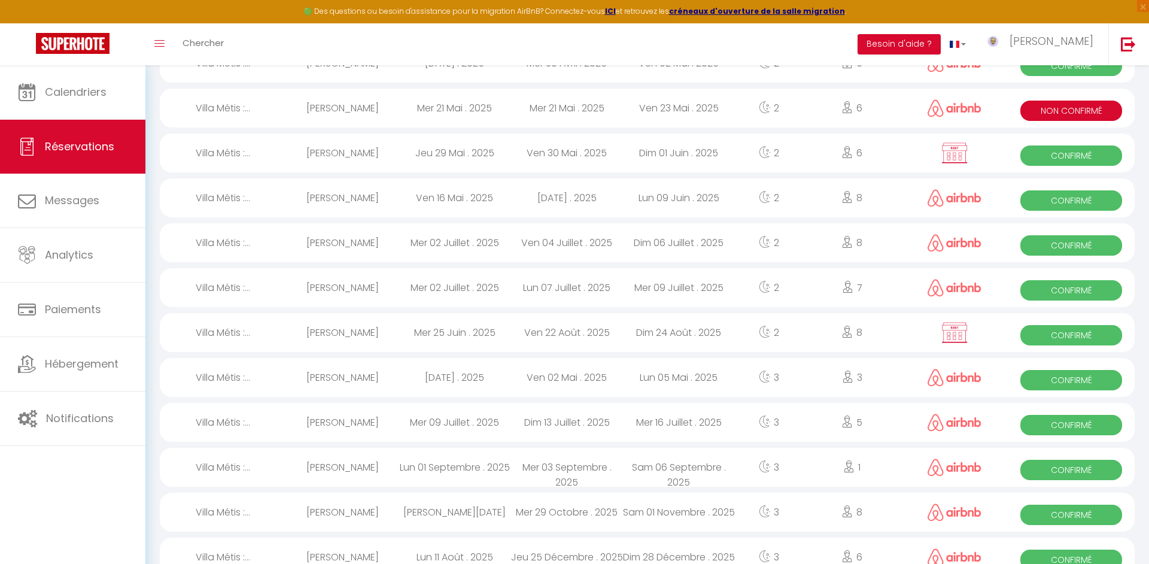
click at [641, 392] on div "Lun 05 Mai . 2025" at bounding box center [679, 377] width 112 height 39
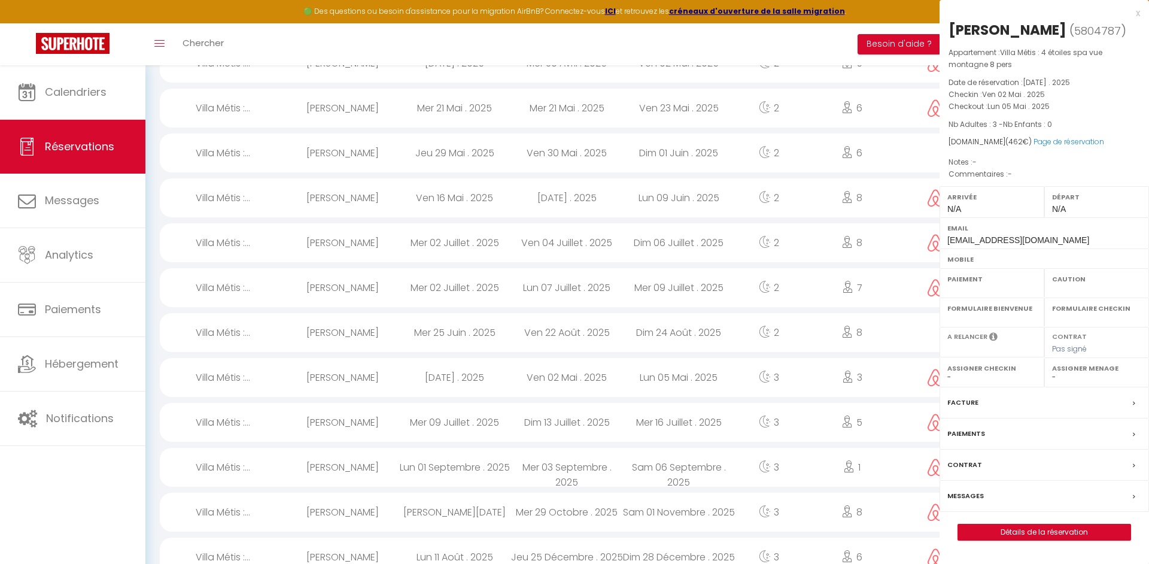
select select "OK"
select select "0"
select select "1"
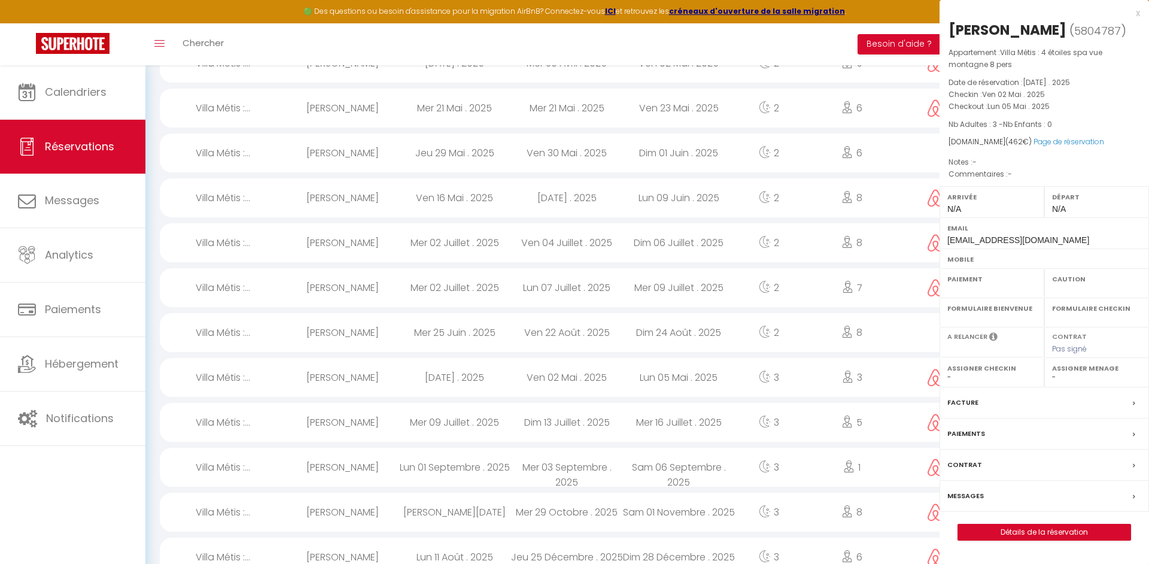
select select
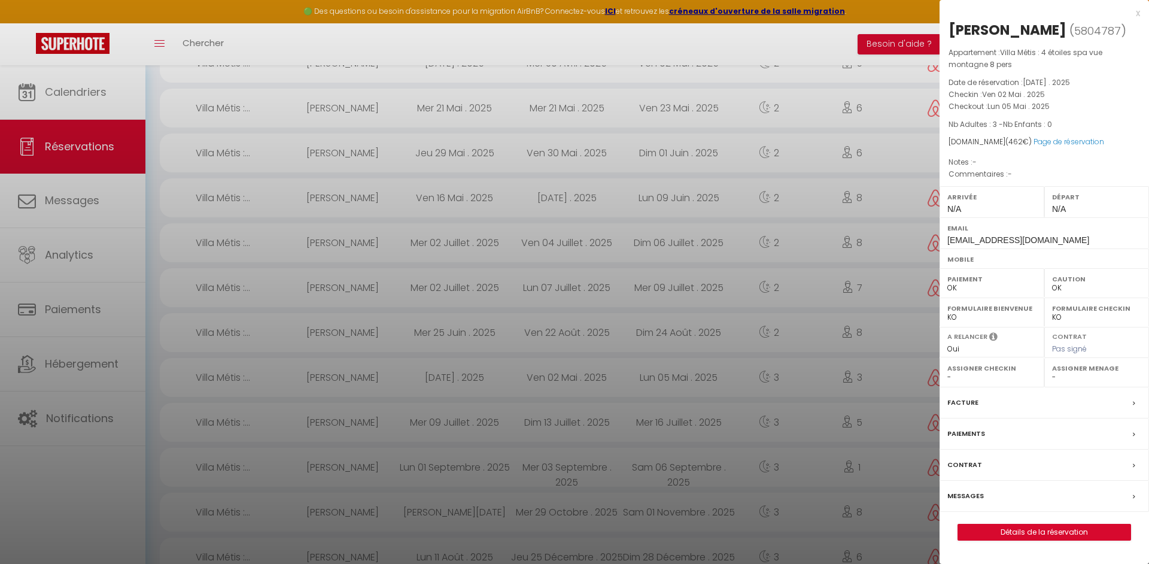
click at [975, 400] on label "Facture" at bounding box center [962, 402] width 31 height 13
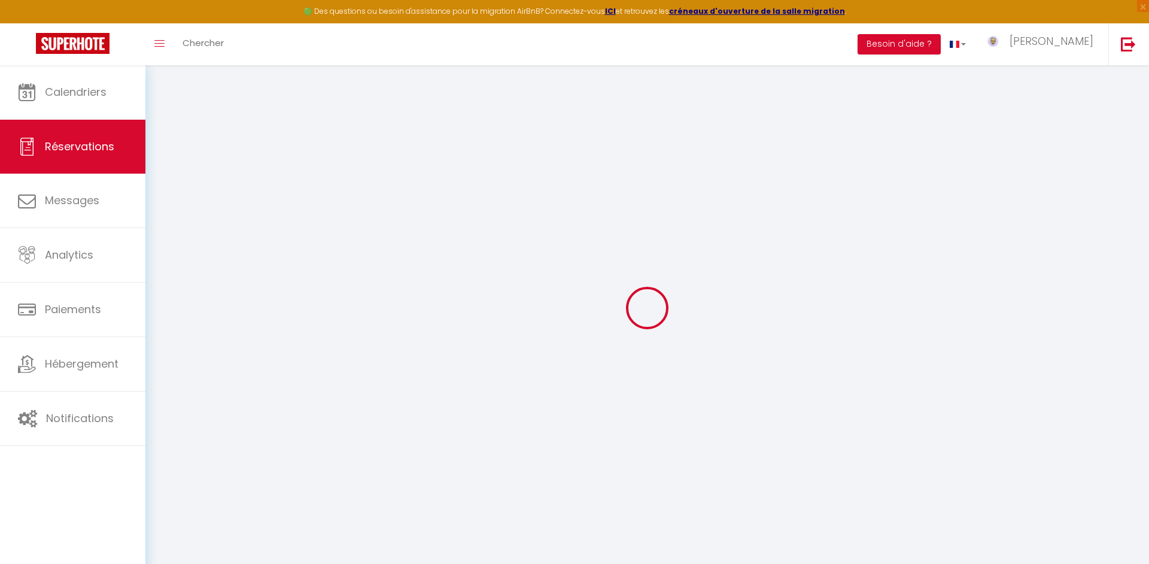
select select "hostFee"
select select
checkbox input "false"
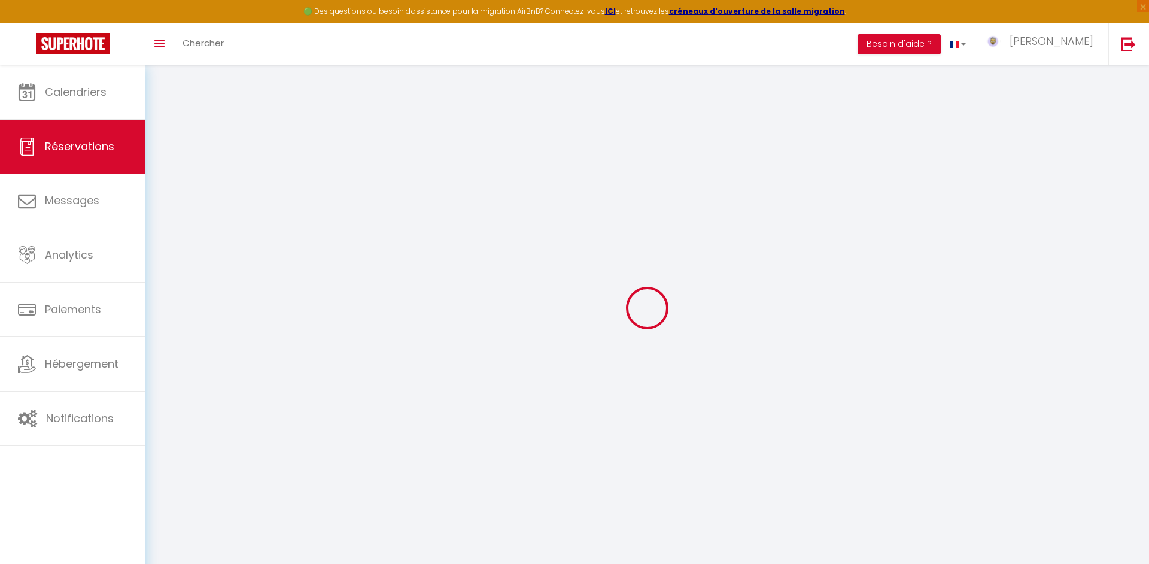
select select
checkbox input "false"
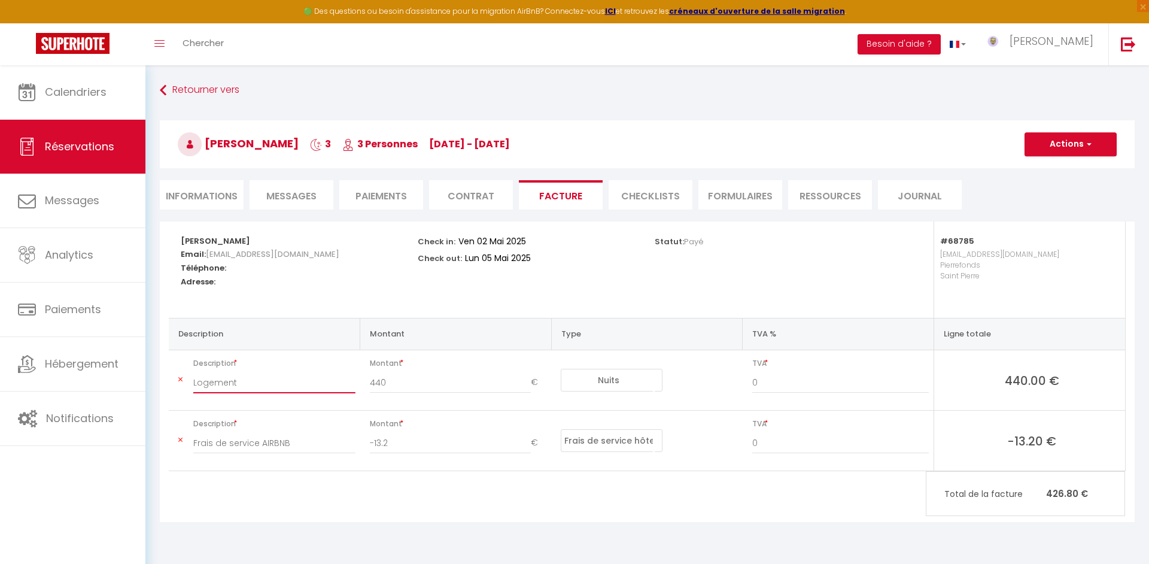
click at [276, 386] on input "Logement" at bounding box center [274, 382] width 162 height 22
drag, startPoint x: 181, startPoint y: 441, endPoint x: 193, endPoint y: 433, distance: 14.6
click at [181, 441] on icon at bounding box center [180, 439] width 4 height 7
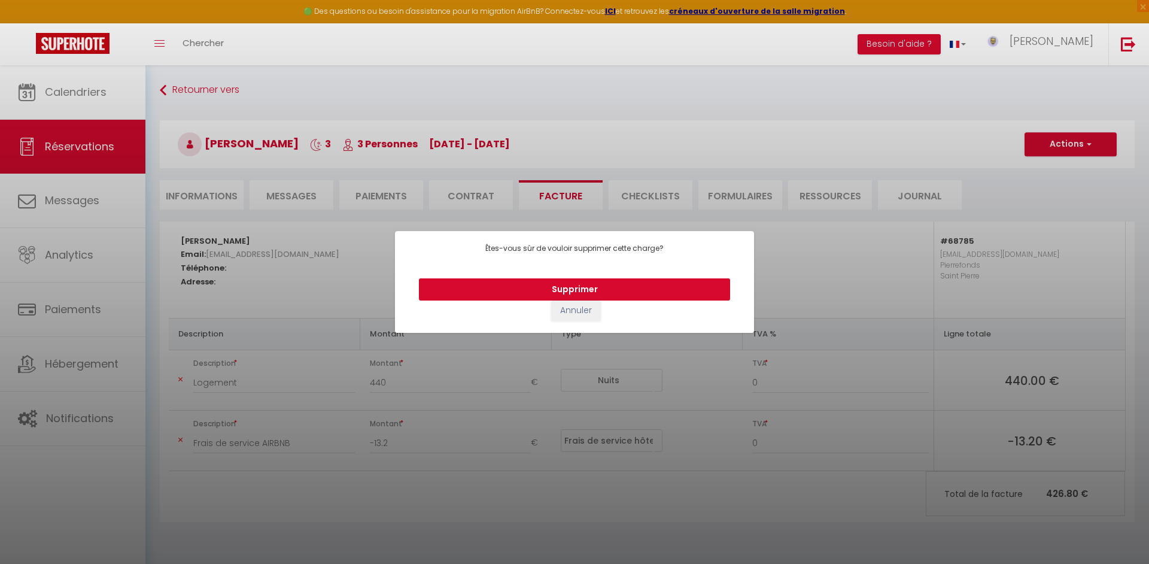
click at [515, 294] on button "Supprimer" at bounding box center [574, 289] width 311 height 23
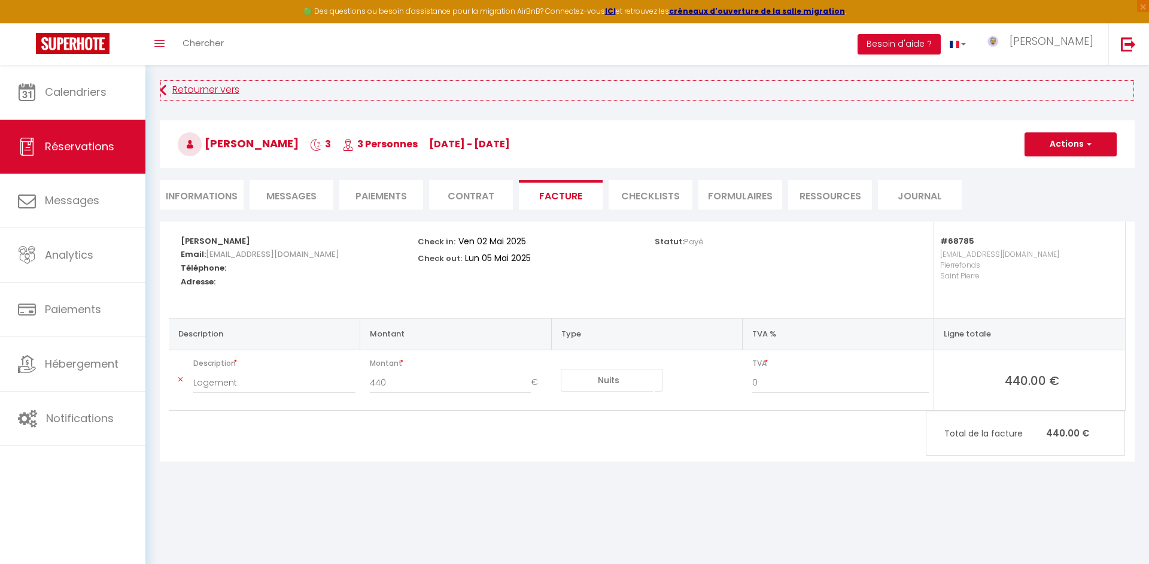
click at [235, 91] on link "Retourner vers" at bounding box center [647, 91] width 974 height 22
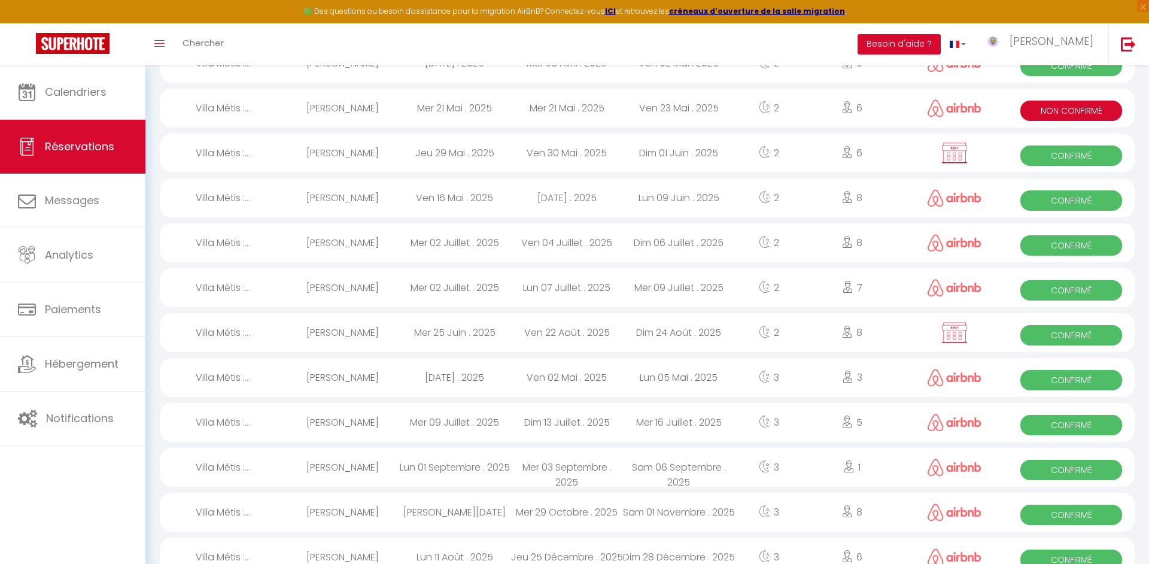
scroll to position [224, 0]
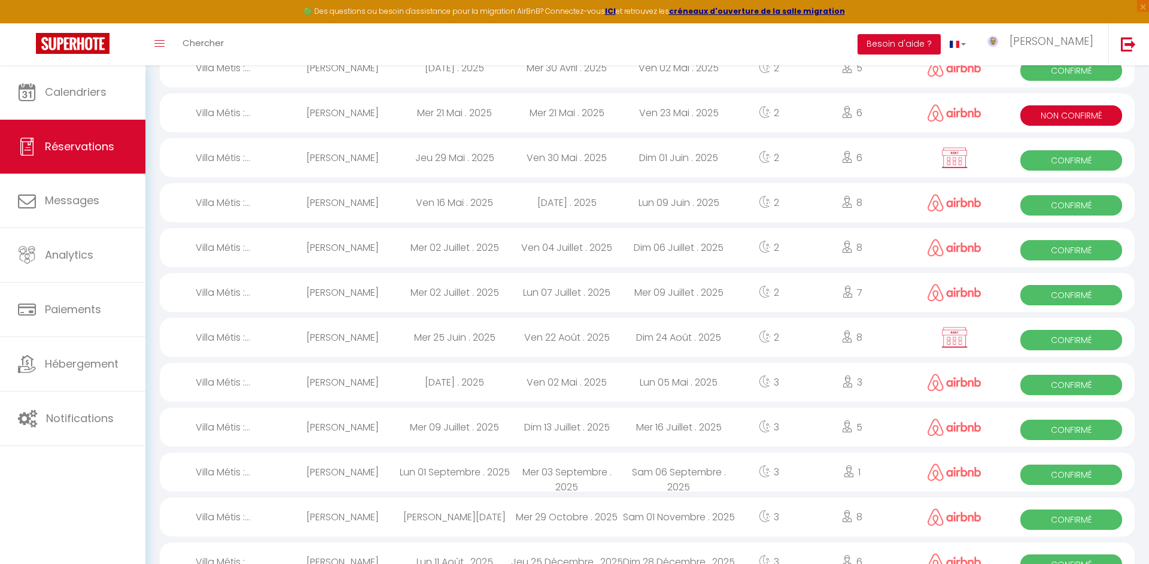
click at [650, 82] on div "Ven 02 Mai . 2025" at bounding box center [679, 67] width 112 height 39
select select "OK"
select select "0"
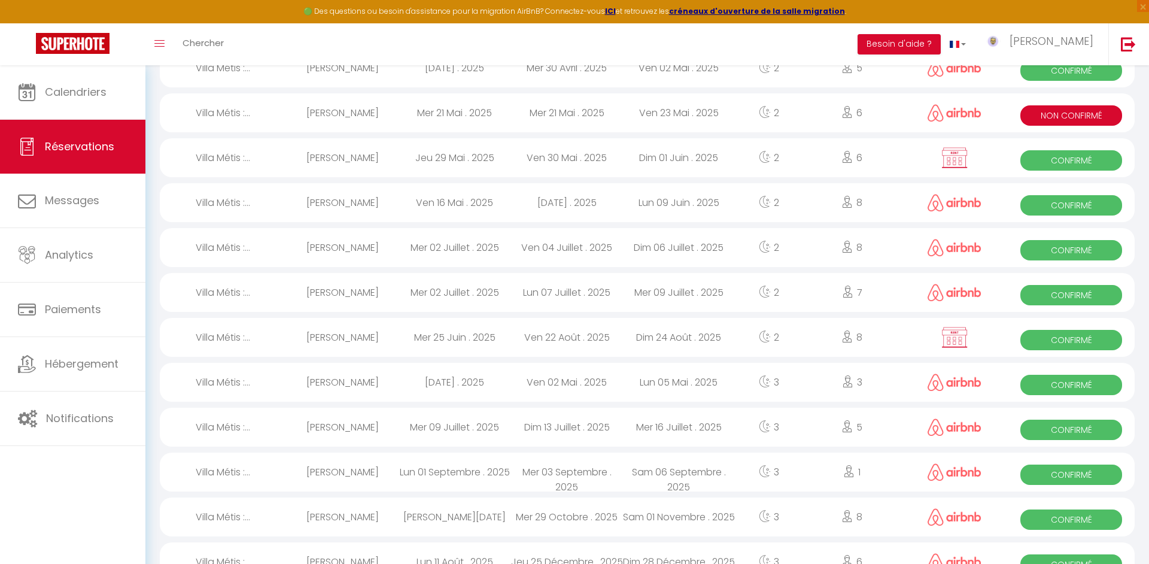
select select "1"
select select
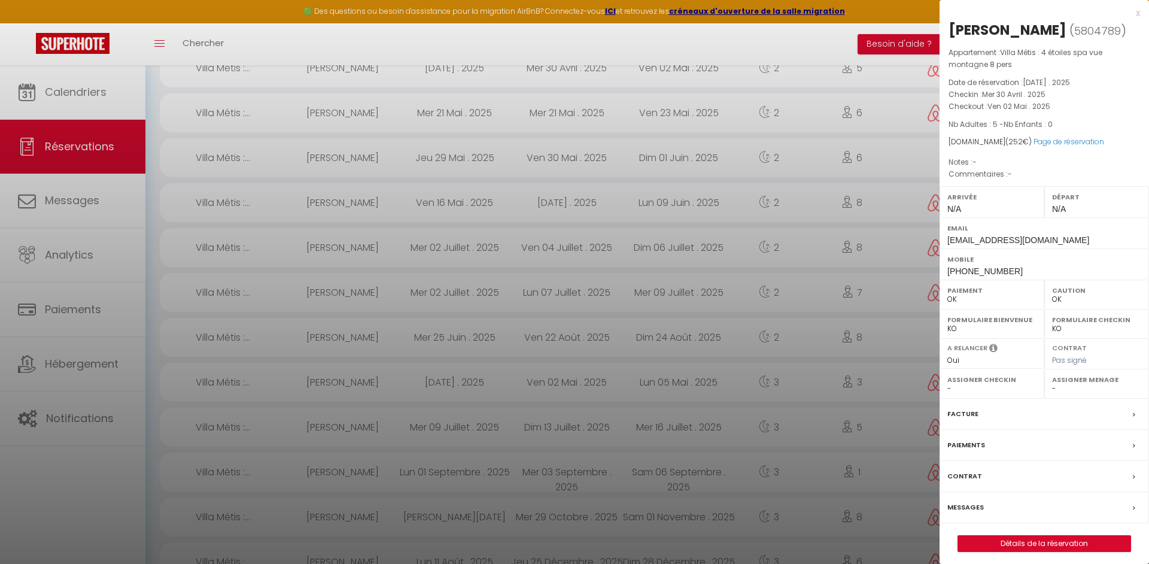
click at [977, 409] on div "Facture" at bounding box center [1043, 413] width 209 height 31
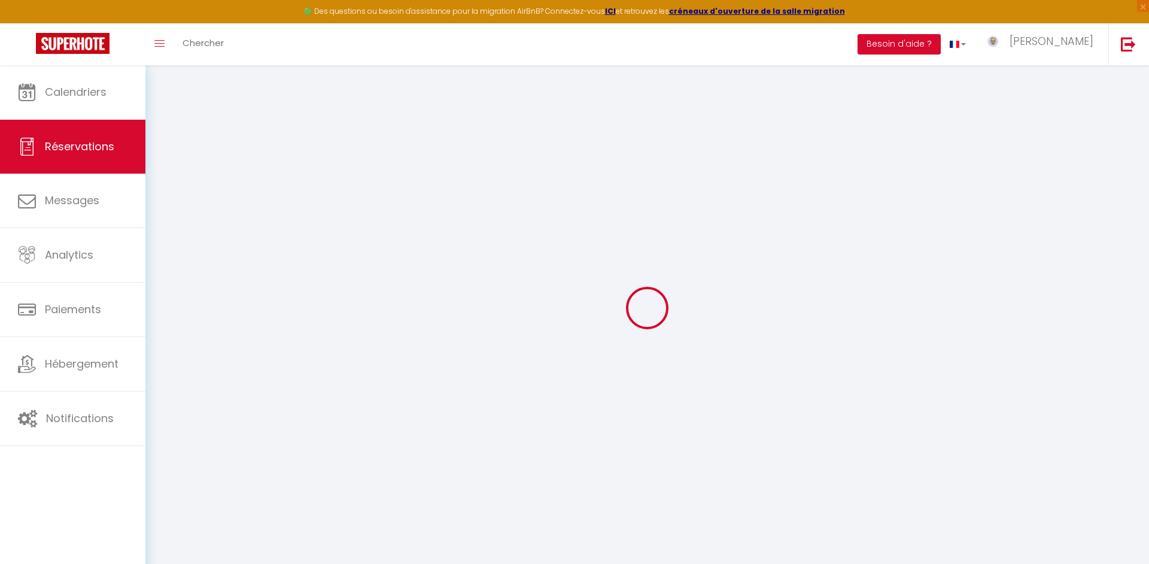
select select "hostFee"
select select
checkbox input "false"
select select
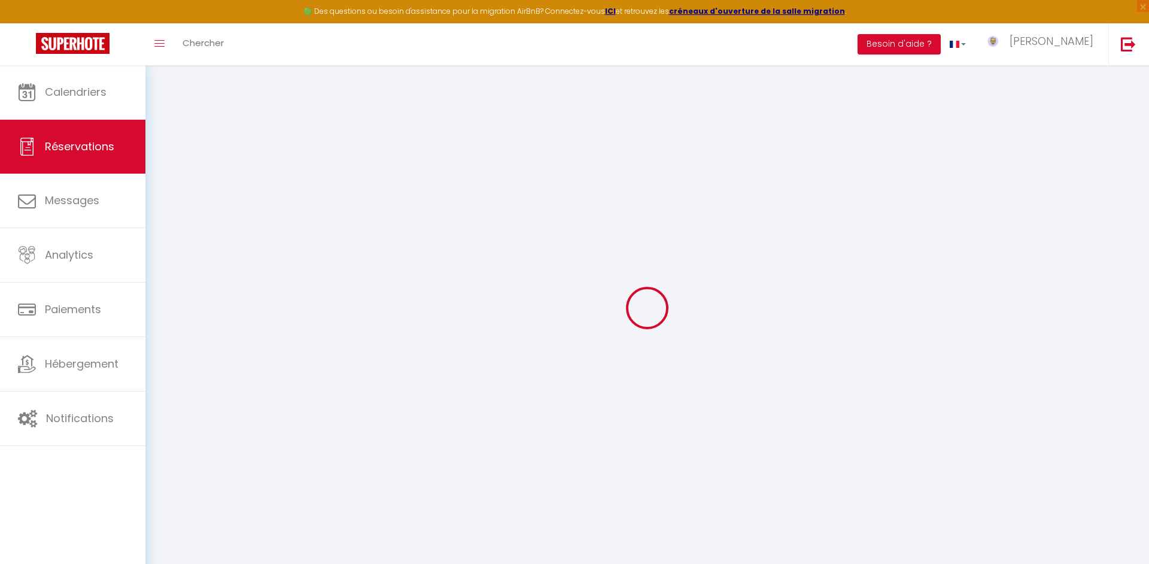
select select
checkbox input "false"
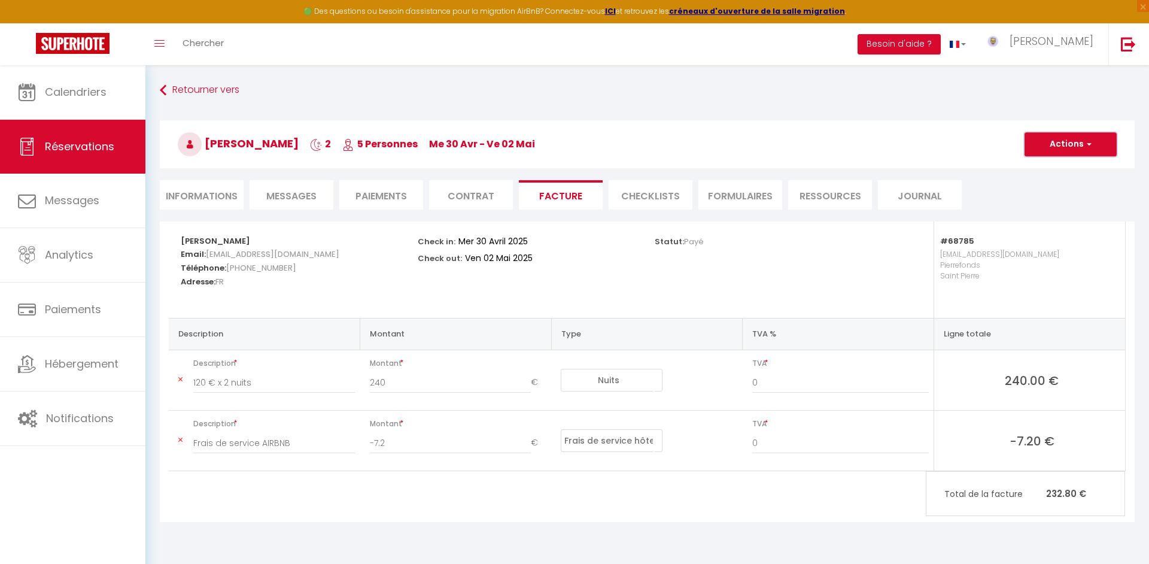
click at [1052, 142] on button "Actions" at bounding box center [1070, 144] width 92 height 24
click at [1034, 187] on link "Aperçu et éditer" at bounding box center [1061, 186] width 101 height 16
click at [186, 92] on link "Retourner vers" at bounding box center [647, 91] width 974 height 22
select select "not_cancelled"
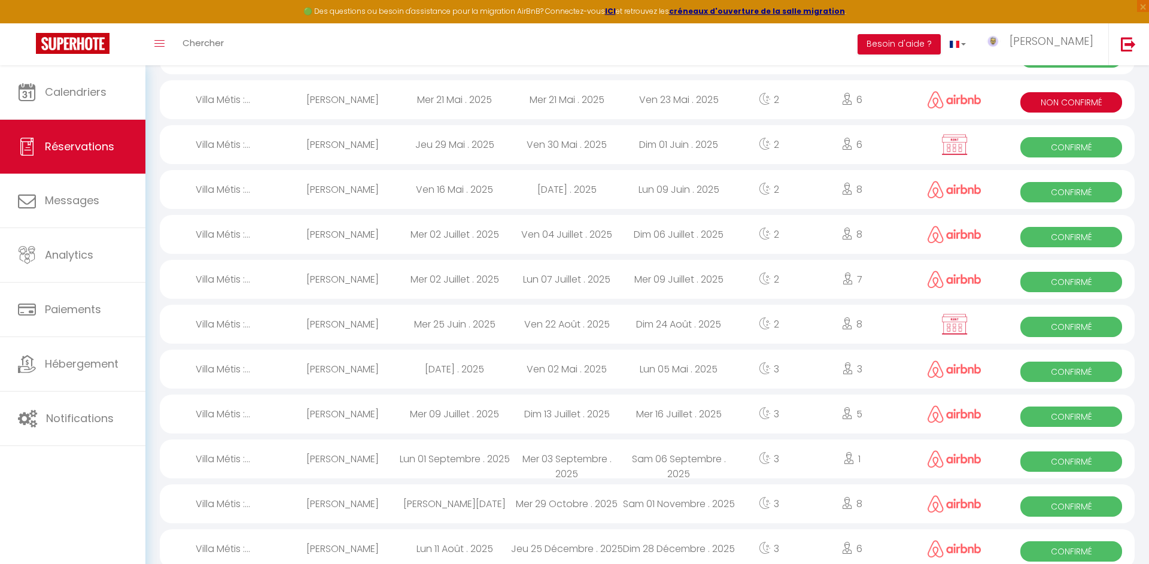
scroll to position [233, 0]
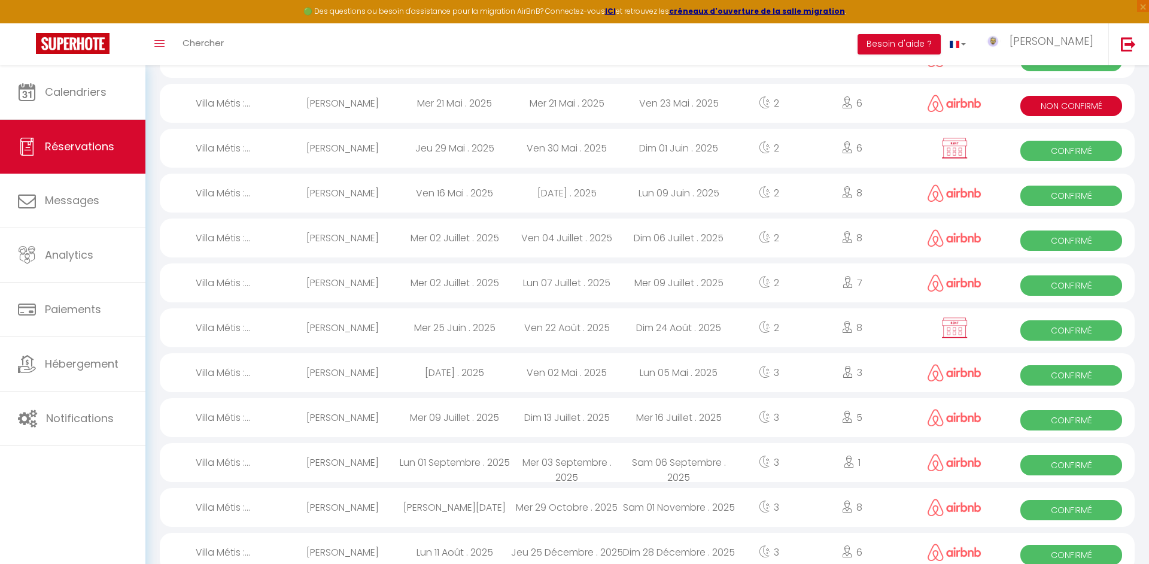
click at [412, 162] on div "Jeu 29 Mai . 2025" at bounding box center [454, 148] width 112 height 39
select select "OK"
select select "KO"
select select "0"
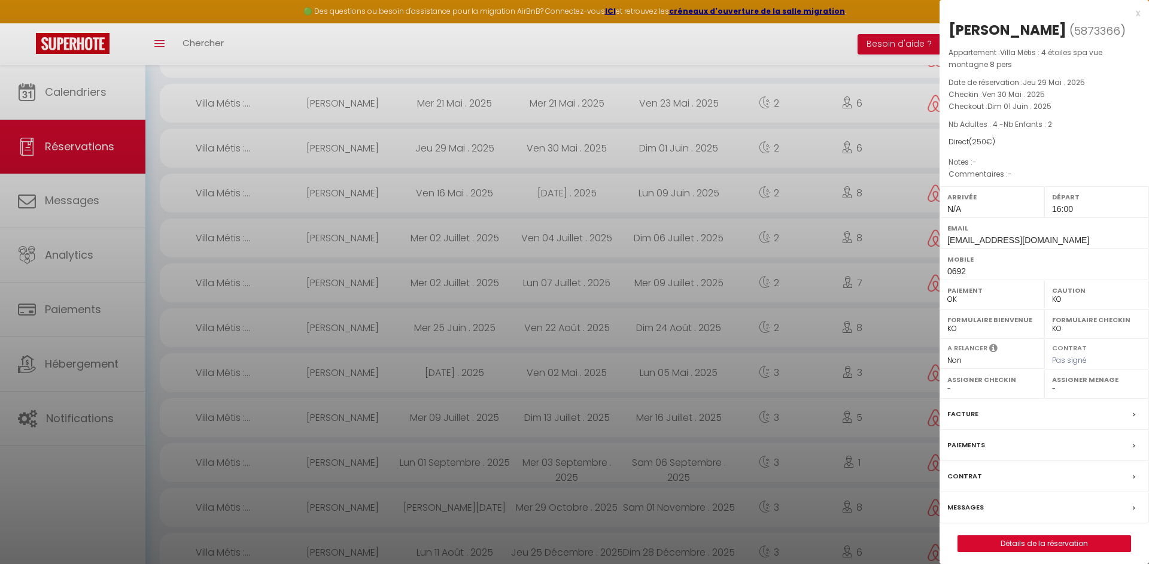
click at [982, 420] on div "Facture" at bounding box center [1043, 413] width 209 height 31
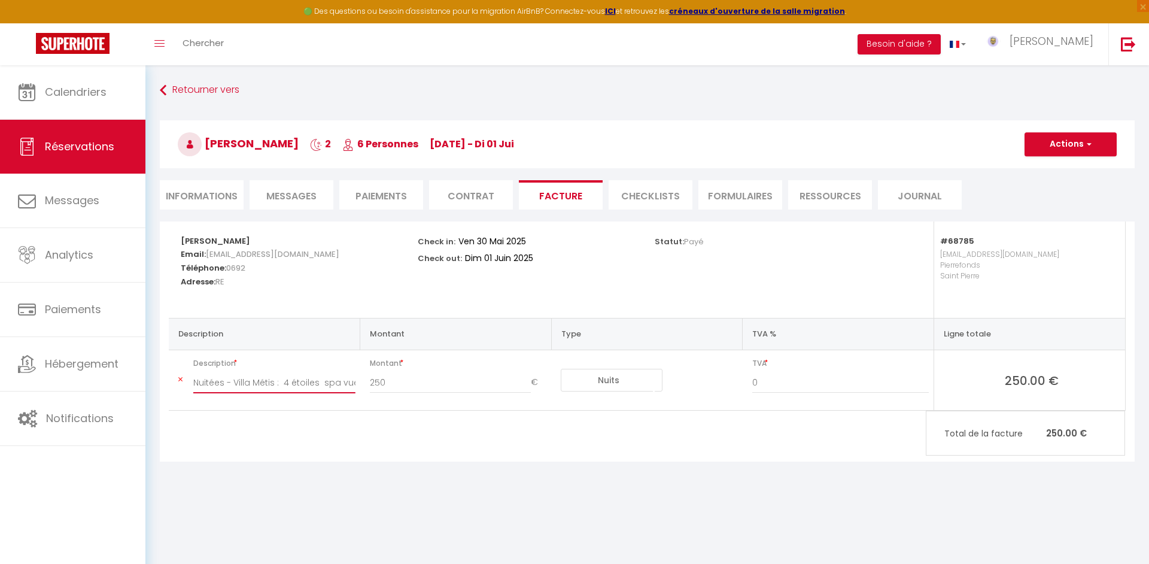
click at [349, 385] on input "Nuitées - Villa Métis : 4 étoiles spa vue montagne 8 pers - Graziella Lechat" at bounding box center [274, 382] width 162 height 22
click at [1089, 138] on button "Actions" at bounding box center [1070, 144] width 92 height 24
click at [730, 436] on div "Graziella Lechat Email: l.graziellamarie@hotmail.com Téléphone: 0692 Adresse: R…" at bounding box center [647, 341] width 974 height 240
click at [358, 203] on li "Paiements" at bounding box center [381, 194] width 84 height 29
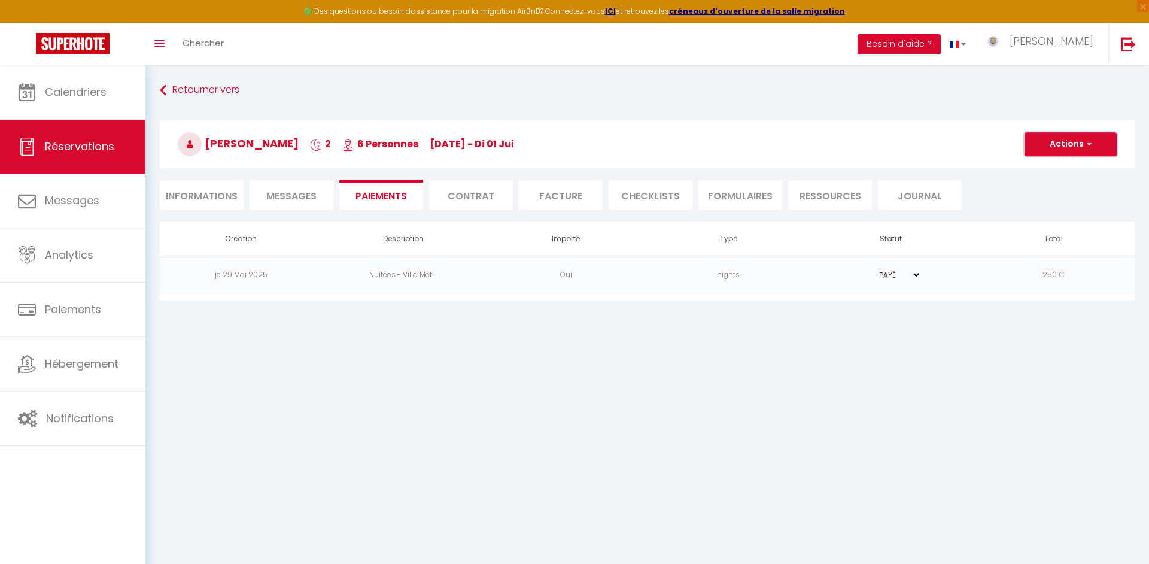
click at [1036, 152] on button "Actions" at bounding box center [1070, 144] width 92 height 24
click at [1033, 170] on link "Encaisser un paiement" at bounding box center [1084, 171] width 147 height 16
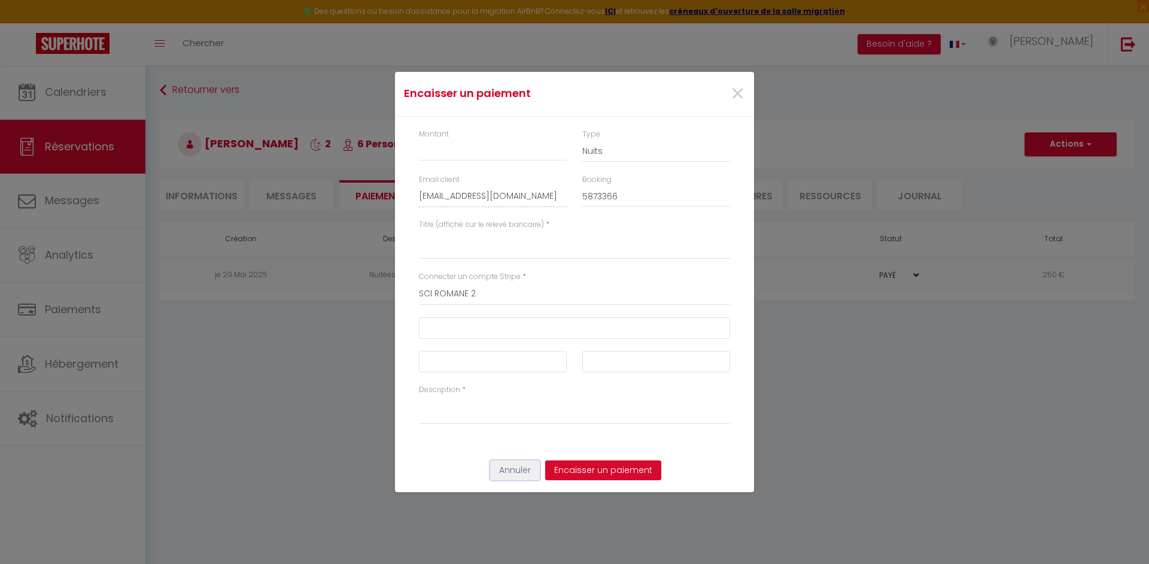
click at [519, 473] on button "Annuler" at bounding box center [515, 470] width 50 height 20
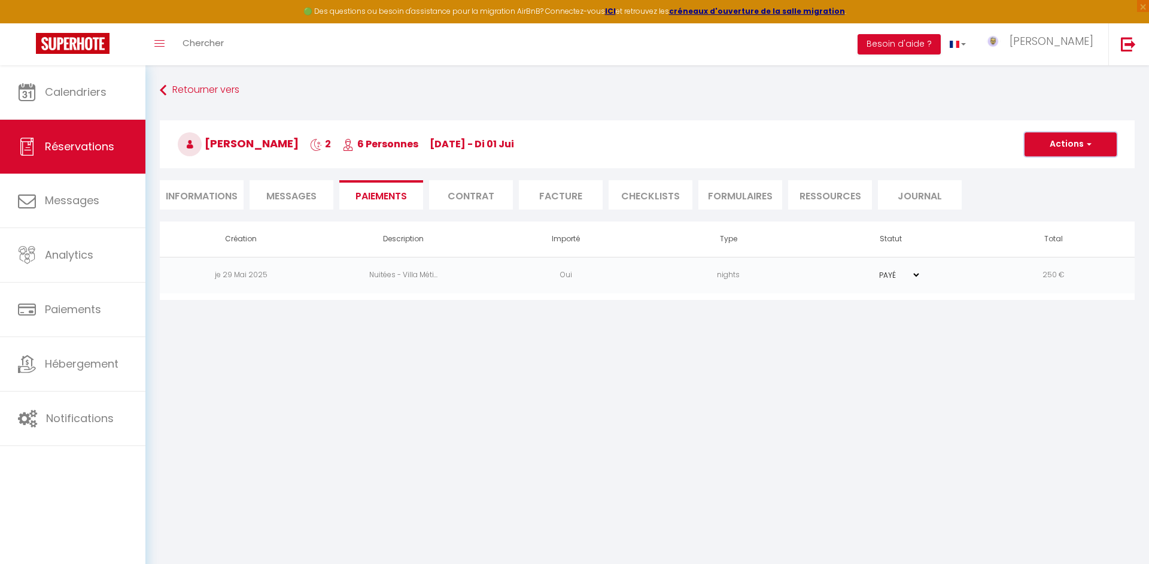
click at [1097, 146] on button "Actions" at bounding box center [1070, 144] width 92 height 24
click at [692, 388] on body "🟢 Des questions ou besoin d'assistance pour la migration AirBnB? Connectez-vous…" at bounding box center [574, 347] width 1149 height 564
click at [1056, 148] on button "Actions" at bounding box center [1070, 144] width 92 height 24
click at [1047, 194] on link "Créer nouveau lien paiement" at bounding box center [1084, 202] width 147 height 16
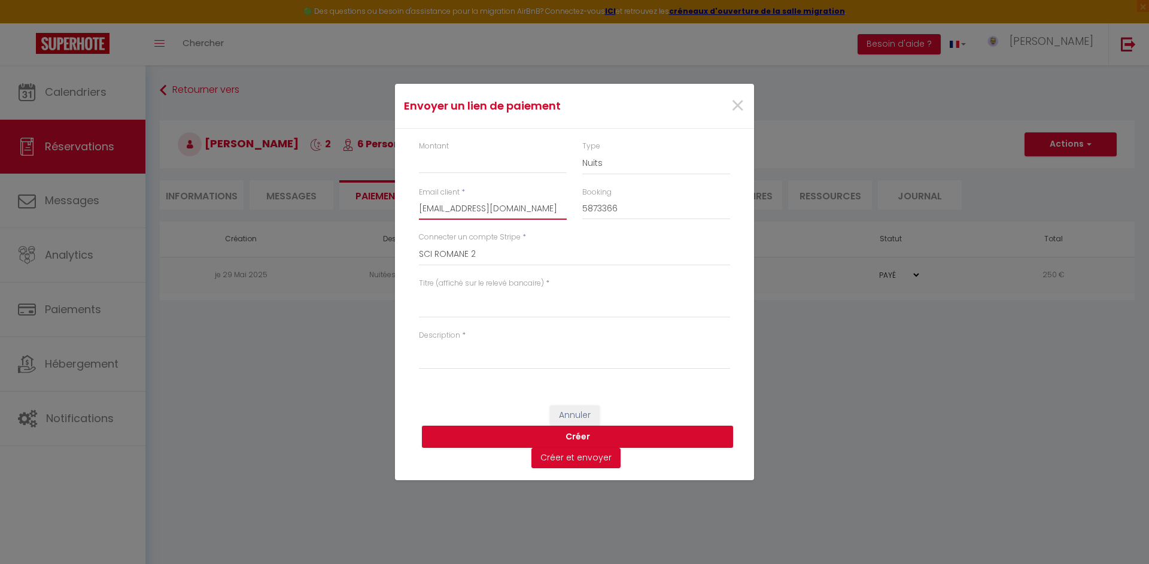
click at [552, 210] on input "l.graziellamarie@hotmail.com" at bounding box center [493, 209] width 148 height 22
click at [0, 314] on com-1password-button at bounding box center [0, 314] width 0 height 0
drag, startPoint x: 543, startPoint y: 209, endPoint x: 438, endPoint y: 212, distance: 104.2
click at [438, 212] on body "🟢 Des questions ou besoin d'assistance pour la migration AirBnB? Connectez-vous…" at bounding box center [574, 347] width 1149 height 564
drag, startPoint x: 420, startPoint y: 209, endPoint x: 553, endPoint y: 212, distance: 132.8
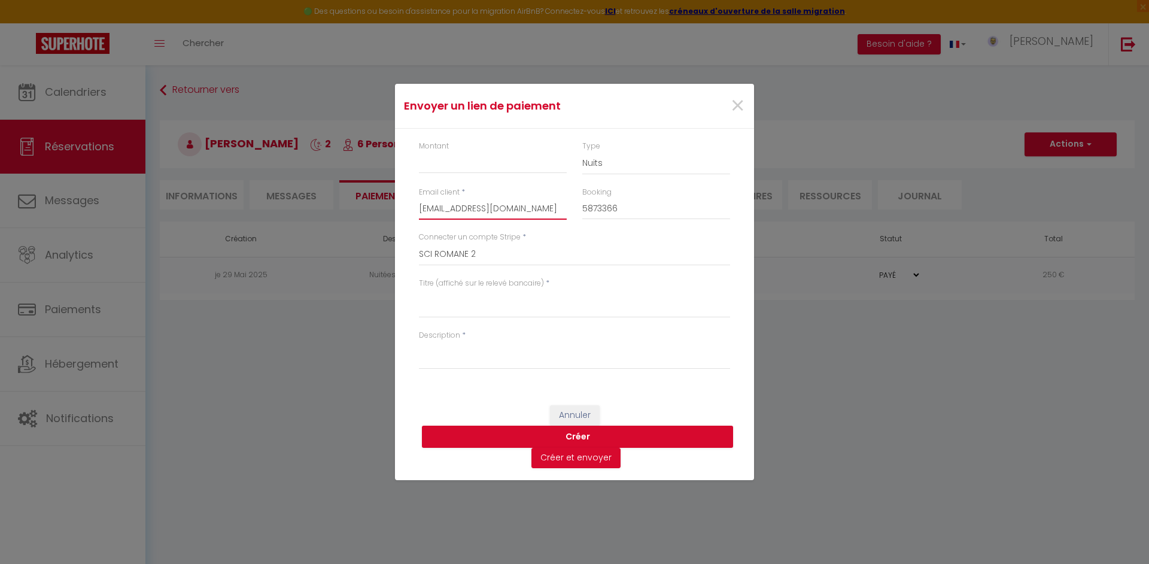
click at [553, 212] on input "l.graziellamarie@hotmail.com" at bounding box center [493, 209] width 148 height 22
click at [483, 167] on input "Montant" at bounding box center [493, 163] width 148 height 22
click at [733, 108] on span "×" at bounding box center [737, 106] width 15 height 36
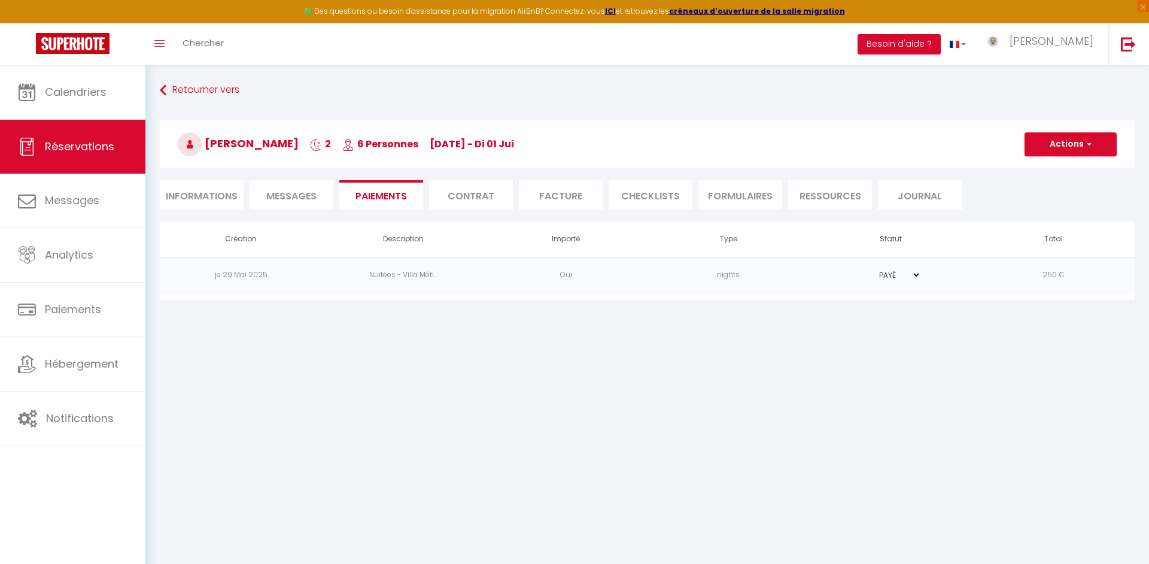
click at [552, 197] on li "Facture" at bounding box center [561, 194] width 84 height 29
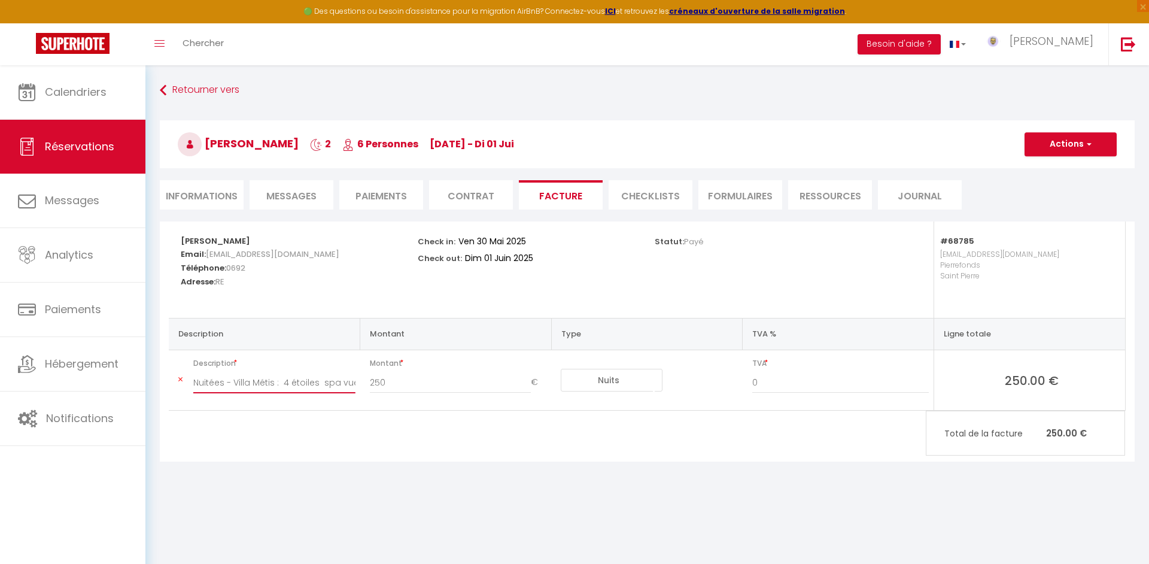
click at [348, 383] on input "Nuitées - Villa Métis : 4 étoiles spa vue montagne 8 pers - Graziella Lechat" at bounding box center [274, 382] width 162 height 22
drag, startPoint x: 352, startPoint y: 383, endPoint x: 345, endPoint y: 428, distance: 44.9
click at [345, 393] on input "Nuitées - Villa Métis : 4 étoiles spa vue montagne 8 pers - Graziella Lechat" at bounding box center [274, 382] width 162 height 22
drag, startPoint x: 447, startPoint y: 385, endPoint x: 405, endPoint y: 386, distance: 41.9
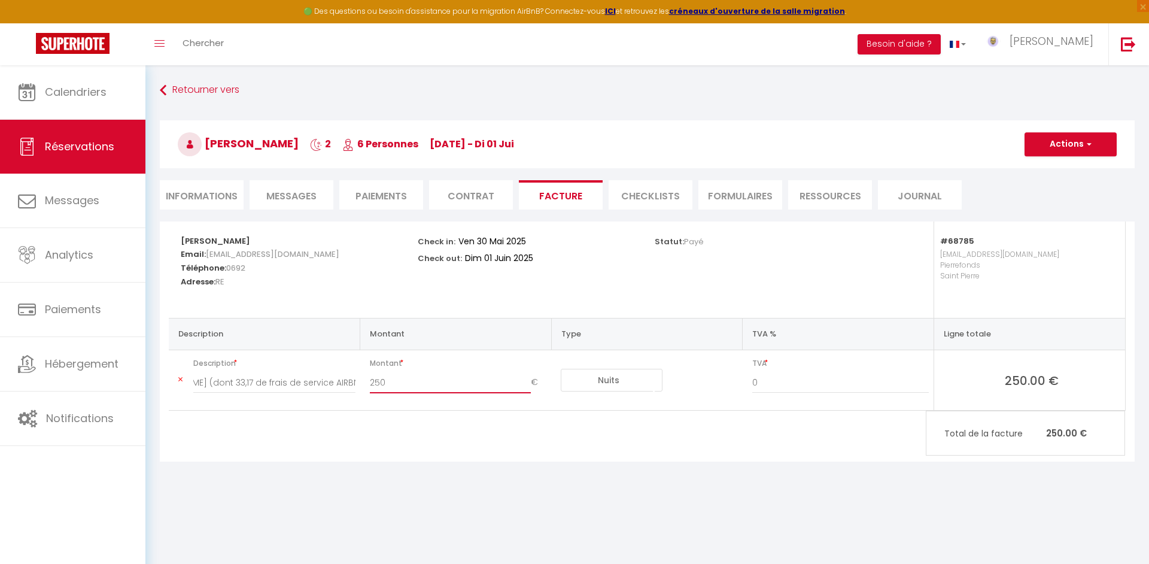
click at [447, 385] on input "250" at bounding box center [451, 382] width 162 height 22
drag, startPoint x: 247, startPoint y: 376, endPoint x: 170, endPoint y: 366, distance: 77.8
click at [193, 371] on input "Nuitées - Villa Métis : 4 étoiles spa vue montagne 8 pers - Graziella Lechat (d…" at bounding box center [274, 382] width 162 height 22
click at [387, 386] on input "250" at bounding box center [451, 382] width 162 height 22
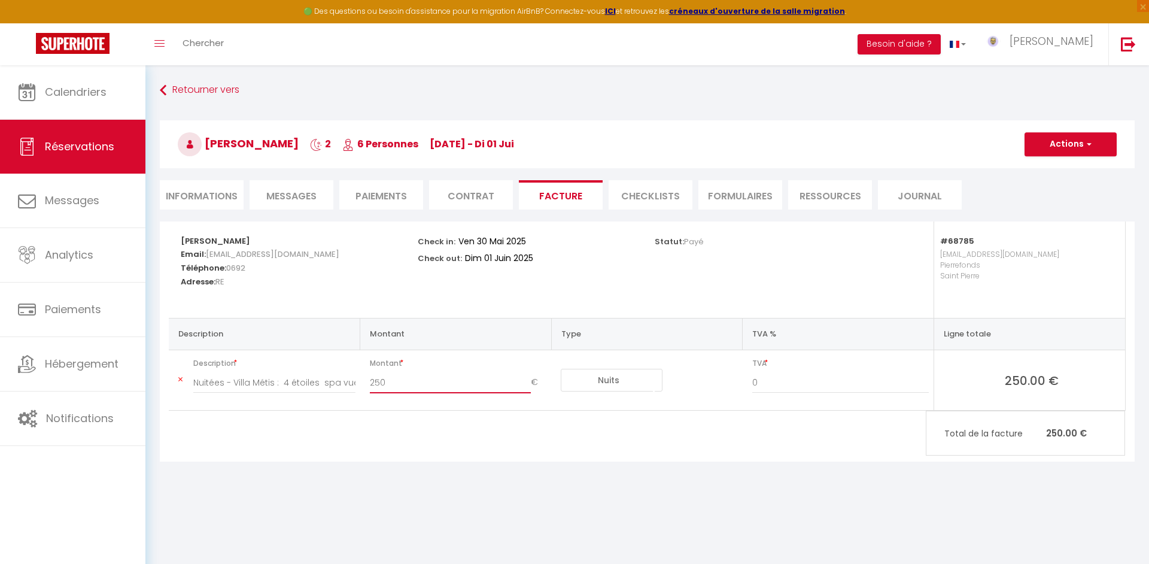
click at [387, 386] on input "250" at bounding box center [451, 382] width 162 height 22
drag, startPoint x: 1033, startPoint y: 145, endPoint x: 1032, endPoint y: 170, distance: 24.5
click at [1033, 145] on button "Actions" at bounding box center [1070, 144] width 92 height 24
click at [1033, 171] on link "Enregistrer" at bounding box center [1061, 171] width 101 height 16
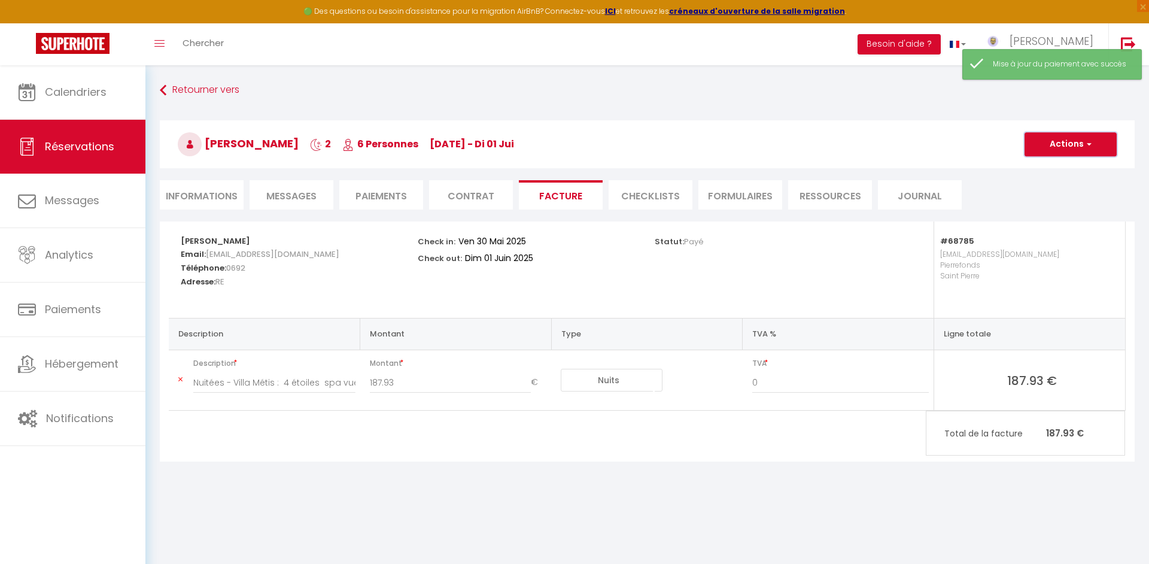
click at [1040, 145] on button "Actions" at bounding box center [1070, 144] width 92 height 24
click at [1039, 186] on link "Aperçu et éditer" at bounding box center [1061, 186] width 101 height 16
drag, startPoint x: 211, startPoint y: 196, endPoint x: 313, endPoint y: 205, distance: 102.7
click at [211, 196] on li "Informations" at bounding box center [202, 194] width 84 height 29
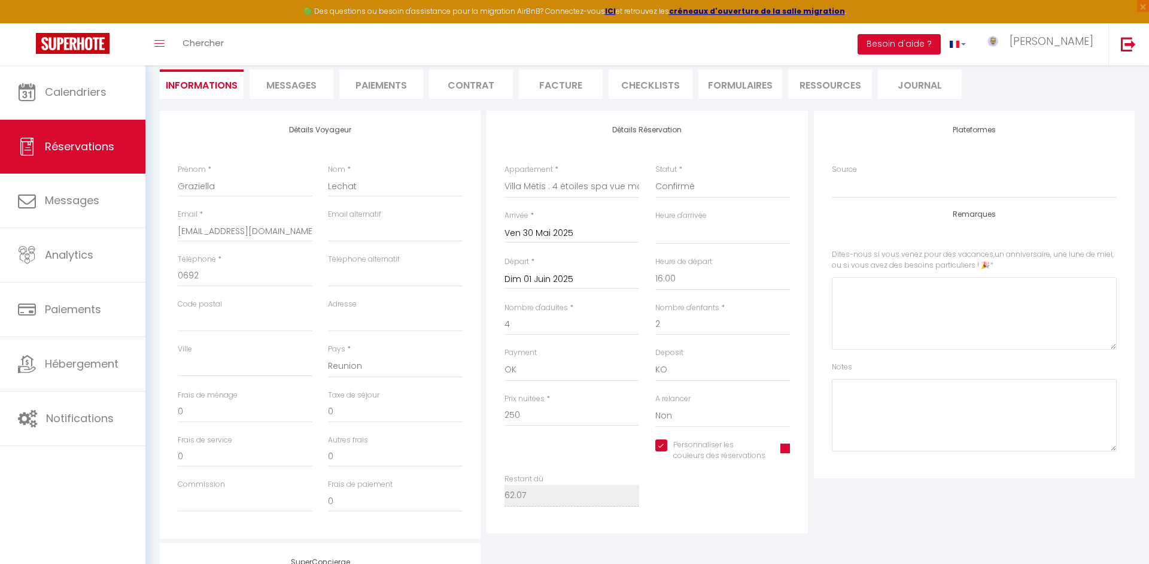
scroll to position [111, 0]
click at [249, 459] on input "0" at bounding box center [245, 455] width 135 height 22
drag, startPoint x: 248, startPoint y: 456, endPoint x: 154, endPoint y: 455, distance: 94.5
click at [178, 455] on input "0" at bounding box center [245, 455] width 135 height 22
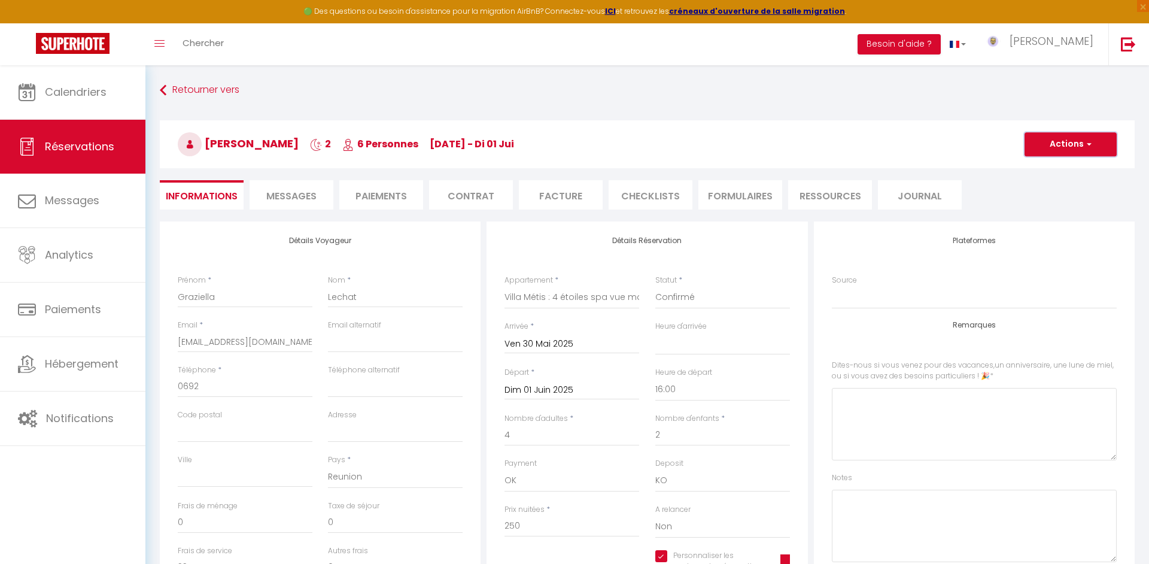
click at [1086, 148] on span "button" at bounding box center [1086, 144] width 7 height 11
click at [1055, 168] on link "Enregistrer" at bounding box center [1058, 171] width 95 height 16
click at [560, 196] on li "Facture" at bounding box center [561, 194] width 84 height 29
click at [558, 195] on li "Facture" at bounding box center [561, 194] width 84 height 29
click at [558, 194] on li "Facture" at bounding box center [561, 194] width 84 height 29
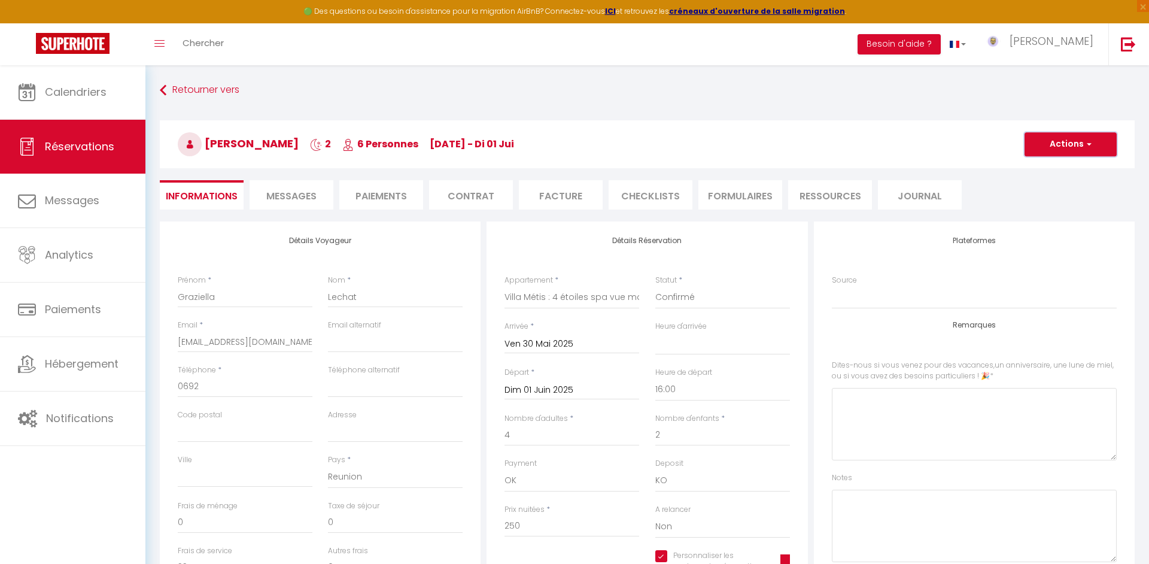
drag, startPoint x: 1061, startPoint y: 146, endPoint x: 1061, endPoint y: 153, distance: 6.6
click at [1062, 147] on button "Actions" at bounding box center [1070, 144] width 92 height 24
drag, startPoint x: 1034, startPoint y: 169, endPoint x: 1027, endPoint y: 175, distance: 9.7
click at [1034, 169] on link "Enregistrer" at bounding box center [1058, 171] width 95 height 16
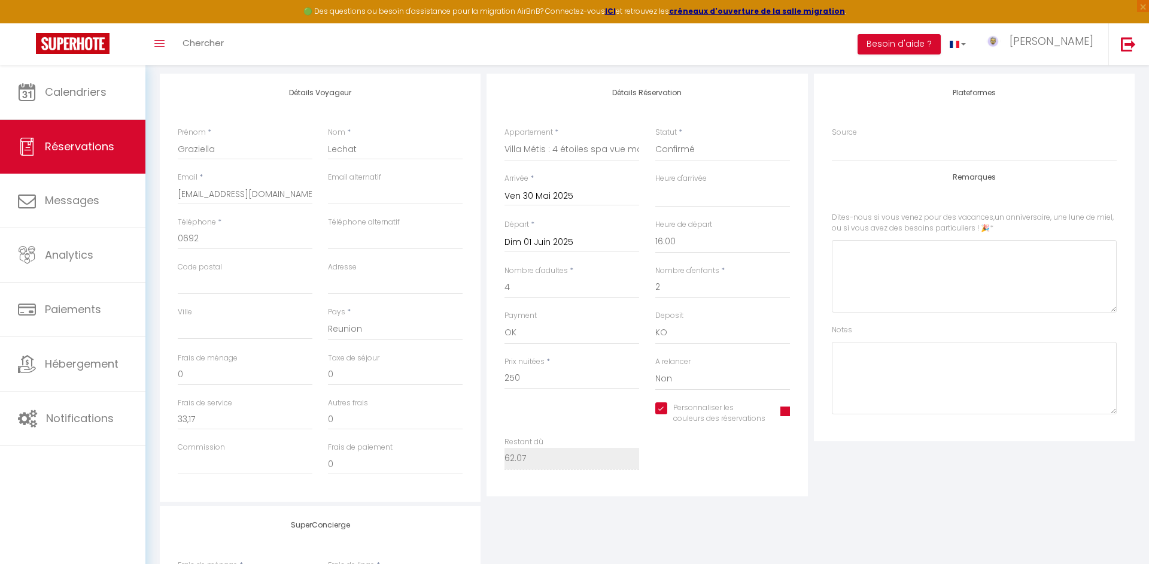
scroll to position [251, 0]
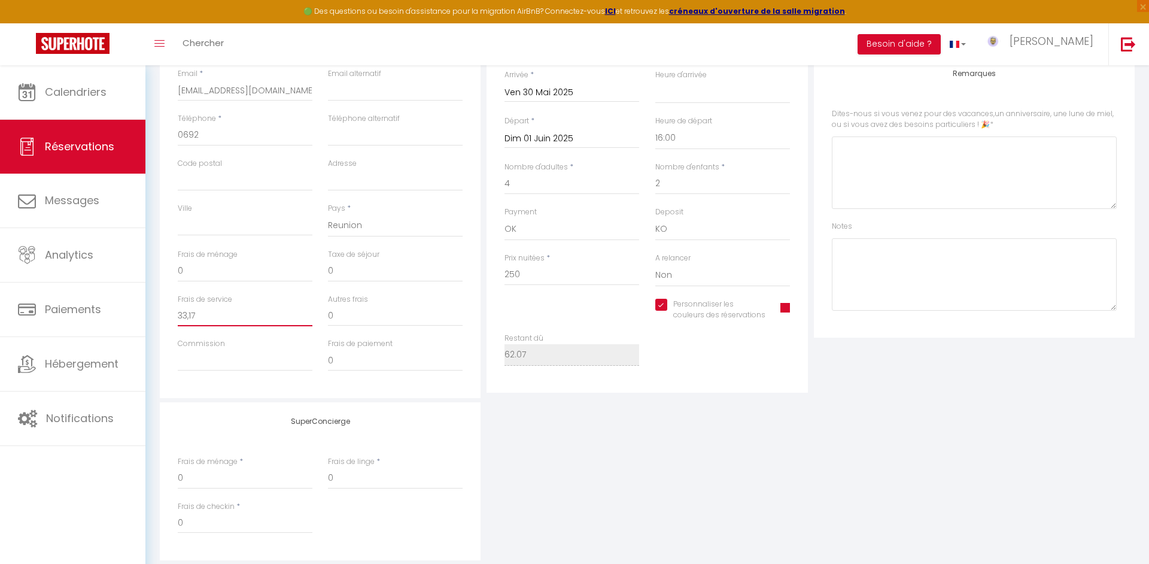
click at [238, 316] on input "33,17" at bounding box center [245, 315] width 135 height 22
drag, startPoint x: 236, startPoint y: 351, endPoint x: 243, endPoint y: 363, distance: 14.0
click at [236, 351] on input "Commission" at bounding box center [245, 360] width 135 height 22
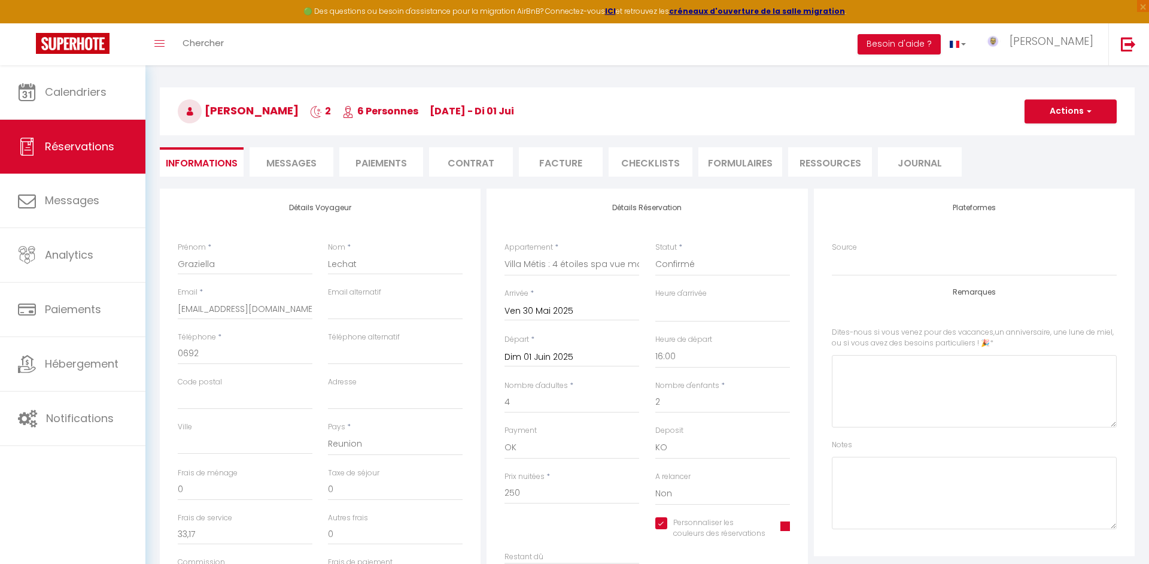
scroll to position [0, 0]
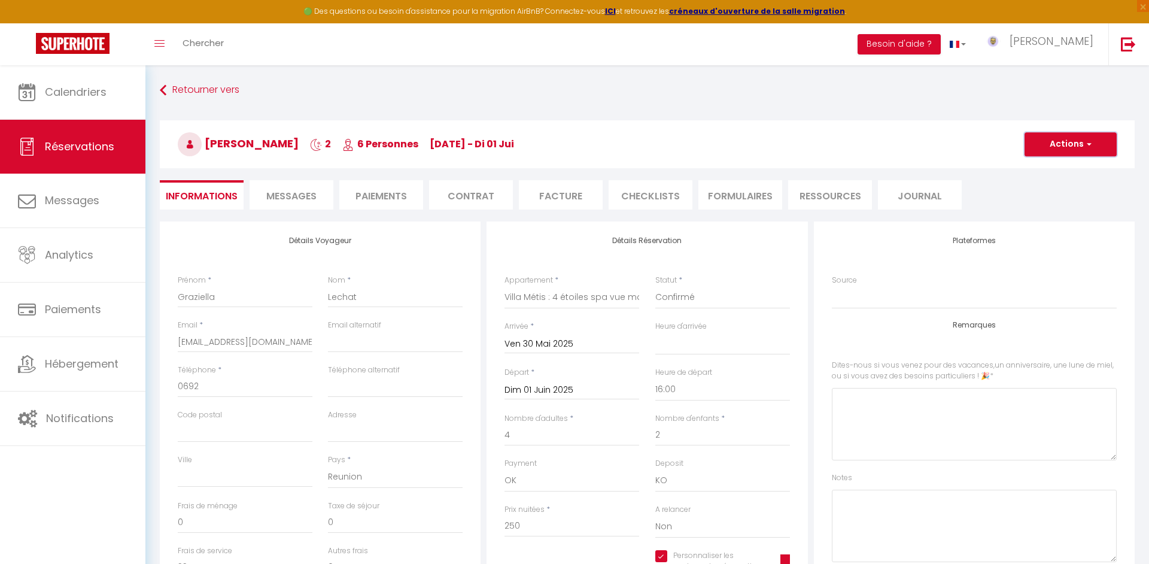
drag, startPoint x: 1074, startPoint y: 141, endPoint x: 1069, endPoint y: 149, distance: 9.6
click at [1074, 141] on button "Actions" at bounding box center [1070, 144] width 92 height 24
click at [1036, 178] on link "Dupliquer" at bounding box center [1058, 186] width 95 height 16
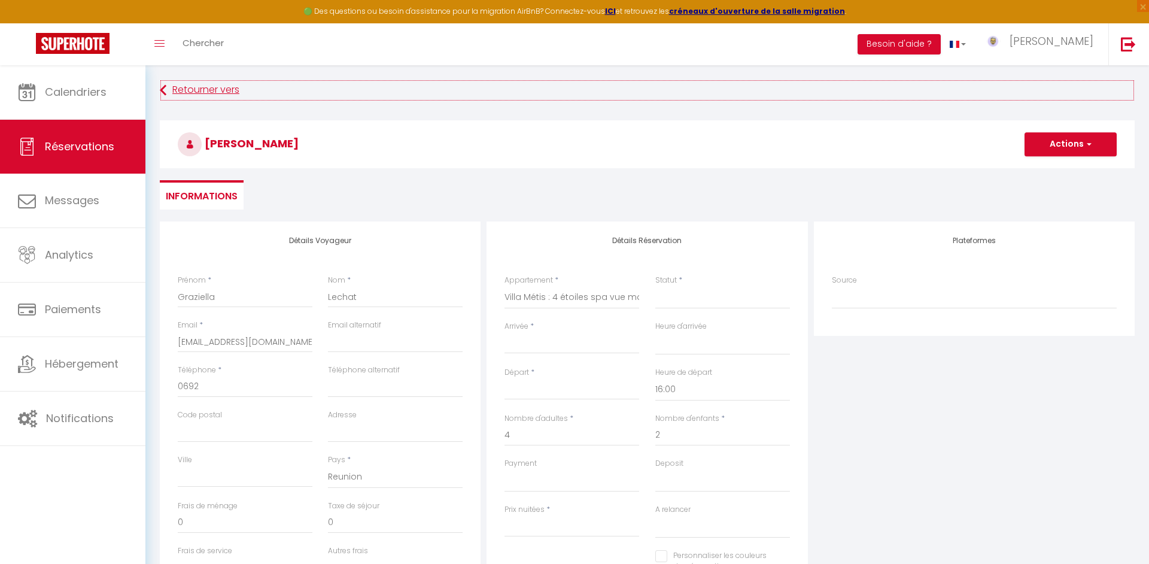
click at [194, 93] on link "Retourner vers" at bounding box center [647, 91] width 974 height 22
click at [163, 90] on icon at bounding box center [163, 91] width 7 height 22
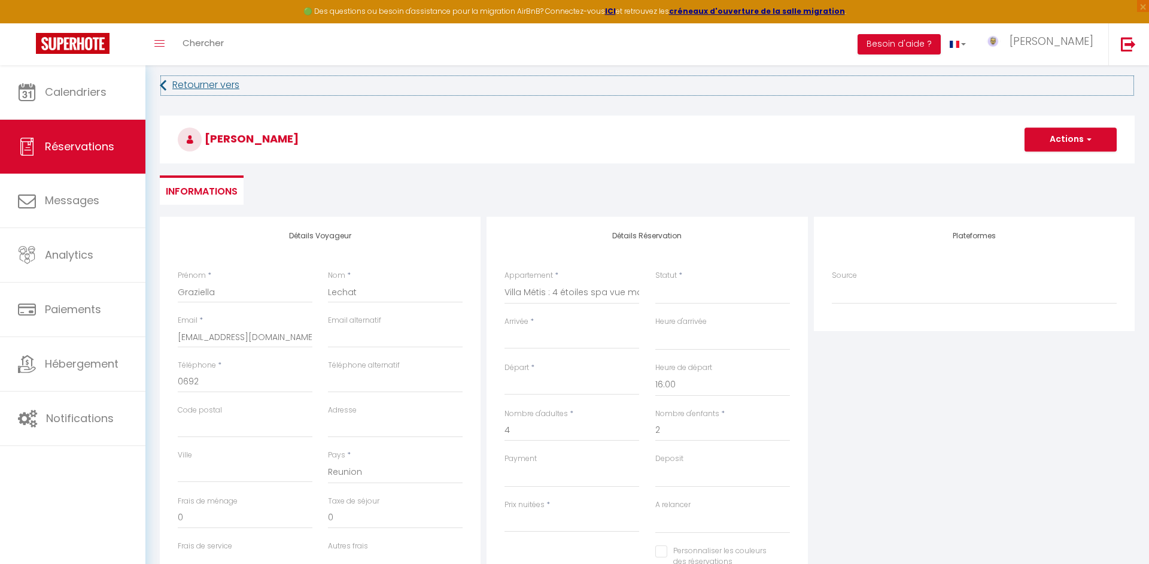
scroll to position [5, 0]
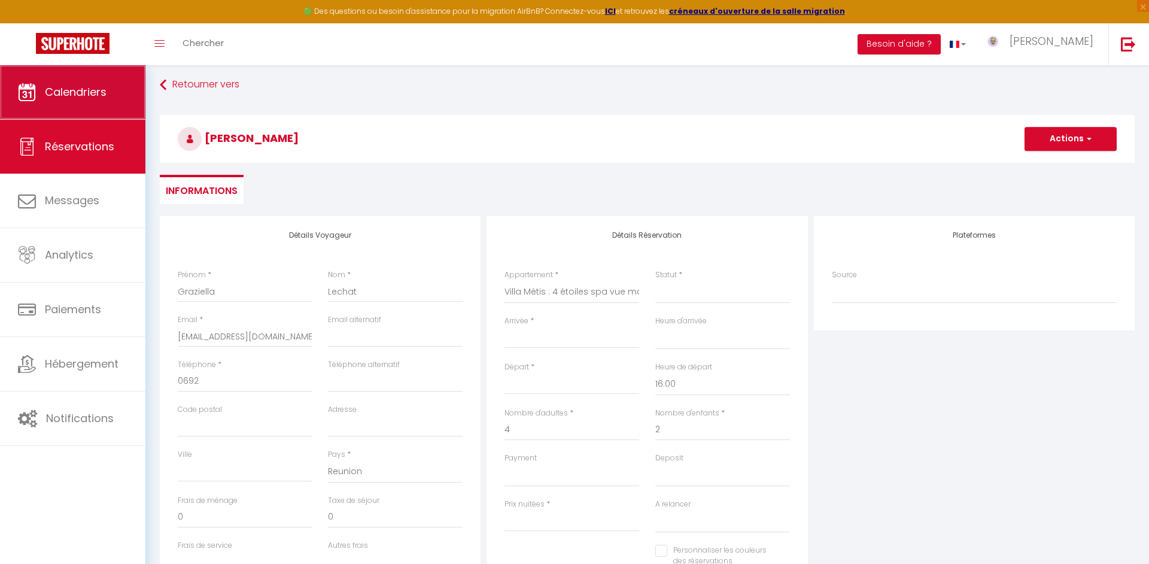
click at [42, 92] on link "Calendriers" at bounding box center [72, 92] width 145 height 54
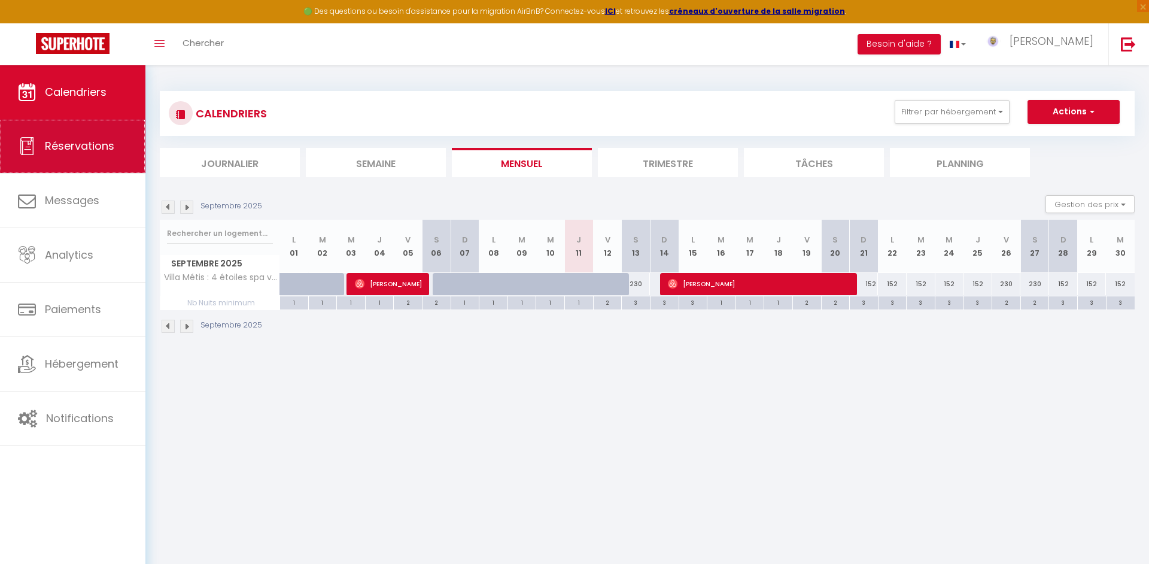
click at [51, 156] on link "Réservations" at bounding box center [72, 146] width 145 height 54
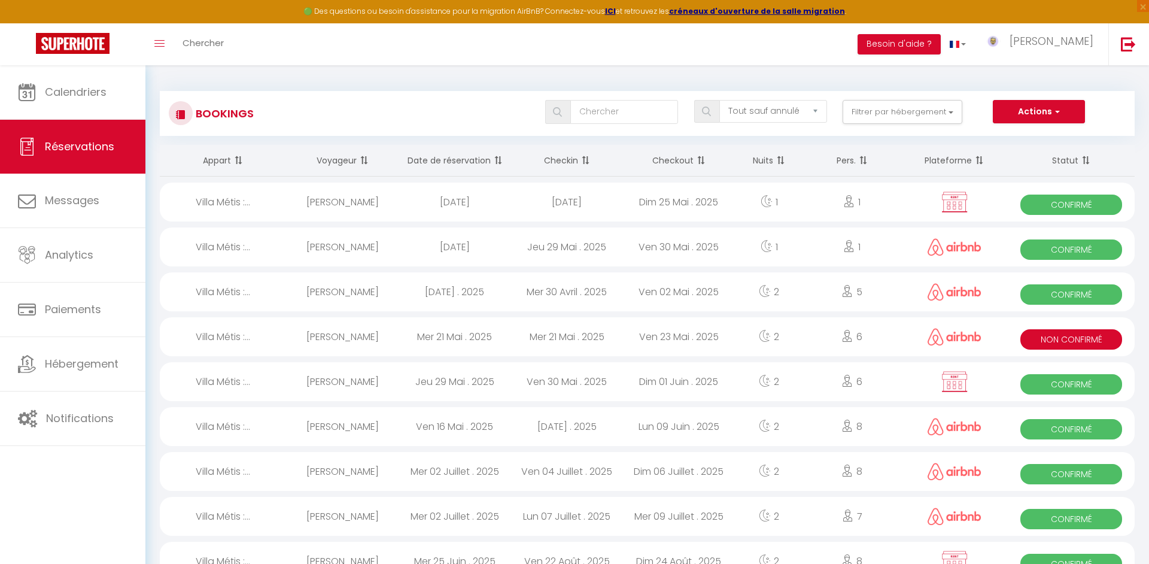
click at [470, 394] on div "Jeu 29 Mai . 2025" at bounding box center [454, 381] width 112 height 39
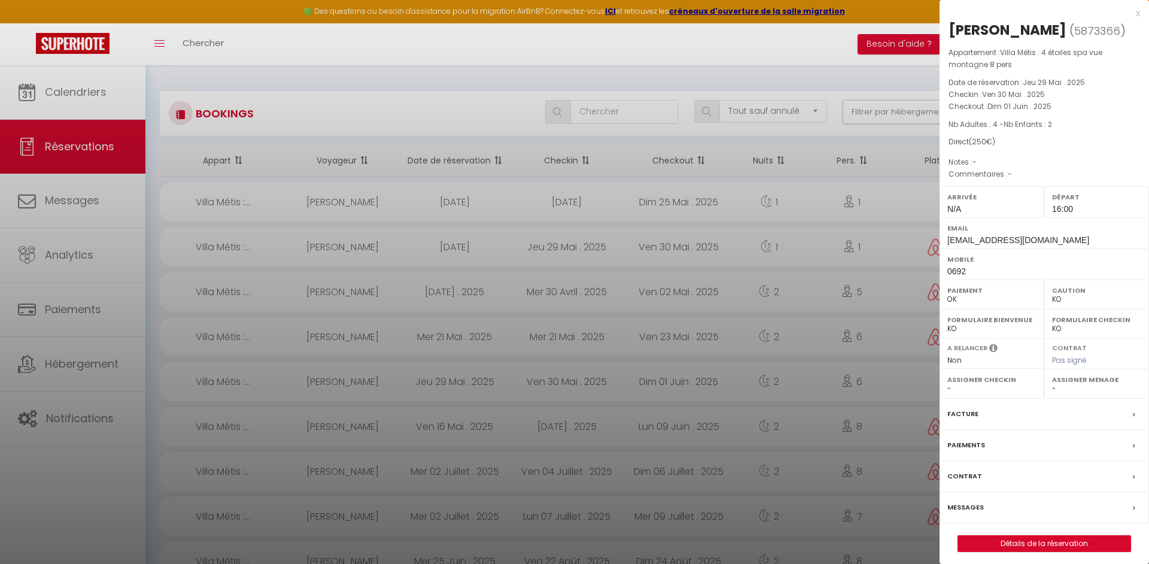
click at [470, 394] on div at bounding box center [574, 282] width 1149 height 564
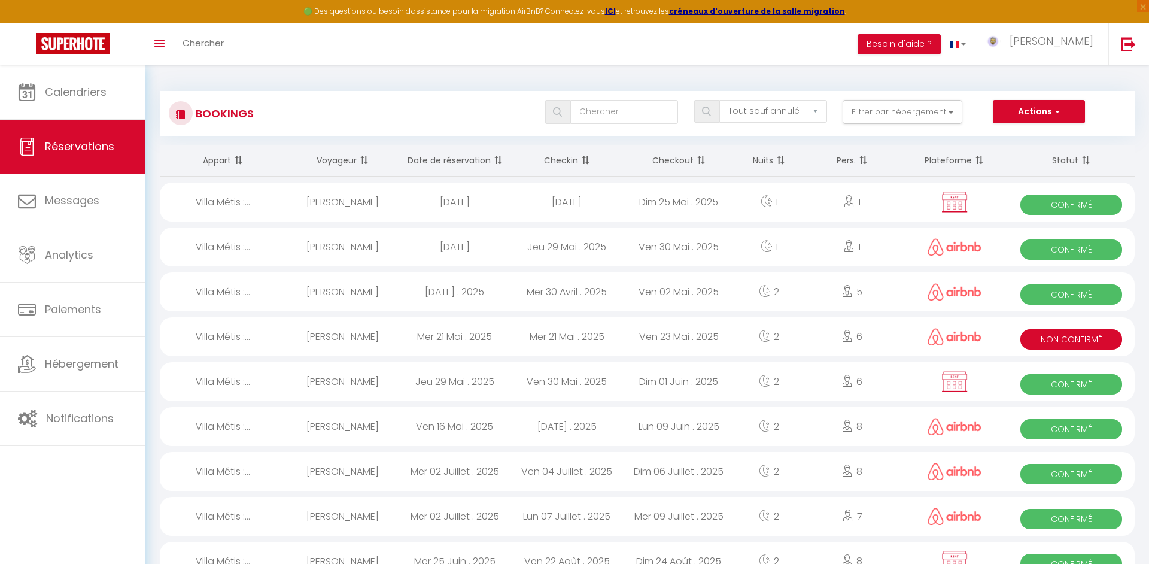
click at [477, 266] on div "Mar 27 Mai . 2025" at bounding box center [454, 246] width 112 height 39
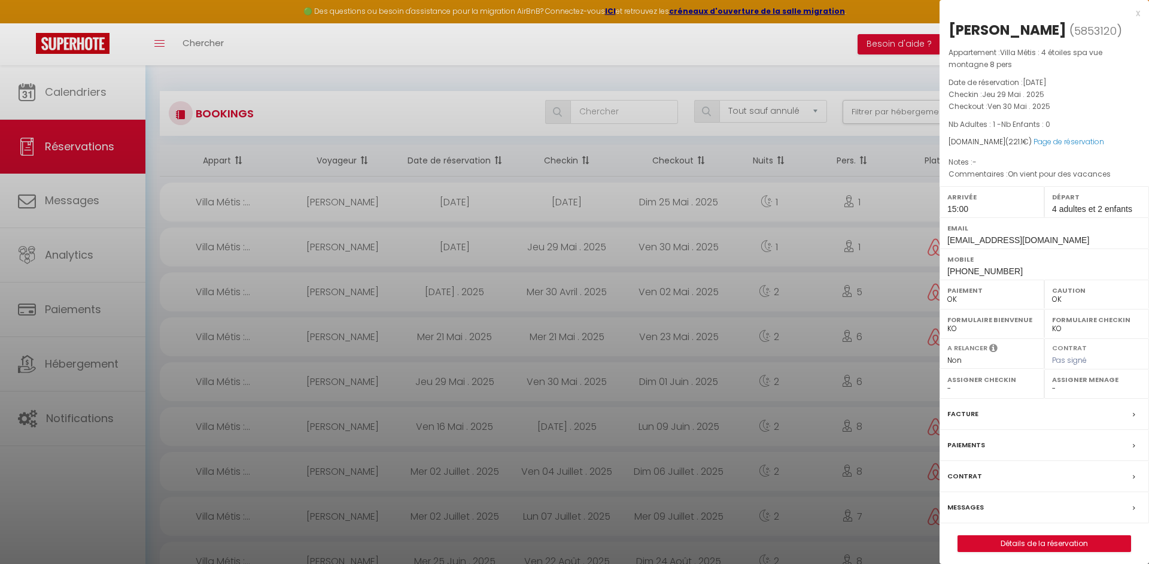
drag, startPoint x: 951, startPoint y: 409, endPoint x: 907, endPoint y: 399, distance: 44.8
click at [949, 409] on label "Facture" at bounding box center [962, 413] width 31 height 13
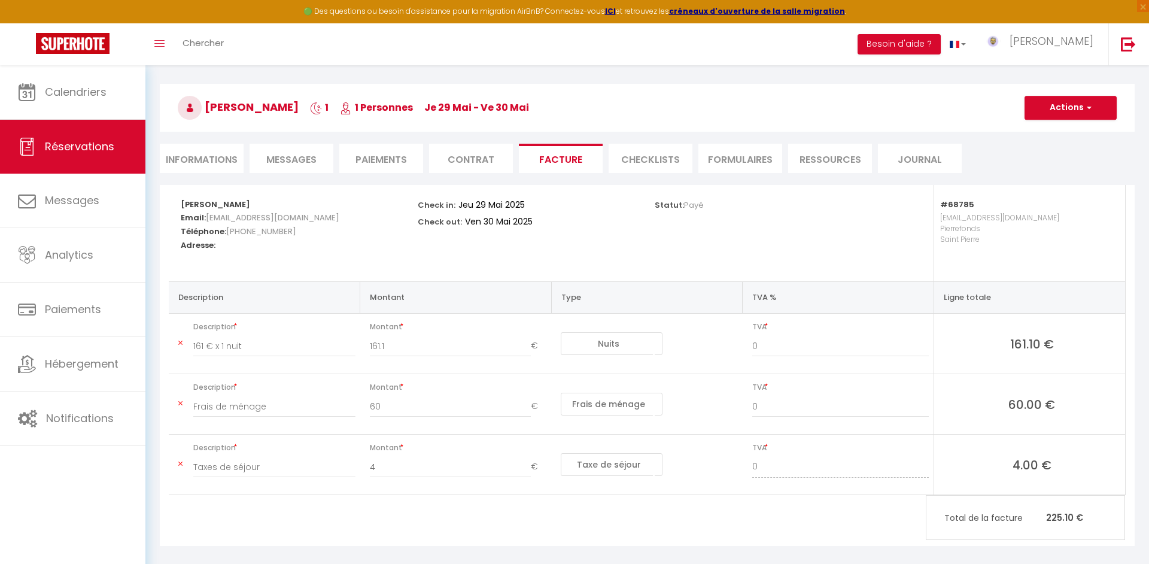
scroll to position [65, 0]
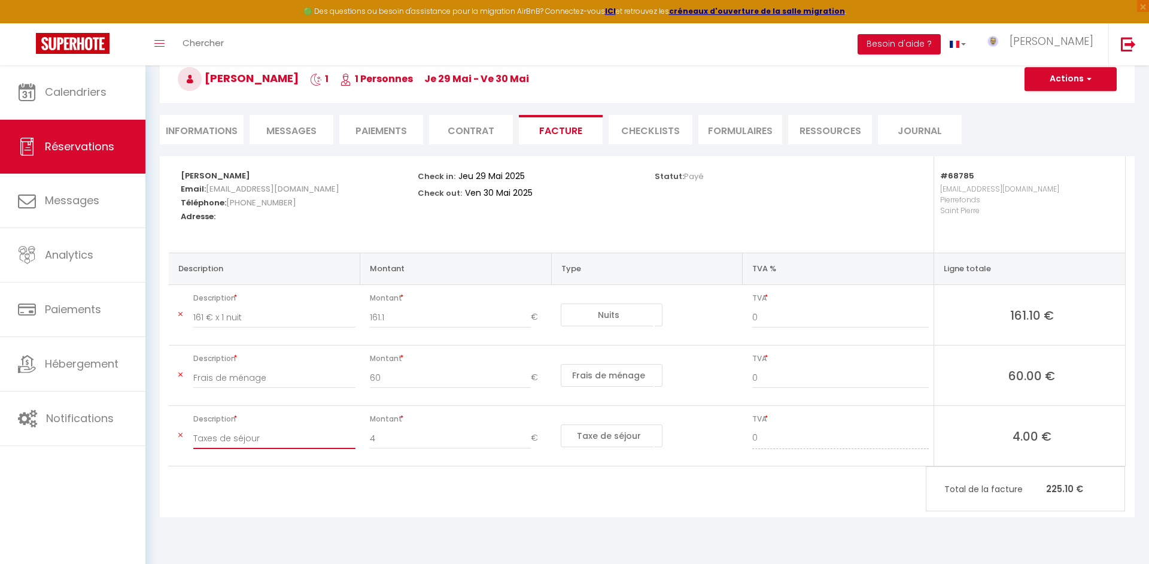
click at [292, 445] on input "Taxes de séjour" at bounding box center [274, 438] width 162 height 22
click at [292, 443] on input "Taxes de séjour" at bounding box center [274, 438] width 162 height 22
click option "Frais de service hôte" at bounding box center [0, 0] width 0 height 0
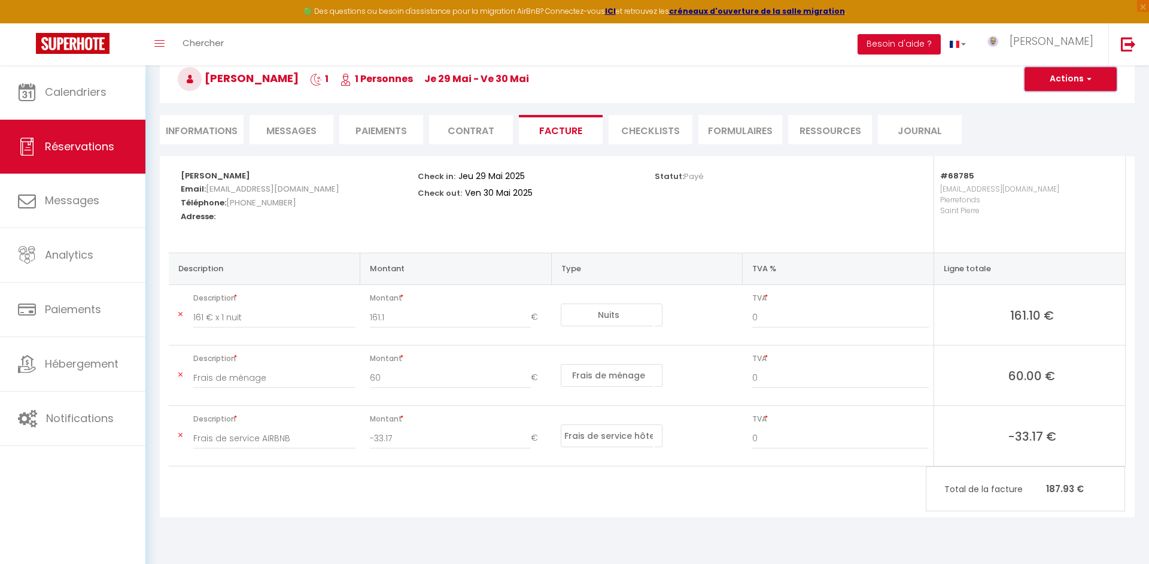
drag, startPoint x: 1044, startPoint y: 84, endPoint x: 1043, endPoint y: 93, distance: 9.2
click at [1044, 84] on button "Actions" at bounding box center [1070, 79] width 92 height 24
click at [1042, 103] on link "Enregistrer" at bounding box center [1061, 106] width 101 height 16
click at [1045, 85] on button "Actions" at bounding box center [1070, 79] width 92 height 24
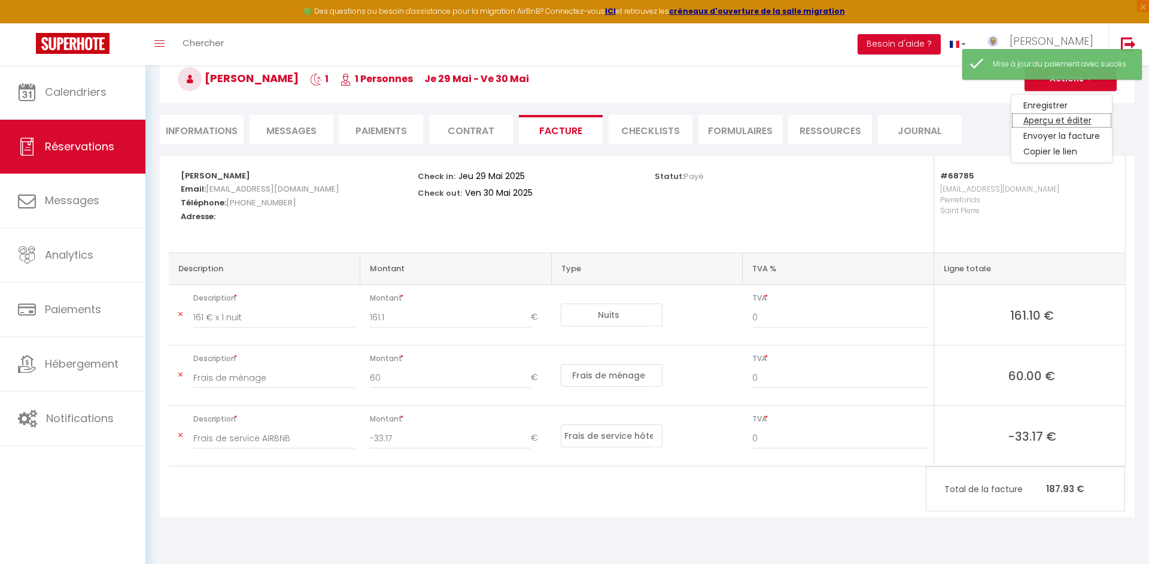
click at [1040, 115] on link "Aperçu et éditer" at bounding box center [1061, 121] width 101 height 16
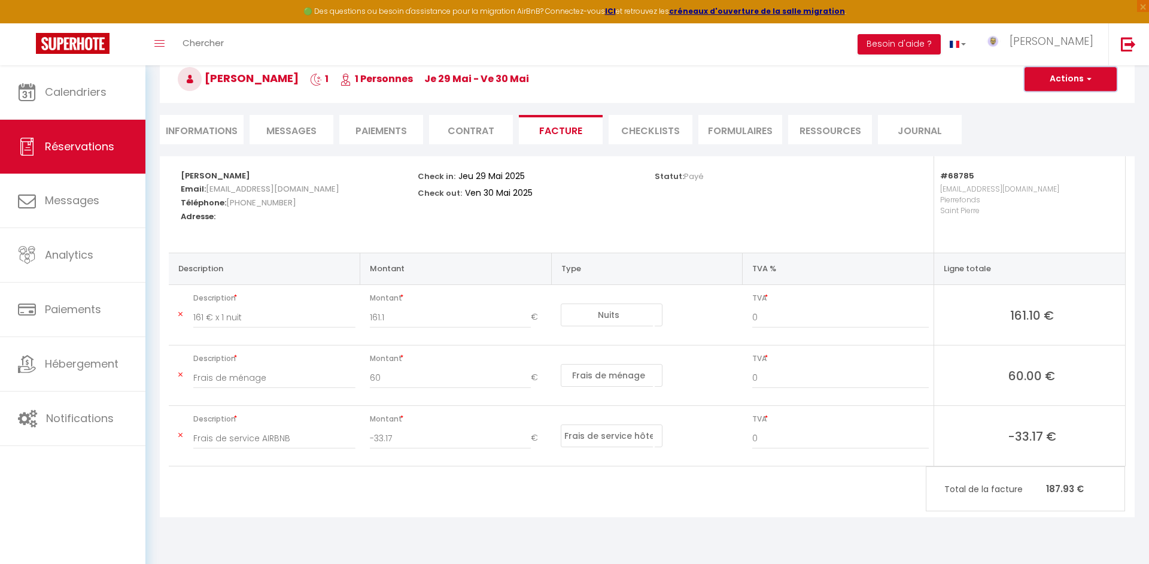
click at [1066, 84] on button "Actions" at bounding box center [1070, 79] width 92 height 24
drag, startPoint x: 1038, startPoint y: 108, endPoint x: 997, endPoint y: 113, distance: 41.6
click at [1038, 108] on link "Enregistrer" at bounding box center [1061, 106] width 101 height 16
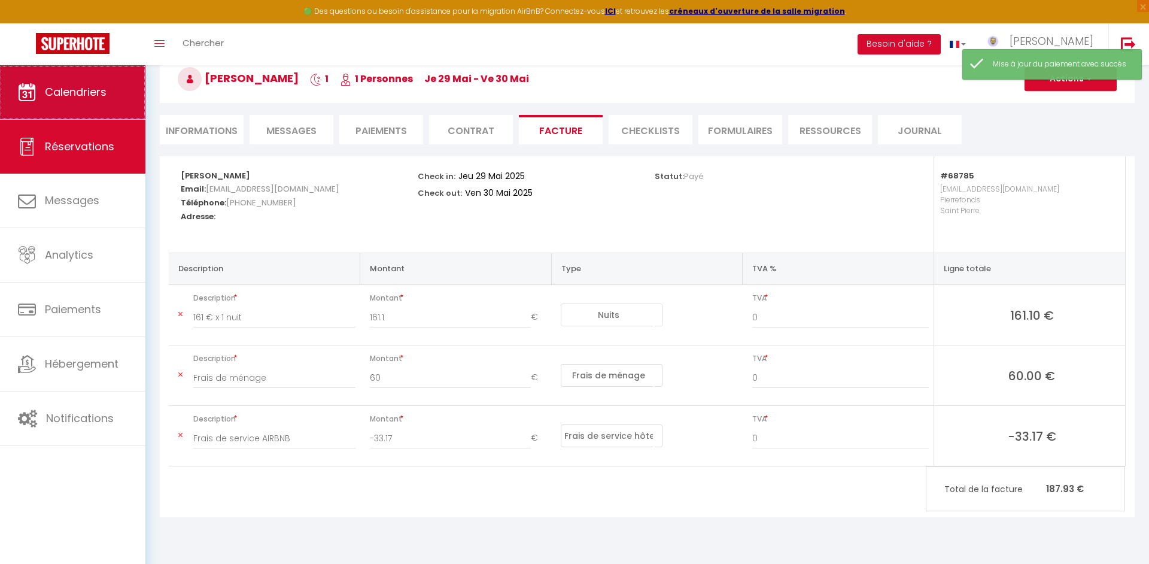
click at [63, 92] on span "Calendriers" at bounding box center [76, 91] width 62 height 15
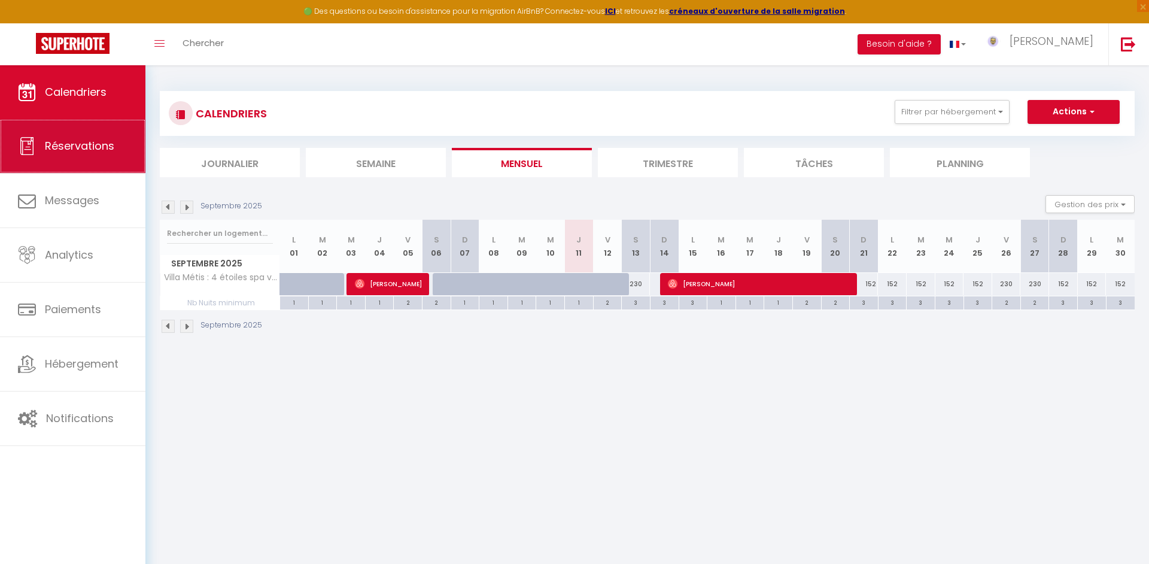
click at [36, 144] on link "Réservations" at bounding box center [72, 146] width 145 height 54
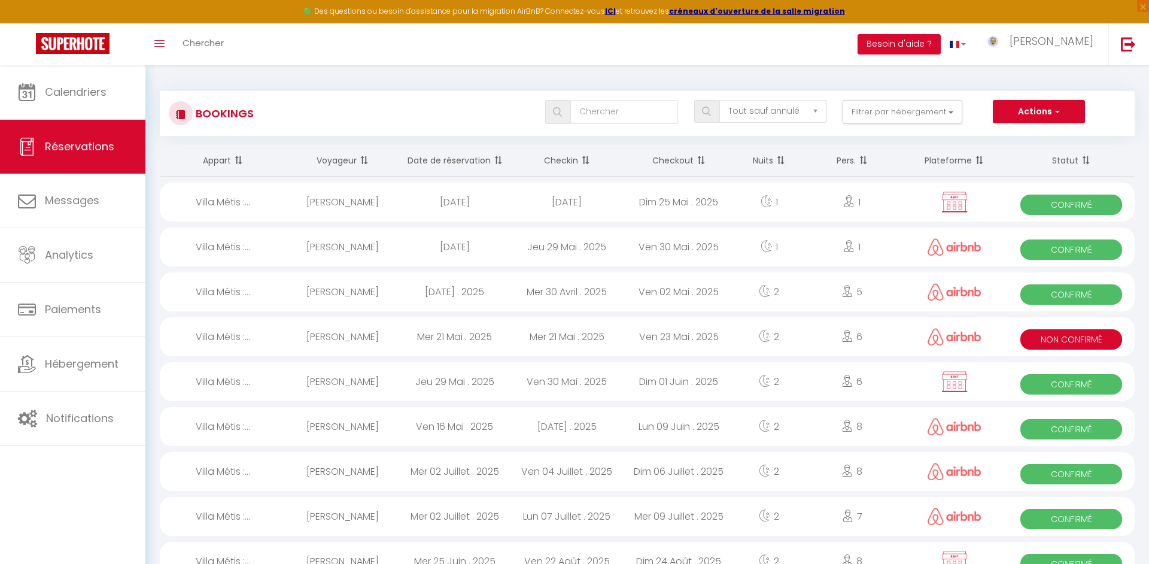
click at [484, 437] on div "Ven 16 Mai . 2025" at bounding box center [454, 426] width 112 height 39
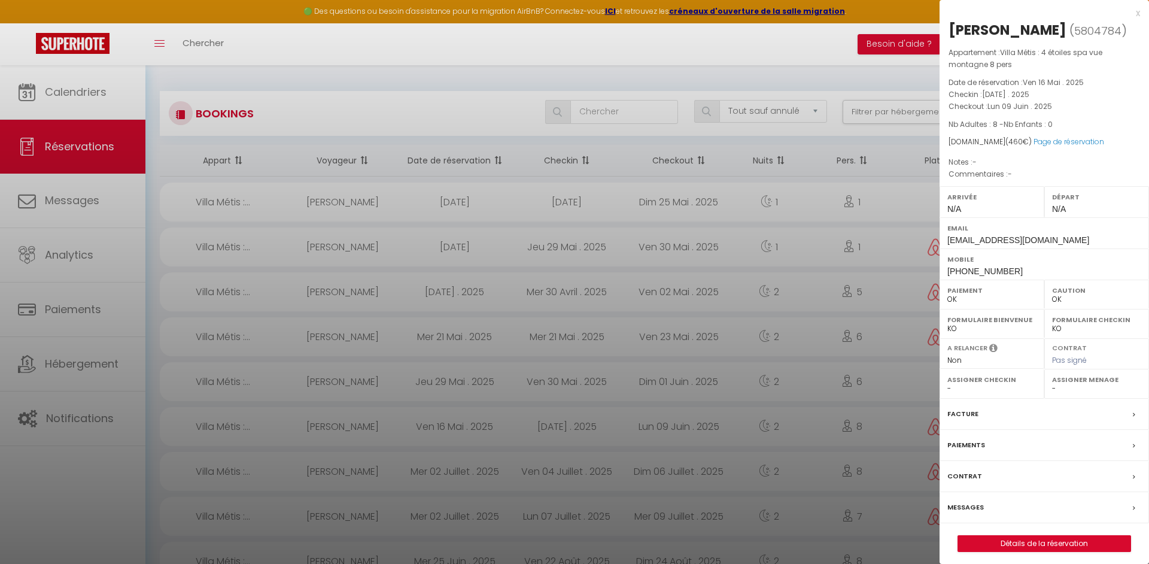
click at [975, 410] on label "Facture" at bounding box center [962, 413] width 31 height 13
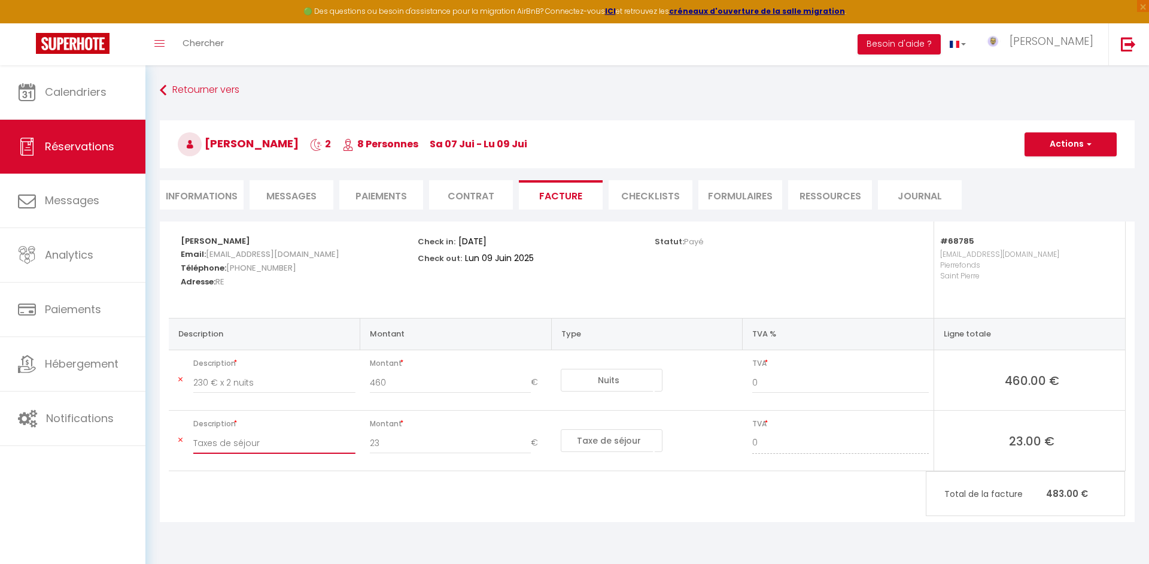
click at [265, 447] on input "Taxes de séjour" at bounding box center [274, 443] width 162 height 22
click at [1029, 148] on button "Actions" at bounding box center [1070, 144] width 92 height 24
click at [1037, 171] on link "Enregistrer" at bounding box center [1061, 171] width 101 height 16
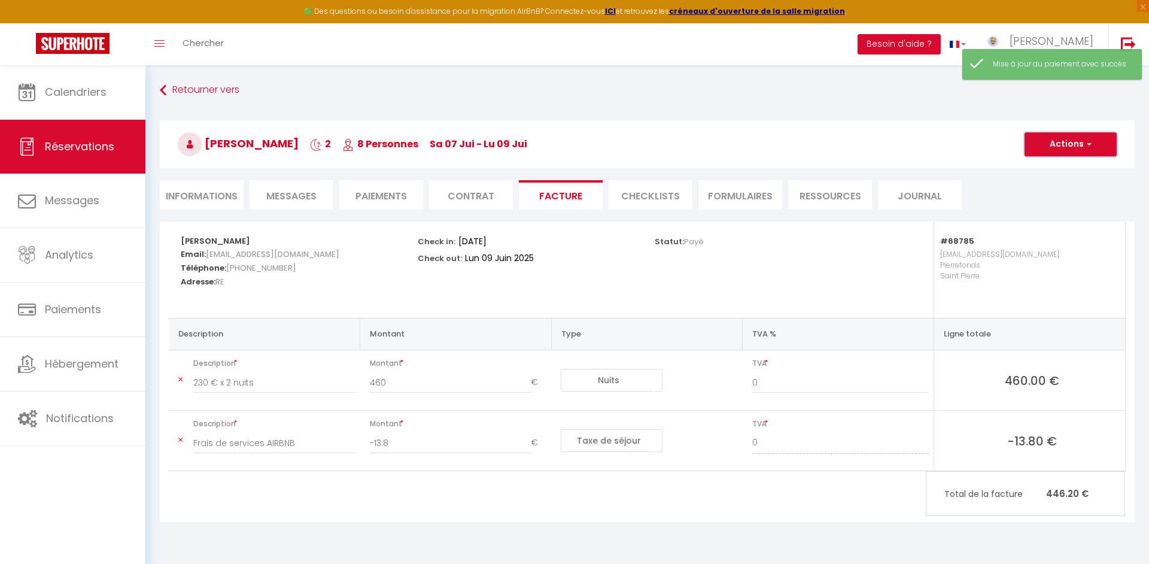
click at [1045, 152] on button "Actions" at bounding box center [1070, 144] width 92 height 24
click at [1041, 181] on link "Aperçu et éditer" at bounding box center [1061, 186] width 101 height 16
drag, startPoint x: 1046, startPoint y: 148, endPoint x: 1046, endPoint y: 166, distance: 17.9
click at [1046, 148] on button "Actions" at bounding box center [1070, 144] width 92 height 24
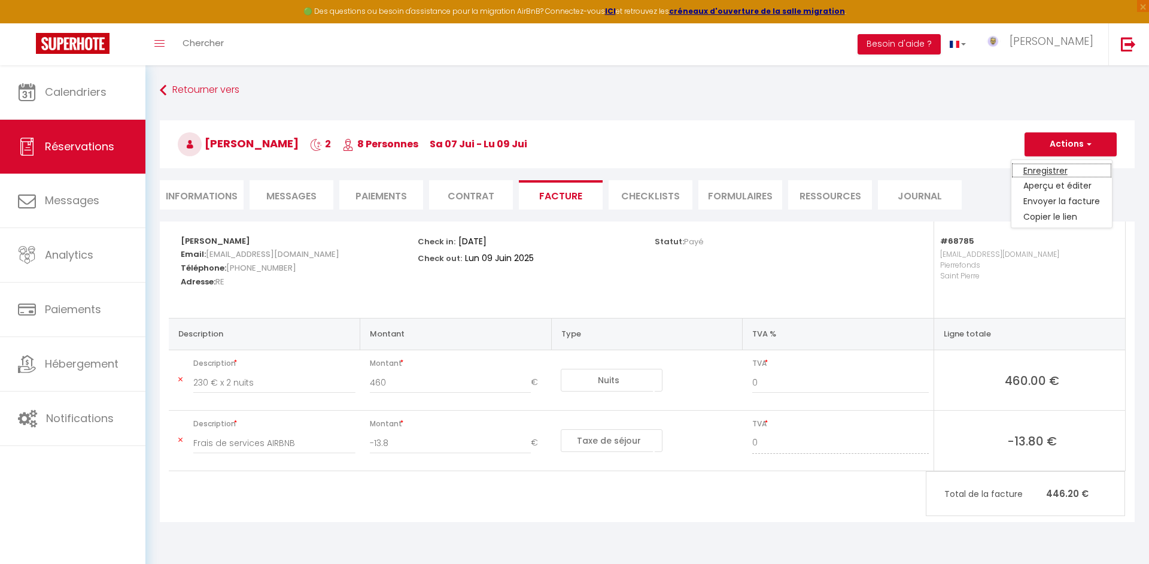
drag, startPoint x: 1046, startPoint y: 166, endPoint x: 456, endPoint y: 215, distance: 591.2
click at [1046, 167] on link "Enregistrer" at bounding box center [1061, 171] width 101 height 16
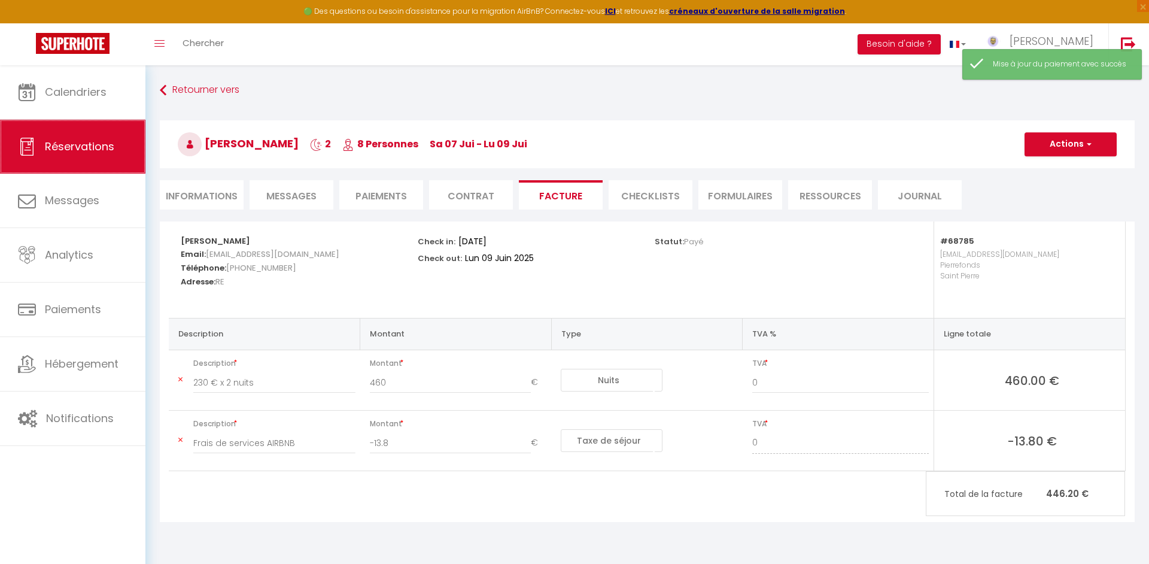
click at [54, 135] on link "Réservations" at bounding box center [72, 147] width 145 height 54
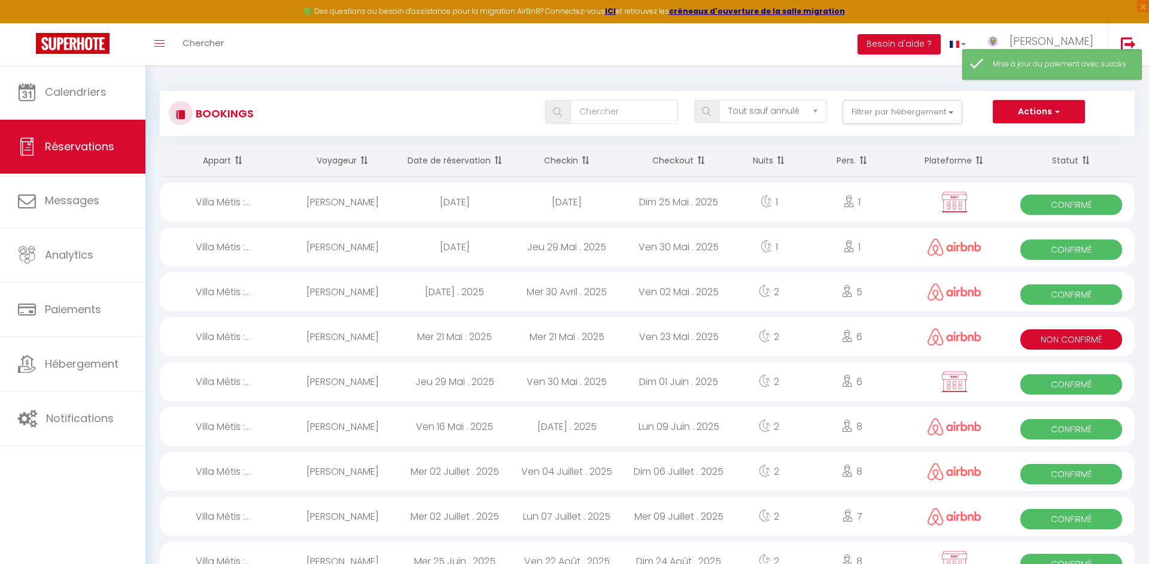
click at [407, 482] on div "Mer 02 Juillet . 2025" at bounding box center [454, 471] width 112 height 39
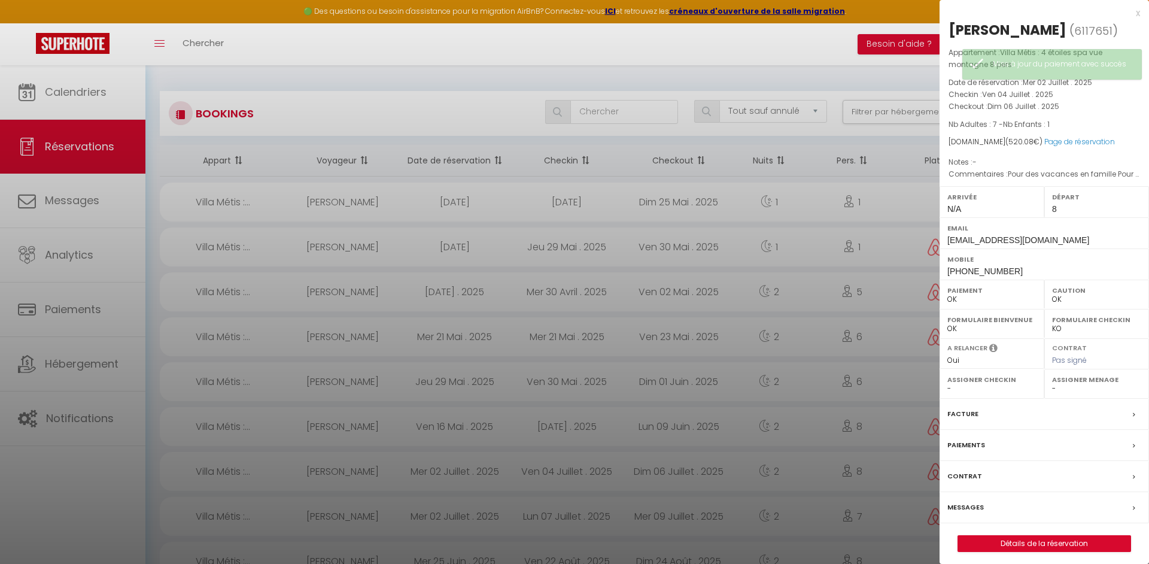
click at [976, 420] on div "Facture" at bounding box center [1043, 413] width 209 height 31
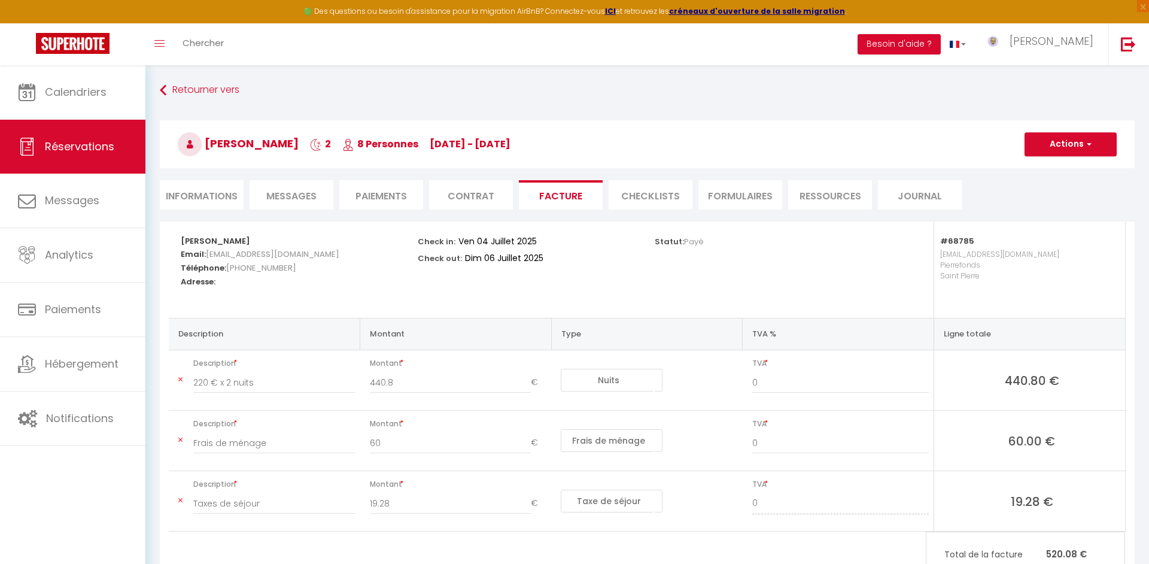
click at [214, 192] on li "Informations" at bounding box center [202, 194] width 84 height 29
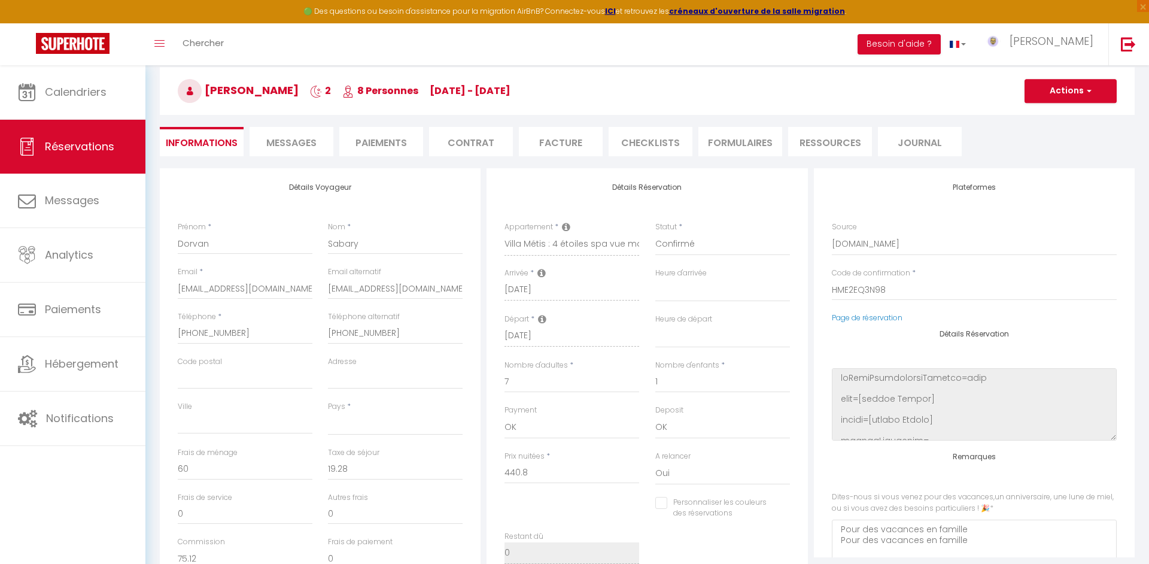
scroll to position [53, 0]
click at [562, 144] on li "Facture" at bounding box center [561, 141] width 84 height 29
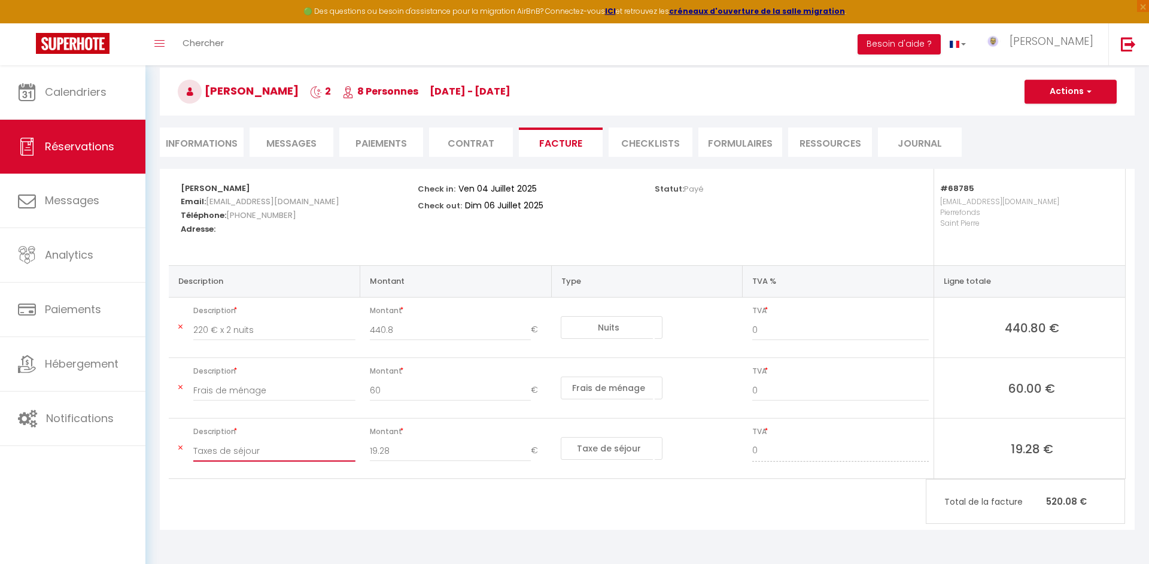
click at [263, 455] on input "Taxes de séjour" at bounding box center [274, 451] width 162 height 22
click at [1044, 84] on button "Actions" at bounding box center [1070, 92] width 92 height 24
click at [1036, 117] on link "Enregistrer" at bounding box center [1061, 118] width 101 height 16
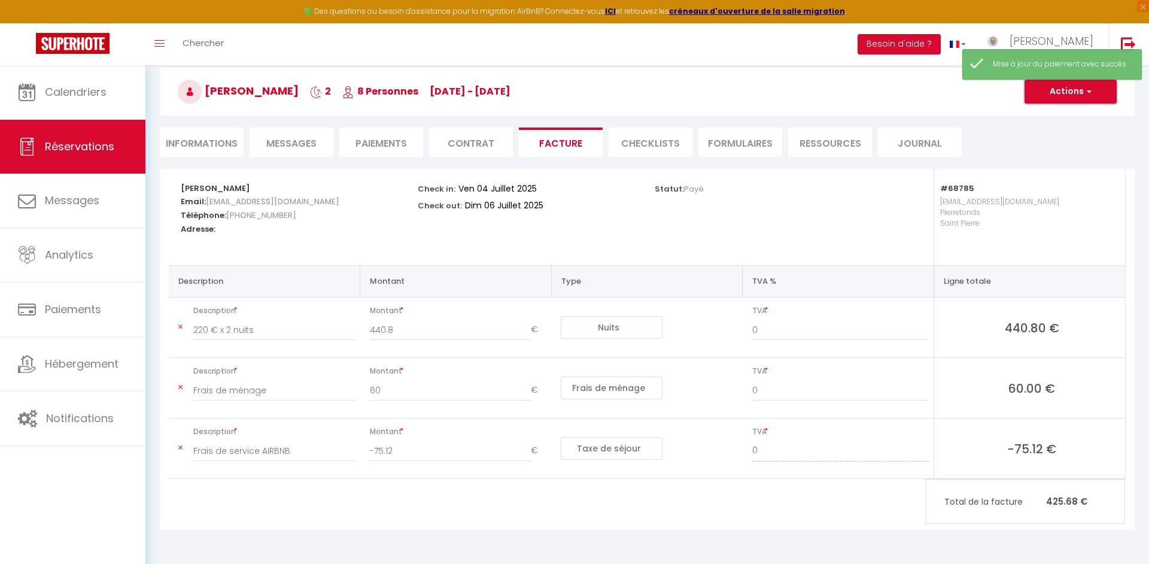
click at [1056, 89] on button "Actions" at bounding box center [1070, 92] width 92 height 24
click at [1049, 130] on link "Aperçu et éditer" at bounding box center [1061, 134] width 101 height 16
drag, startPoint x: 1046, startPoint y: 97, endPoint x: 1039, endPoint y: 105, distance: 11.0
click at [1046, 97] on button "Actions" at bounding box center [1070, 92] width 92 height 24
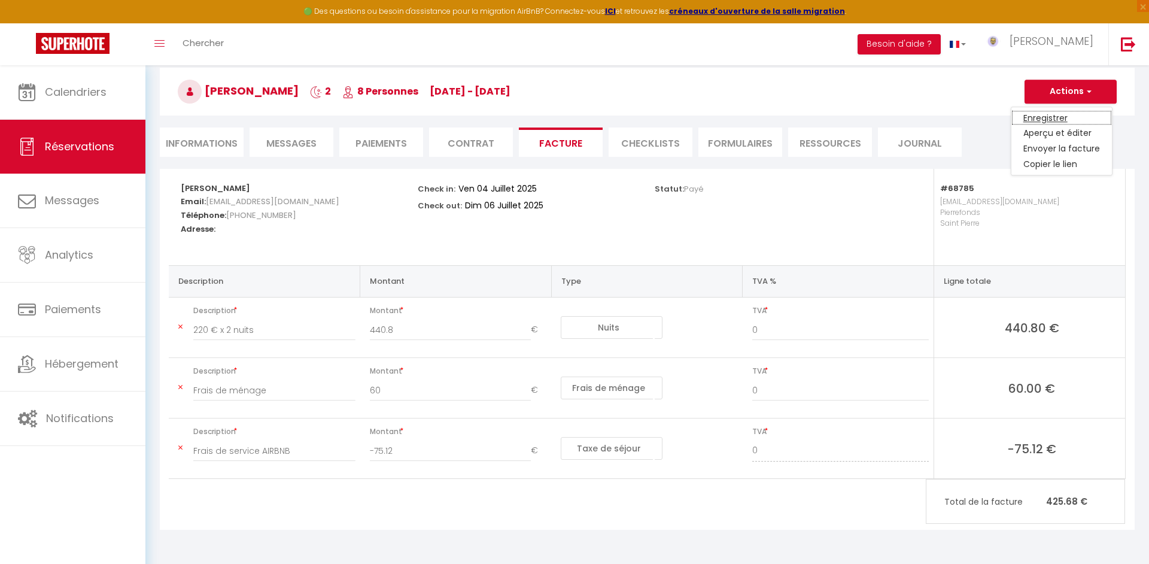
drag, startPoint x: 1036, startPoint y: 118, endPoint x: 697, endPoint y: 127, distance: 338.7
click at [1035, 118] on link "Enregistrer" at bounding box center [1061, 118] width 101 height 16
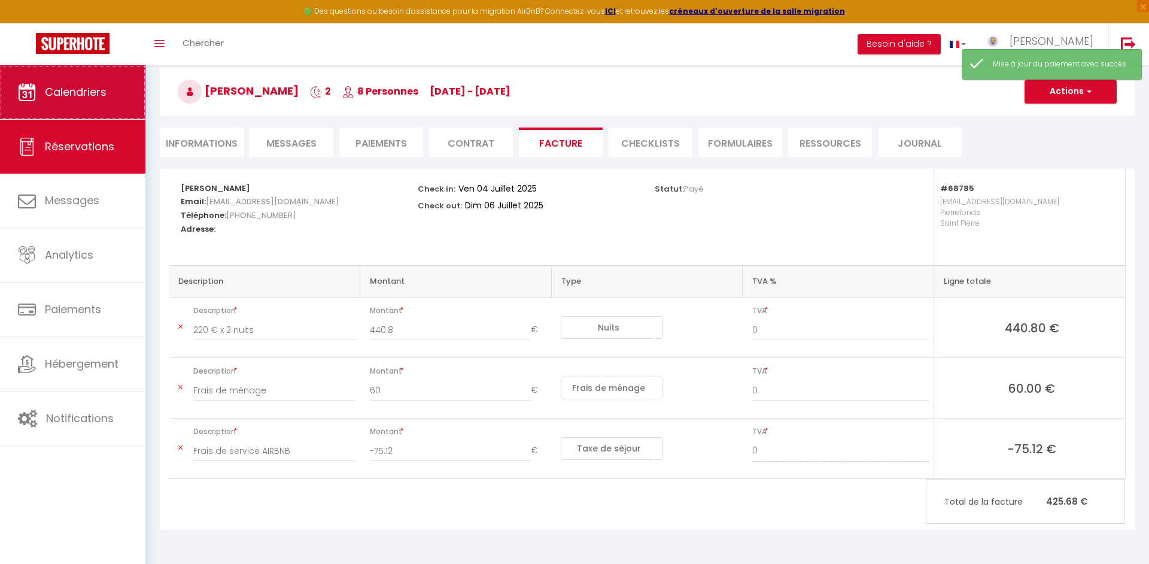
click at [113, 102] on link "Calendriers" at bounding box center [72, 92] width 145 height 54
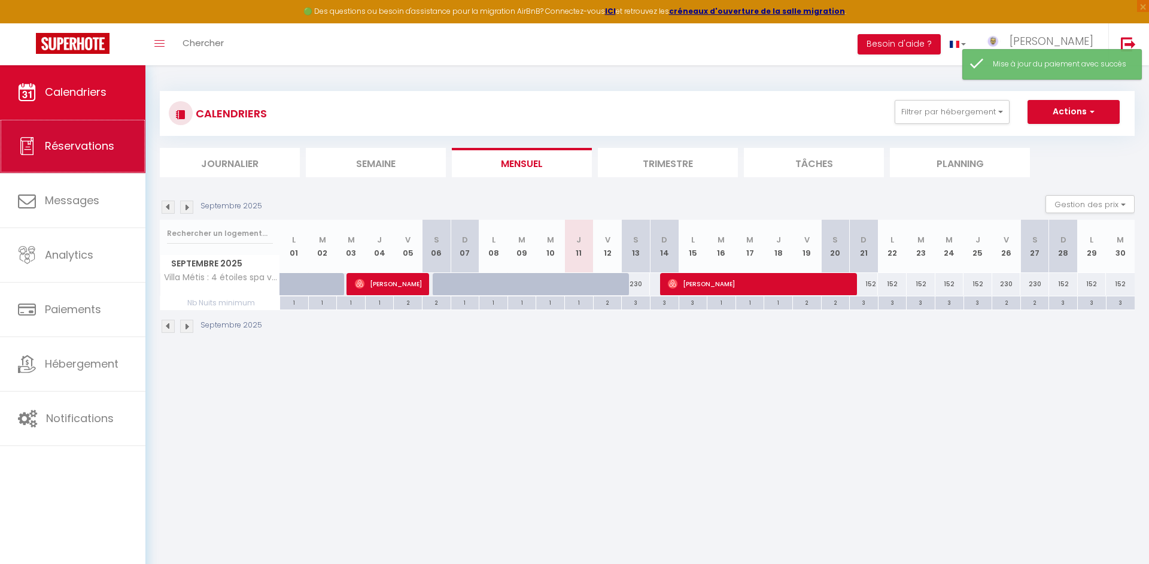
click at [112, 157] on link "Réservations" at bounding box center [72, 146] width 145 height 54
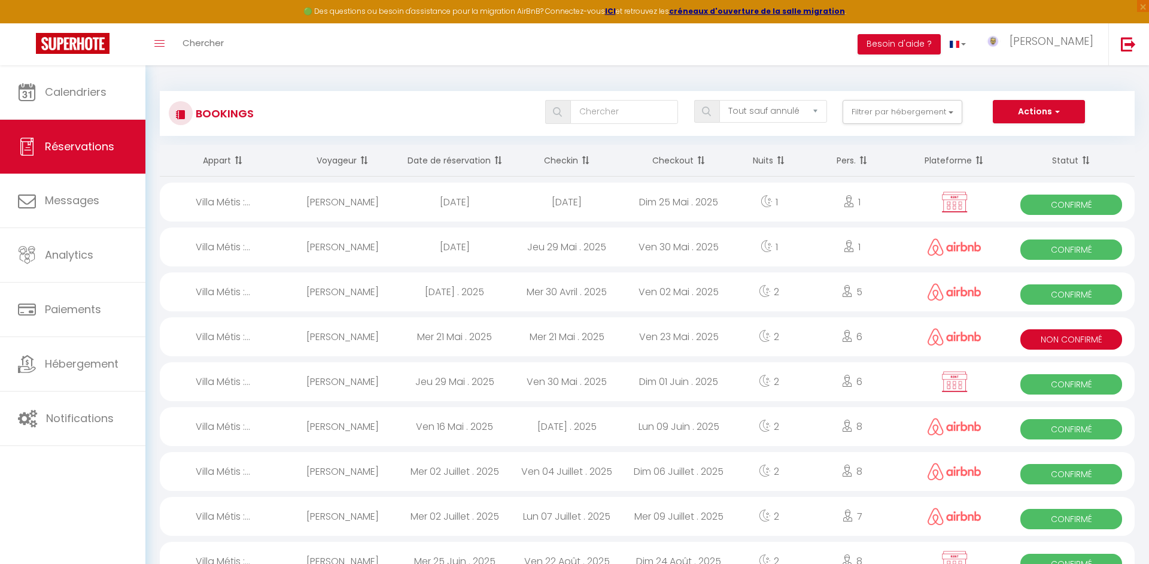
click at [497, 527] on div "Mer 02 Juillet . 2025" at bounding box center [454, 516] width 112 height 39
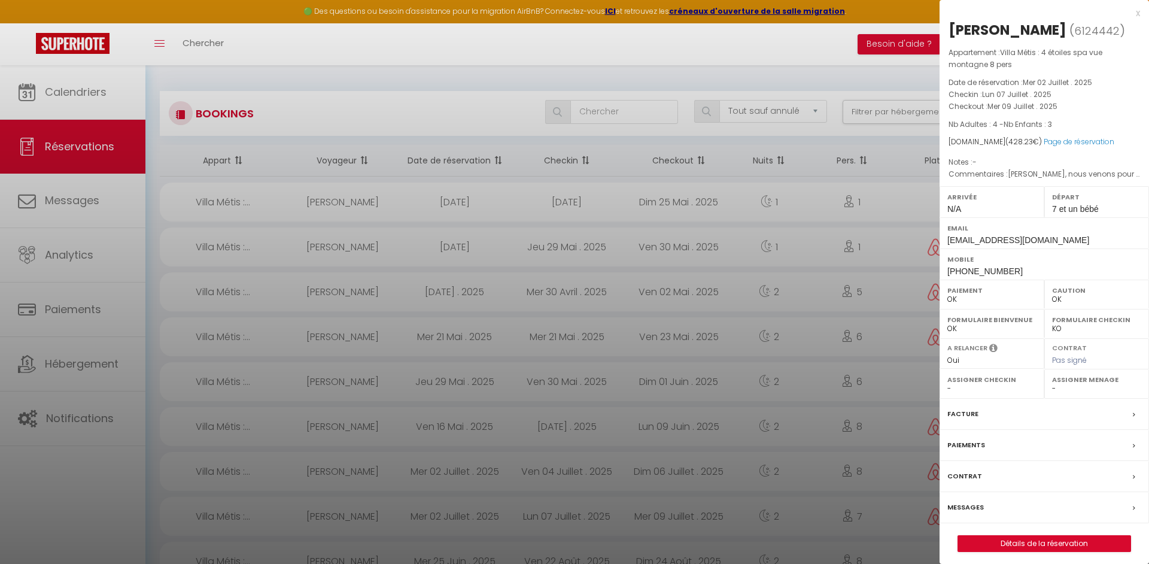
click at [964, 415] on label "Facture" at bounding box center [962, 413] width 31 height 13
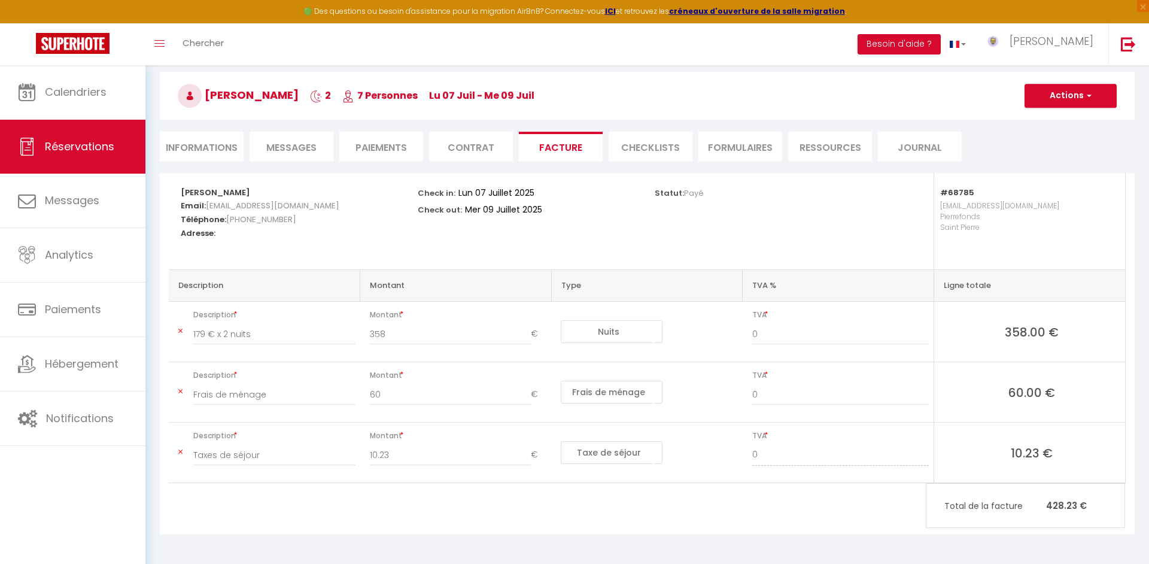
scroll to position [65, 0]
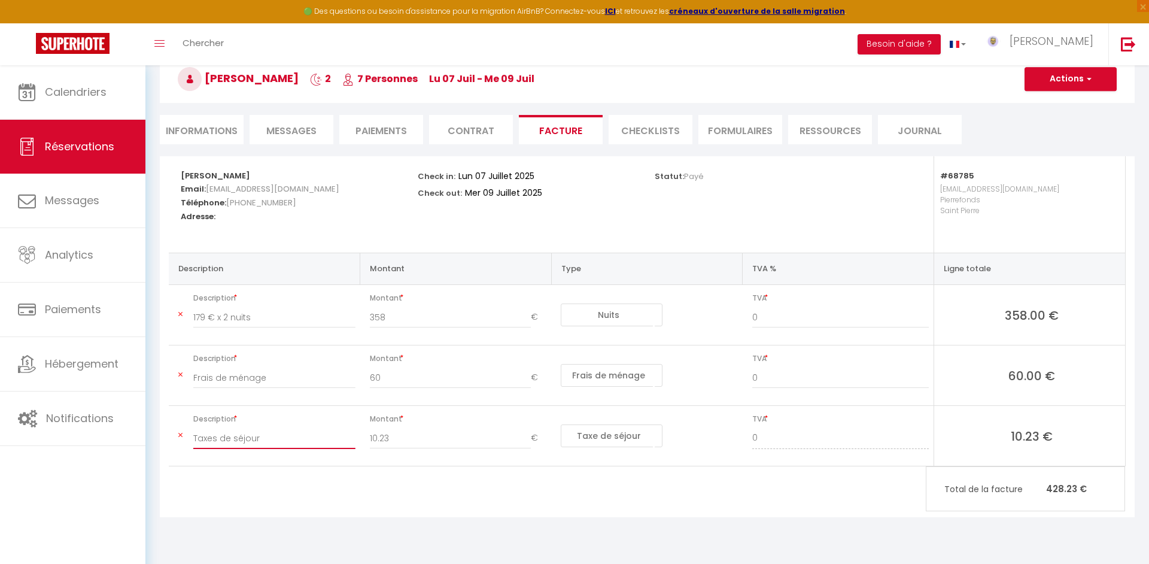
drag, startPoint x: 264, startPoint y: 438, endPoint x: 144, endPoint y: 442, distance: 120.9
click at [193, 442] on input "Taxes de séjour" at bounding box center [274, 438] width 162 height 22
click at [1070, 86] on button "Actions" at bounding box center [1070, 79] width 92 height 24
click at [1055, 106] on link "Enregistrer" at bounding box center [1061, 106] width 101 height 16
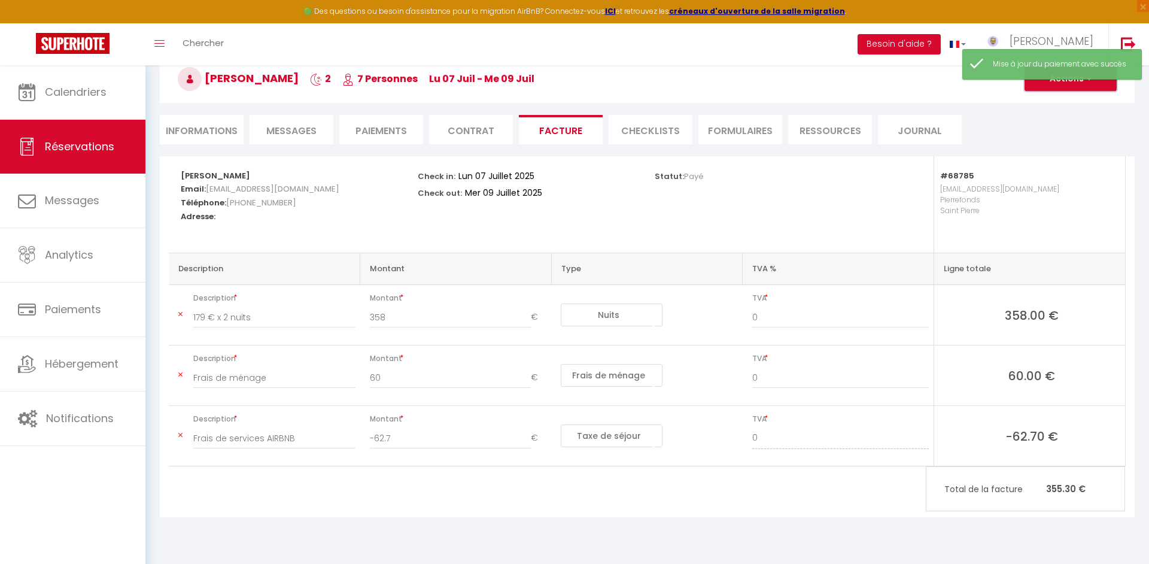
click at [1058, 81] on button "Actions" at bounding box center [1070, 79] width 92 height 24
click at [1049, 115] on link "Aperçu et éditer" at bounding box center [1061, 121] width 101 height 16
click at [1040, 85] on button "Actions" at bounding box center [1070, 79] width 92 height 24
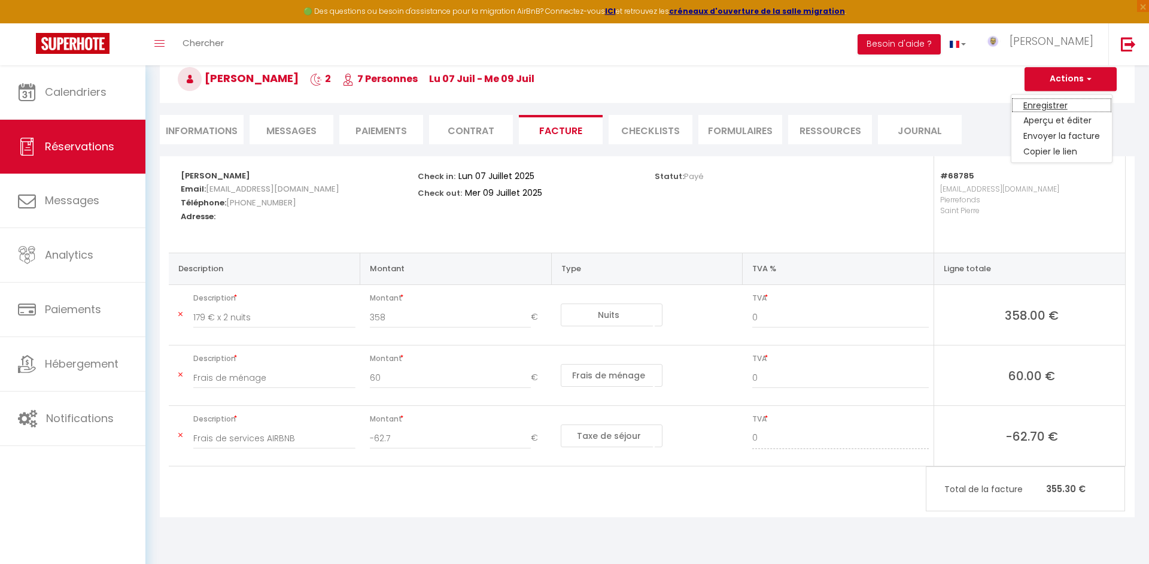
click at [1040, 101] on link "Enregistrer" at bounding box center [1061, 106] width 101 height 16
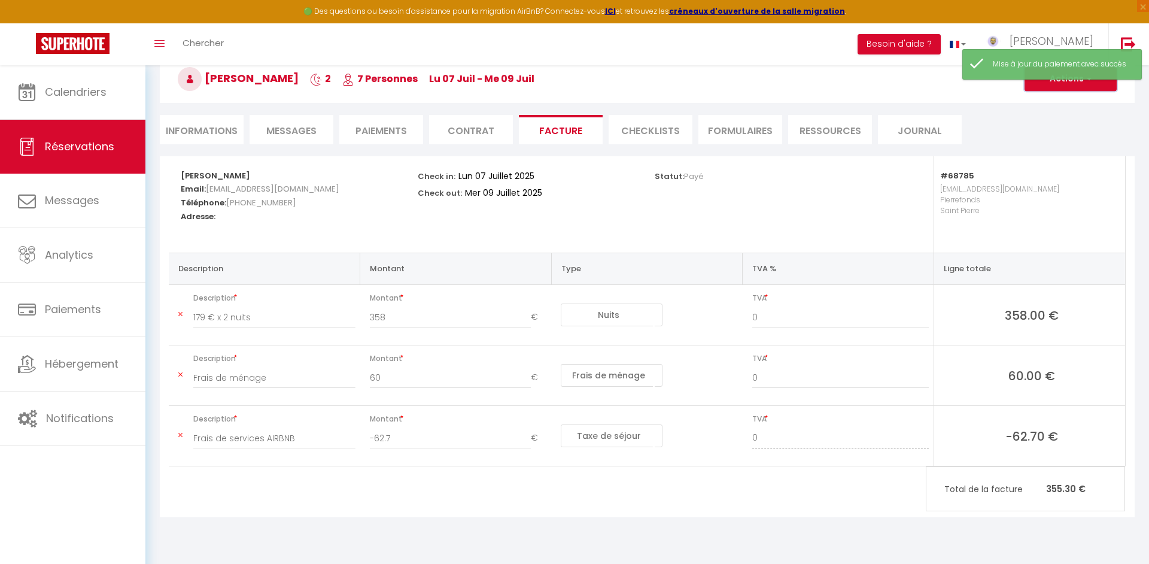
click at [1046, 83] on button "Actions" at bounding box center [1070, 79] width 92 height 24
click at [1036, 120] on link "Aperçu et éditer" at bounding box center [1061, 121] width 101 height 16
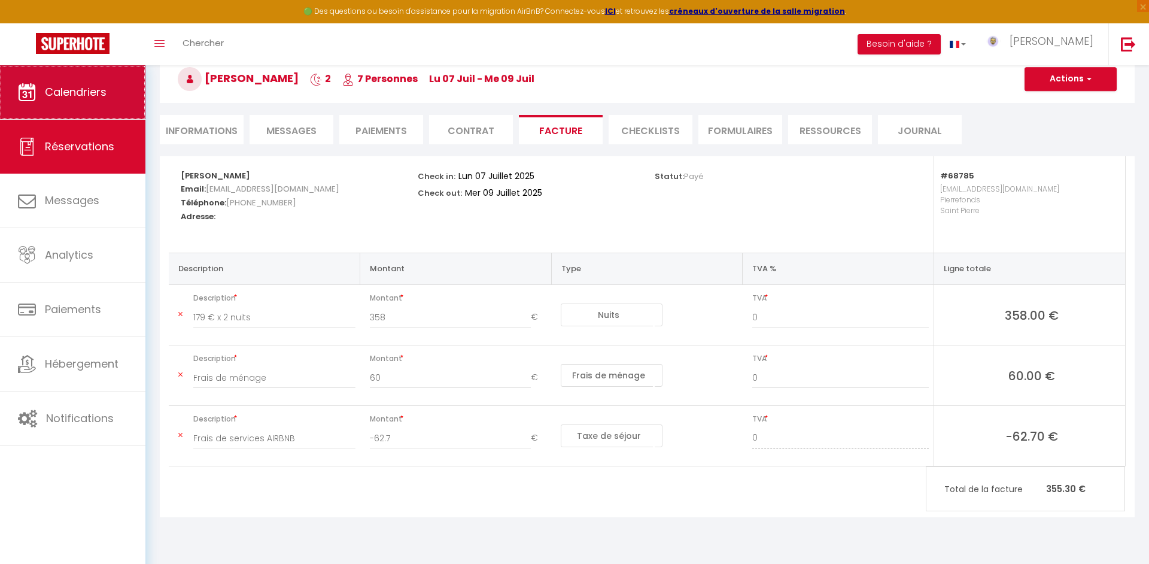
click at [81, 105] on link "Calendriers" at bounding box center [72, 92] width 145 height 54
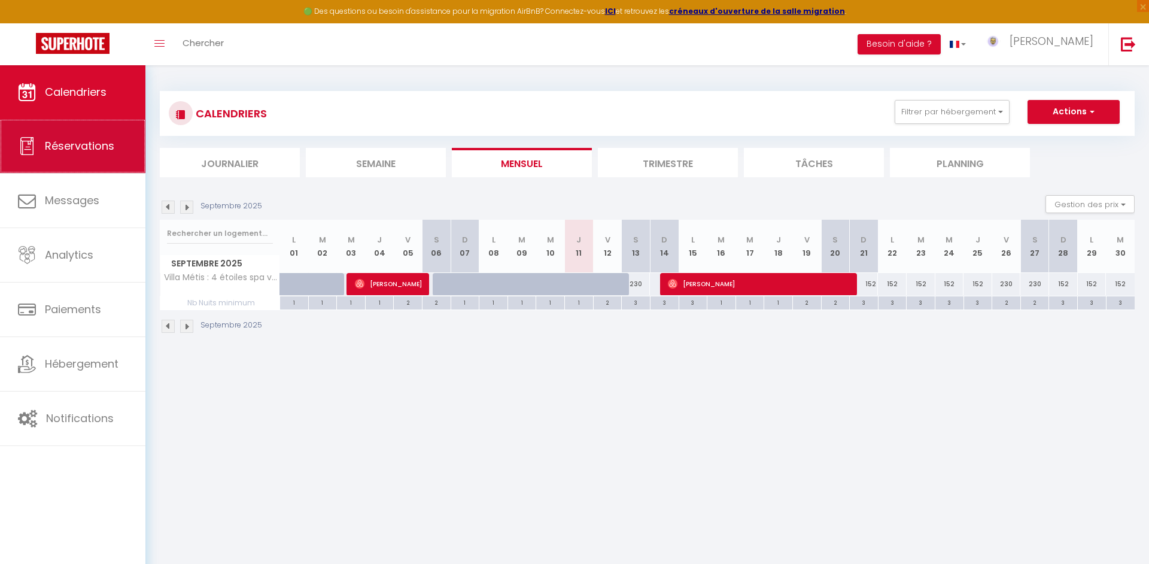
click at [69, 156] on link "Réservations" at bounding box center [72, 146] width 145 height 54
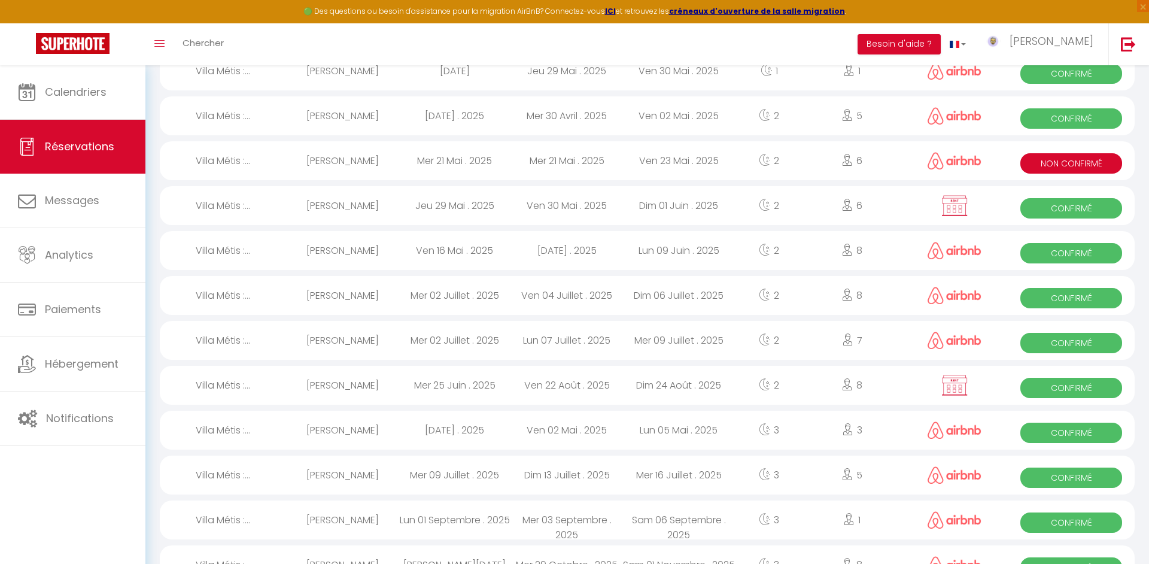
scroll to position [177, 0]
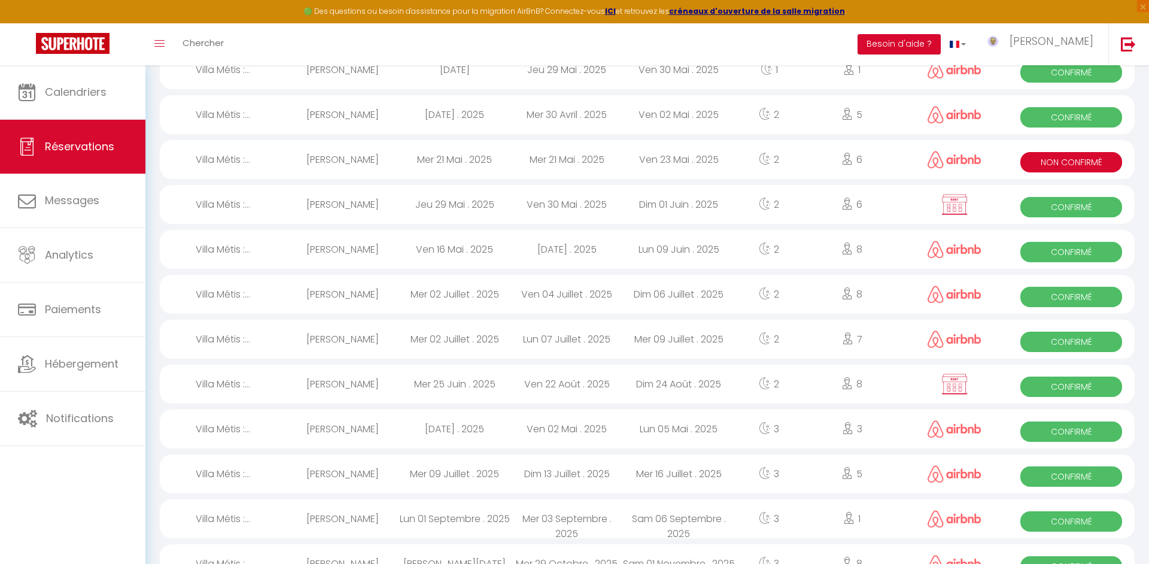
click at [472, 393] on div "Mer 25 Juin . 2025" at bounding box center [454, 383] width 112 height 39
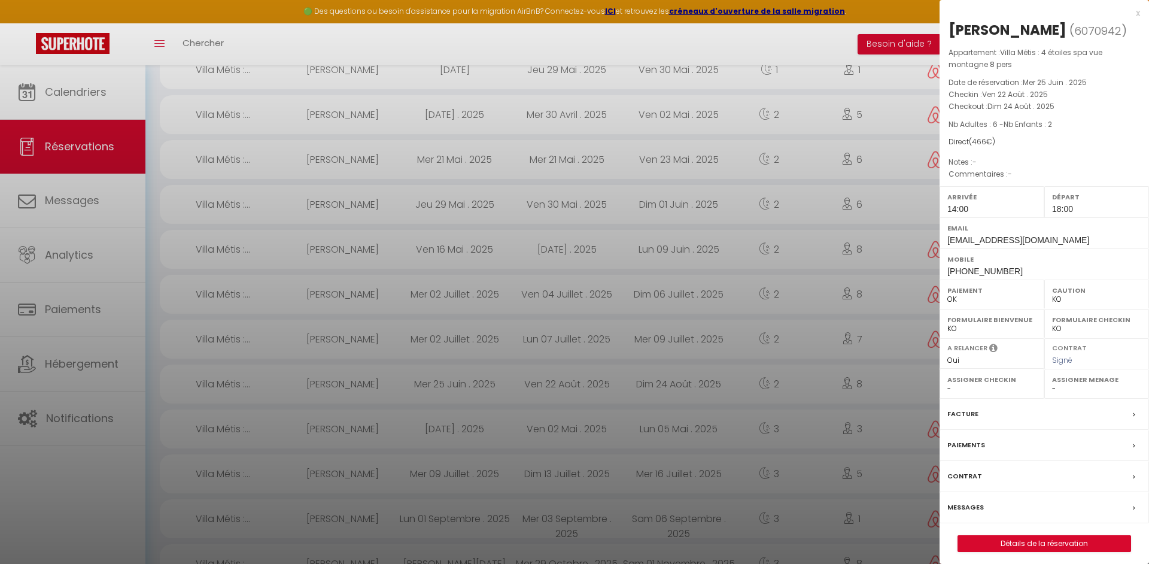
click at [971, 416] on label "Facture" at bounding box center [962, 413] width 31 height 13
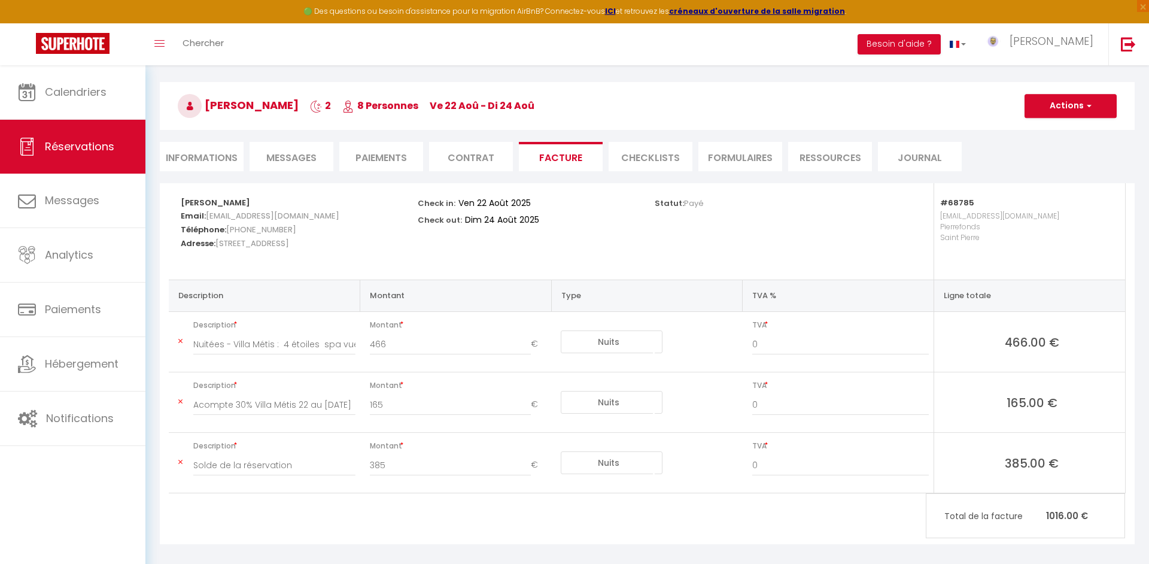
scroll to position [65, 0]
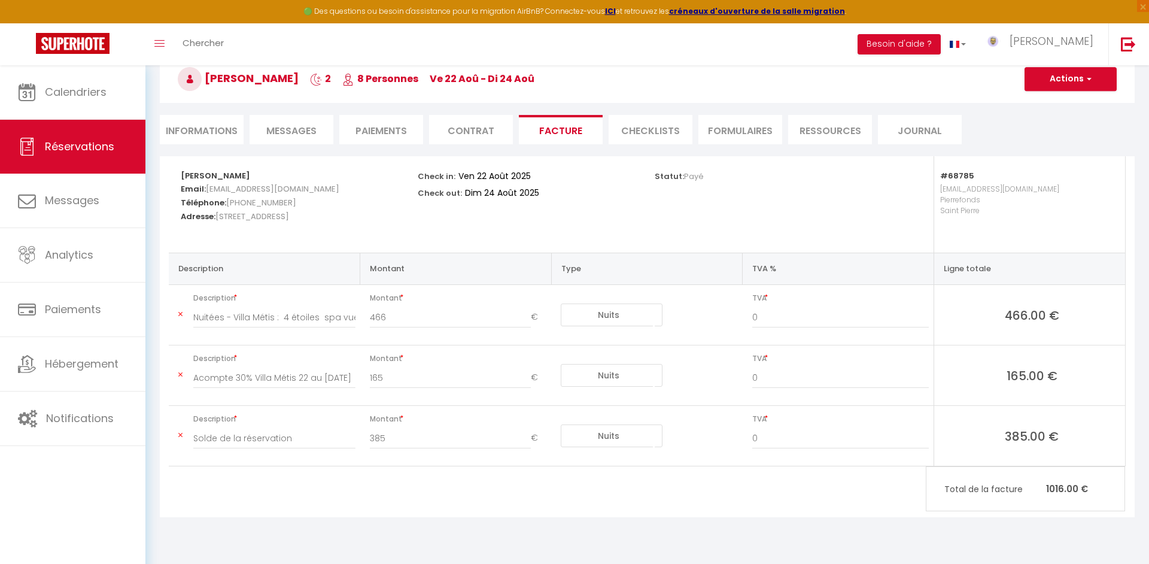
click at [179, 313] on icon at bounding box center [180, 313] width 4 height 7
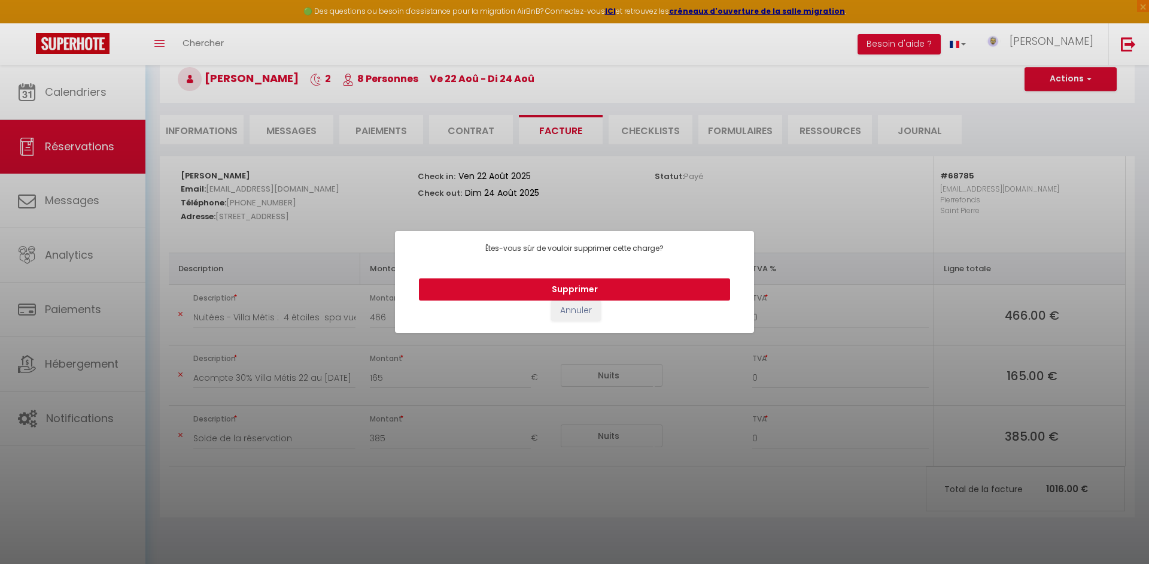
click at [475, 293] on button "Supprimer" at bounding box center [574, 289] width 311 height 23
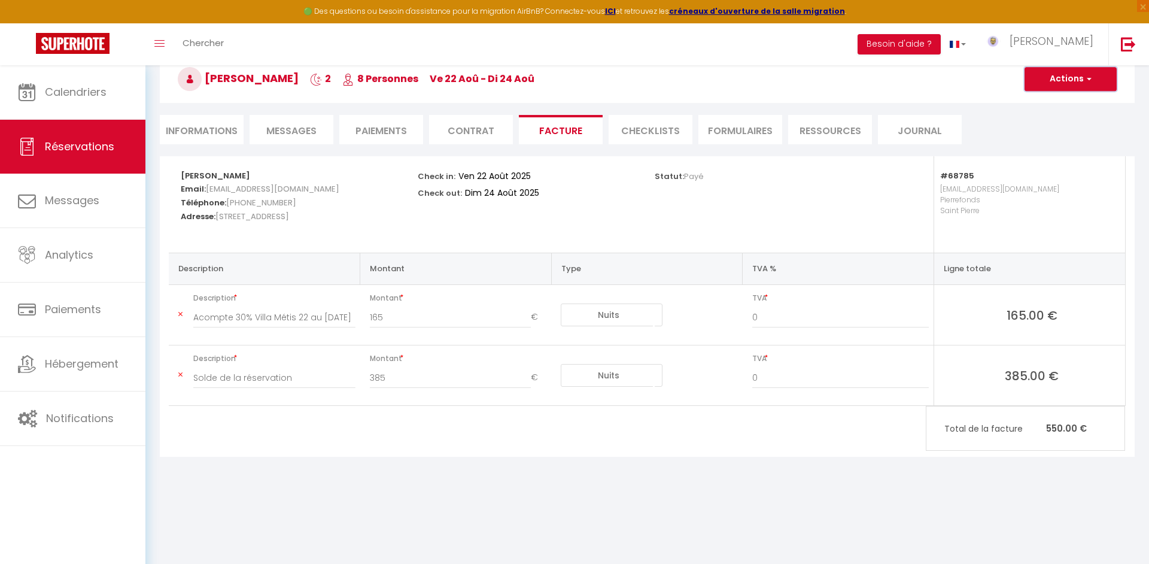
click at [1050, 86] on button "Actions" at bounding box center [1070, 79] width 92 height 24
click at [1046, 102] on link "Enregistrer" at bounding box center [1061, 106] width 101 height 16
click at [1058, 83] on button "Actions" at bounding box center [1070, 79] width 92 height 24
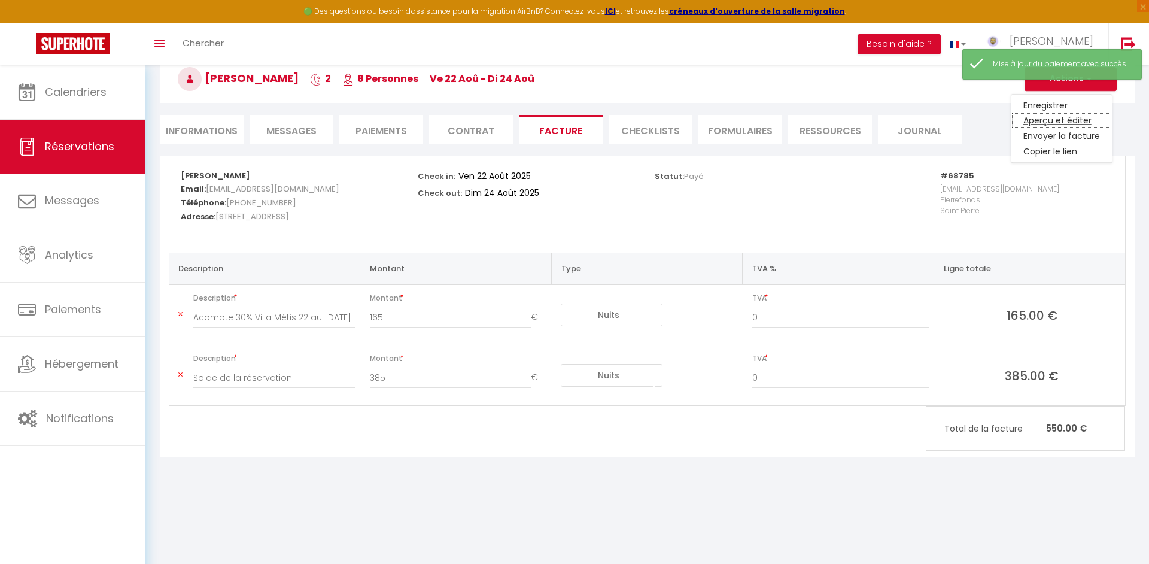
click at [1042, 119] on link "Aperçu et éditer" at bounding box center [1061, 121] width 101 height 16
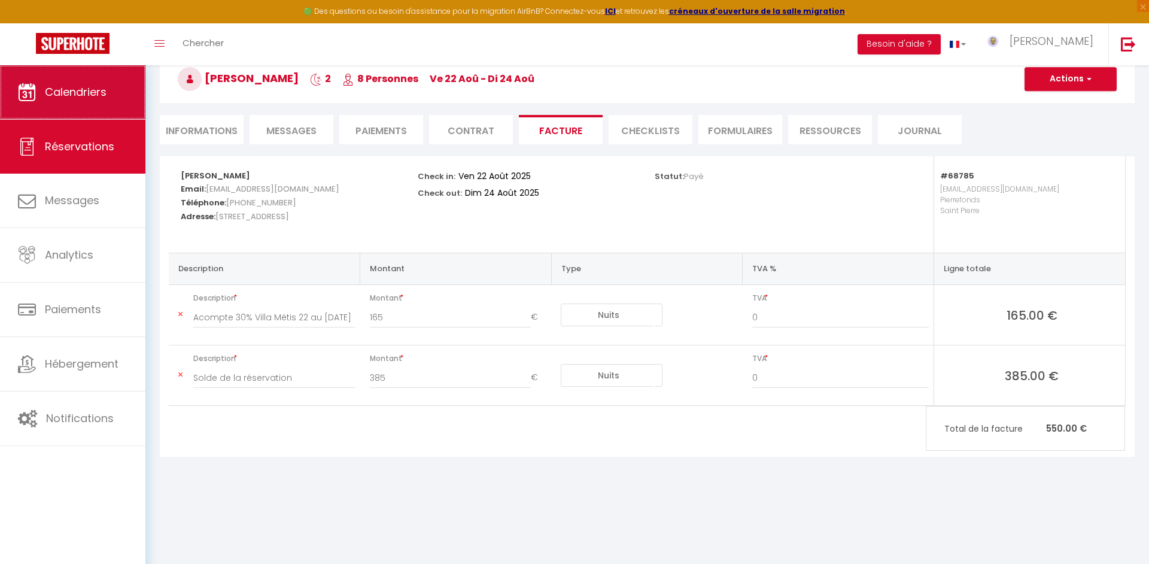
click at [94, 87] on span "Calendriers" at bounding box center [76, 91] width 62 height 15
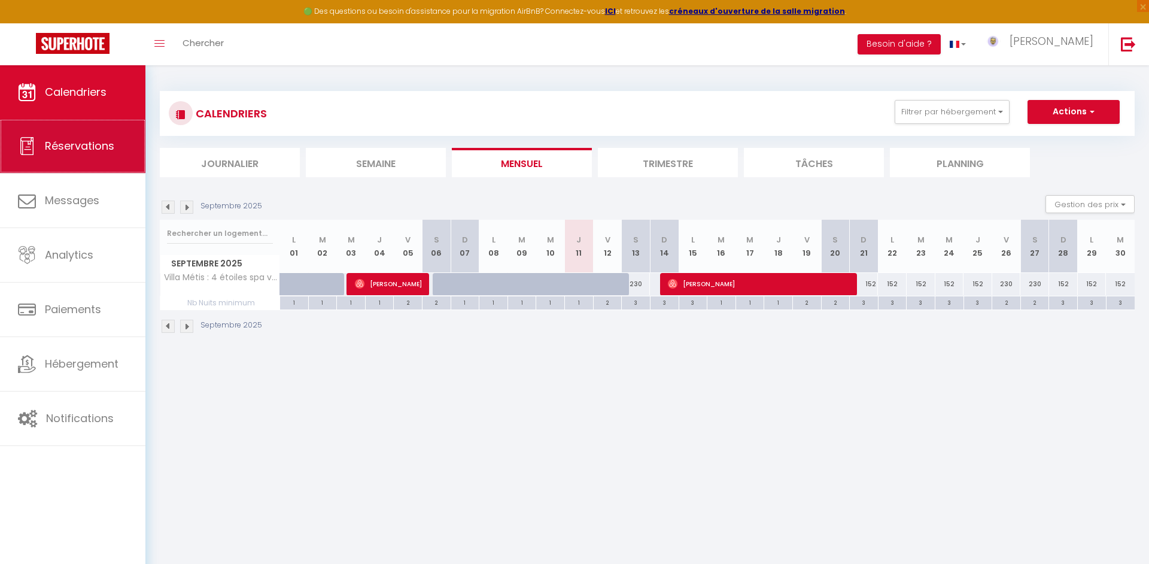
click at [120, 159] on link "Réservations" at bounding box center [72, 146] width 145 height 54
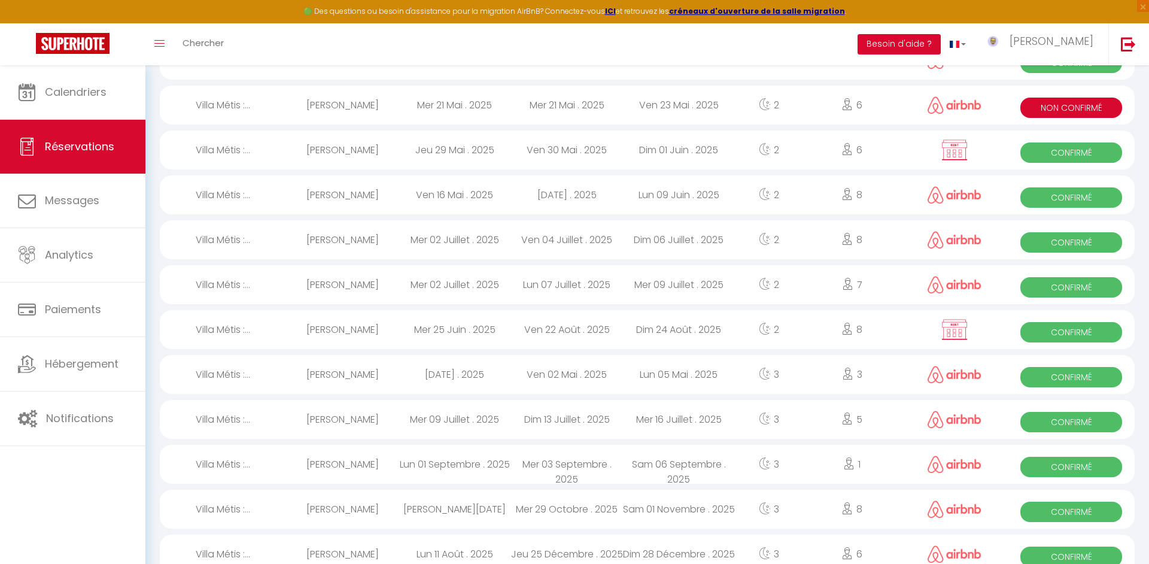
scroll to position [234, 0]
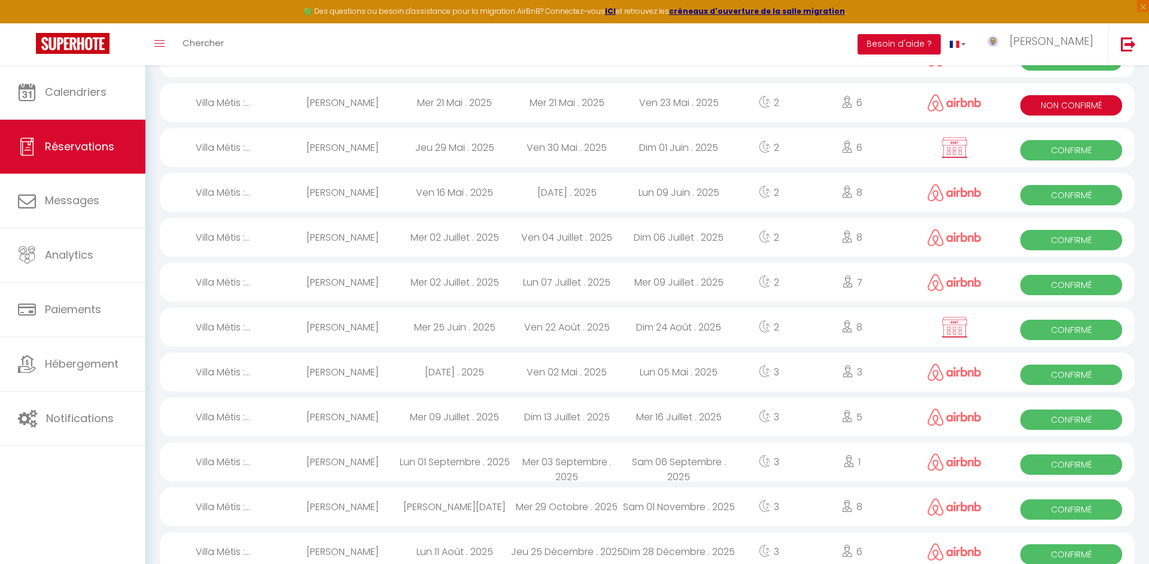
click at [453, 431] on div "Mer 09 Juillet . 2025" at bounding box center [454, 416] width 112 height 39
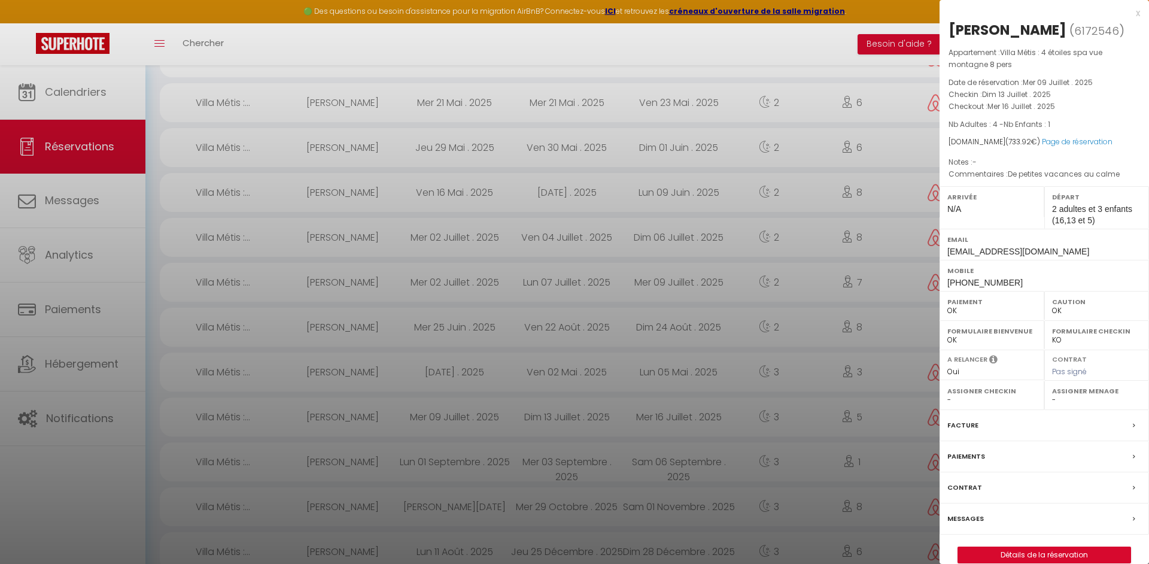
click at [990, 427] on div "Facture" at bounding box center [1043, 425] width 209 height 31
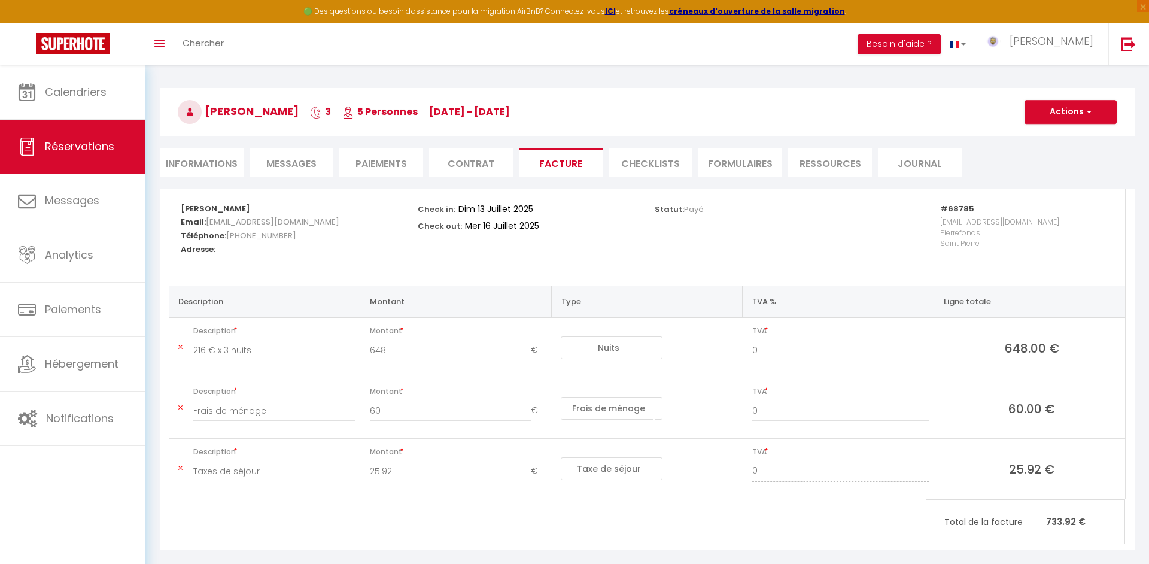
scroll to position [33, 0]
click at [282, 470] on input "Taxes de séjour" at bounding box center [274, 470] width 162 height 22
click at [403, 416] on input "60" at bounding box center [451, 410] width 162 height 22
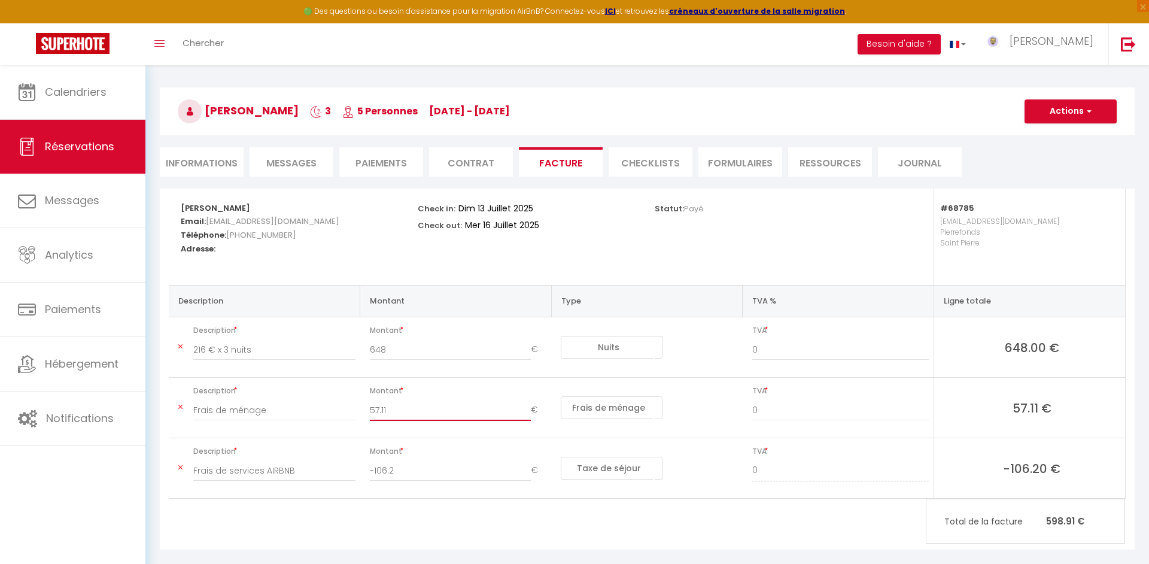
scroll to position [65, 0]
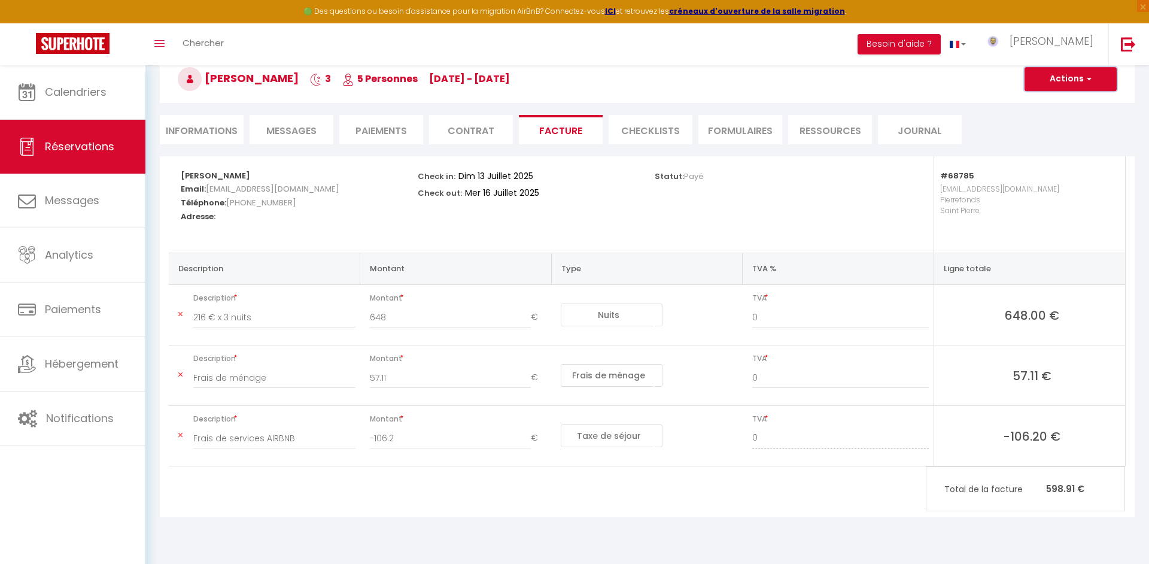
click at [1054, 83] on button "Actions" at bounding box center [1070, 79] width 92 height 24
click at [1041, 107] on link "Enregistrer" at bounding box center [1061, 106] width 101 height 16
click at [1049, 86] on button "Actions" at bounding box center [1070, 79] width 92 height 24
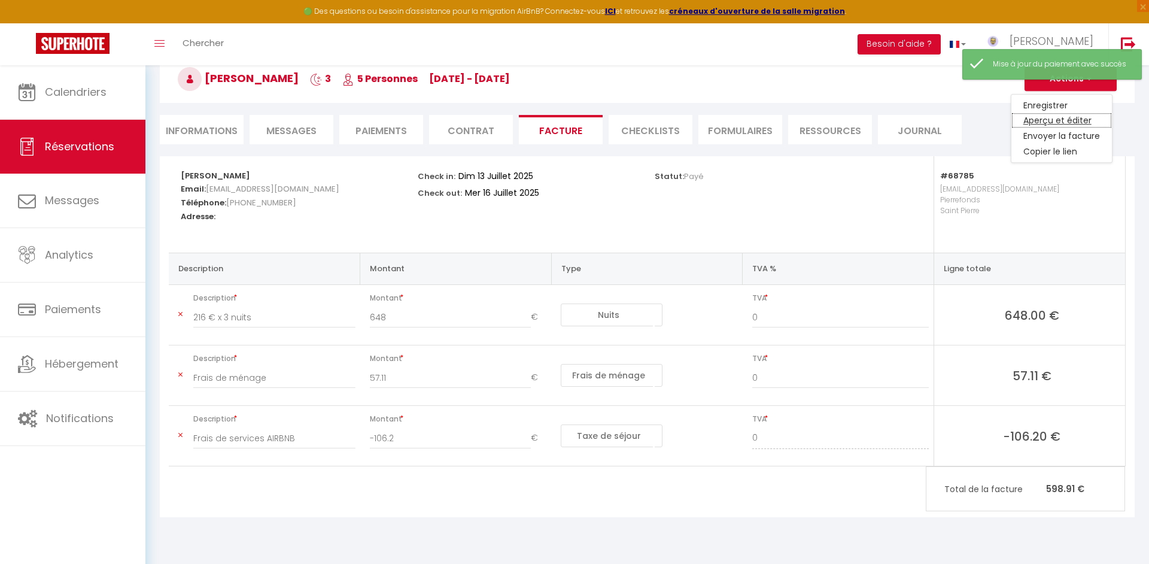
click at [1042, 113] on link "Aperçu et éditer" at bounding box center [1061, 121] width 101 height 16
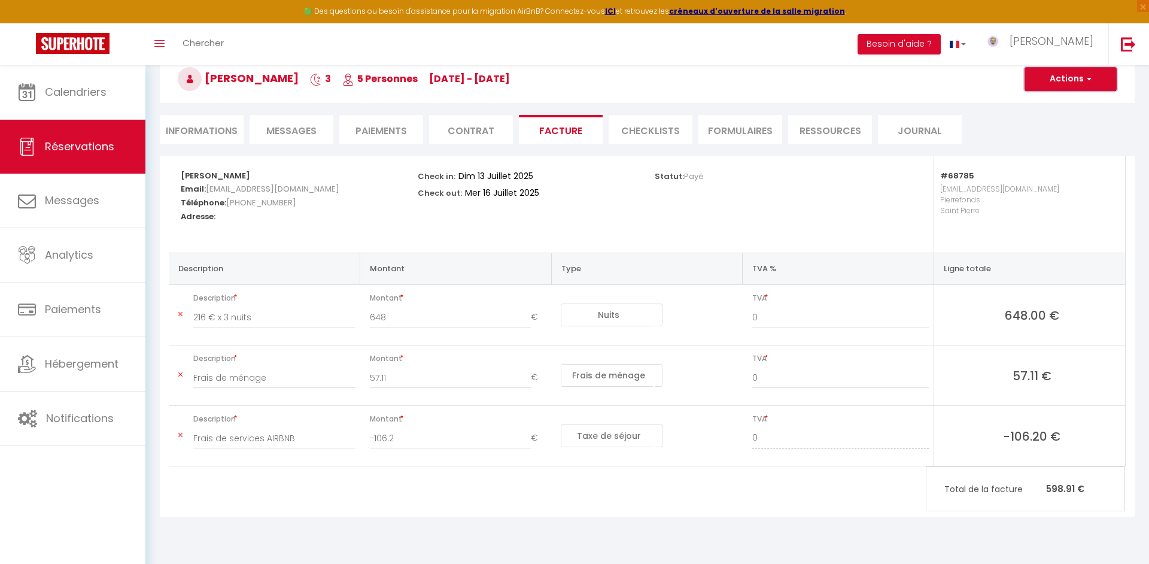
drag, startPoint x: 1081, startPoint y: 71, endPoint x: 1075, endPoint y: 81, distance: 11.8
click at [1081, 71] on button "Actions" at bounding box center [1070, 79] width 92 height 24
drag, startPoint x: 1033, startPoint y: 107, endPoint x: 397, endPoint y: 108, distance: 635.9
click at [1031, 107] on link "Enregistrer" at bounding box center [1061, 106] width 101 height 16
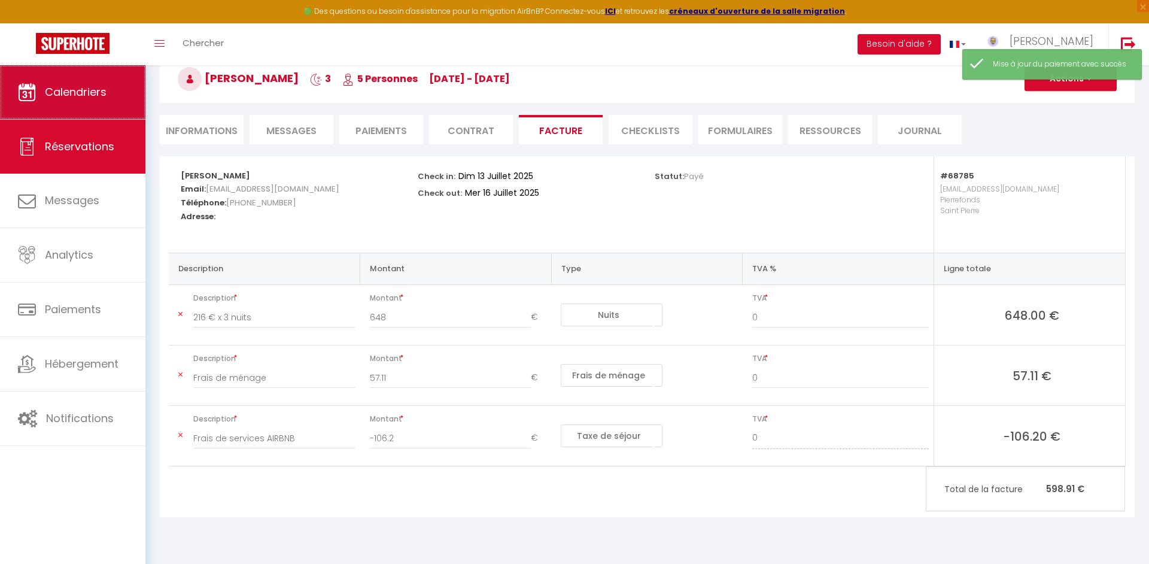
click at [80, 96] on span "Calendriers" at bounding box center [76, 91] width 62 height 15
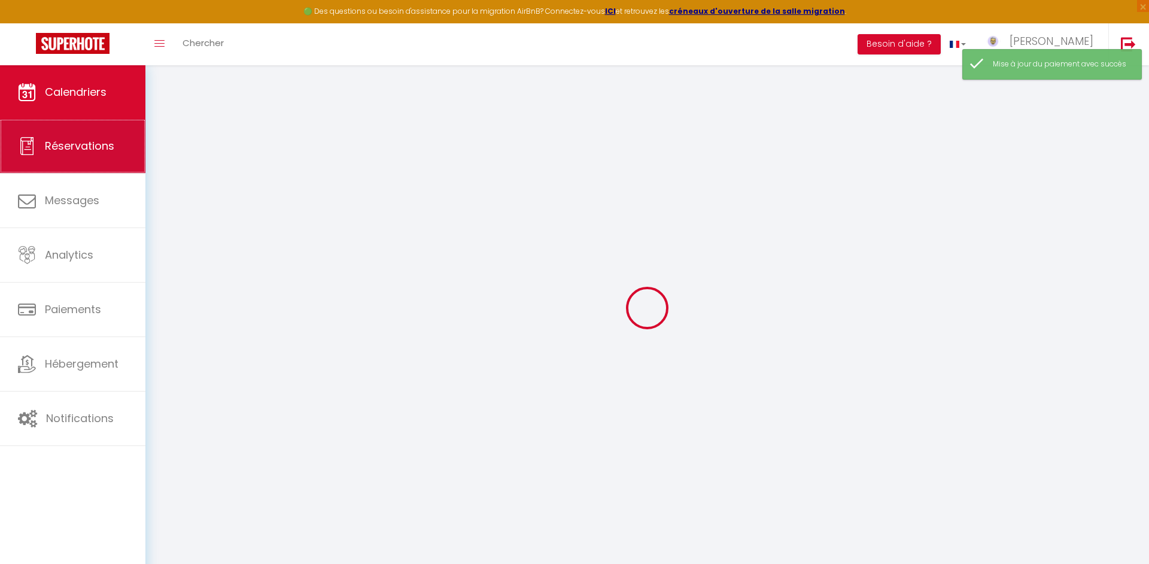
click at [74, 121] on link "Réservations" at bounding box center [72, 146] width 145 height 54
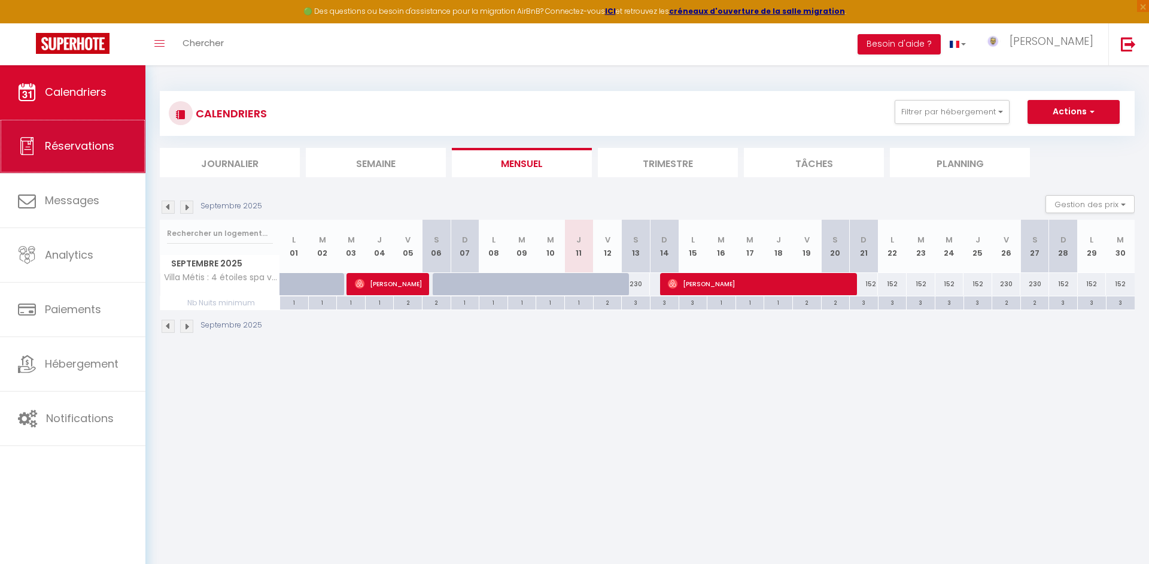
click at [98, 154] on link "Réservations" at bounding box center [72, 146] width 145 height 54
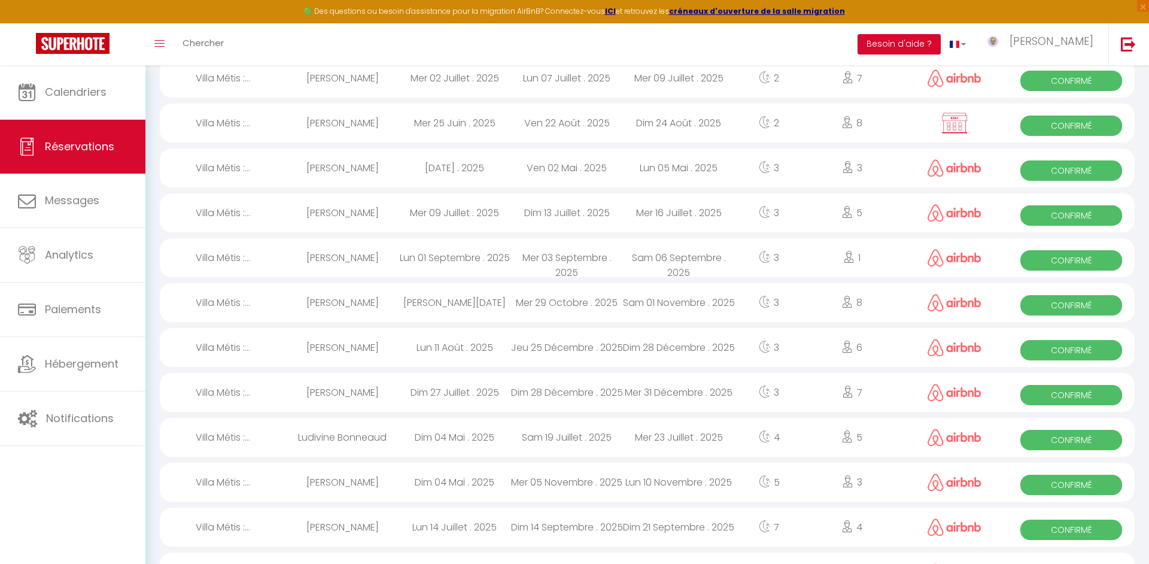
scroll to position [439, 0]
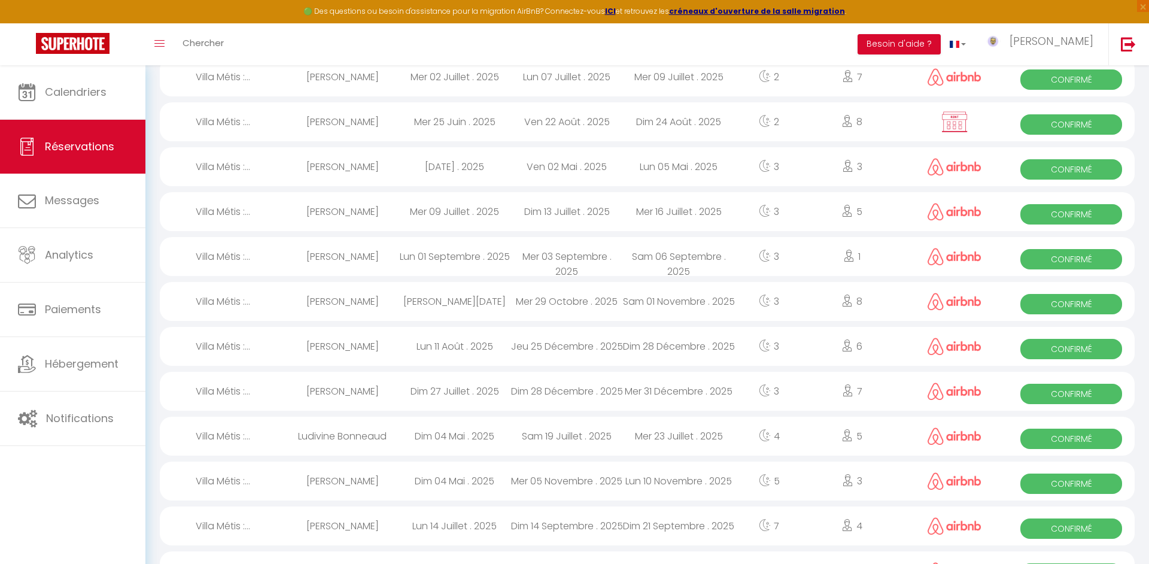
click at [559, 453] on div "Sam 19 Juillet . 2025" at bounding box center [566, 435] width 112 height 39
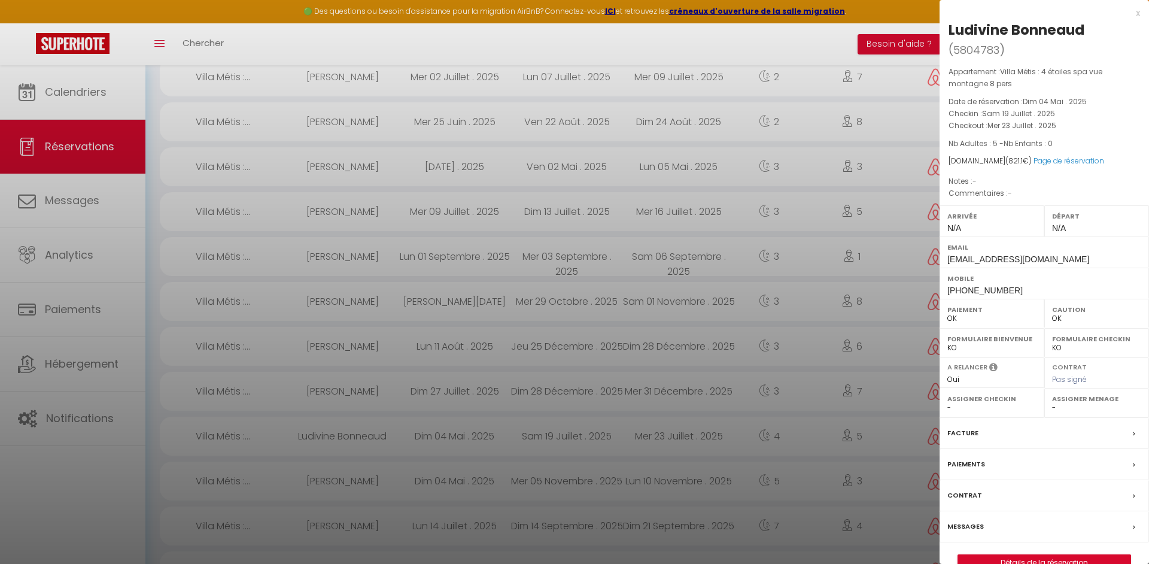
click at [982, 434] on div "Facture" at bounding box center [1043, 433] width 209 height 31
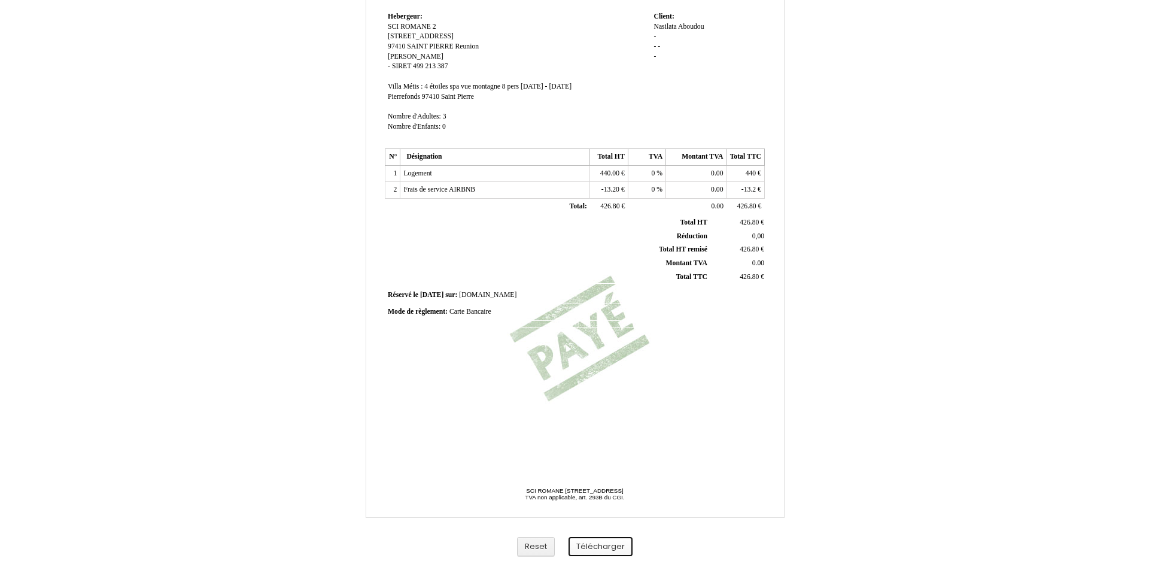
click at [591, 545] on button "Télécharger" at bounding box center [600, 547] width 64 height 20
click at [608, 544] on button "Télécharger" at bounding box center [600, 547] width 64 height 20
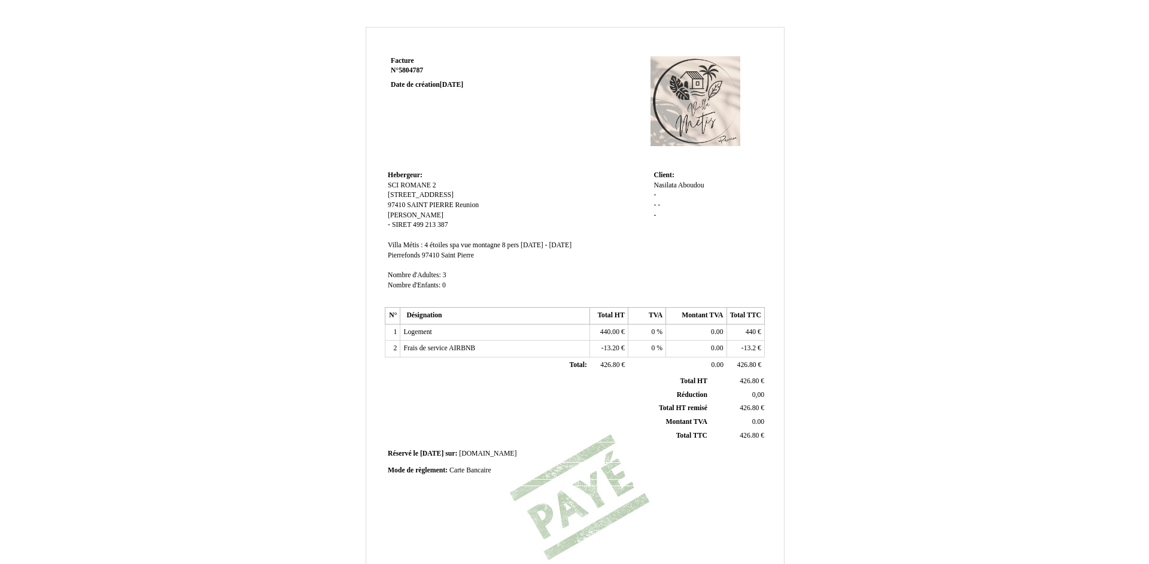
click at [450, 233] on td "Hebergeur: Hebergeur: SCI ROMANE 2 SCI ROMANE 2 315 Route de l'entre deux [STRE…" at bounding box center [518, 236] width 266 height 136
click at [761, 214] on div "[PERSON_NAME] - - - -" at bounding box center [707, 206] width 108 height 50
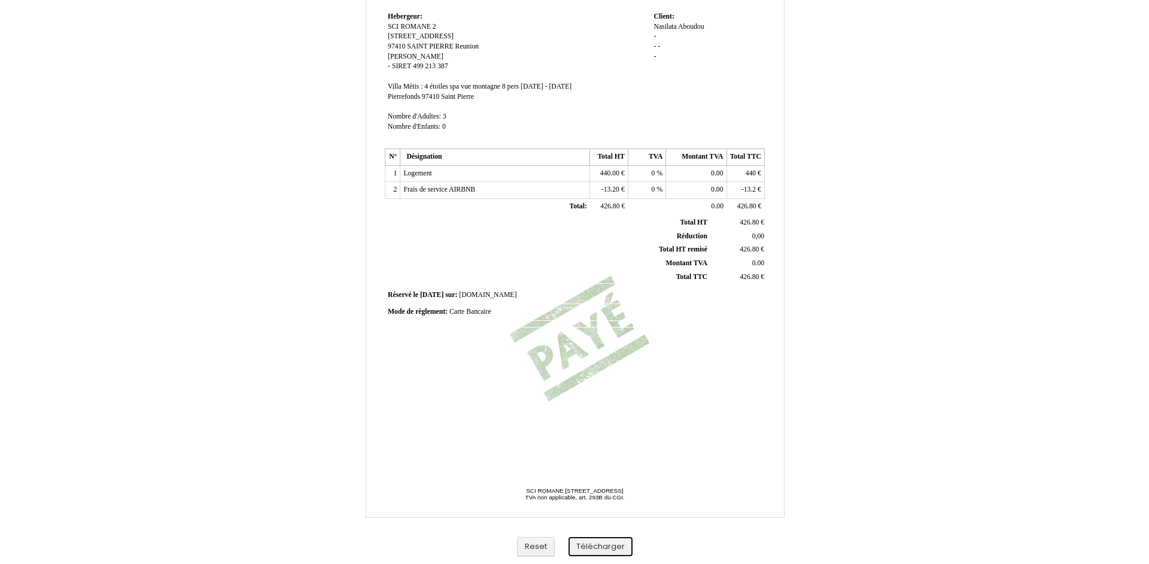
drag, startPoint x: 595, startPoint y: 546, endPoint x: 636, endPoint y: 458, distance: 96.3
click at [595, 546] on button "Télécharger" at bounding box center [600, 547] width 64 height 20
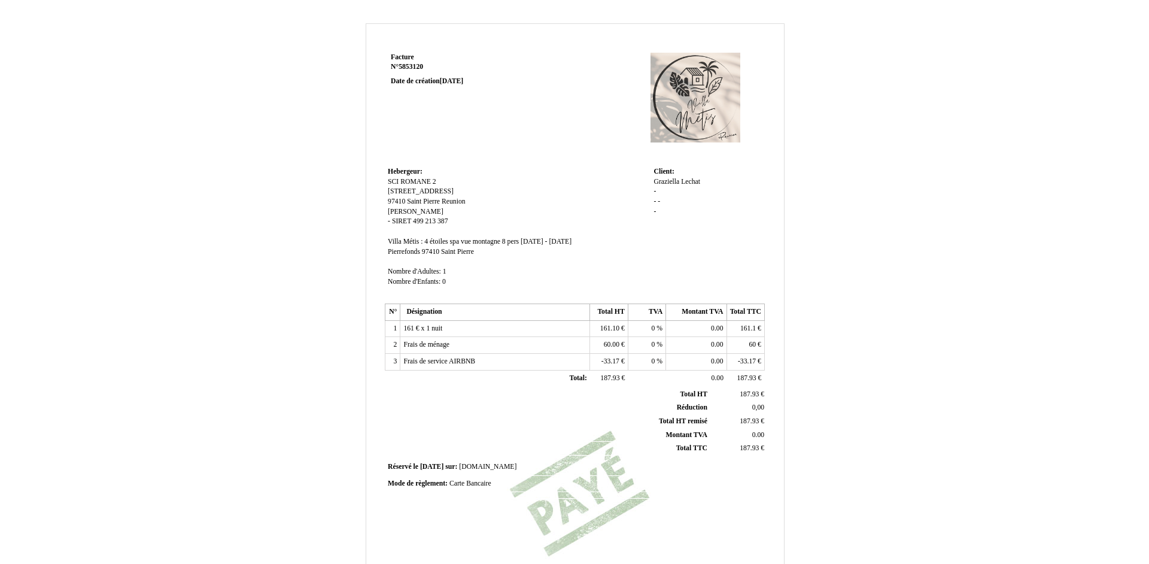
drag, startPoint x: 1088, startPoint y: 123, endPoint x: 848, endPoint y: 425, distance: 385.3
click at [1088, 124] on div "Facture Facture N° 5853120 5853120 Date de création [DATE] [GEOGRAPHIC_DATA]: […" at bounding box center [574, 364] width 1149 height 707
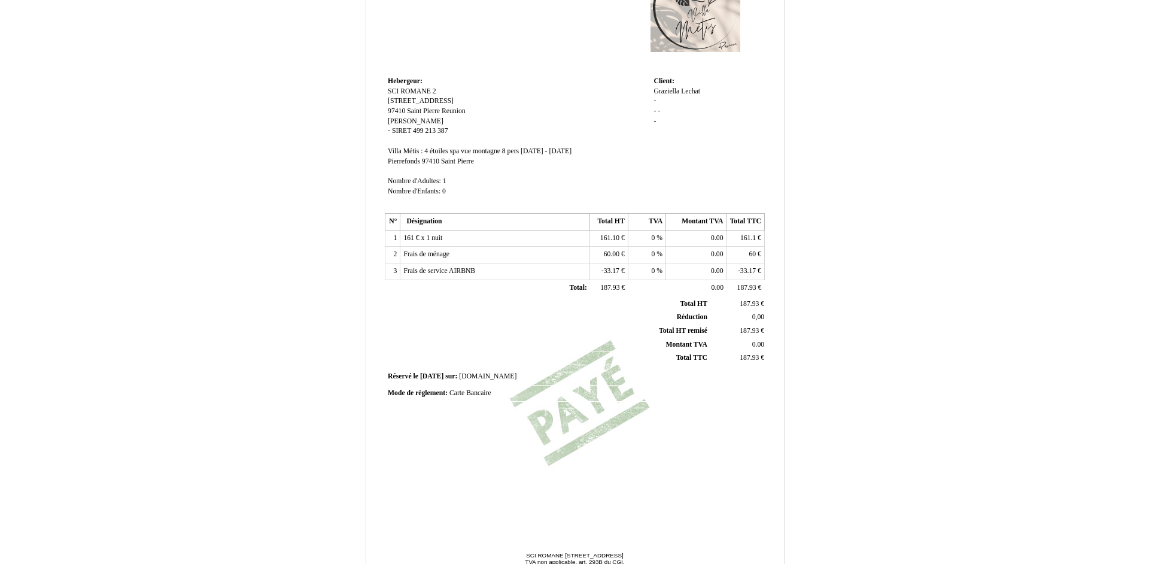
scroll to position [159, 0]
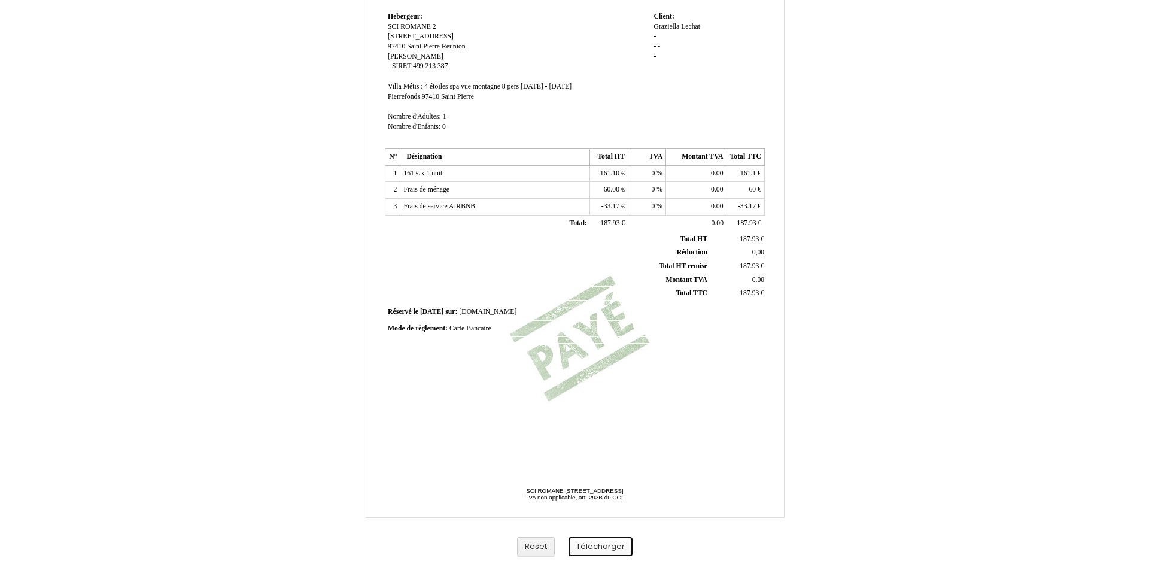
click at [597, 541] on button "Télécharger" at bounding box center [600, 547] width 64 height 20
click at [606, 544] on button "Télécharger" at bounding box center [600, 547] width 64 height 20
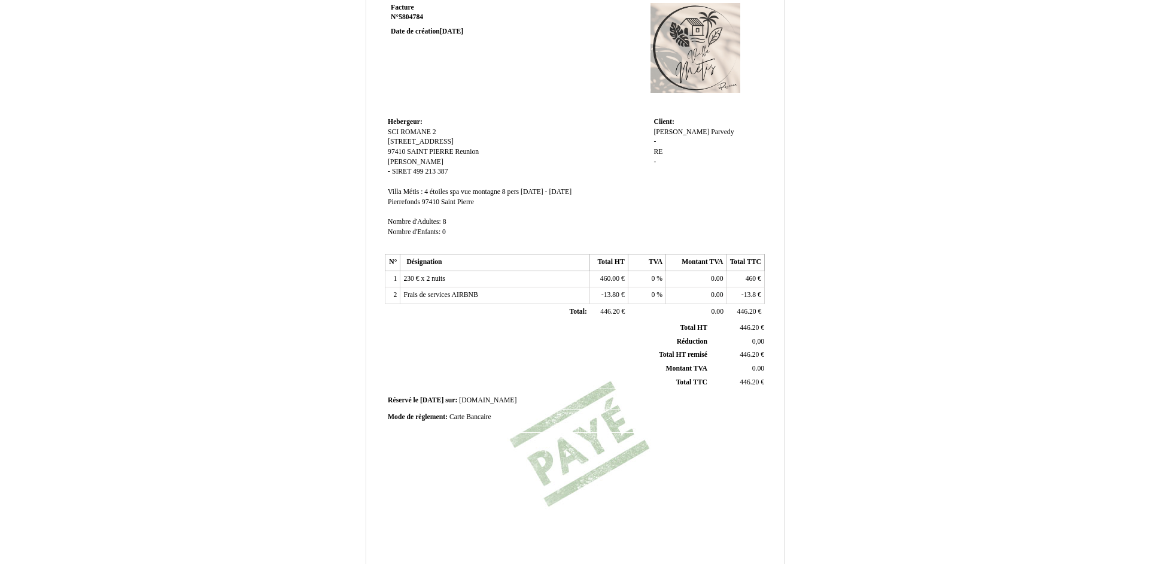
scroll to position [159, 0]
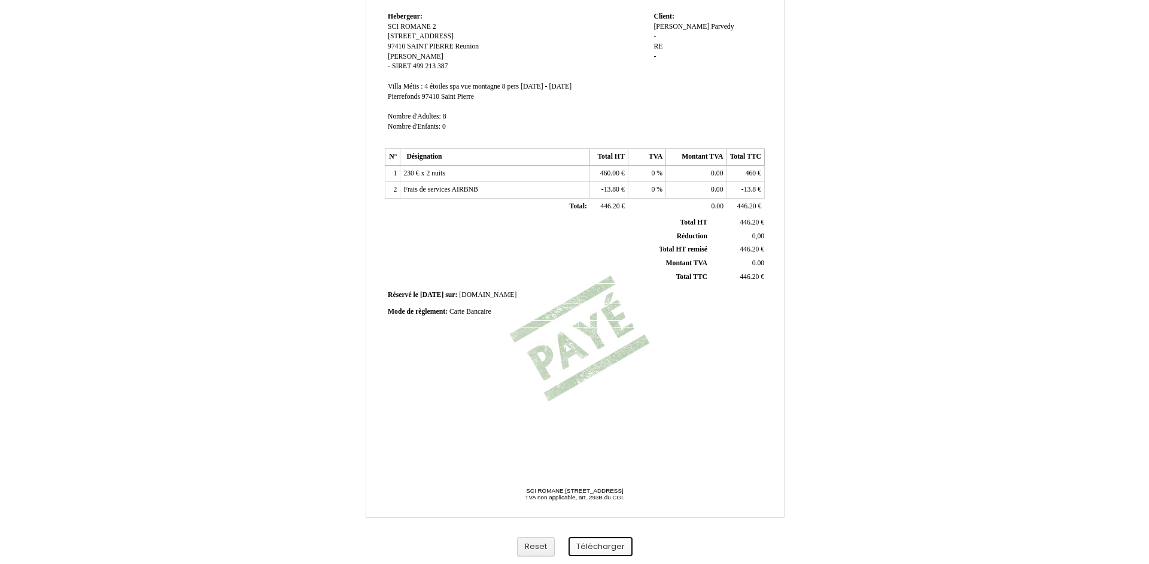
click at [601, 550] on button "Télécharger" at bounding box center [600, 547] width 64 height 20
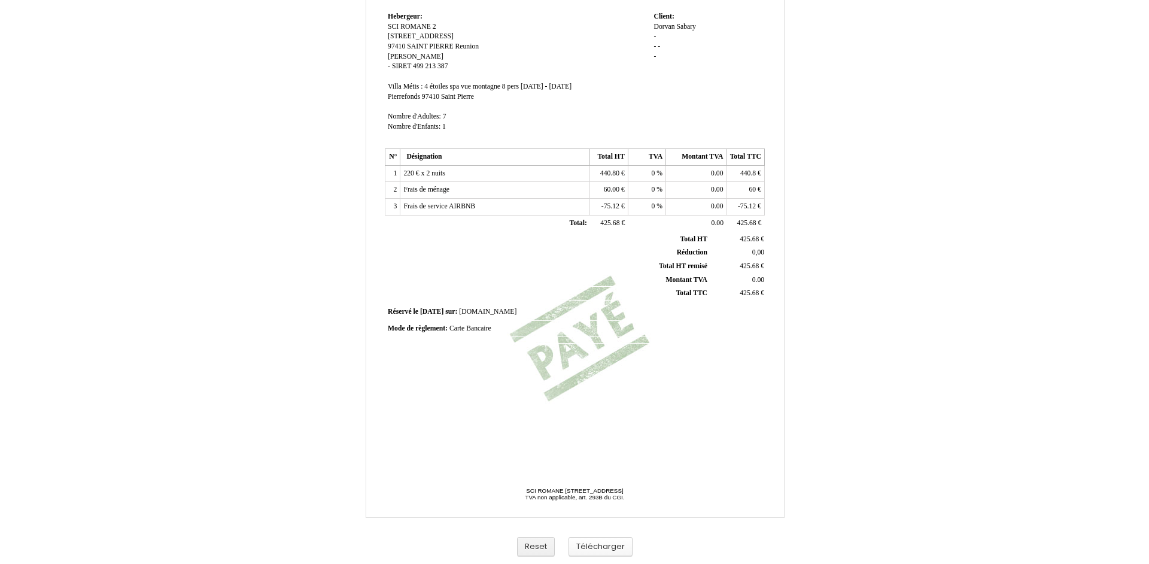
scroll to position [159, 0]
click at [625, 541] on button "Télécharger" at bounding box center [600, 547] width 64 height 20
drag, startPoint x: 616, startPoint y: 543, endPoint x: 615, endPoint y: 535, distance: 7.8
click at [615, 534] on div "Reset Télécharger" at bounding box center [575, 546] width 682 height 34
click at [598, 543] on button "Télécharger" at bounding box center [600, 547] width 64 height 20
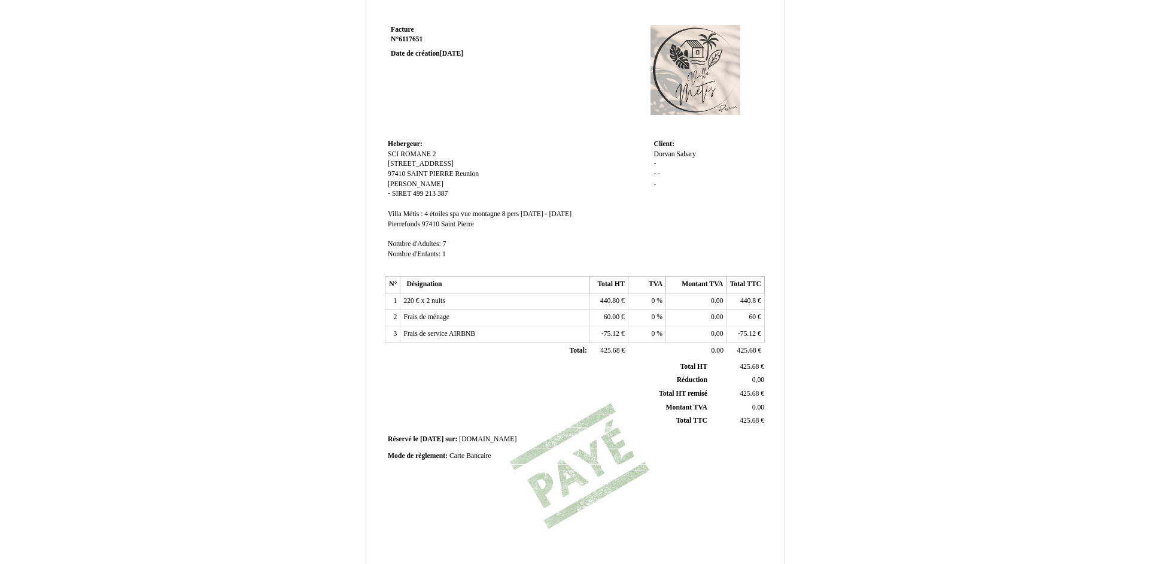
scroll to position [0, 0]
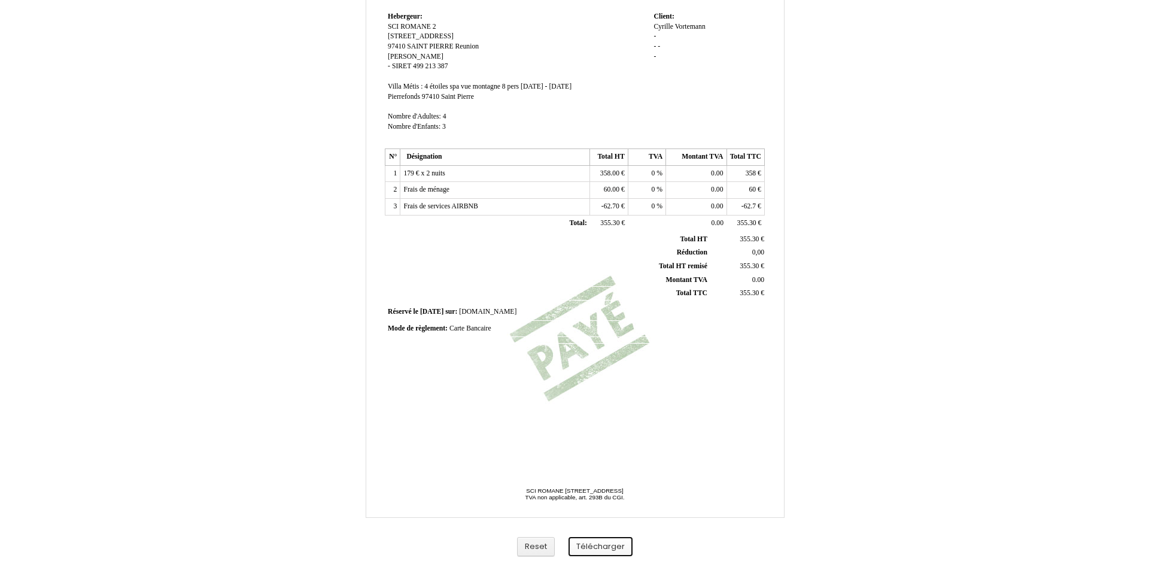
click at [593, 547] on button "Télécharger" at bounding box center [600, 547] width 64 height 20
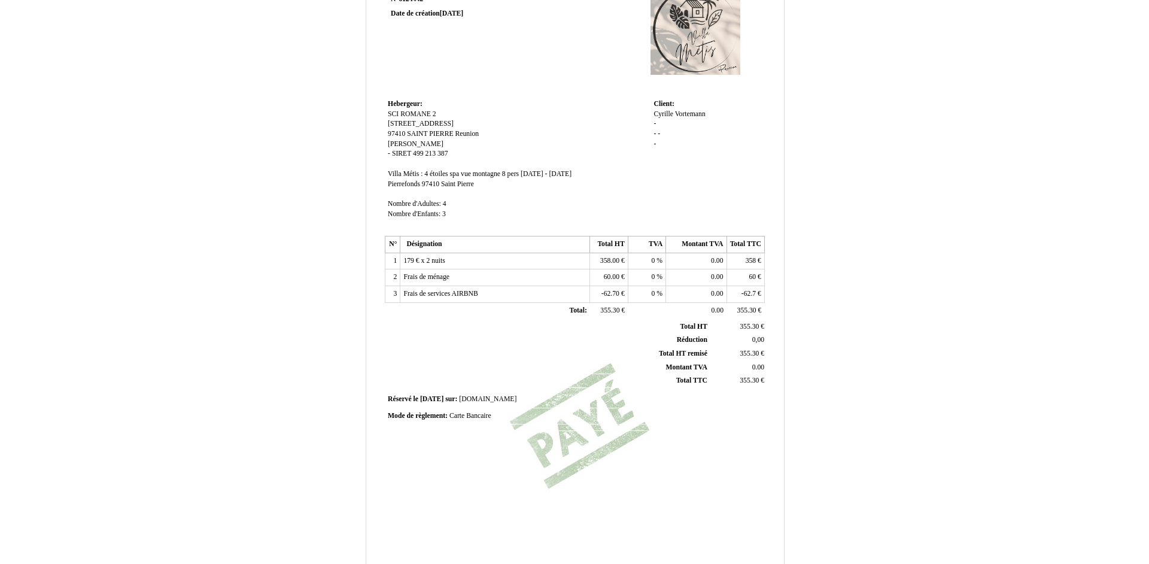
scroll to position [159, 0]
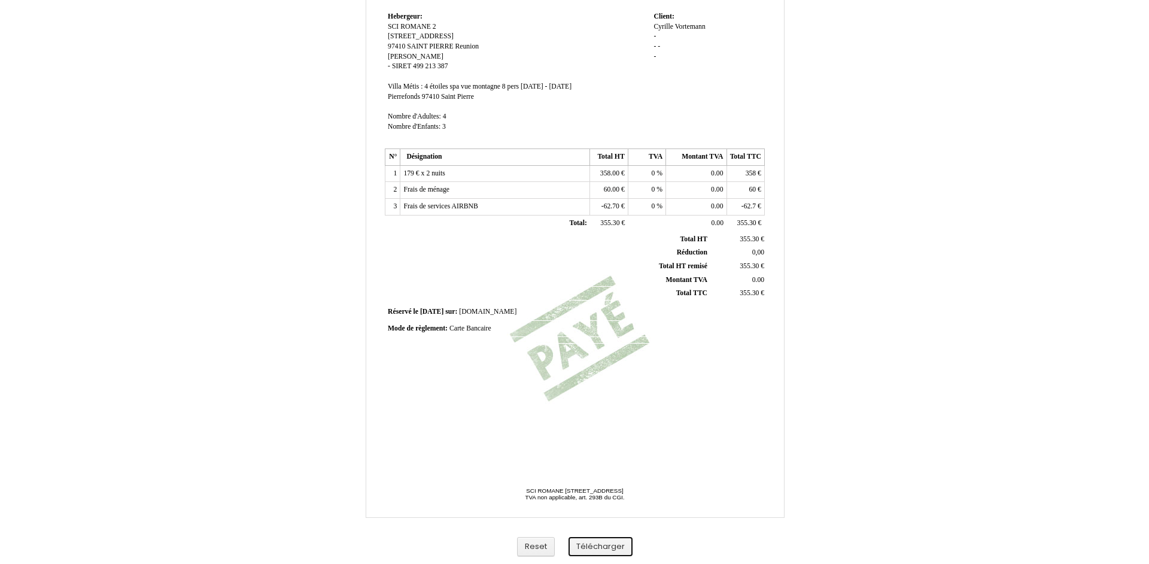
drag, startPoint x: 608, startPoint y: 547, endPoint x: 604, endPoint y: 453, distance: 94.0
click at [607, 547] on button "Télécharger" at bounding box center [600, 547] width 64 height 20
click at [590, 541] on button "Télécharger" at bounding box center [600, 547] width 64 height 20
click at [617, 538] on button "Télécharger" at bounding box center [600, 547] width 64 height 20
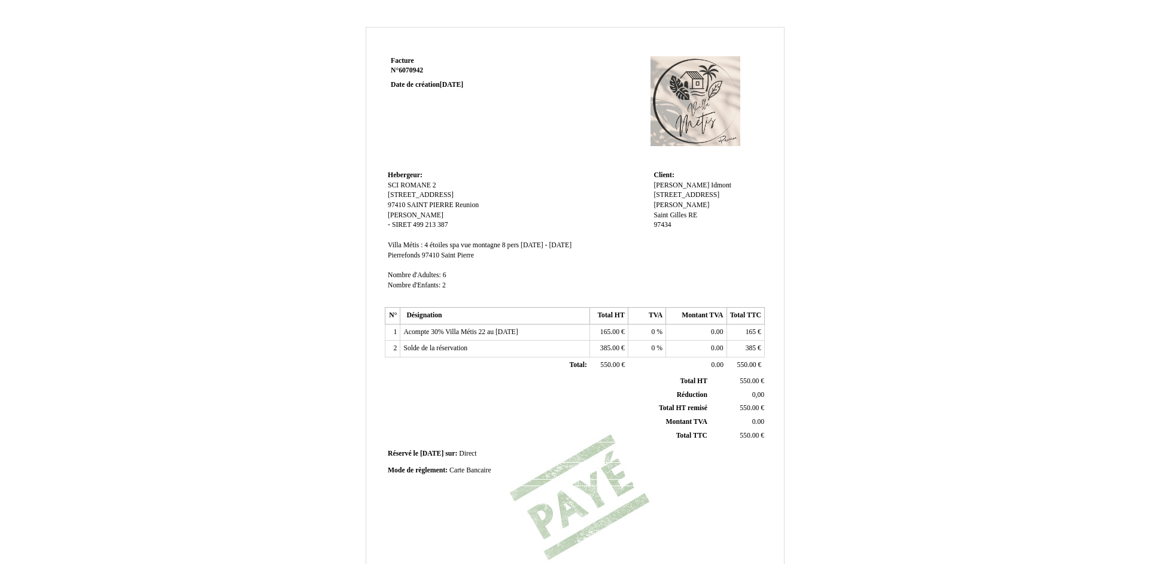
scroll to position [159, 0]
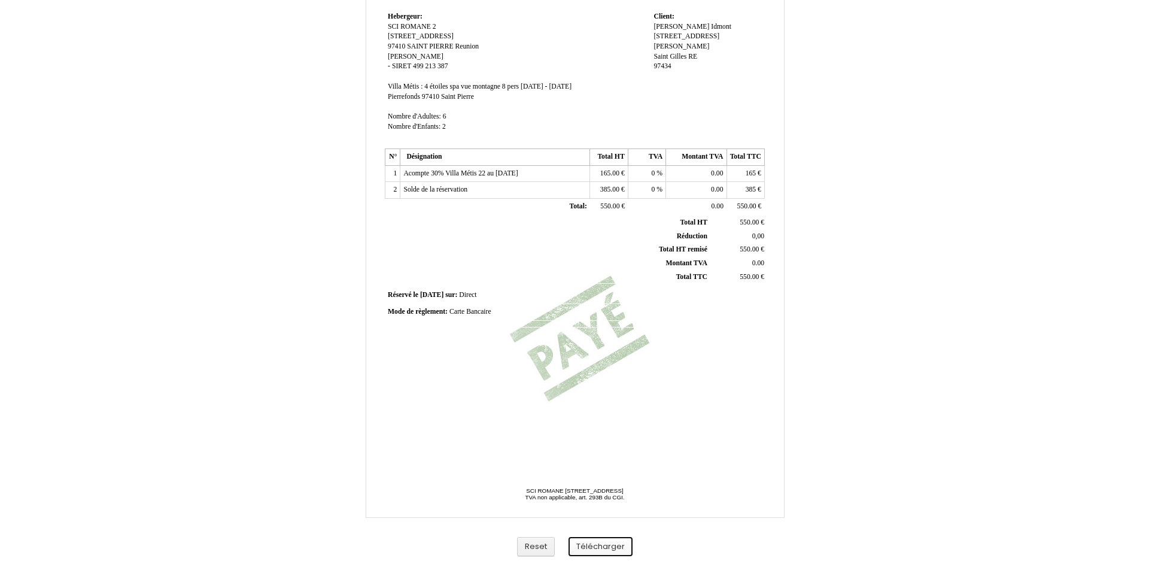
click at [608, 546] on button "Télécharger" at bounding box center [600, 547] width 64 height 20
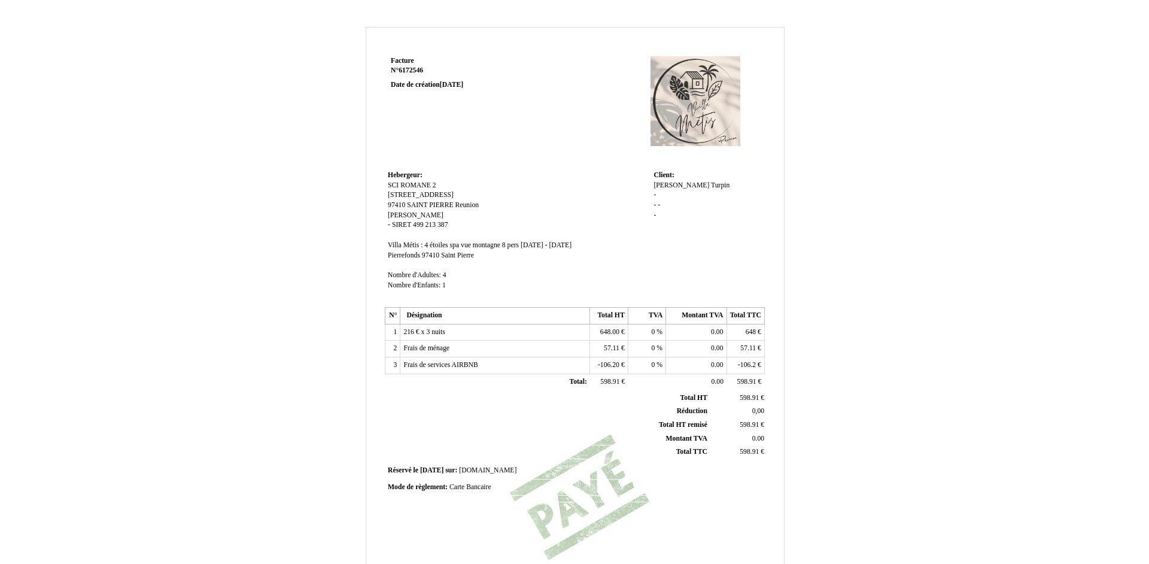
scroll to position [159, 0]
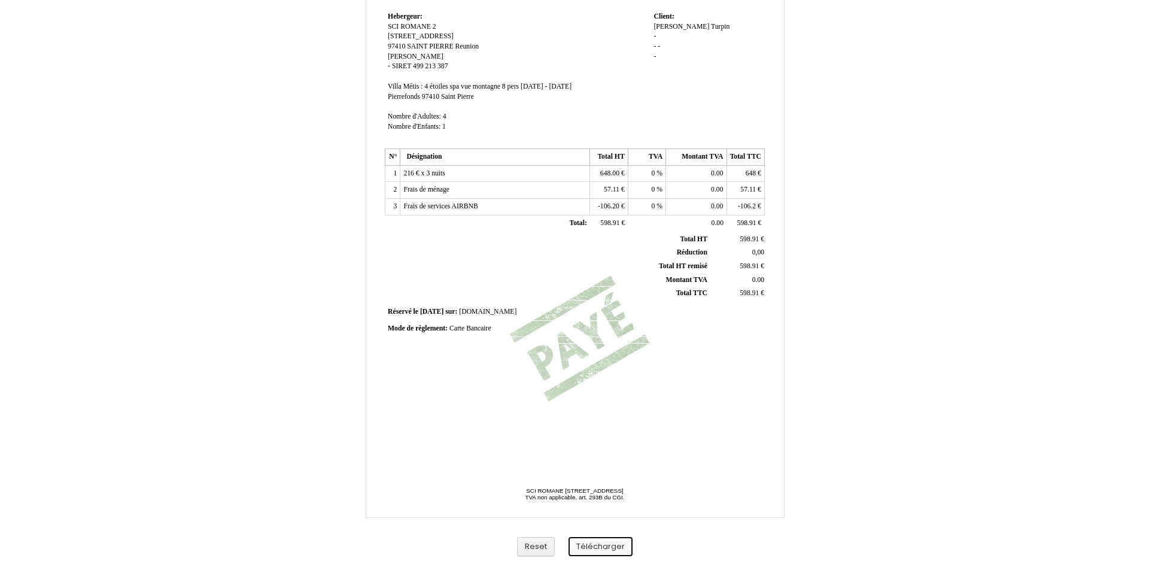
click at [606, 545] on button "Télécharger" at bounding box center [600, 547] width 64 height 20
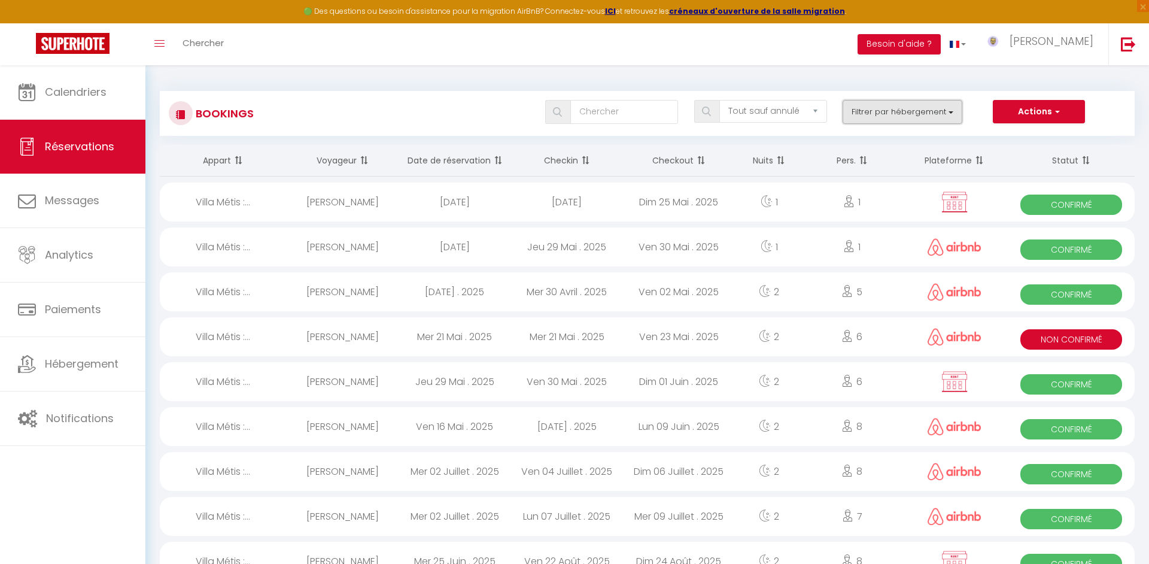
click at [876, 114] on button "Filtrer par hébergement" at bounding box center [902, 112] width 120 height 24
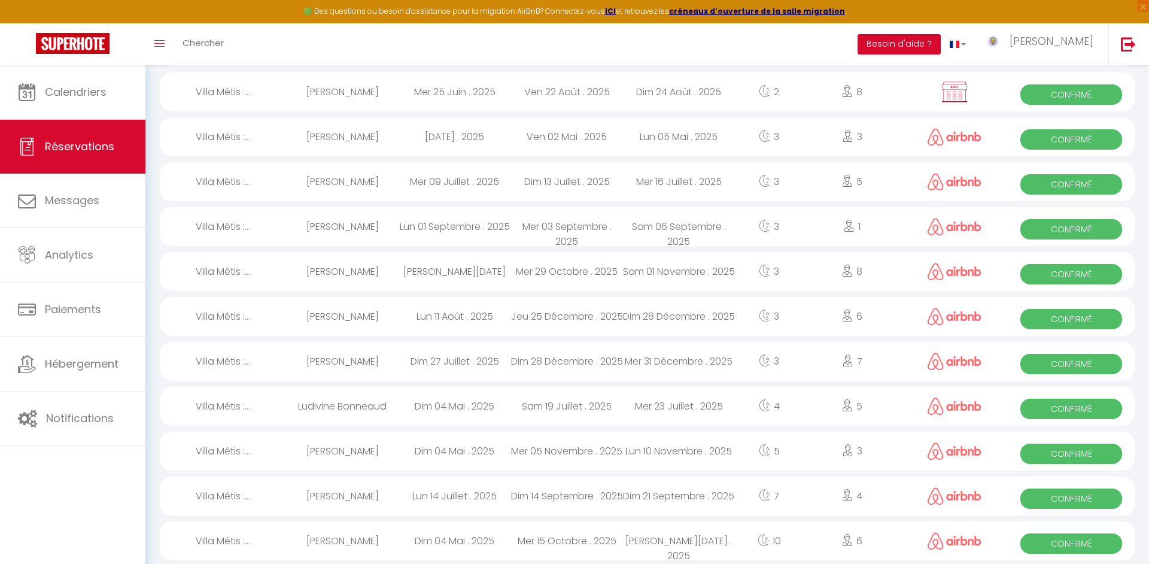
scroll to position [471, 0]
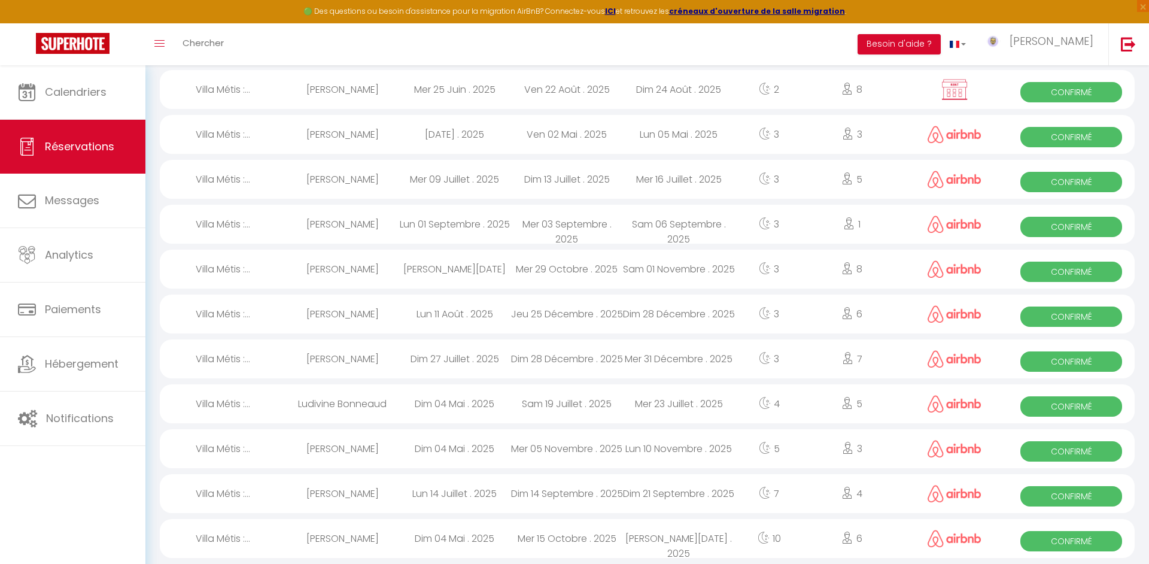
click at [558, 413] on div "Sam 19 Juillet . 2025" at bounding box center [566, 403] width 112 height 39
select select "OK"
select select "0"
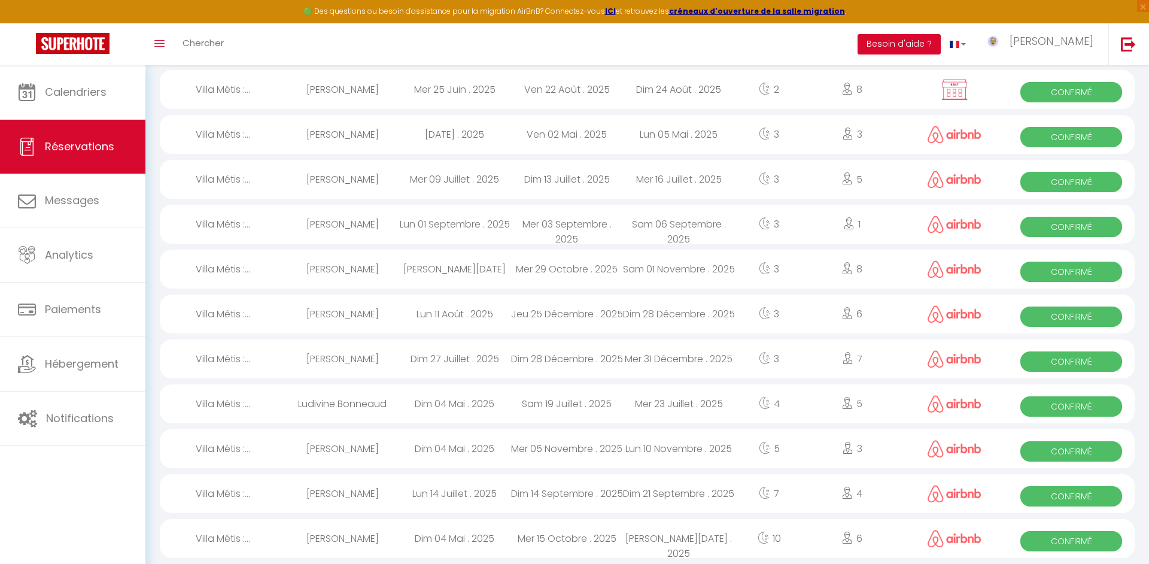
select select "1"
select select
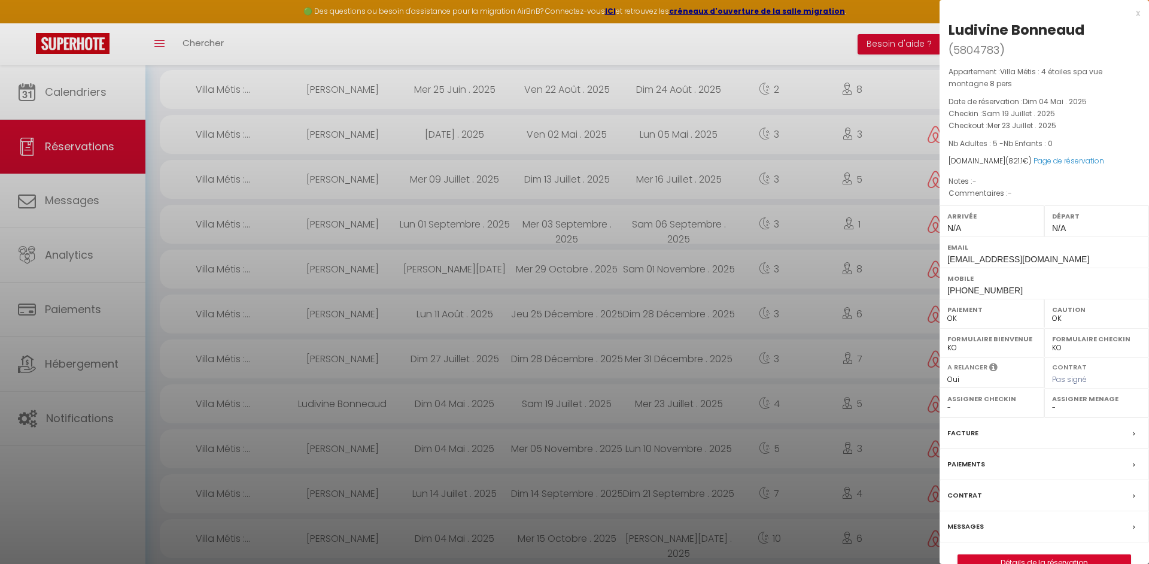
drag, startPoint x: 996, startPoint y: 434, endPoint x: 1002, endPoint y: 433, distance: 6.1
click at [996, 434] on div "Facture" at bounding box center [1043, 433] width 209 height 31
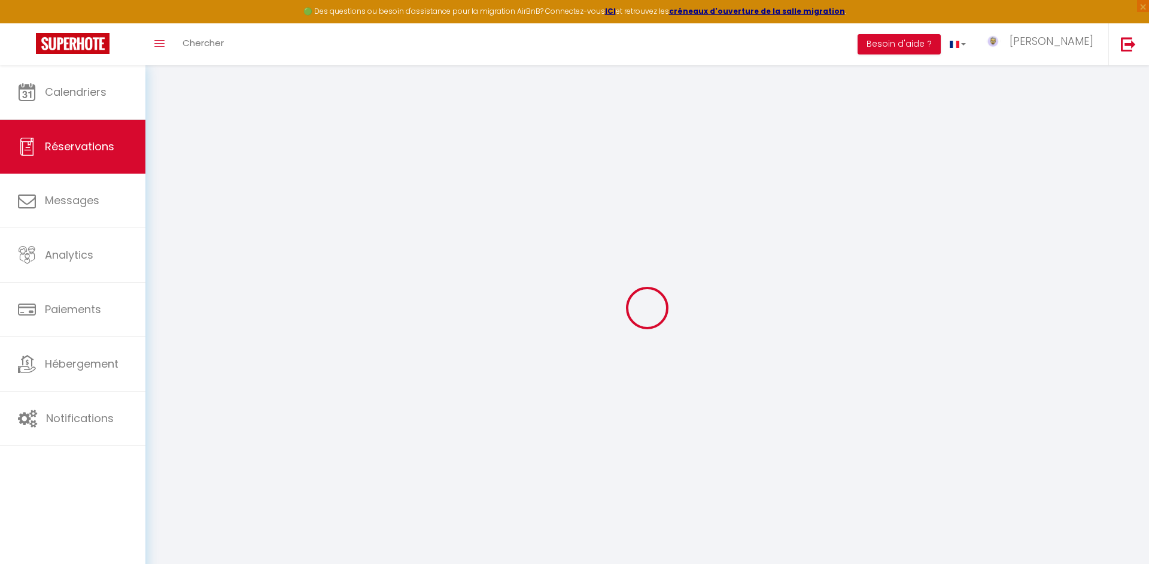
select select "taxes"
select select
checkbox input "false"
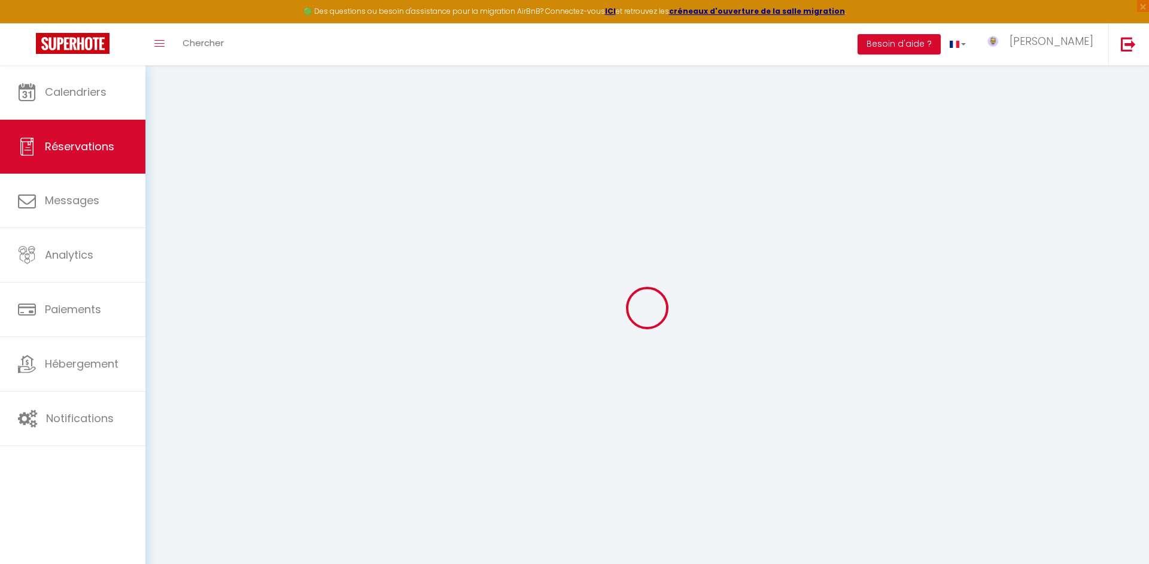
select select
checkbox input "false"
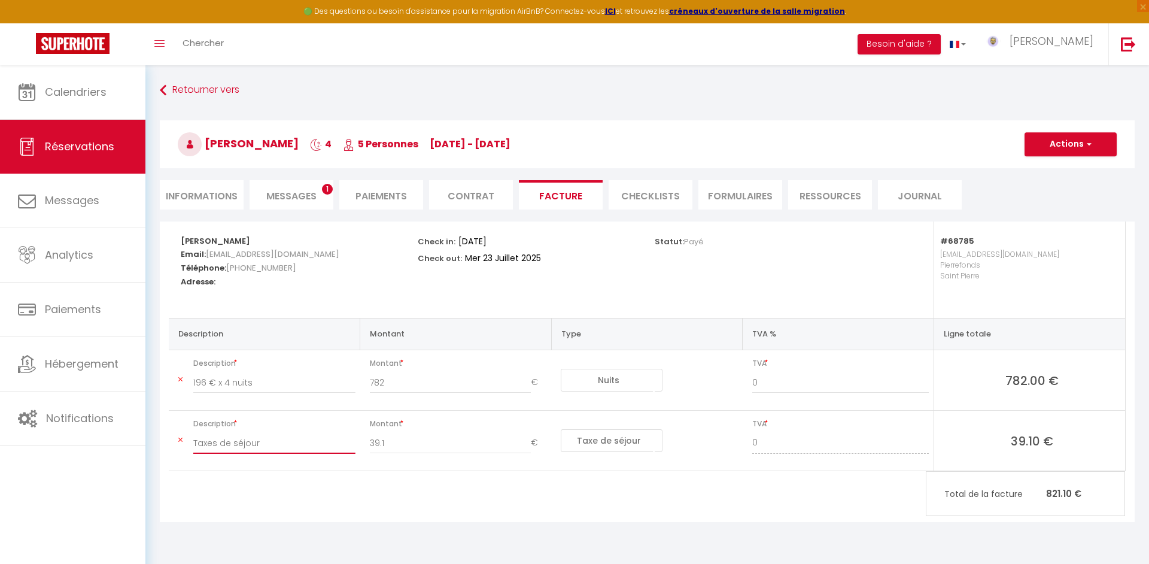
click at [273, 445] on input "Taxes de séjour" at bounding box center [274, 443] width 162 height 22
click at [272, 444] on input "Taxes de séjour" at bounding box center [274, 443] width 162 height 22
type input "Frais de service AIRBNB"
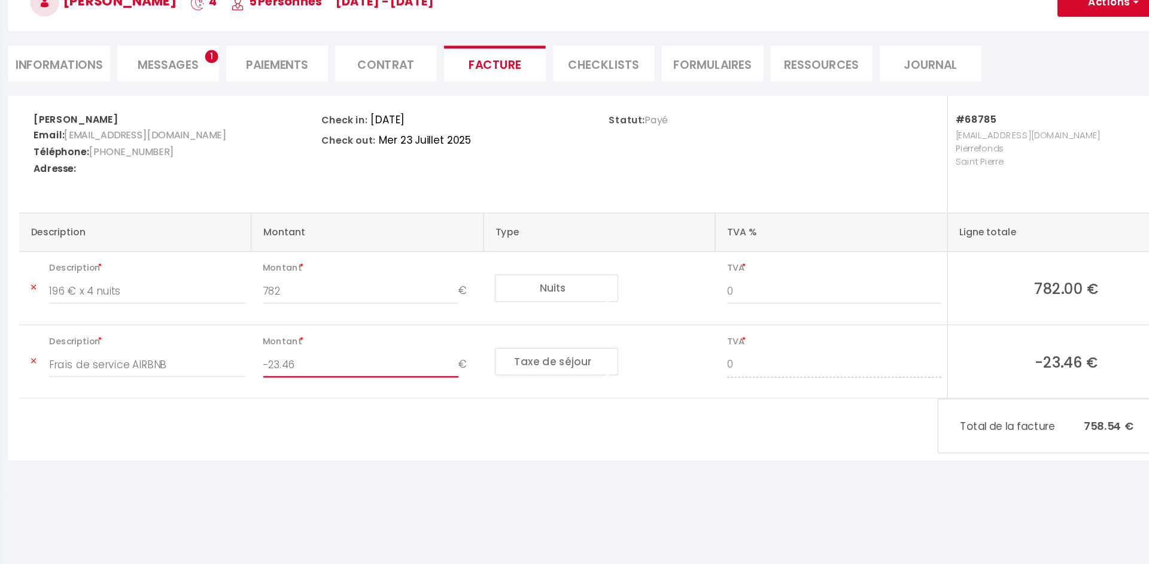
scroll to position [51, 0]
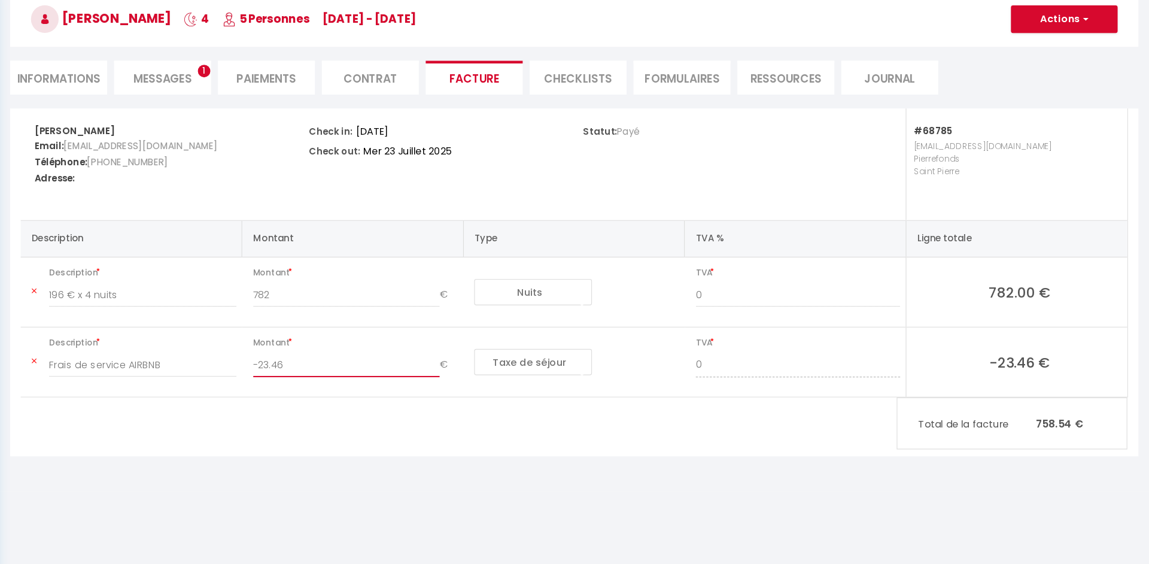
type input "-23.46"
click at [447, 331] on input "782" at bounding box center [451, 332] width 162 height 22
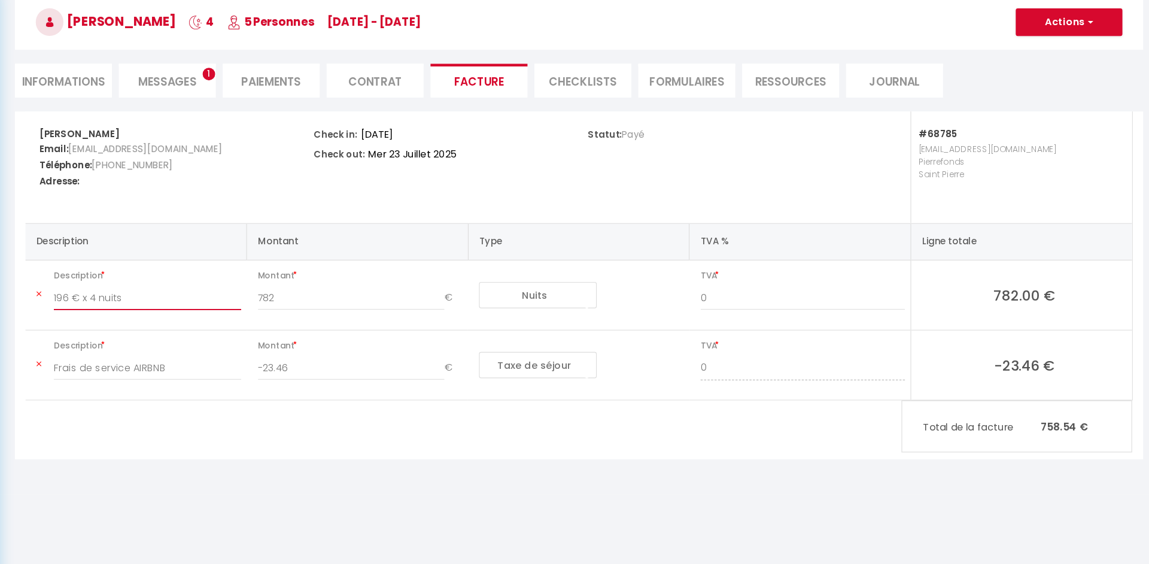
click at [202, 330] on input "196 € x 4 nuits" at bounding box center [274, 332] width 162 height 22
type input "193,41 € x 4 nuits"
click at [388, 334] on input "782" at bounding box center [451, 332] width 162 height 22
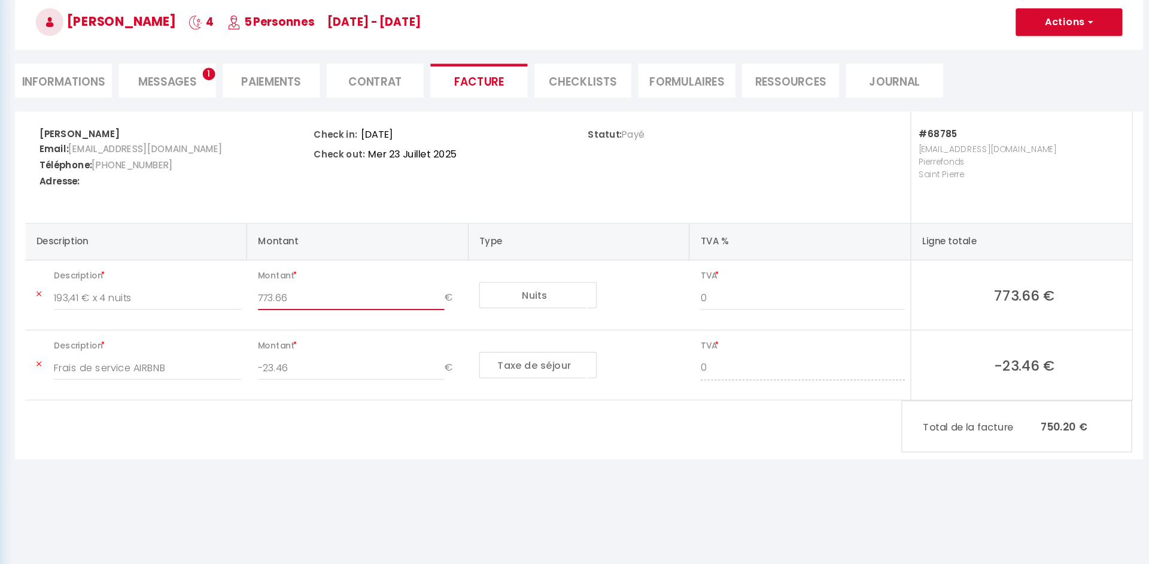
type input "773.66"
click at [1043, 95] on button "Actions" at bounding box center [1070, 93] width 92 height 24
click at [1037, 119] on link "Enregistrer" at bounding box center [1061, 120] width 101 height 16
click at [1050, 95] on button "Actions" at bounding box center [1070, 93] width 92 height 24
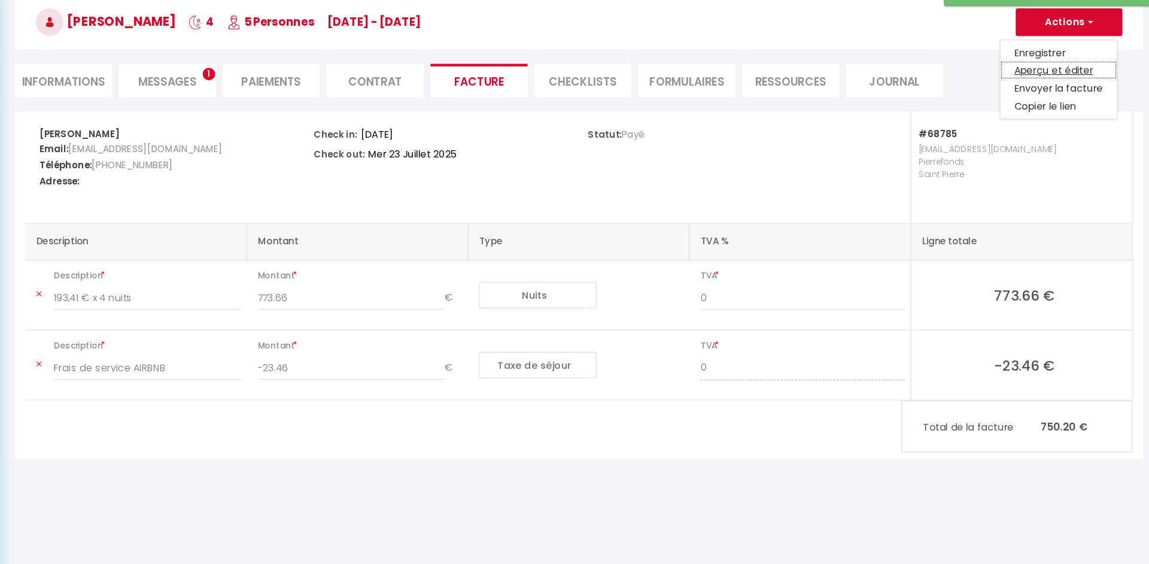
click at [1063, 137] on link "Aperçu et éditer" at bounding box center [1061, 135] width 101 height 16
click at [1073, 93] on button "Actions" at bounding box center [1070, 93] width 92 height 24
drag, startPoint x: 1059, startPoint y: 120, endPoint x: 803, endPoint y: 230, distance: 278.9
click at [1059, 120] on link "Enregistrer" at bounding box center [1061, 120] width 101 height 16
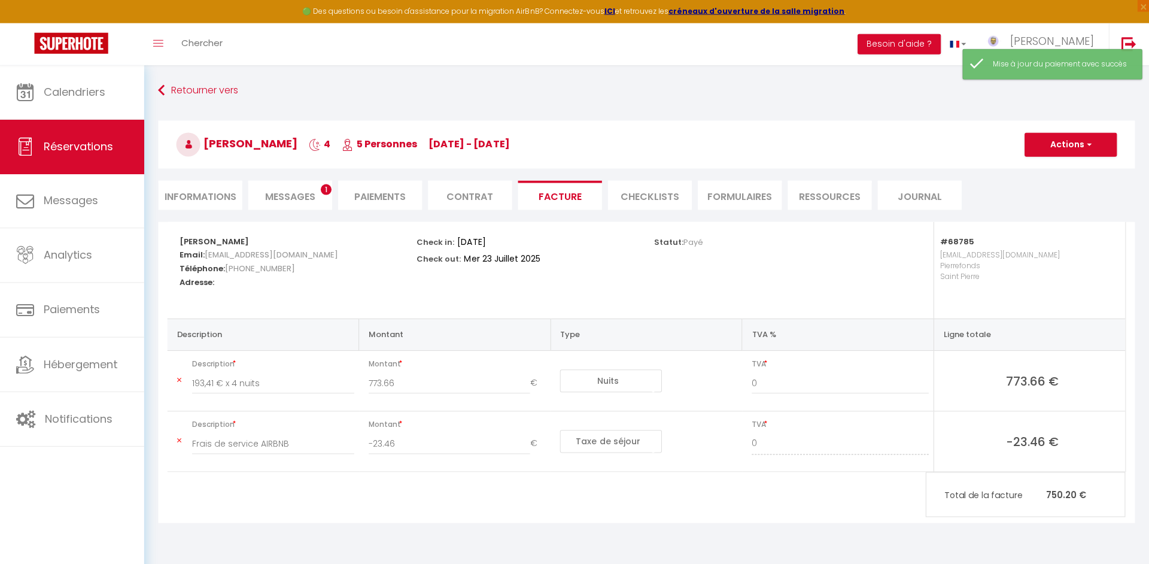
scroll to position [0, 0]
click at [37, 139] on link "Réservations" at bounding box center [72, 147] width 145 height 54
select select "not_cancelled"
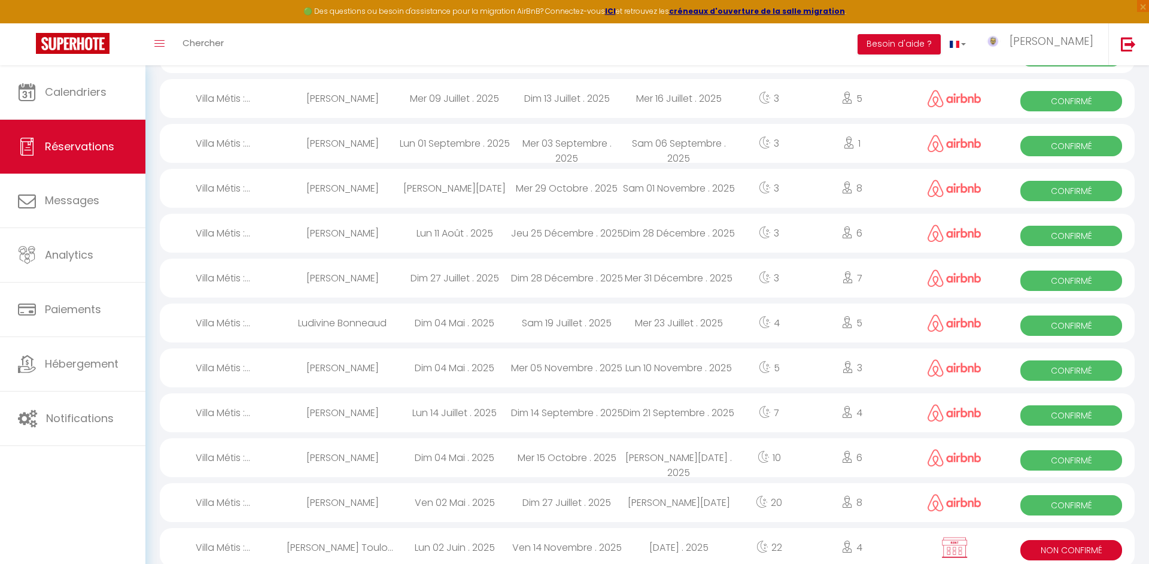
scroll to position [591, 0]
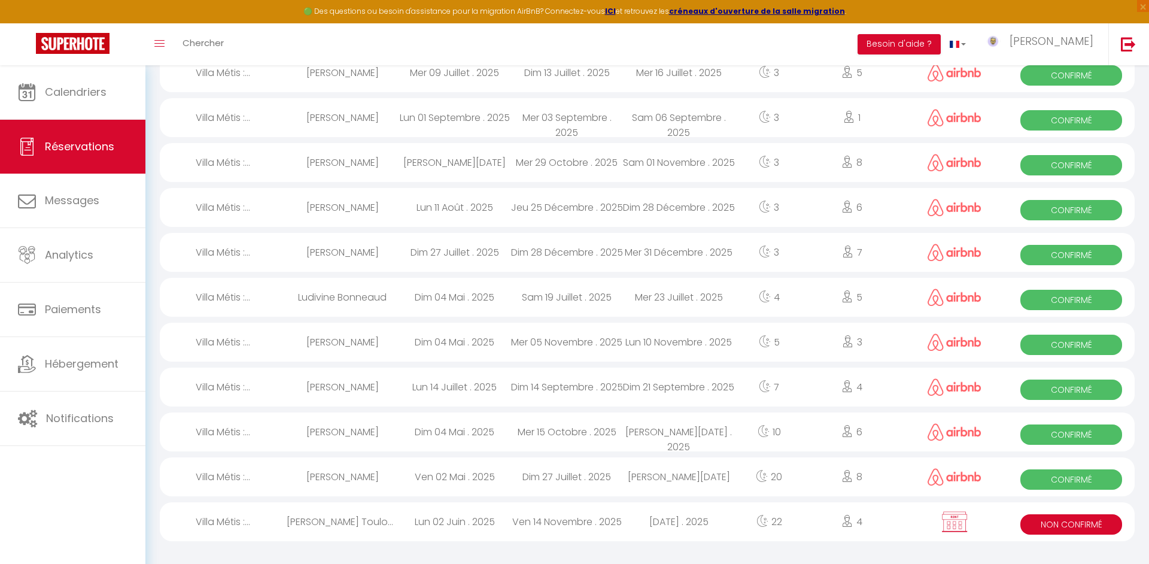
click at [600, 473] on div "Dim 27 Juillet . 2025" at bounding box center [566, 476] width 112 height 39
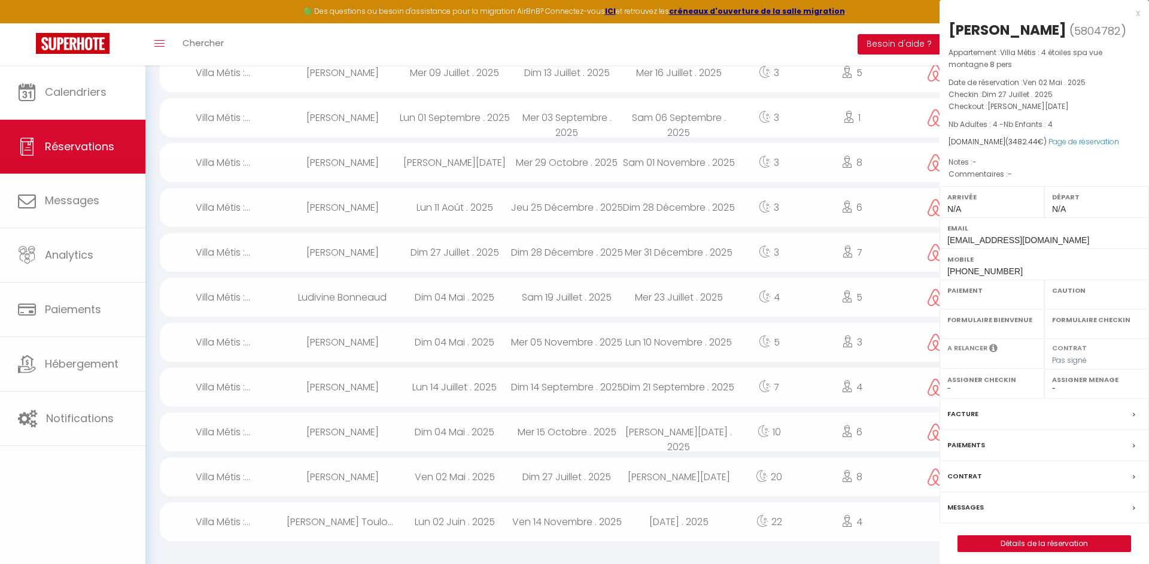
select select "OK"
select select "0"
select select "1"
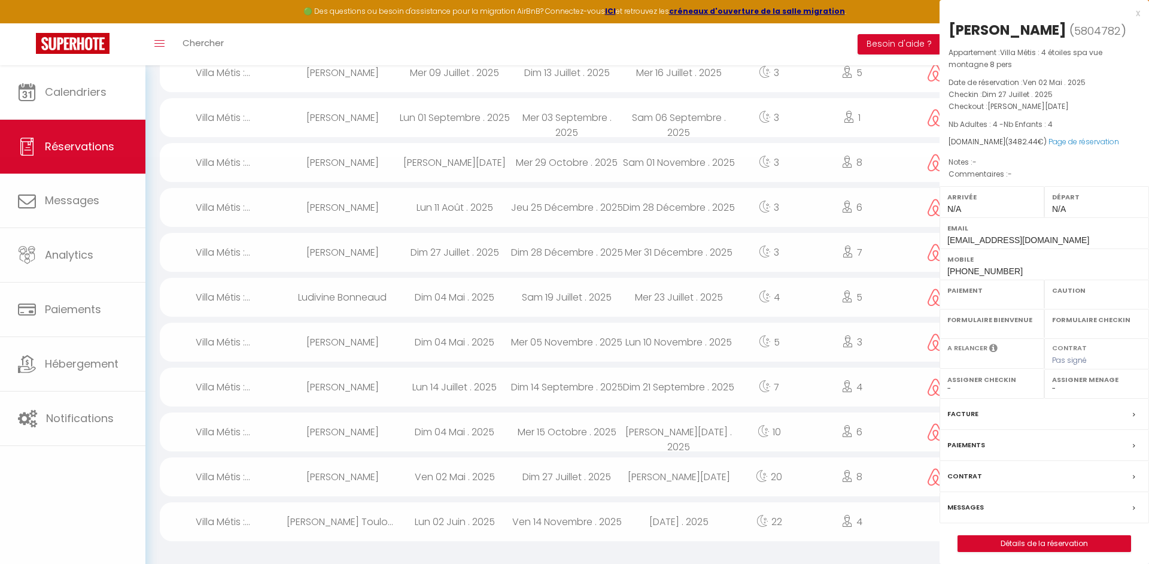
select select
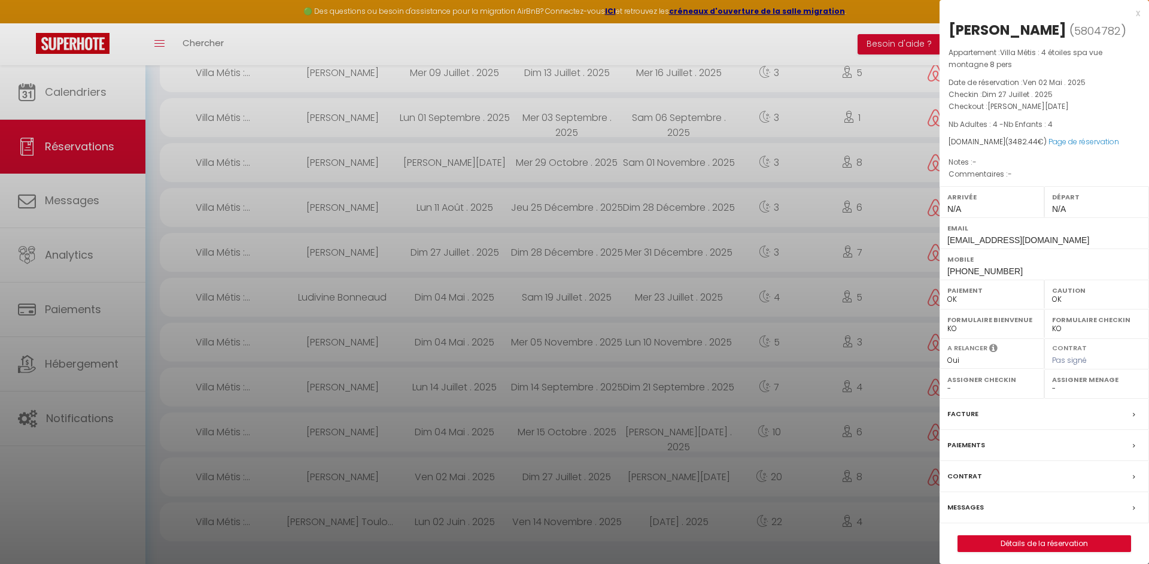
click at [978, 421] on div "Facture" at bounding box center [1043, 413] width 209 height 31
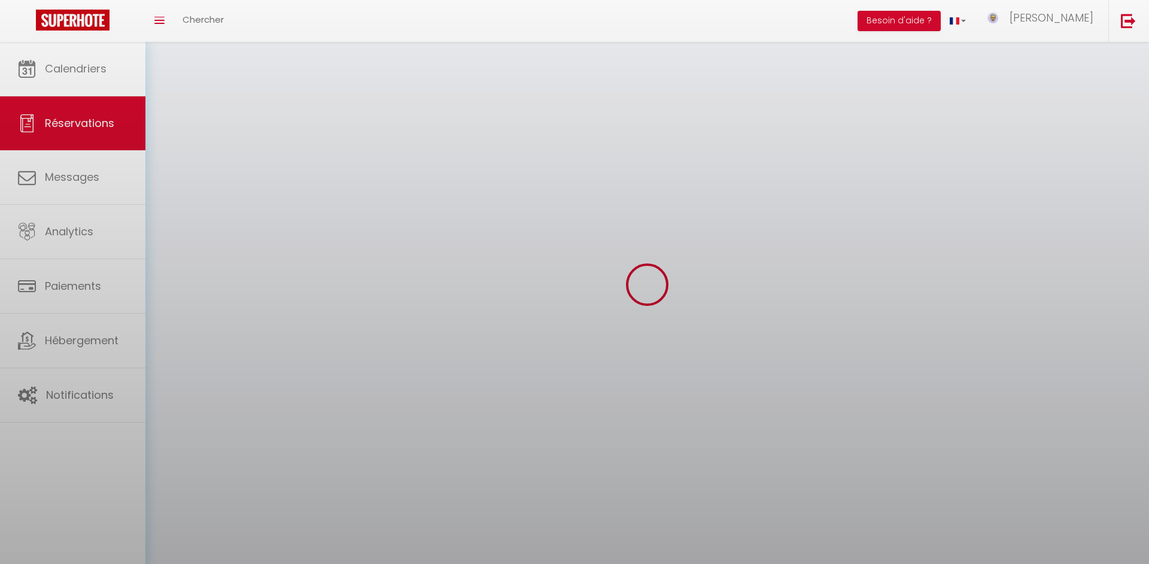
click at [980, 416] on body "× Toggle navigation Toggle Search Toggle menubar Chercher BUTTON Besoin d'aide …" at bounding box center [574, 324] width 1149 height 564
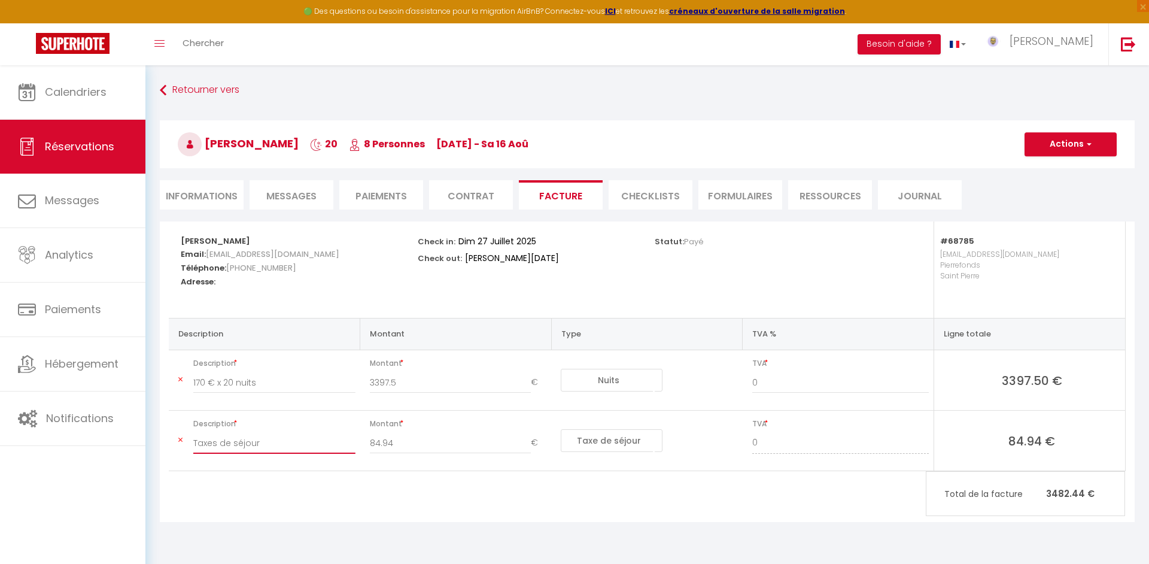
click at [282, 444] on input "Taxes de séjour" at bounding box center [274, 443] width 162 height 22
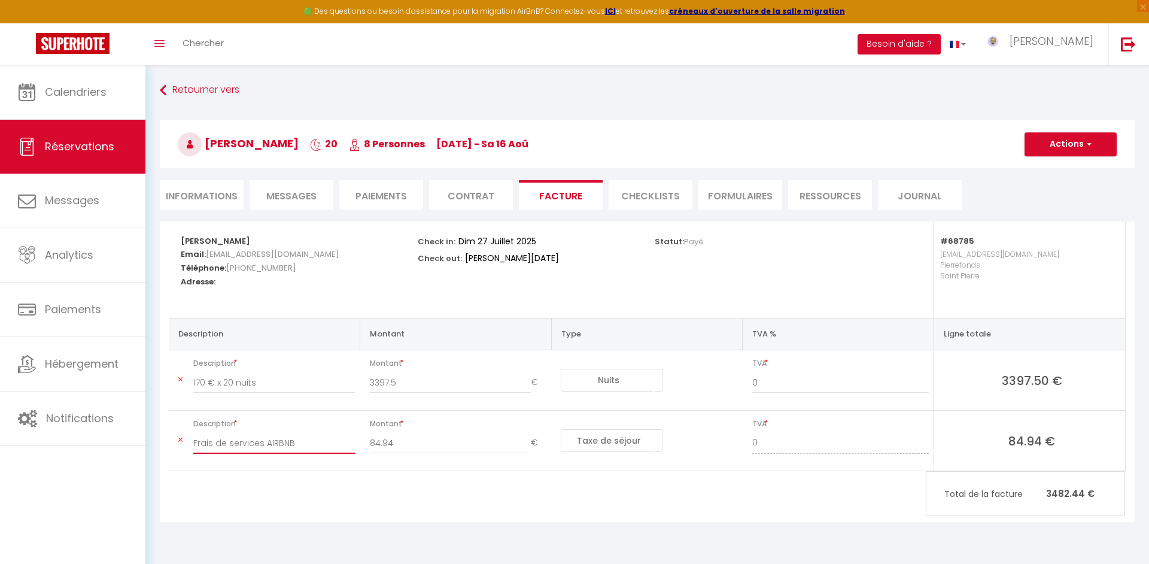
type input "Frais de services AIRBNB"
type input "-101.93"
select select "hostFee"
click option "Frais de service hôte" at bounding box center [0, 0] width 0 height 0
click at [200, 382] on input "170 € x 20 nuits" at bounding box center [274, 382] width 162 height 22
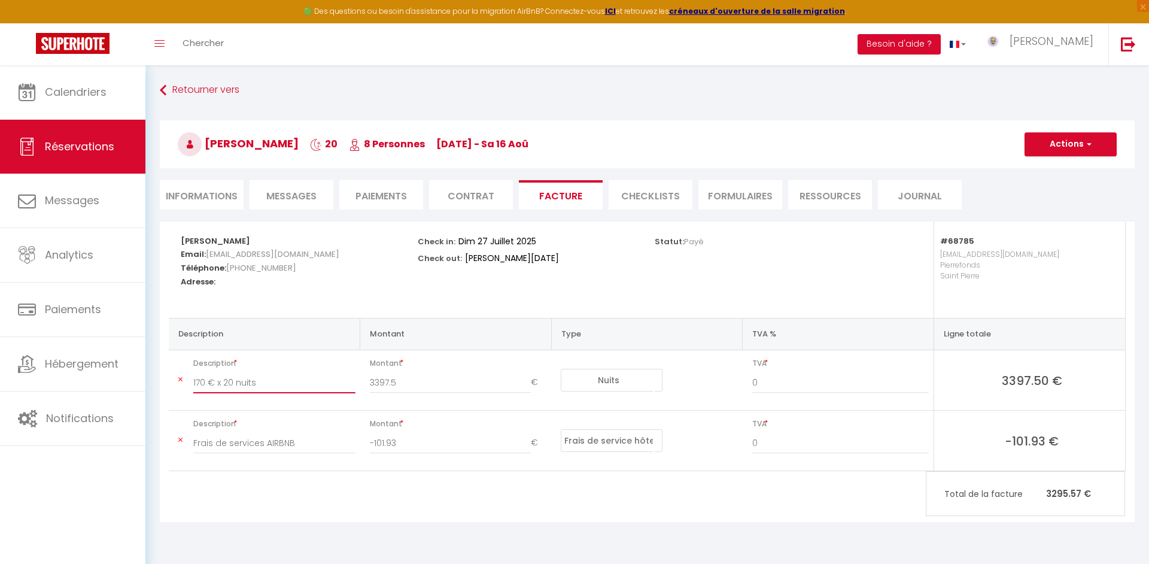
click at [199, 382] on input "170 € x 20 nuits" at bounding box center [274, 382] width 162 height 22
type input "171,98 € x 20 nuits"
click at [385, 385] on input "3397.5" at bounding box center [451, 382] width 162 height 22
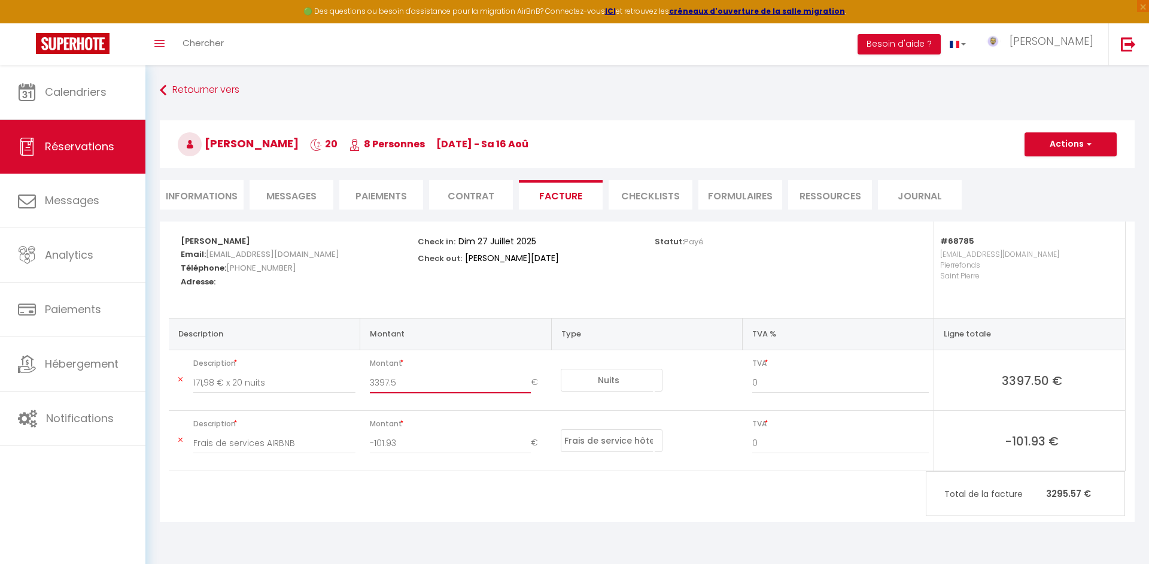
type input "3.5"
click at [421, 383] on input "number" at bounding box center [451, 382] width 162 height 22
click at [854, 383] on input "0" at bounding box center [840, 382] width 176 height 22
click at [418, 382] on input "number" at bounding box center [451, 382] width 162 height 22
click at [272, 381] on input "171,98 € x 20 nuits" at bounding box center [274, 382] width 162 height 22
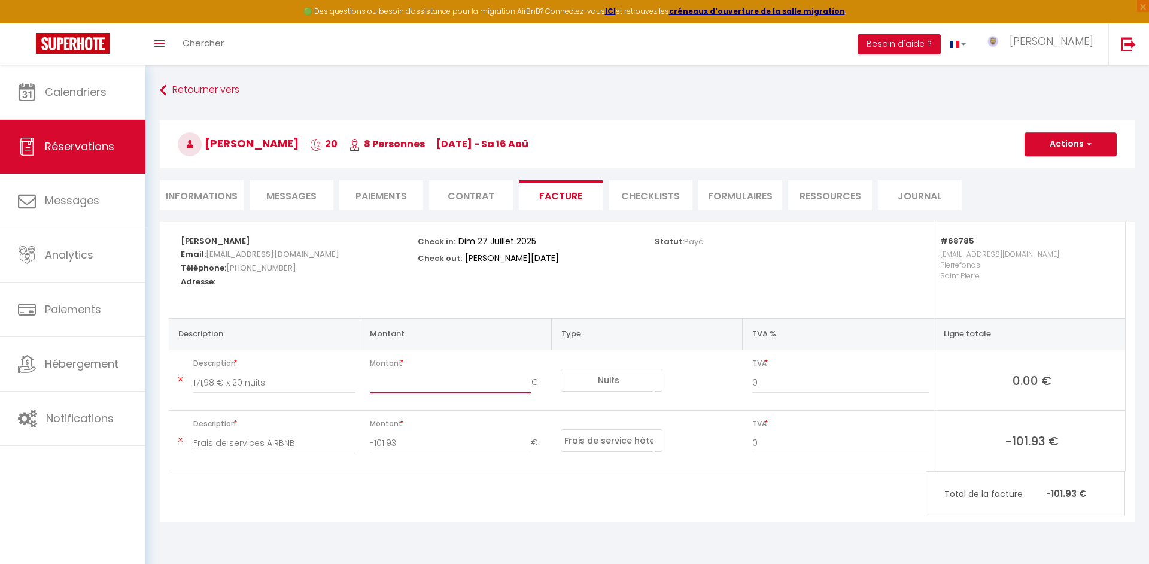
click at [457, 386] on input "number" at bounding box center [451, 382] width 162 height 22
drag, startPoint x: 378, startPoint y: 384, endPoint x: 375, endPoint y: 401, distance: 17.6
click at [377, 385] on input "number" at bounding box center [451, 382] width 162 height 22
type input "3439.73"
click at [1046, 149] on button "Actions" at bounding box center [1070, 144] width 92 height 24
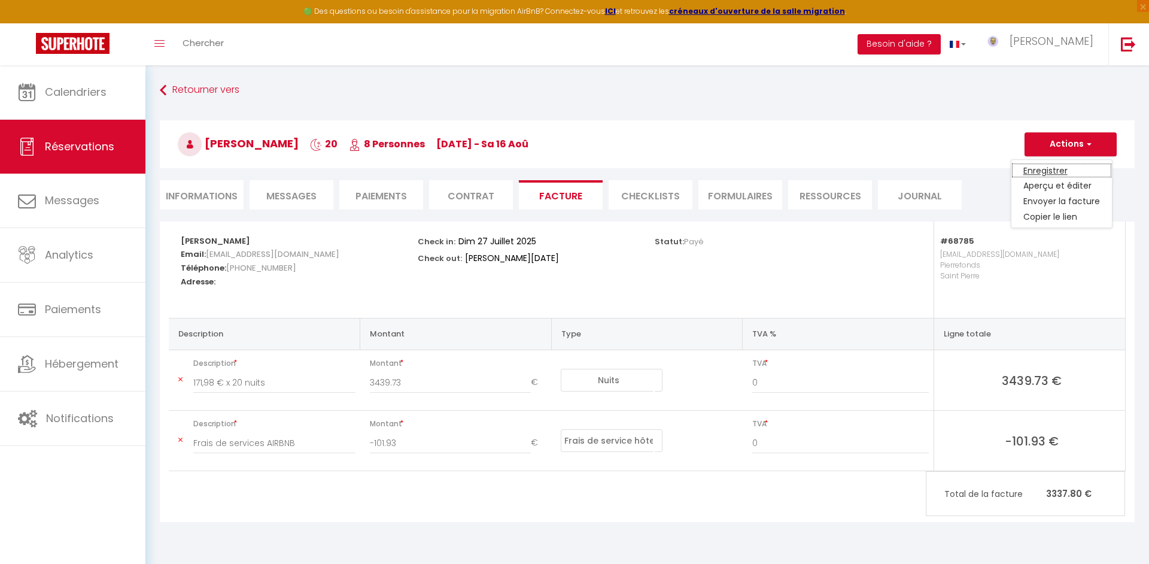
click at [1041, 169] on link "Enregistrer" at bounding box center [1061, 171] width 101 height 16
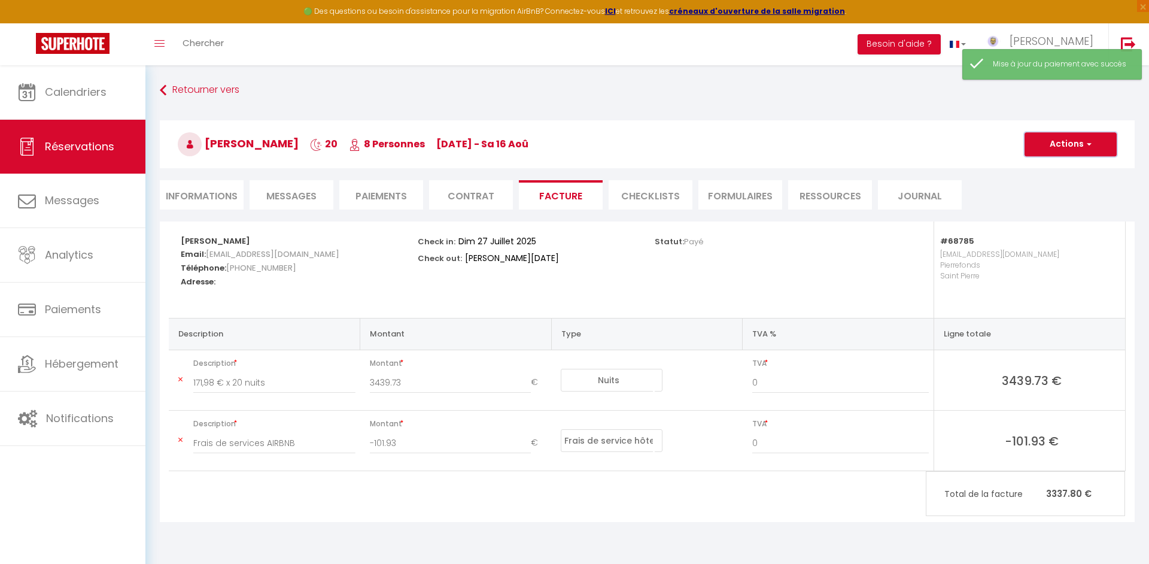
click at [1043, 148] on button "Actions" at bounding box center [1070, 144] width 92 height 24
click at [1044, 182] on link "Aperçu et éditer" at bounding box center [1061, 186] width 101 height 16
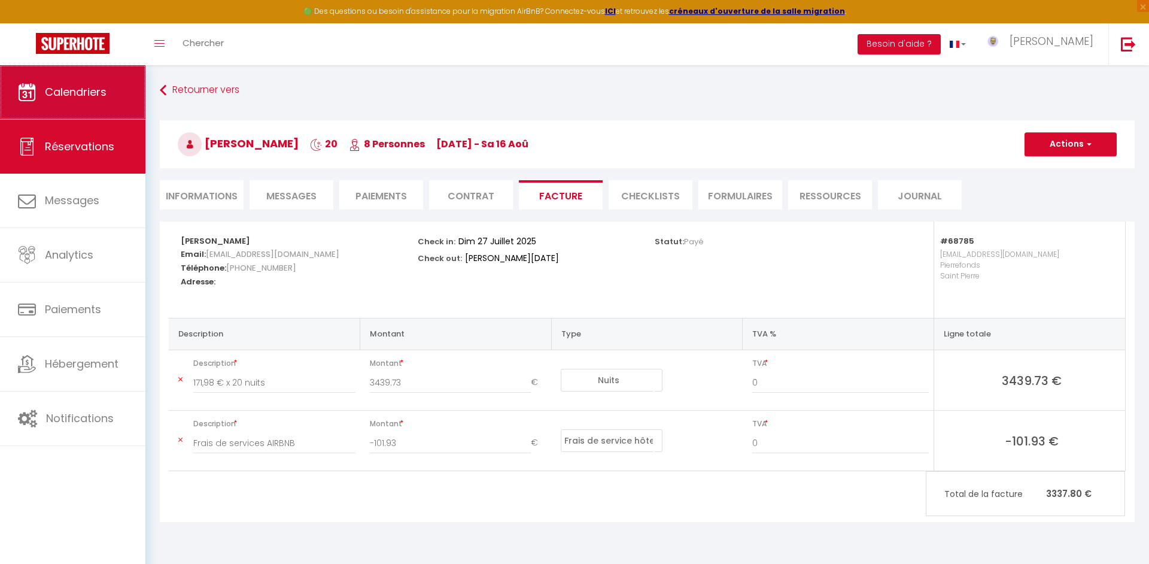
click at [48, 80] on link "Calendriers" at bounding box center [72, 92] width 145 height 54
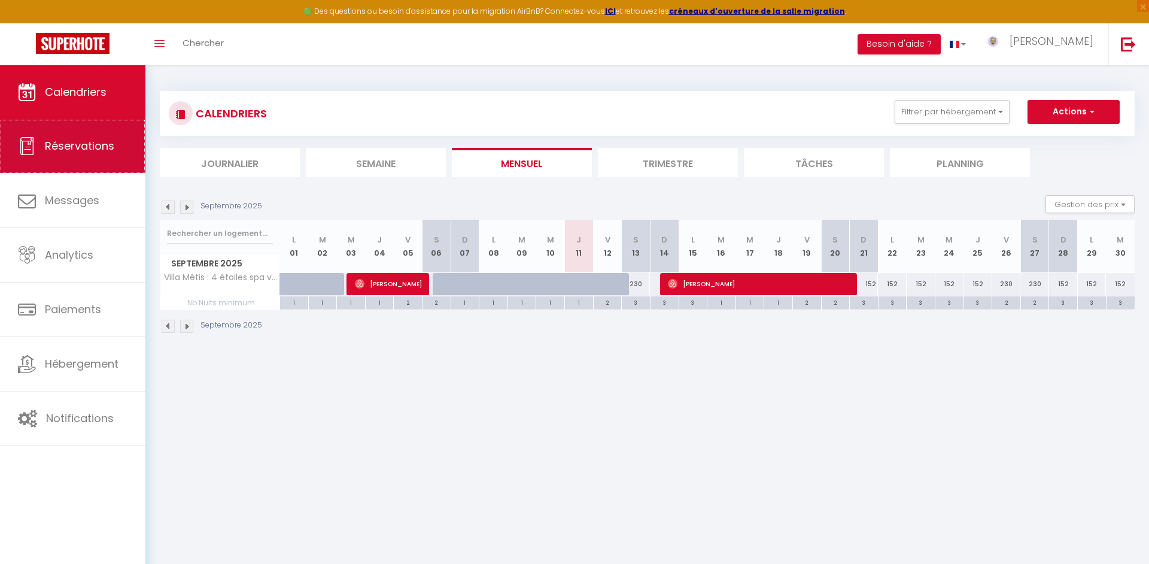
click at [111, 155] on link "Réservations" at bounding box center [72, 146] width 145 height 54
select select "not_cancelled"
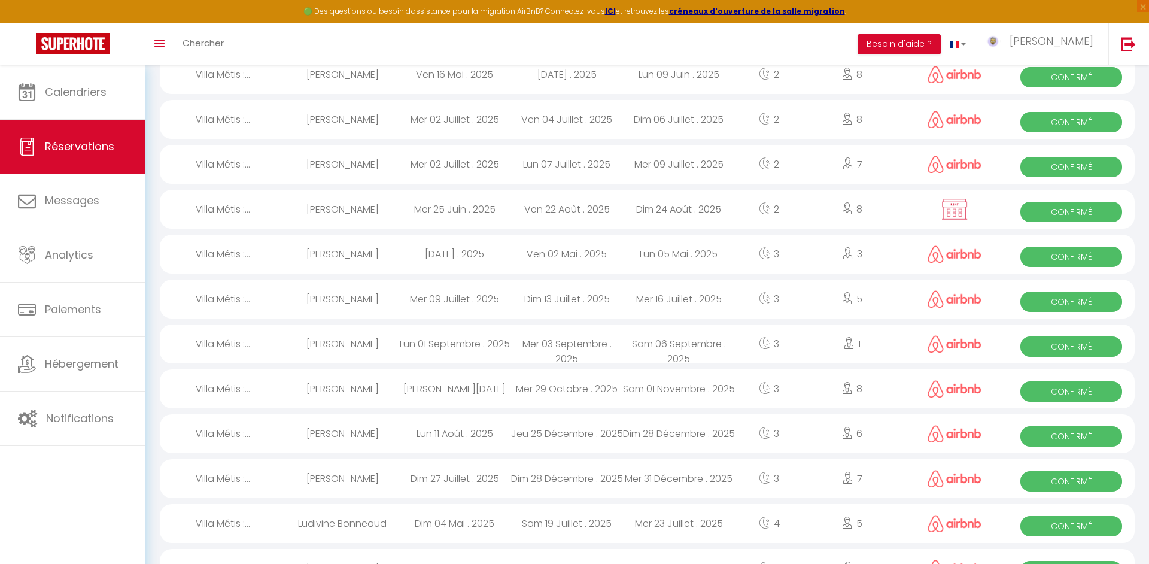
scroll to position [364, 0]
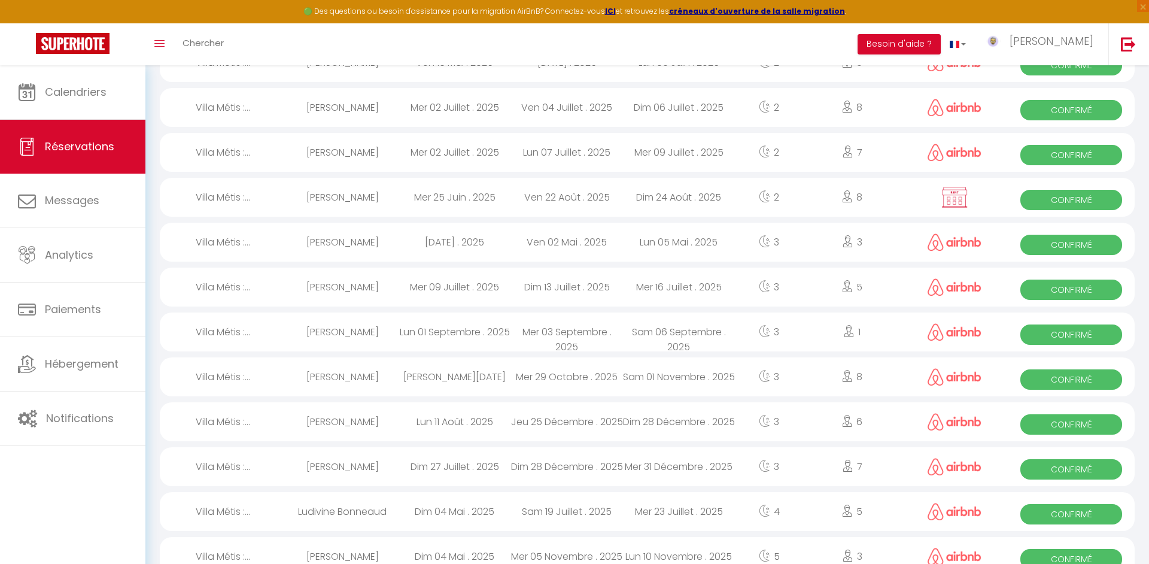
click at [461, 348] on div "Lun 01 Septembre . 2025" at bounding box center [454, 331] width 112 height 39
select select "OK"
select select "0"
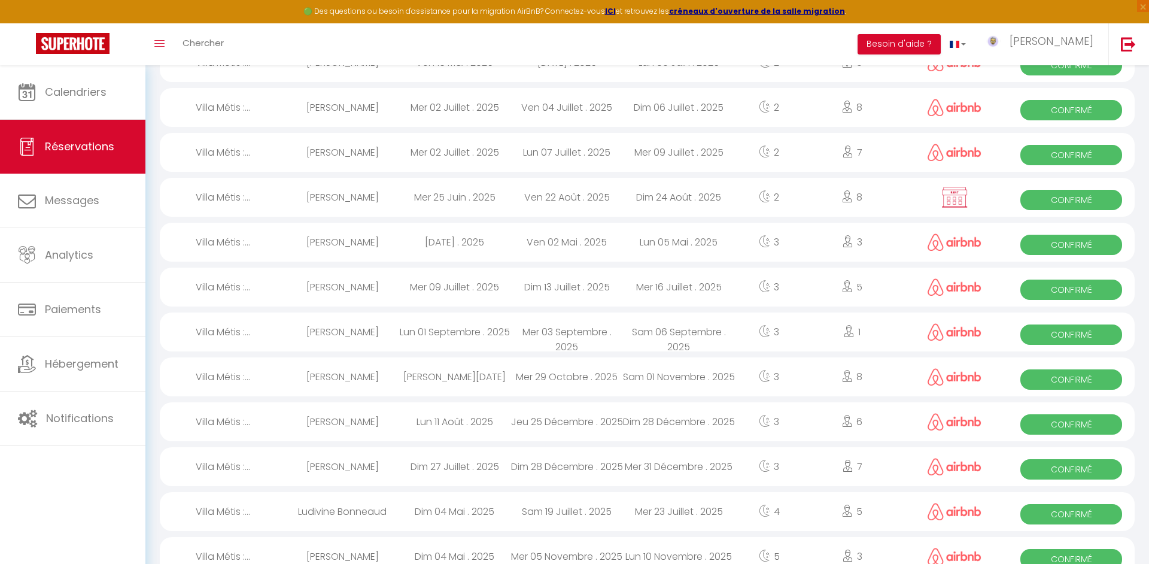
select select "1"
select select
click at [0, 0] on div at bounding box center [0, 0] width 0 height 0
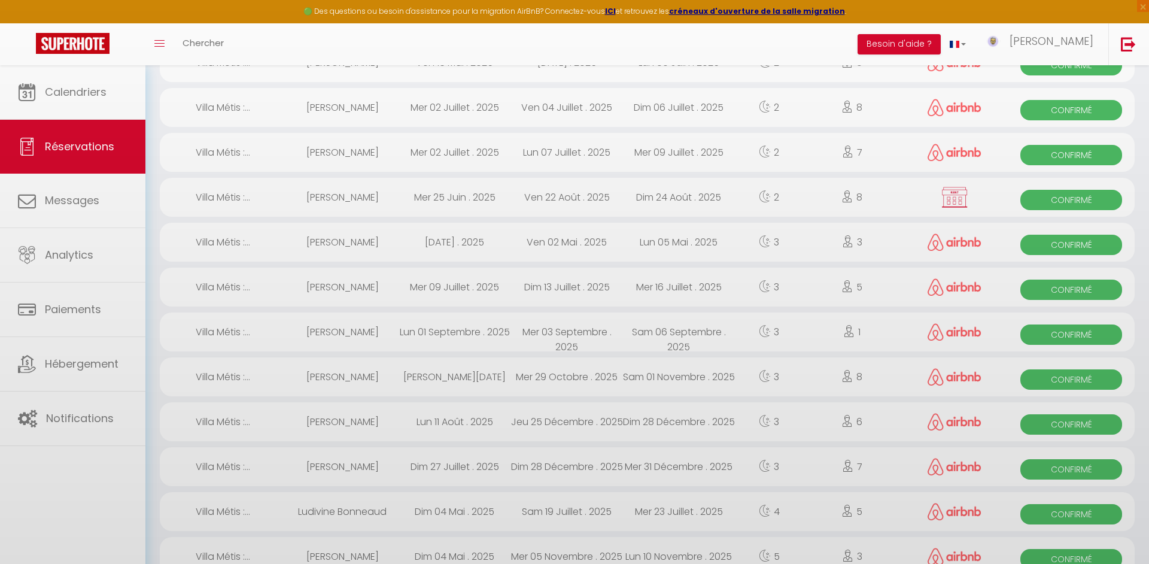
click at [461, 348] on div at bounding box center [574, 282] width 1149 height 564
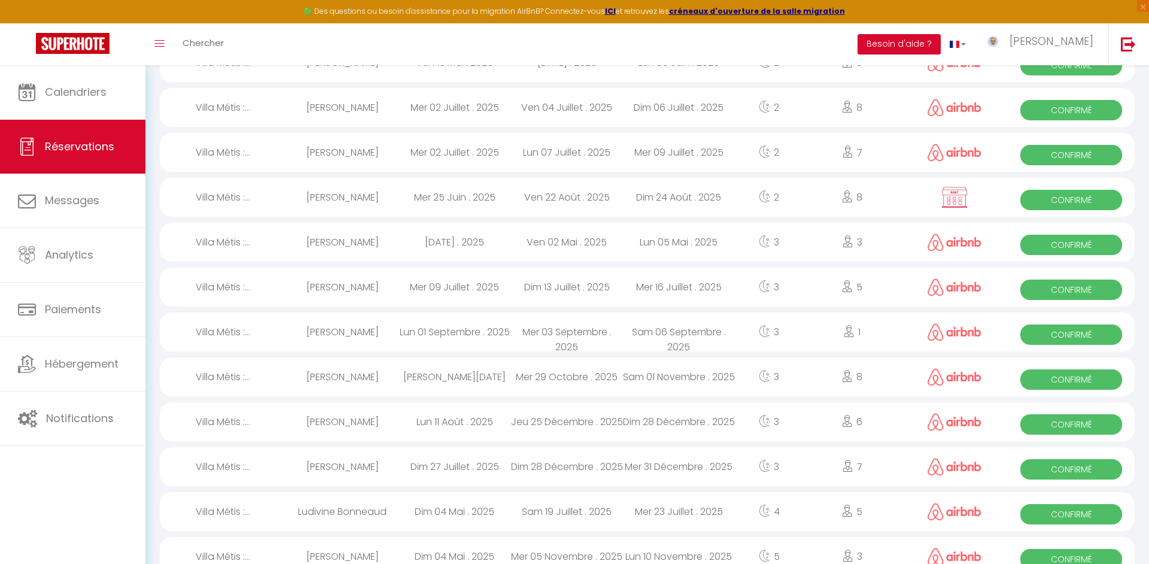
click at [461, 348] on div "Lun 01 Septembre . 2025" at bounding box center [454, 331] width 112 height 39
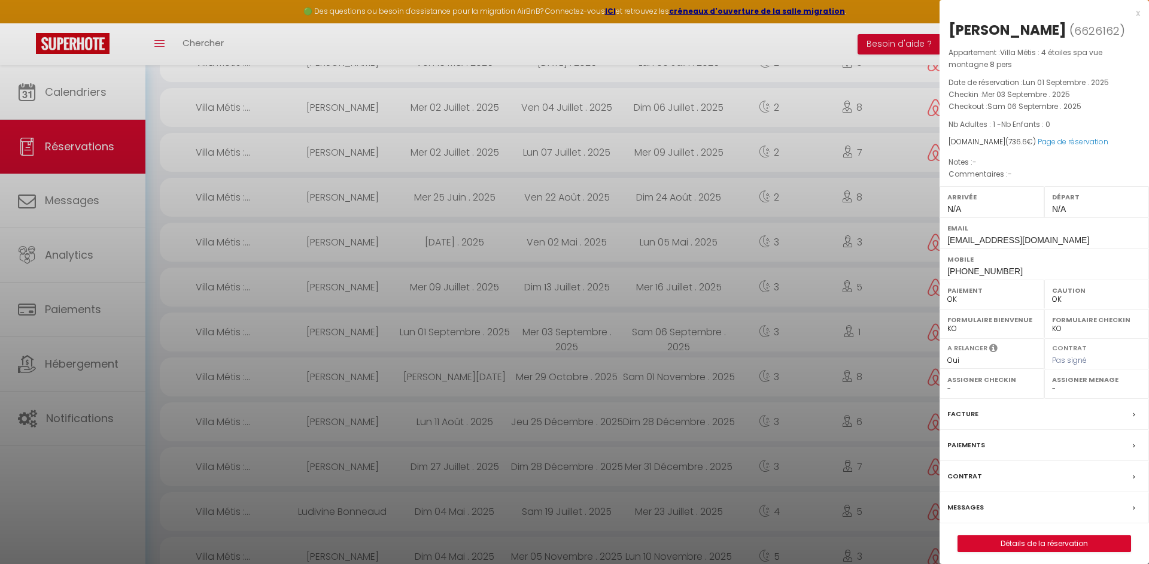
click at [960, 409] on label "Facture" at bounding box center [962, 413] width 31 height 13
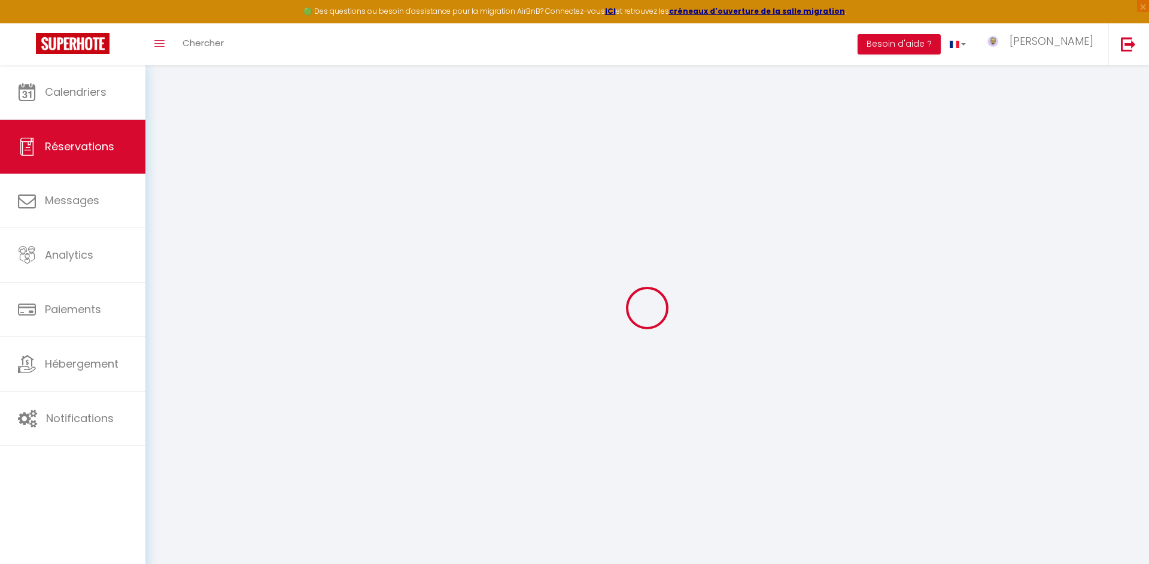
select select
checkbox input "false"
select select
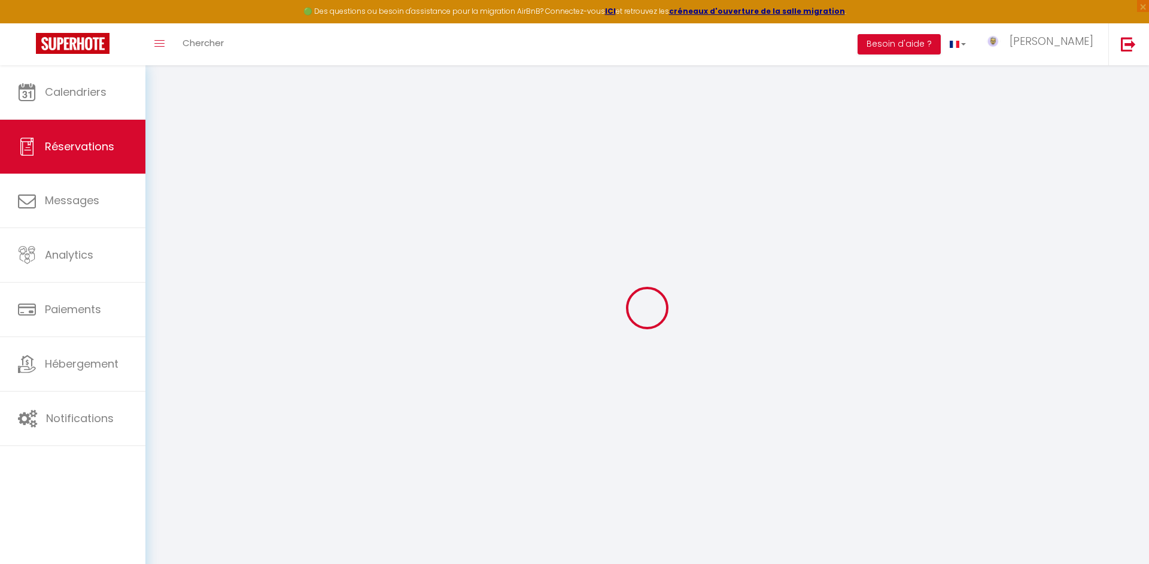
select select
checkbox input "false"
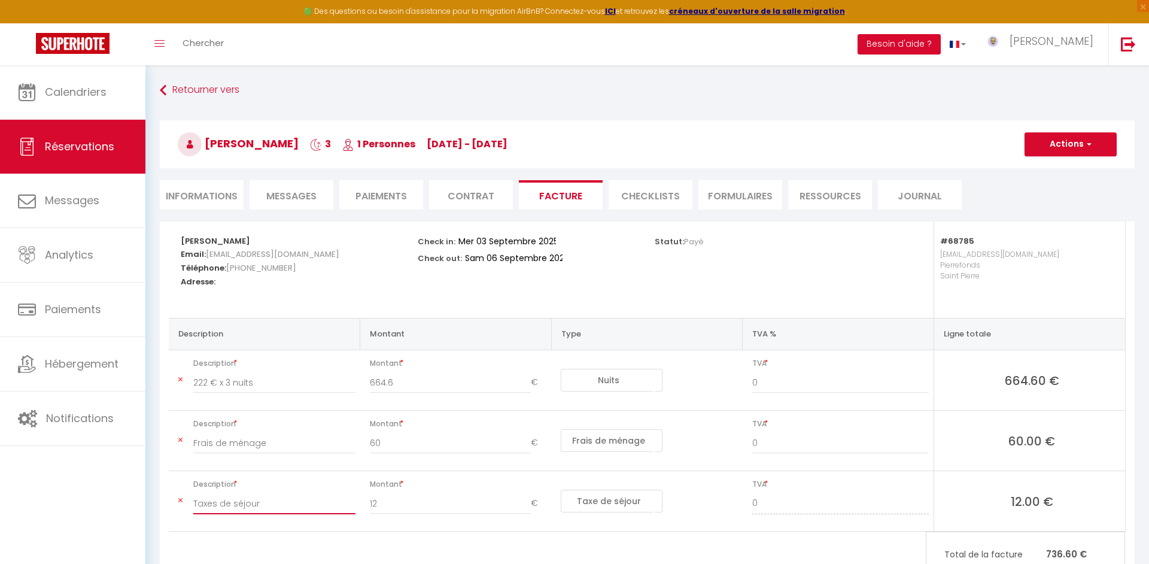
click at [279, 503] on input "Taxes de séjour" at bounding box center [274, 503] width 162 height 22
type input "Frais de services AIRBNB"
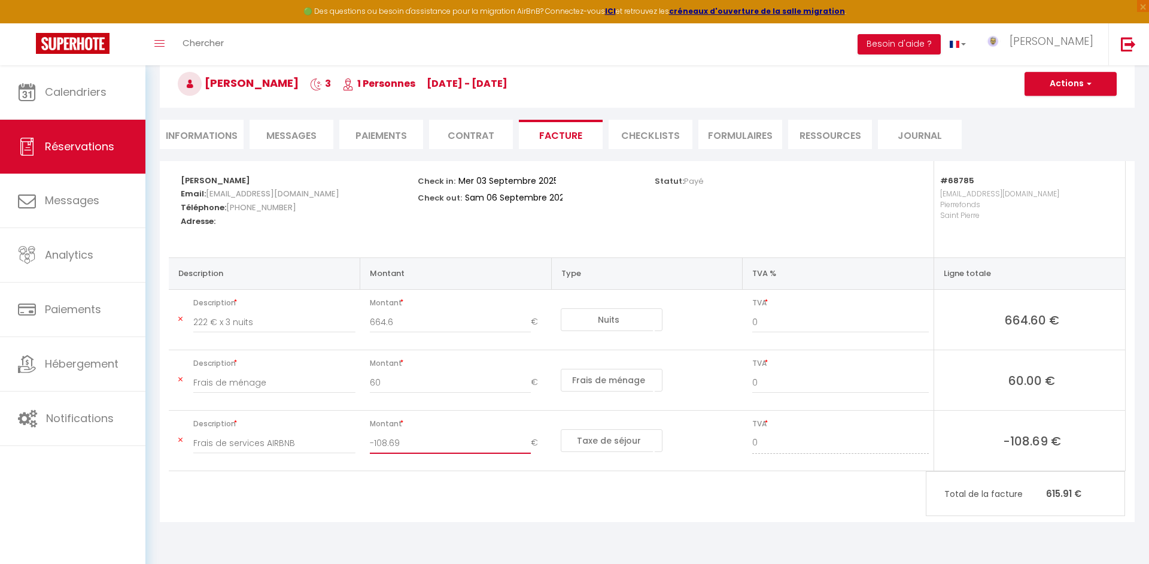
scroll to position [65, 0]
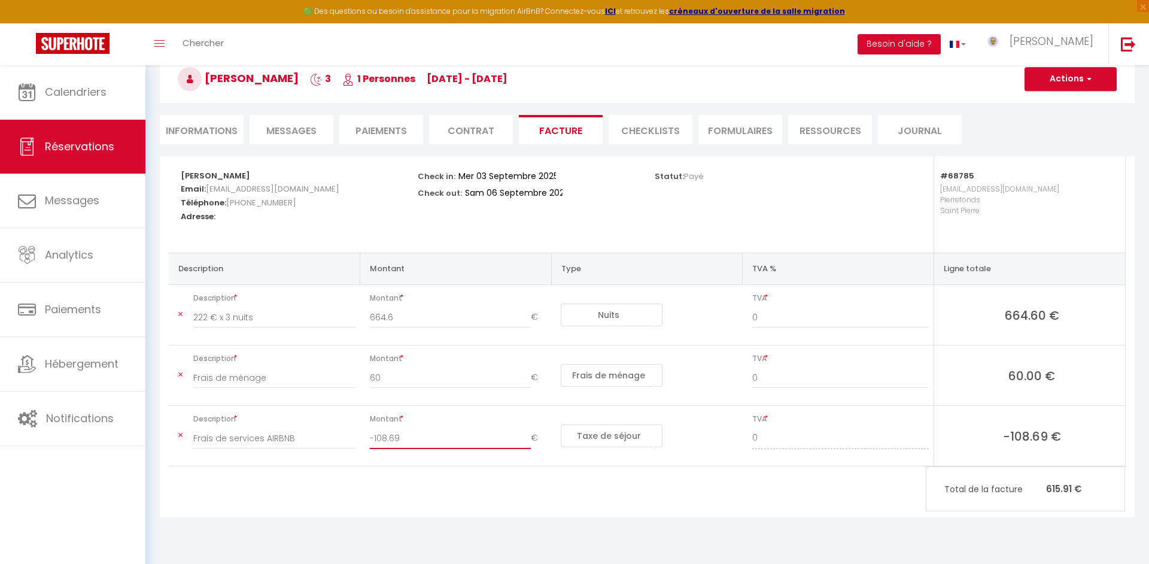
type input "-108.69"
click at [1039, 84] on button "Actions" at bounding box center [1070, 79] width 92 height 24
click at [1038, 101] on link "Enregistrer" at bounding box center [1061, 106] width 101 height 16
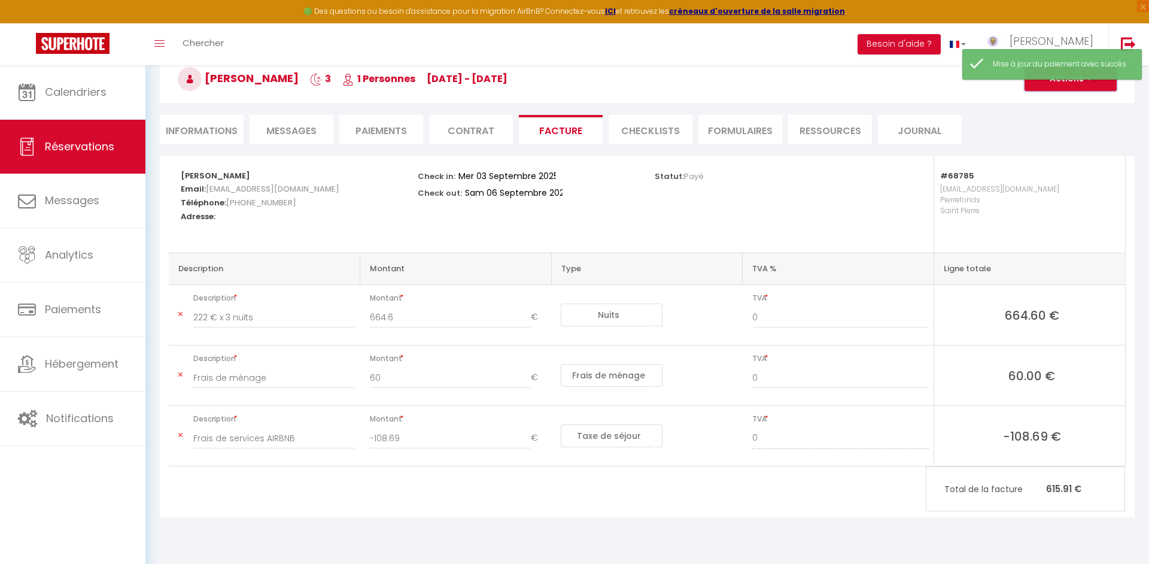
click at [1040, 80] on button "Actions" at bounding box center [1070, 79] width 92 height 24
click at [1044, 117] on link "Aperçu et éditer" at bounding box center [1061, 121] width 101 height 16
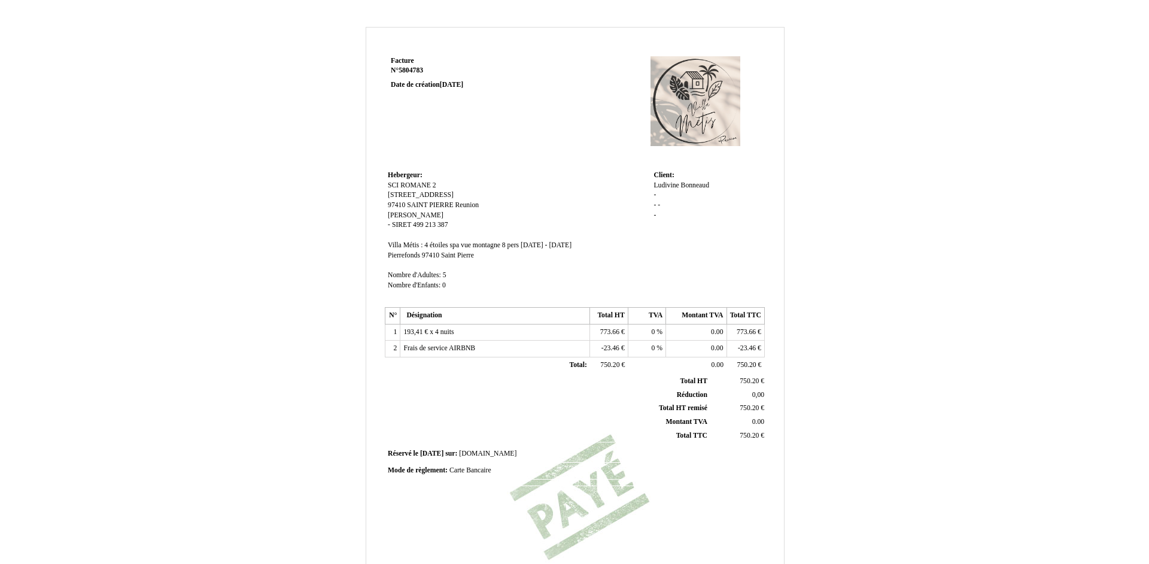
scroll to position [159, 0]
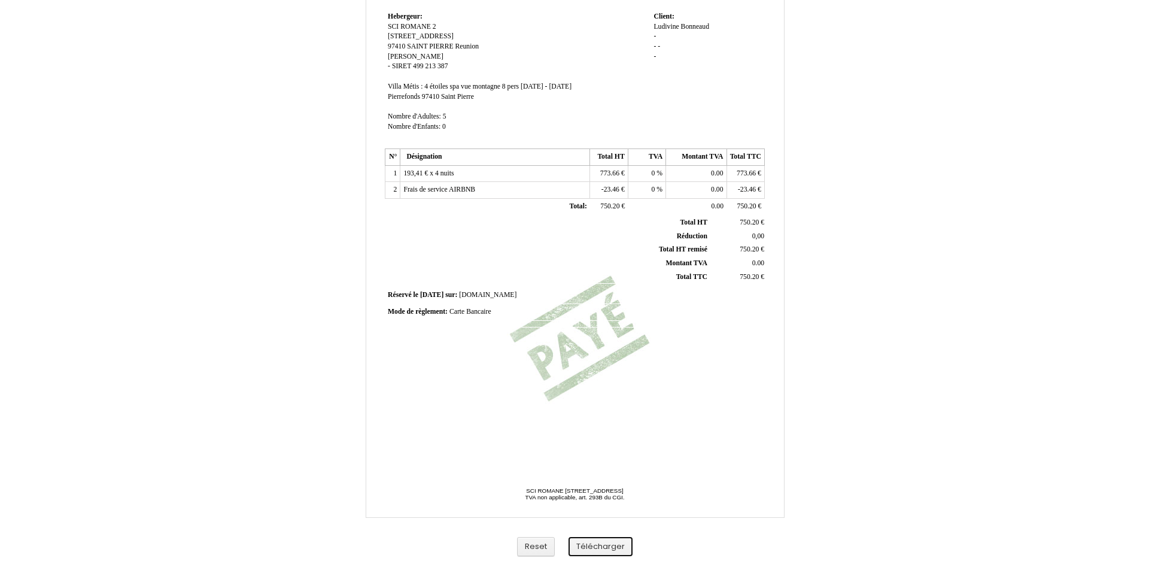
click at [589, 547] on button "Télécharger" at bounding box center [600, 547] width 64 height 20
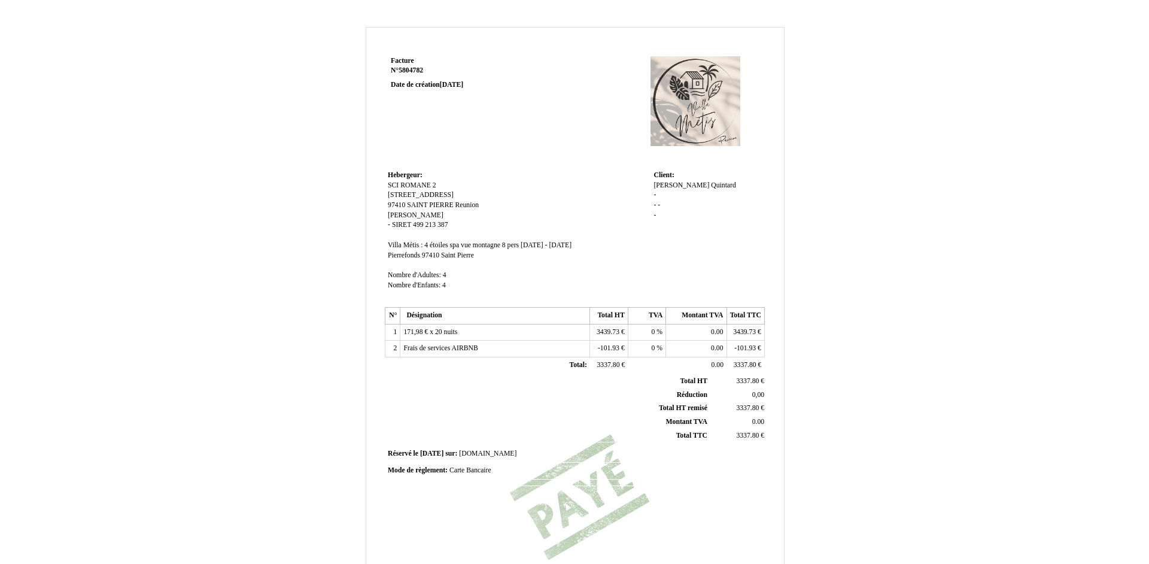
scroll to position [159, 0]
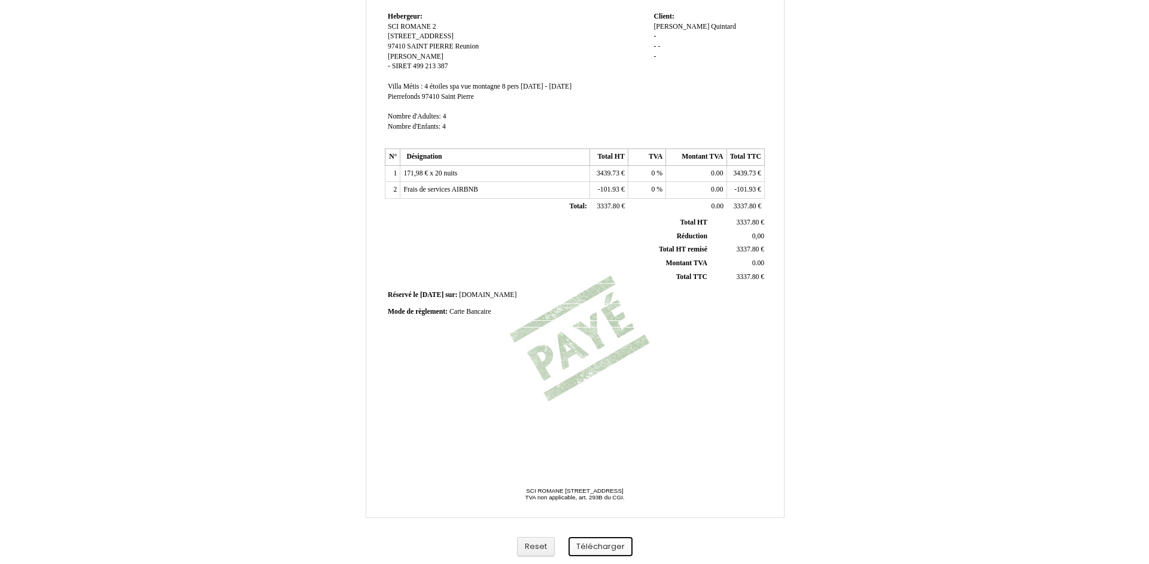
click at [596, 549] on button "Télécharger" at bounding box center [600, 547] width 64 height 20
click at [576, 137] on td "Hebergeur: [GEOGRAPHIC_DATA]: SCI ROMANE 2 SCI ROMANE 2 315 Route de l'entre de…" at bounding box center [518, 77] width 266 height 136
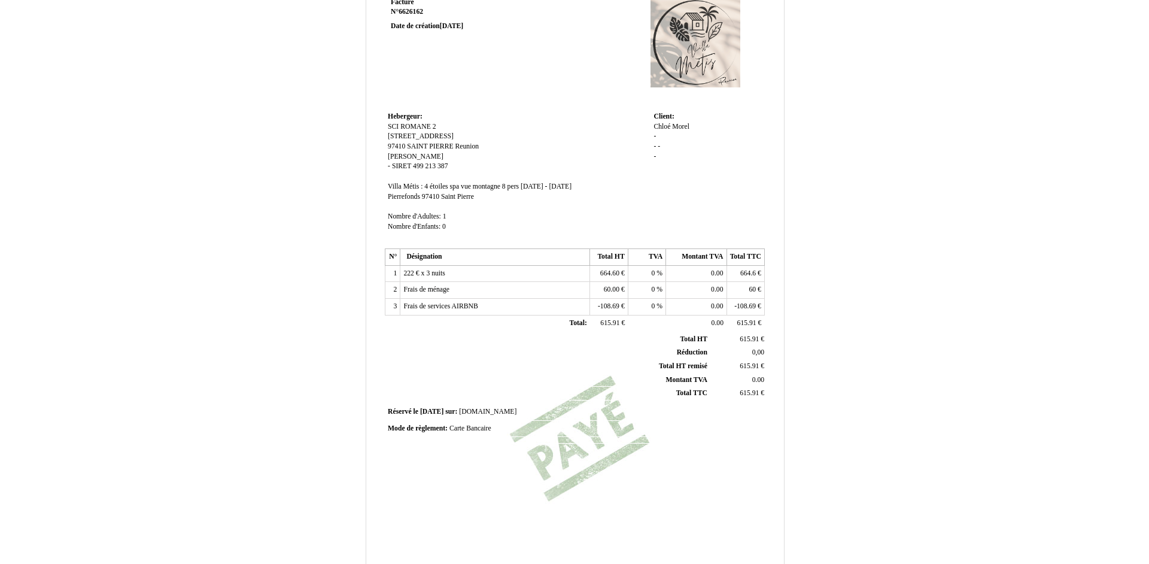
scroll to position [159, 0]
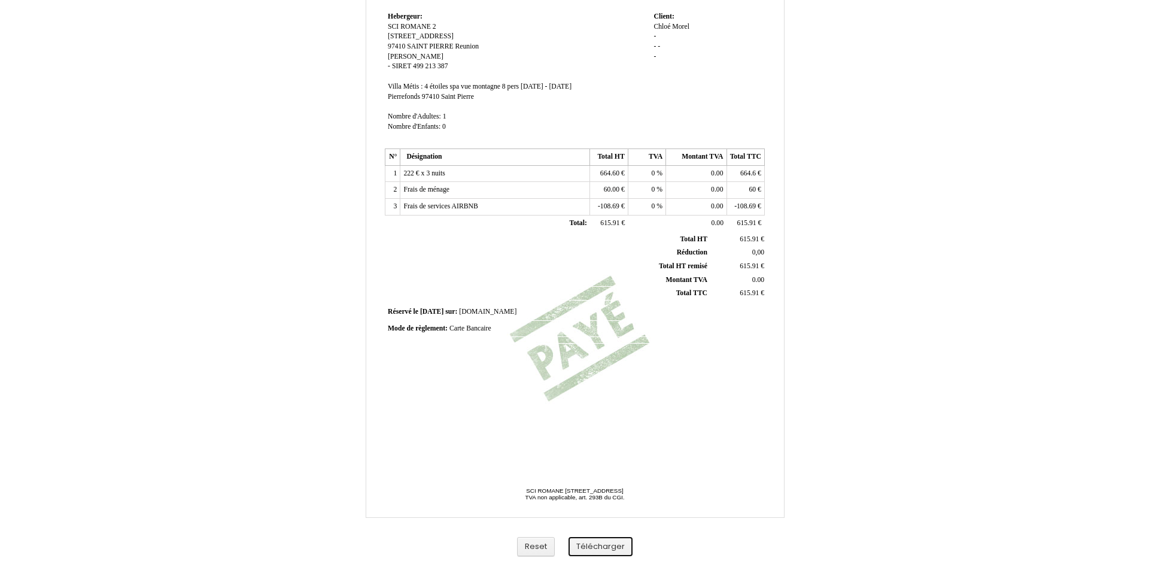
click at [597, 547] on button "Télécharger" at bounding box center [600, 547] width 64 height 20
